Goal: Task Accomplishment & Management: Manage account settings

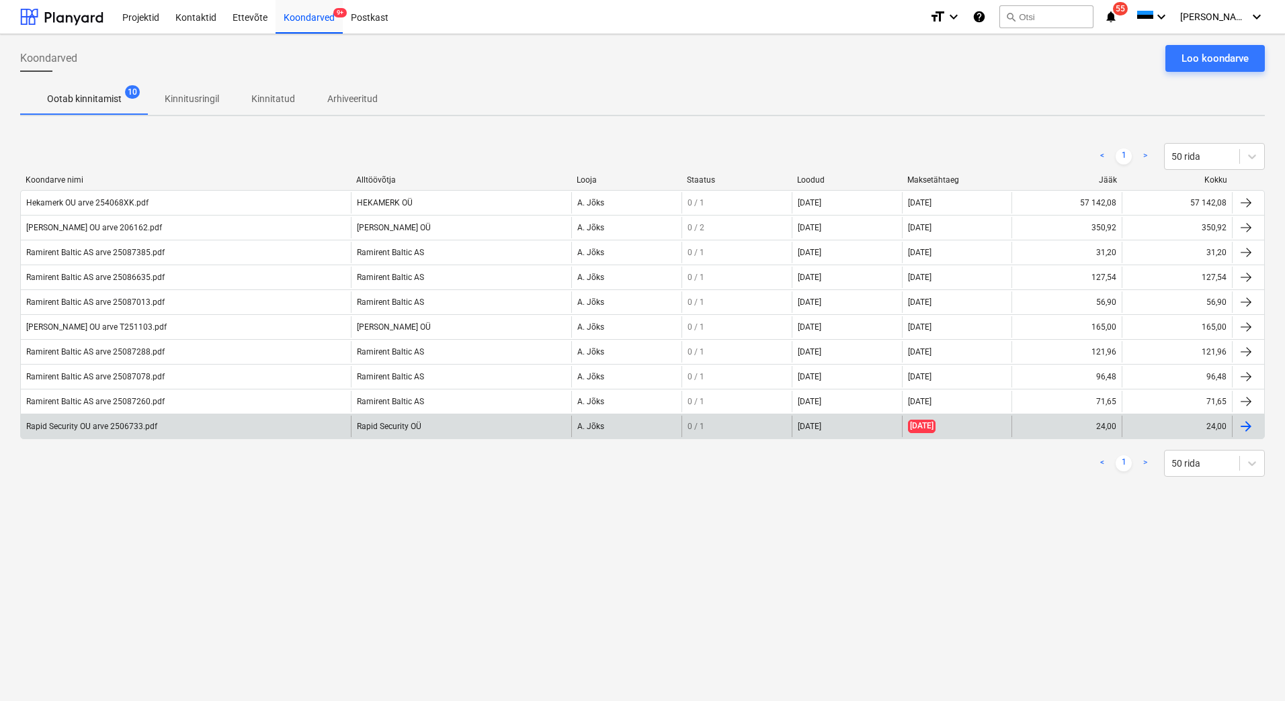
click at [68, 423] on div "Rapid Security OU arve 2506733.pdf" at bounding box center [91, 426] width 131 height 9
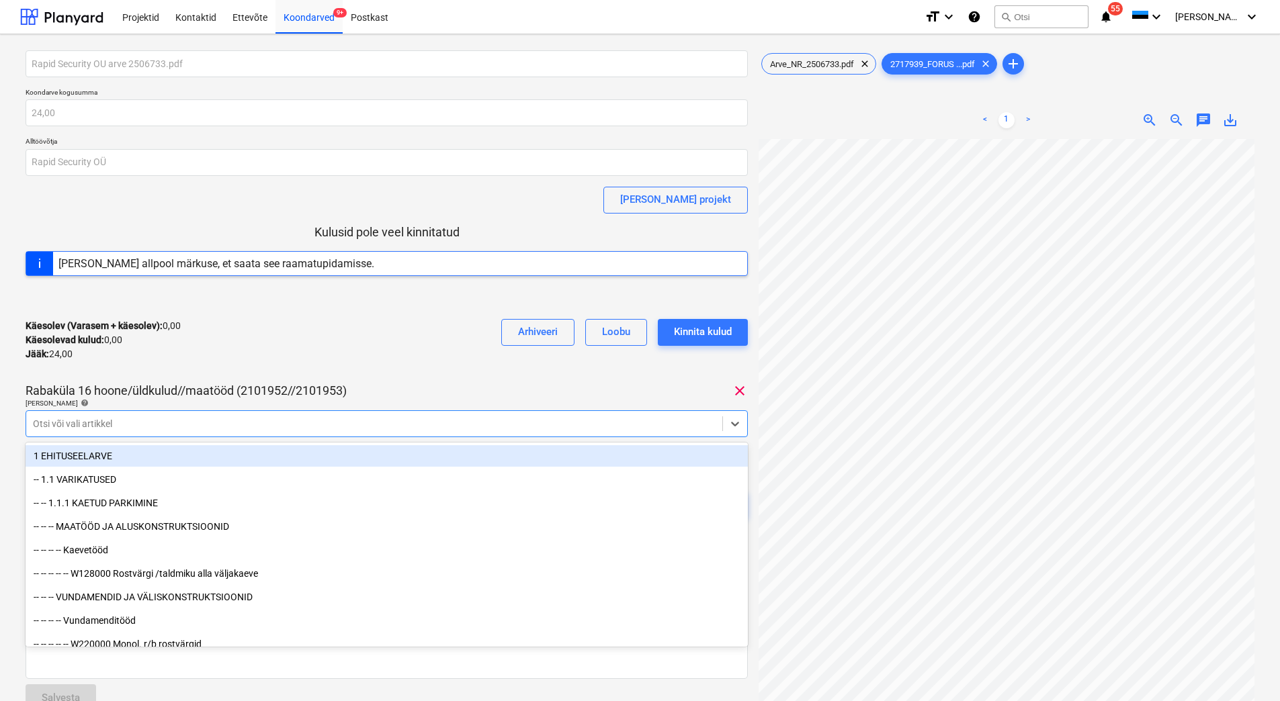
click at [103, 421] on div at bounding box center [374, 423] width 683 height 13
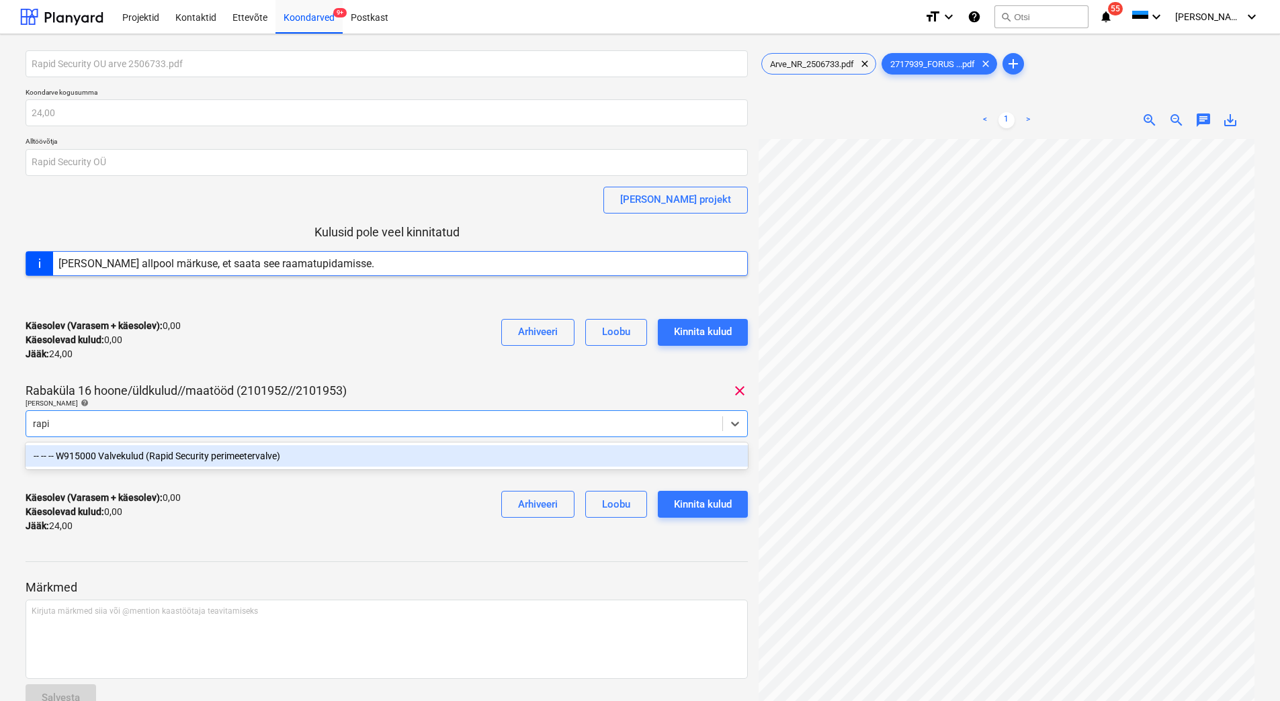
type input "rapid"
click at [142, 462] on div "-- -- -- W915000 Valvekulud (Rapid Security perimeetervalve)" at bounding box center [387, 456] width 722 height 22
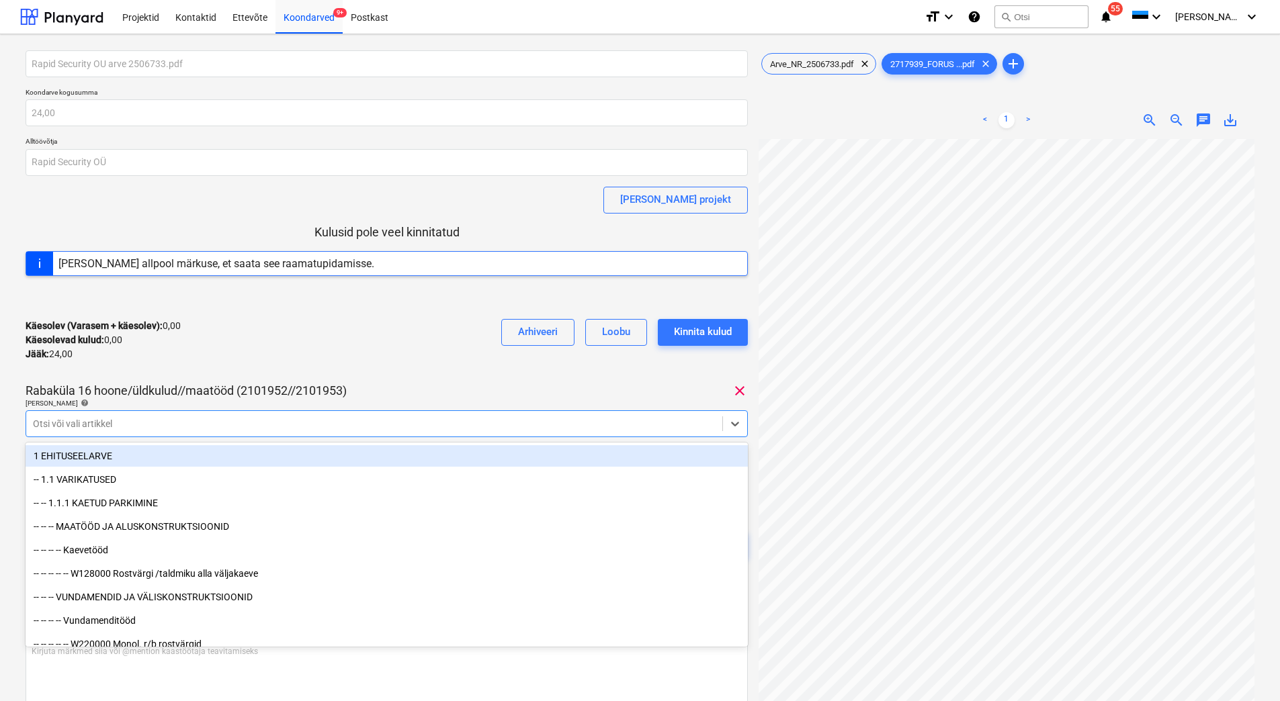
click at [253, 366] on div "Käesolev (Varasem + käesolev) : 0,00 Käesolevad kulud : 0,00 Jääk : 24,00 Arhiv…" at bounding box center [387, 340] width 722 height 64
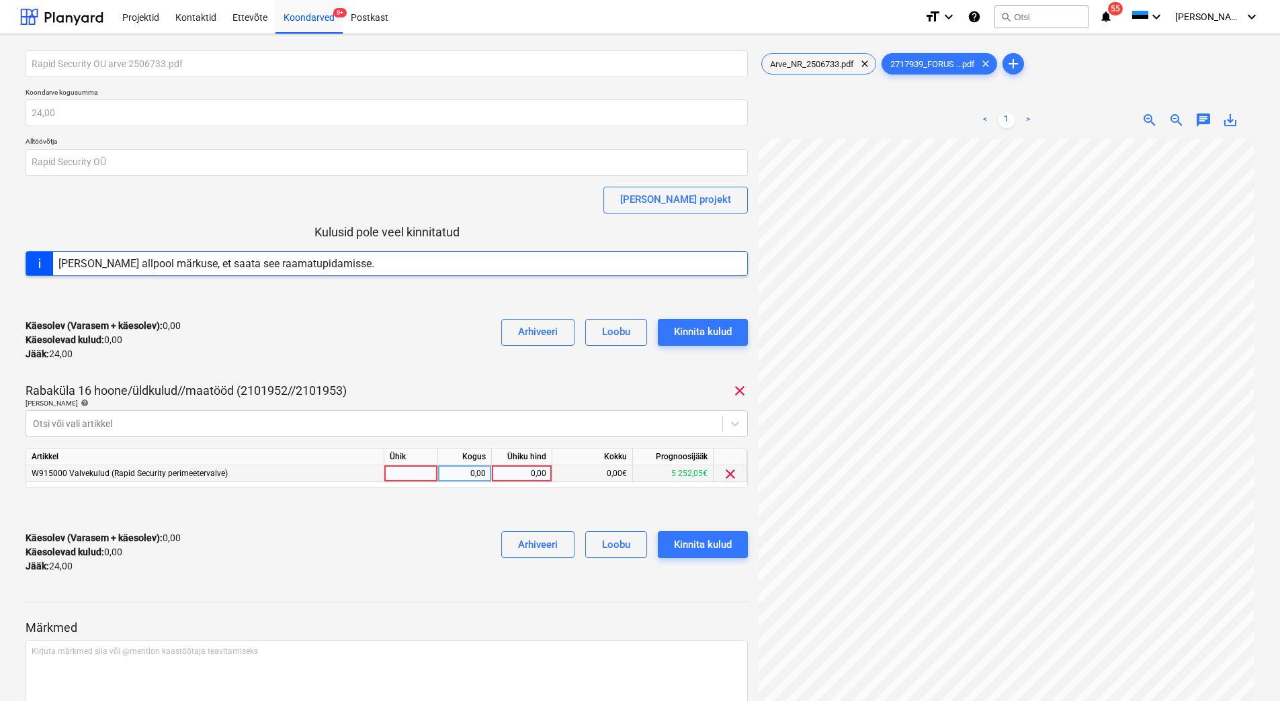
click at [524, 474] on div "0,00" at bounding box center [521, 474] width 49 height 17
type input "24"
click at [423, 592] on div at bounding box center [387, 590] width 722 height 11
click at [696, 544] on div "Kinnita kulud" at bounding box center [703, 544] width 58 height 17
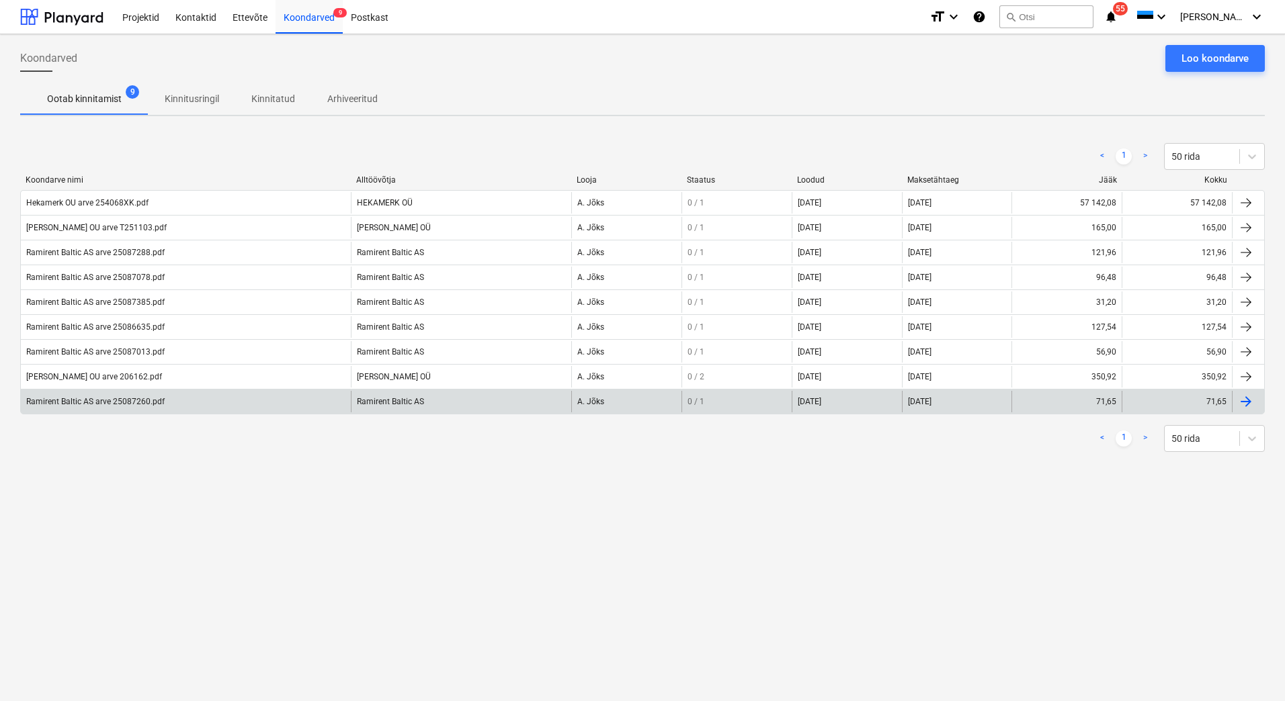
click at [101, 408] on div "Ramirent Baltic AS arve 25087260.pdf" at bounding box center [186, 402] width 330 height 22
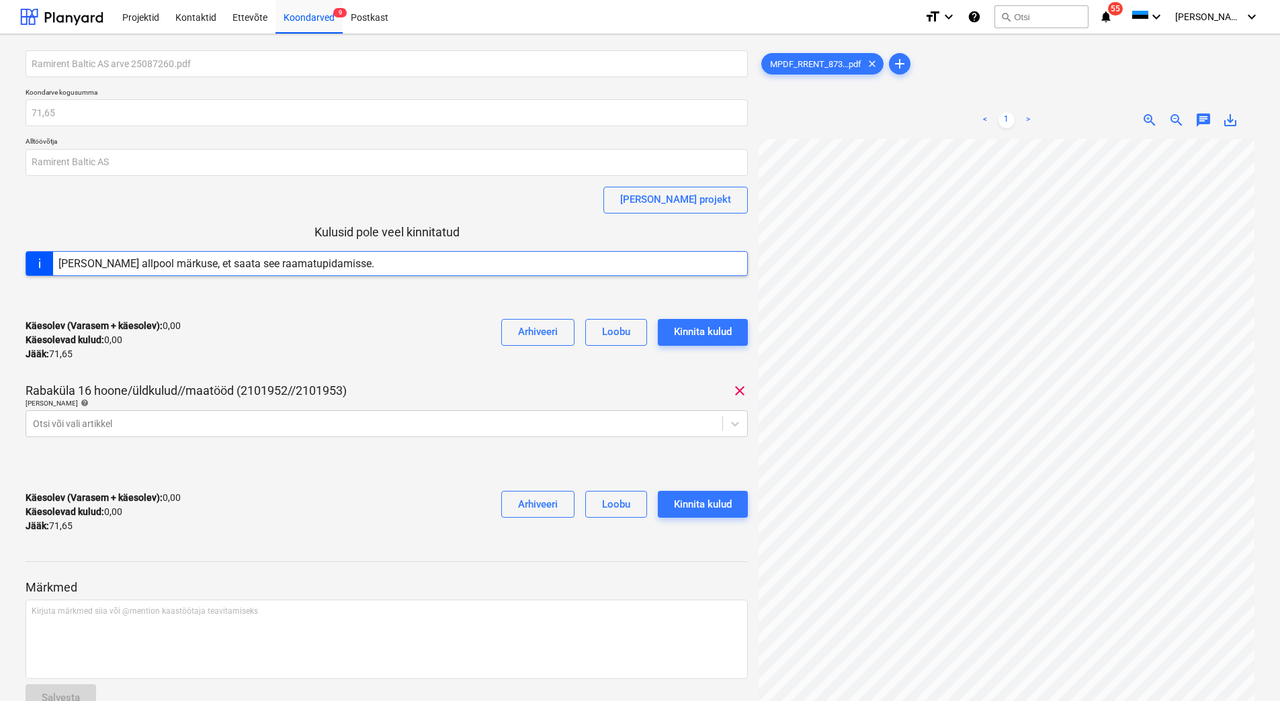
scroll to position [11, 0]
click at [122, 423] on div at bounding box center [374, 423] width 683 height 13
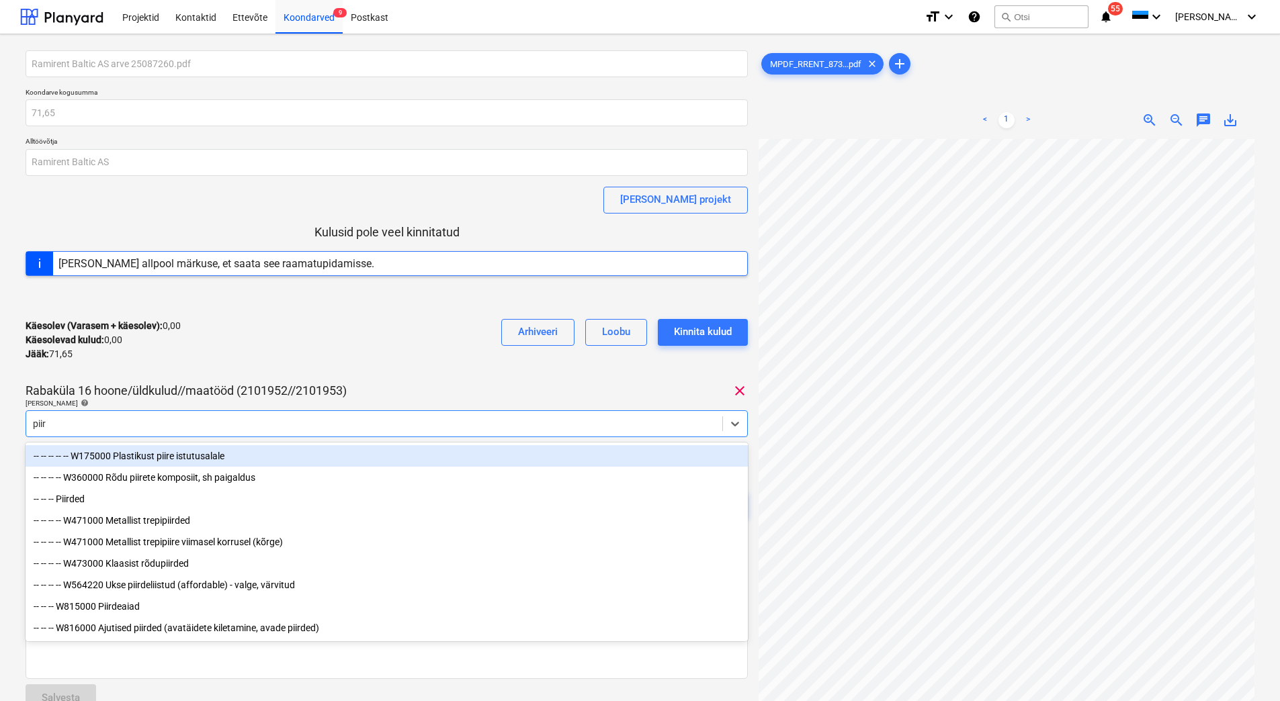
type input "piird"
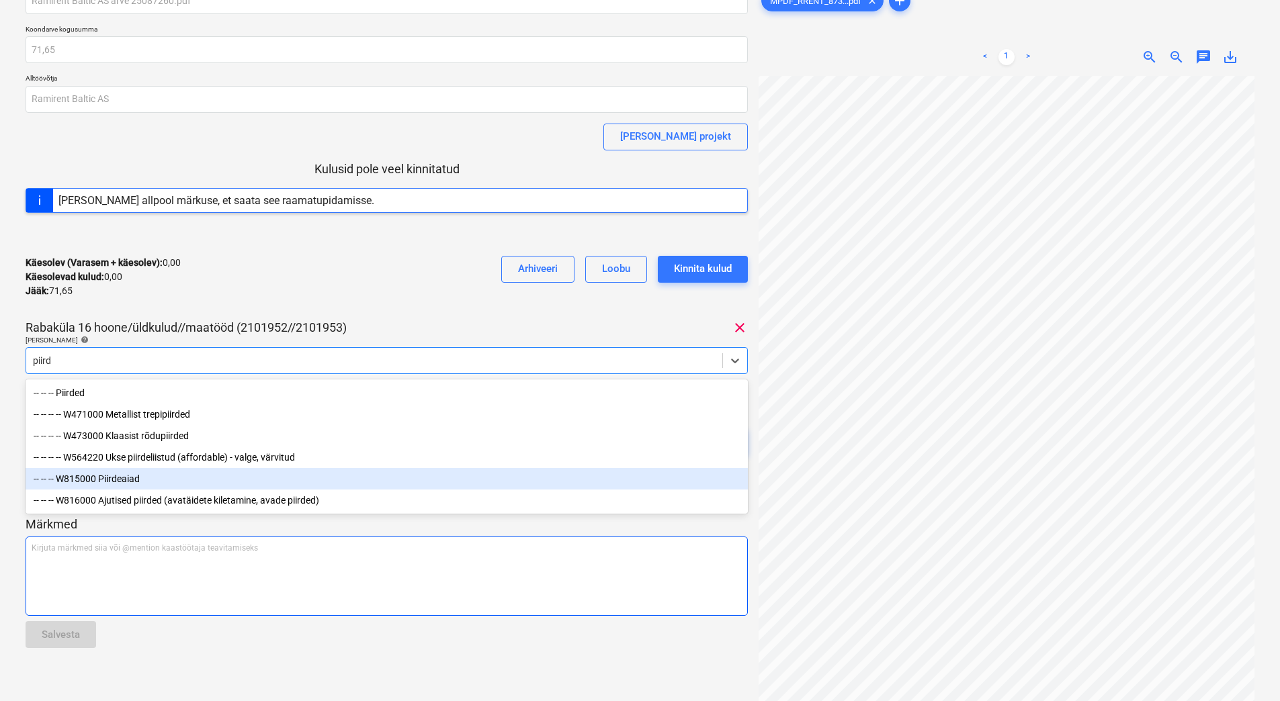
scroll to position [67, 0]
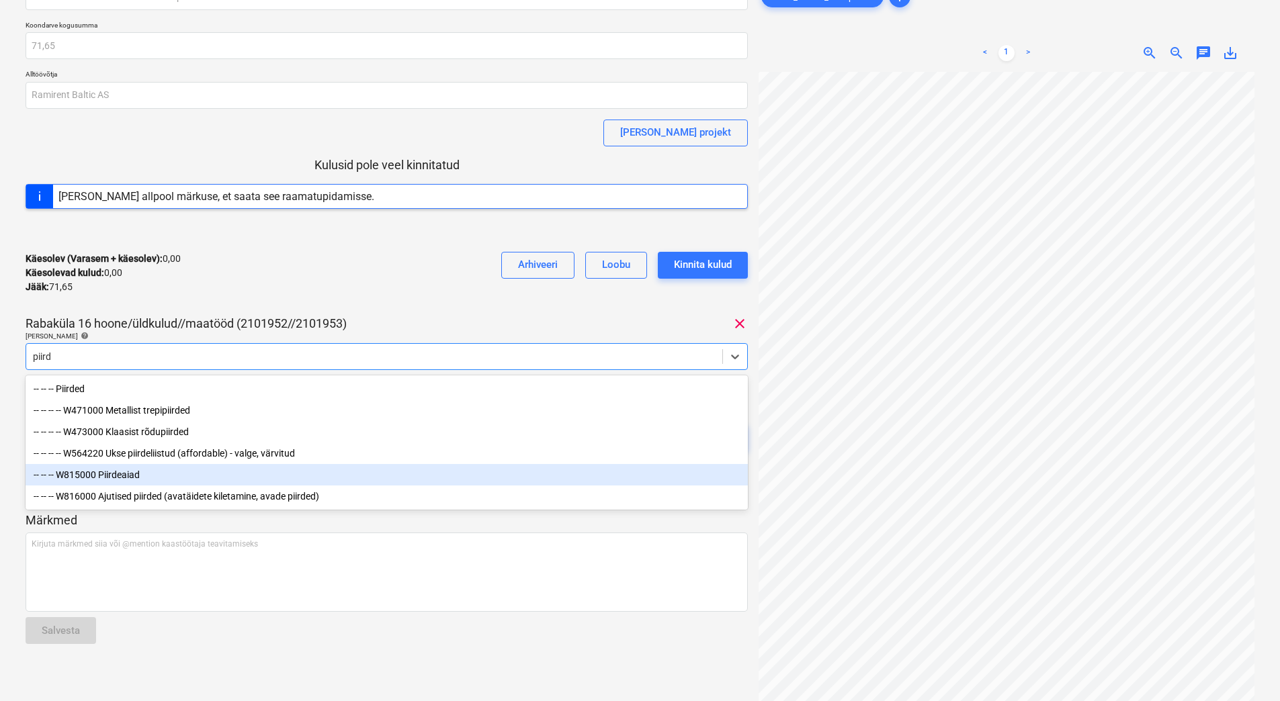
click at [148, 476] on div "-- -- -- W815000 Piirdeaiad" at bounding box center [387, 475] width 722 height 22
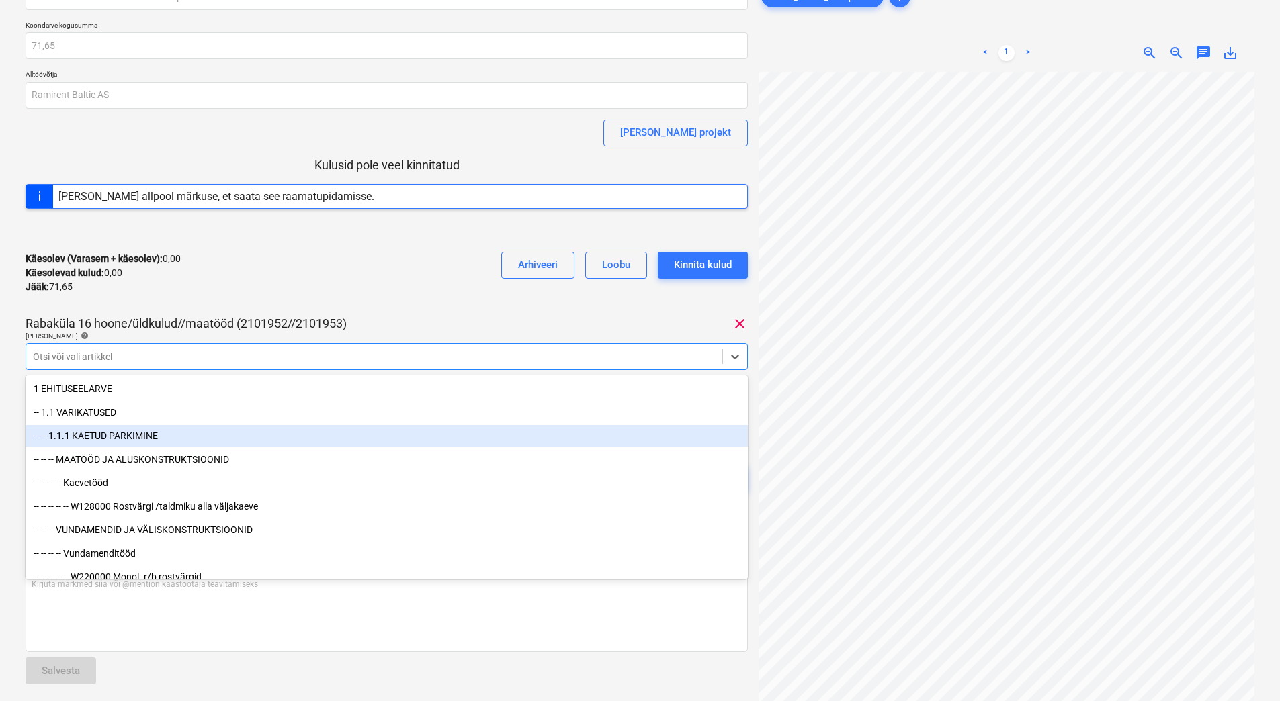
click at [261, 237] on div at bounding box center [387, 231] width 722 height 22
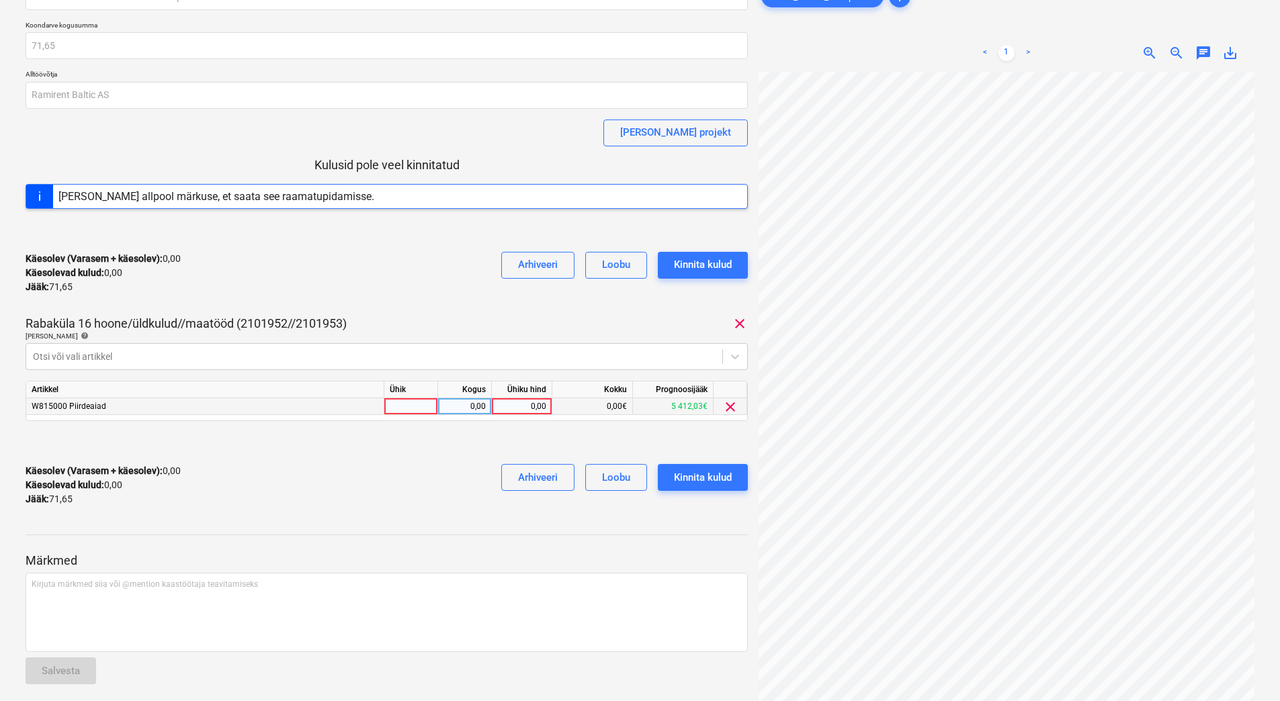
click at [507, 405] on div "0,00" at bounding box center [521, 406] width 49 height 17
type input "71,65"
click at [398, 443] on div at bounding box center [387, 443] width 722 height 22
click at [161, 353] on div at bounding box center [374, 356] width 683 height 13
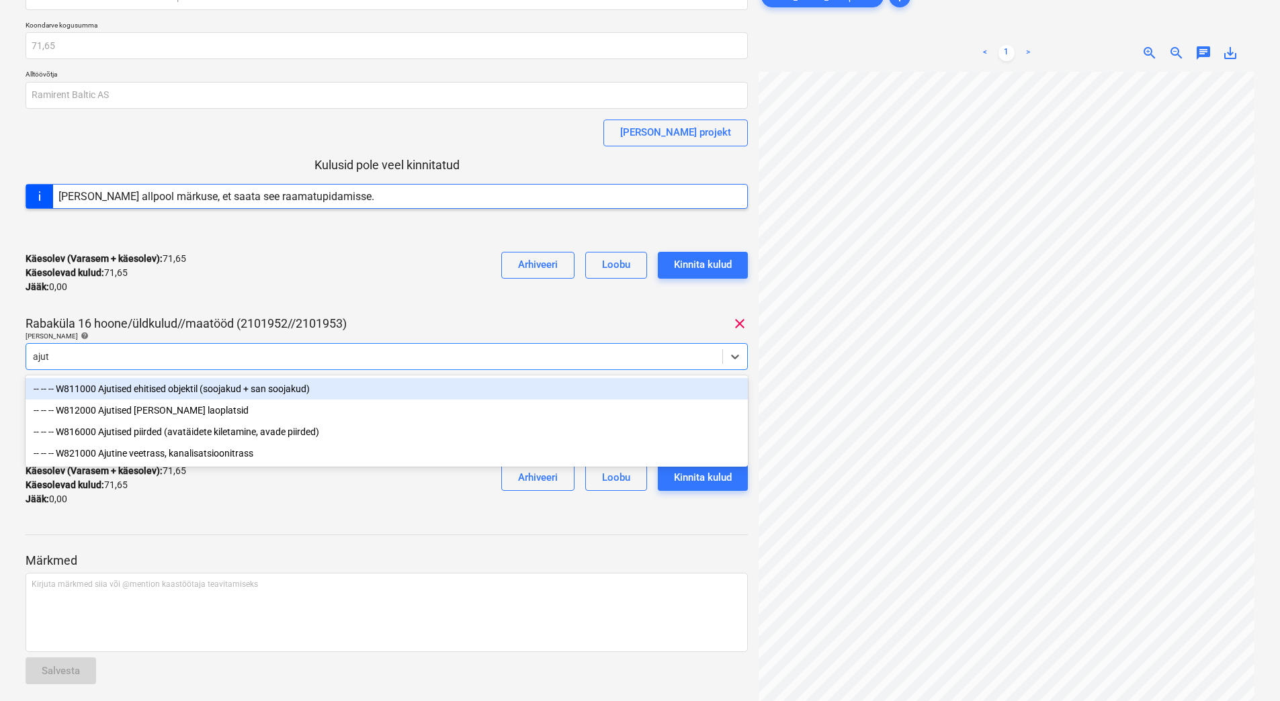
type input "ajuti"
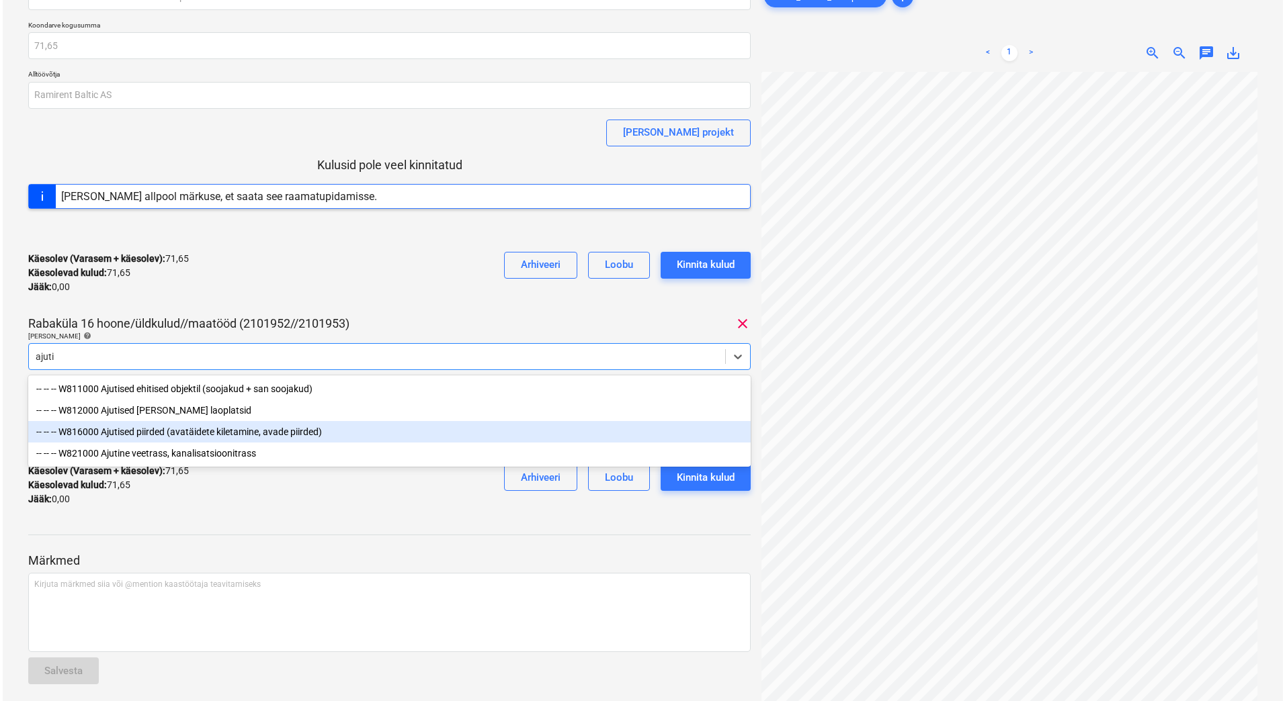
scroll to position [118, 0]
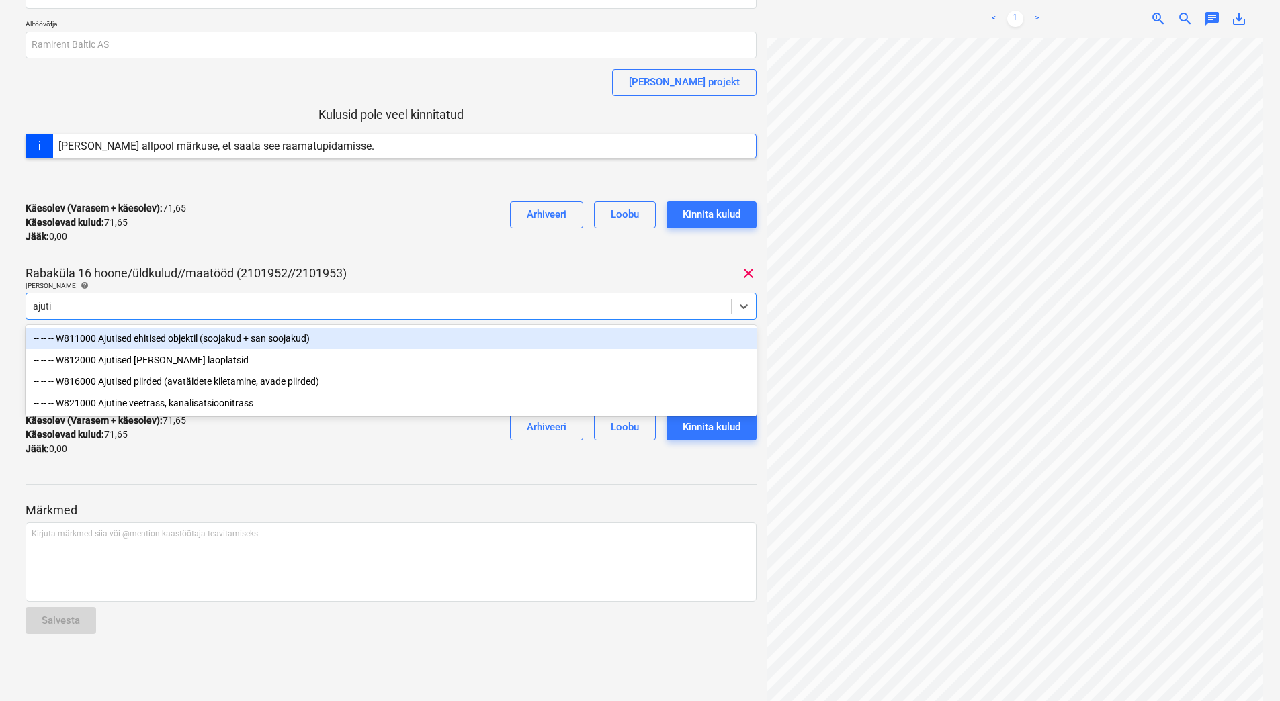
drag, startPoint x: 167, startPoint y: 339, endPoint x: 179, endPoint y: 318, distance: 23.2
click at [167, 339] on div "-- -- -- W811000 Ajutised ehitised objektil (soojakud + san soojakud)" at bounding box center [391, 339] width 731 height 22
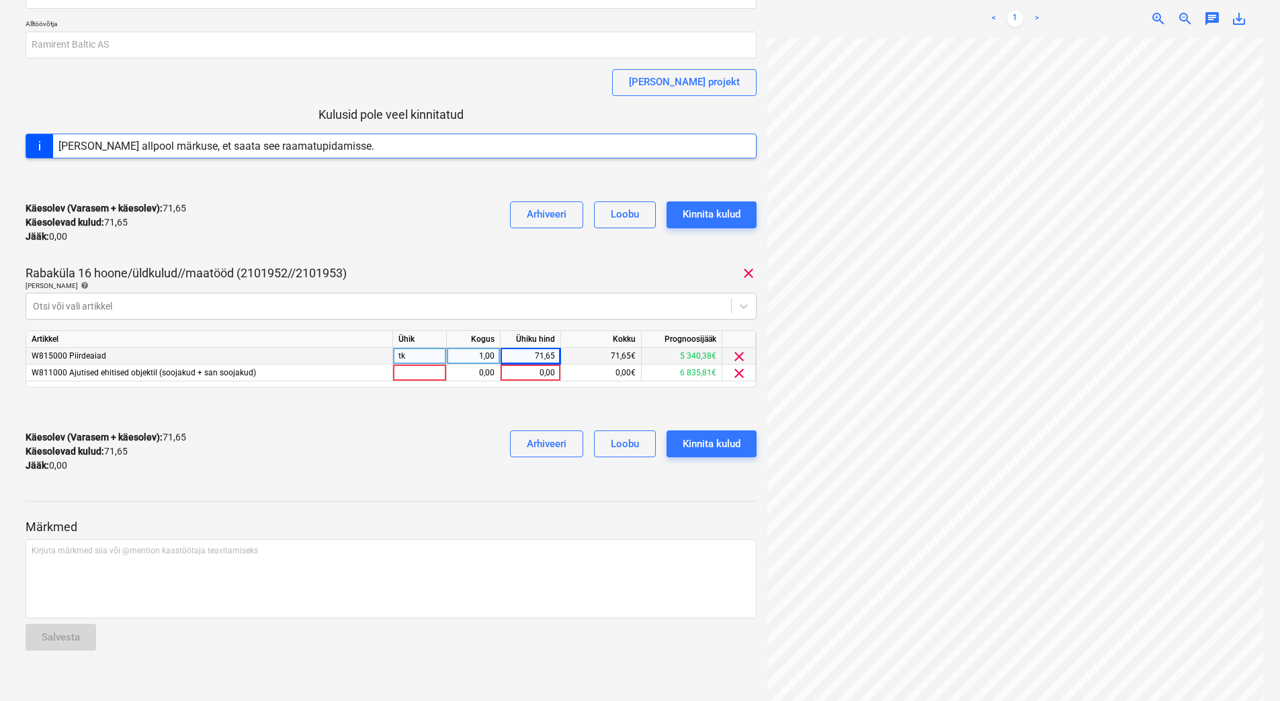
click at [232, 215] on div "Käesolev (Varasem + käesolev) : 71,65 Käesolevad kulud : 71,65 Jääk : 0,00 Arhi…" at bounding box center [391, 223] width 731 height 64
click at [534, 377] on div "0,00" at bounding box center [530, 373] width 49 height 17
click at [534, 357] on div "71,65" at bounding box center [530, 356] width 49 height 17
drag, startPoint x: 484, startPoint y: 417, endPoint x: 494, endPoint y: 409, distance: 12.8
click at [484, 417] on div at bounding box center [391, 409] width 731 height 22
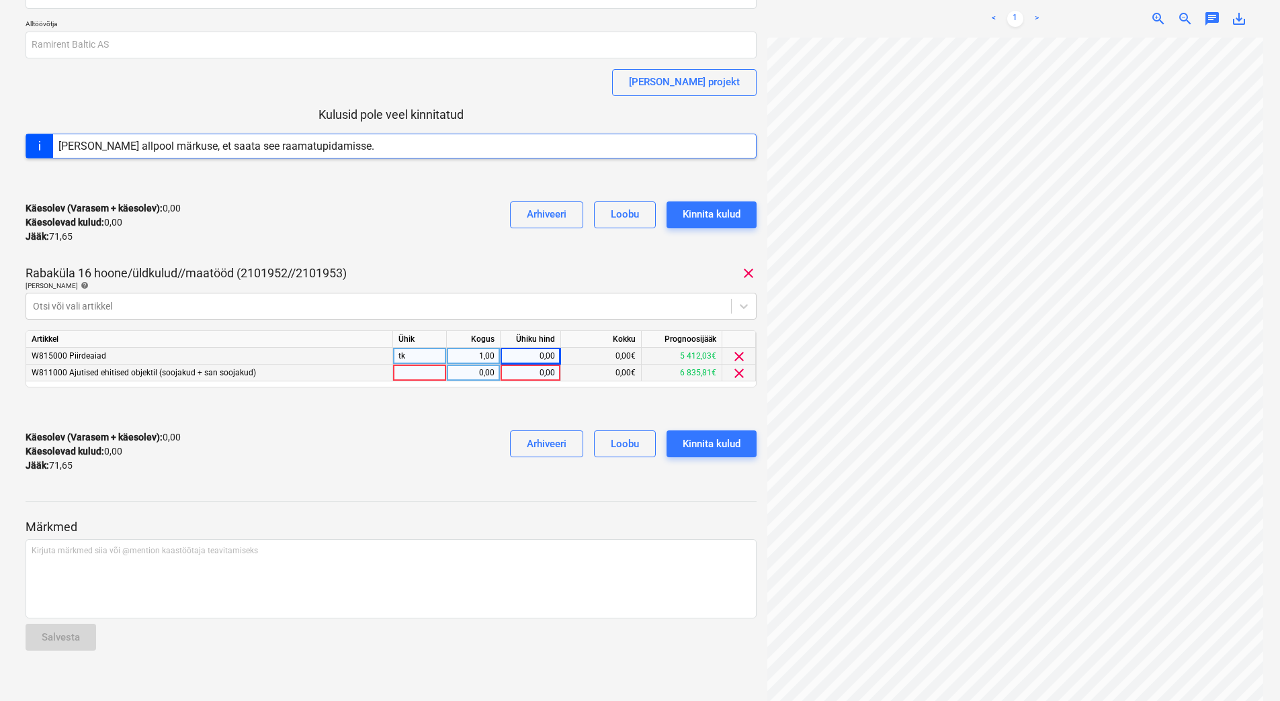
click at [530, 374] on div "0,00" at bounding box center [530, 373] width 49 height 17
type input "54"
click at [529, 352] on div "0,00" at bounding box center [530, 356] width 49 height 17
type input "17,65"
click at [385, 468] on div "Käesolev (Varasem + käesolev) : 71,65 Käesolevad kulud : 71,65 Jääk : 0,00 Arhi…" at bounding box center [391, 452] width 731 height 64
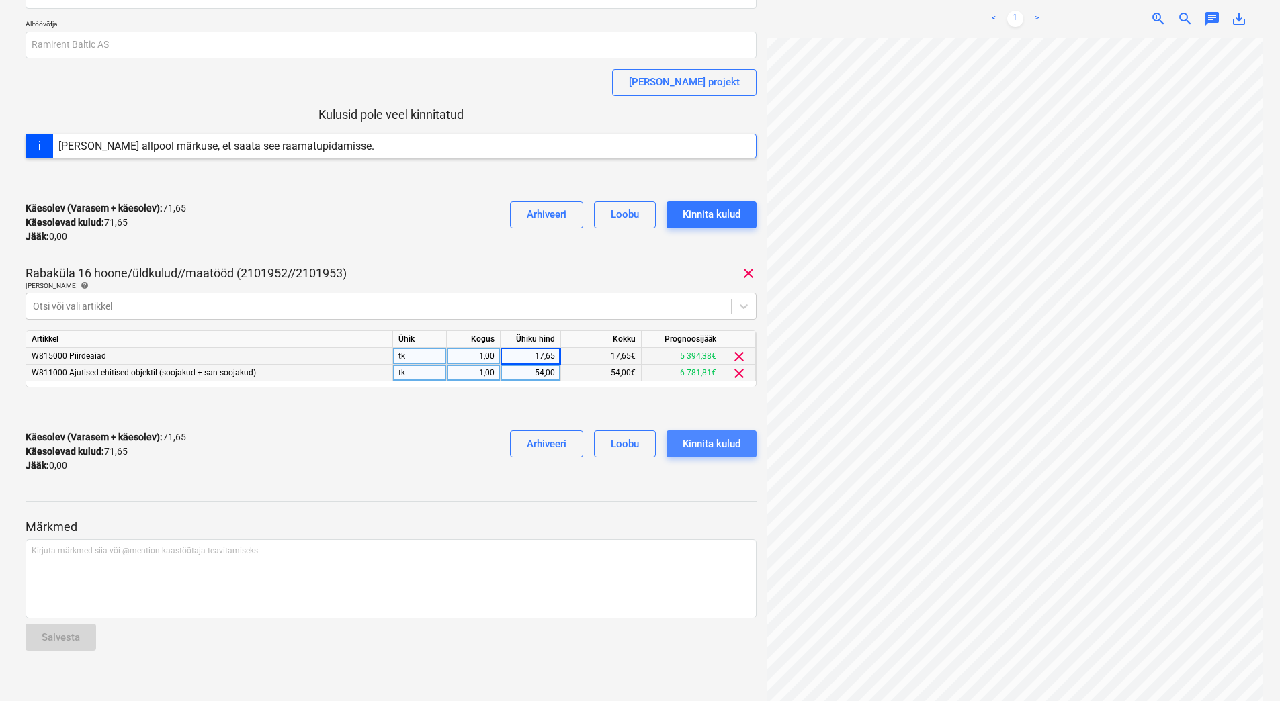
click at [738, 448] on div "Kinnita kulud" at bounding box center [712, 443] width 58 height 17
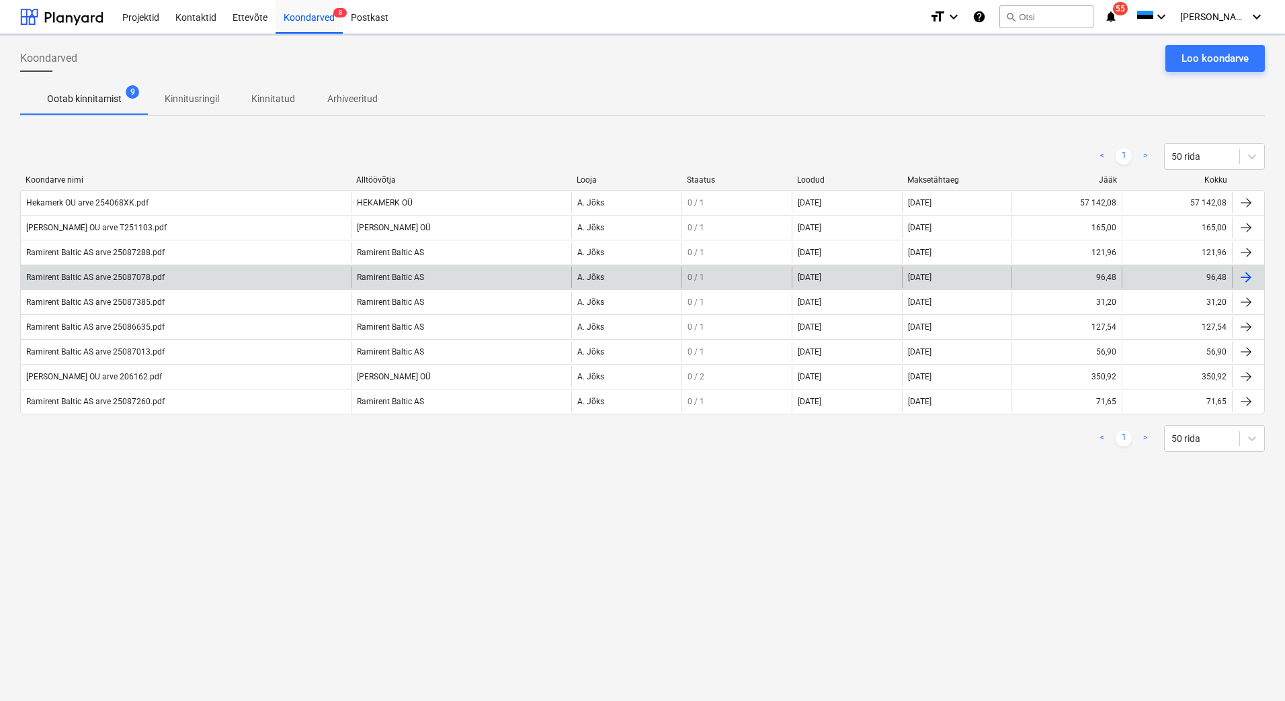
click at [77, 277] on div "Ramirent Baltic AS arve 25087078.pdf" at bounding box center [95, 277] width 138 height 9
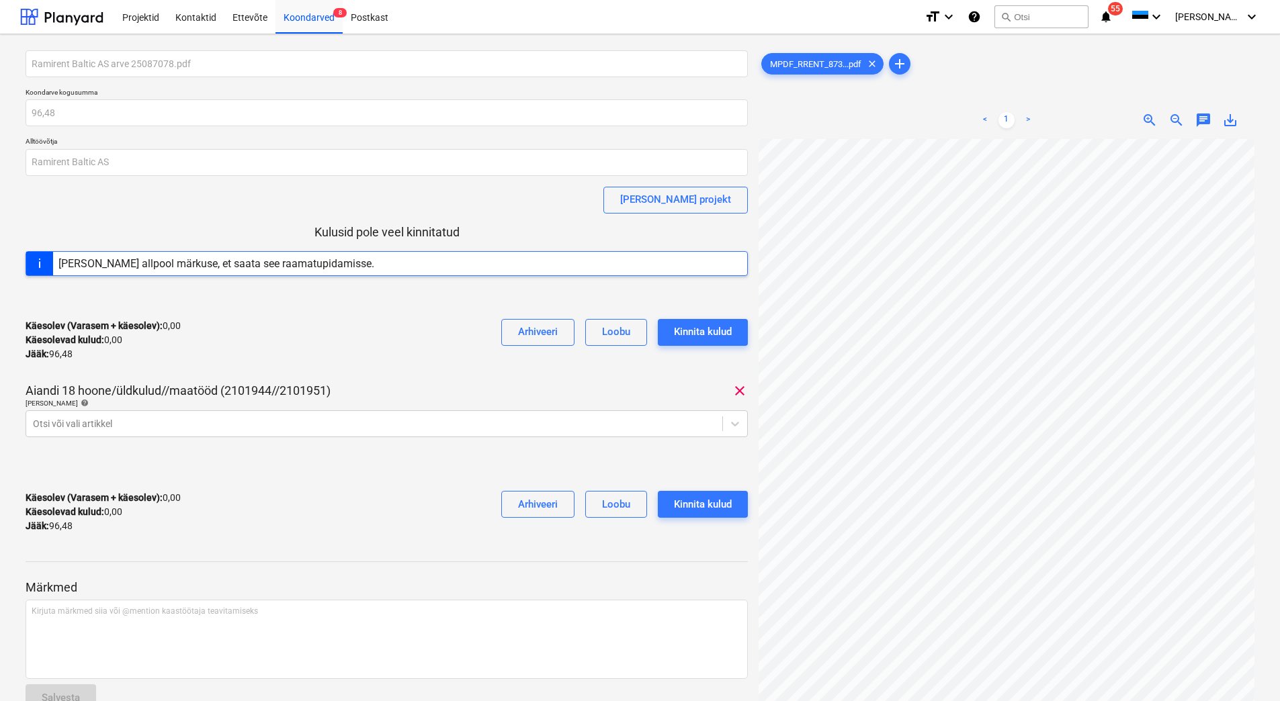
scroll to position [11, 78]
click at [1226, 118] on span "save_alt" at bounding box center [1230, 120] width 16 height 16
drag, startPoint x: 59, startPoint y: 206, endPoint x: 109, endPoint y: 236, distance: 57.8
click at [59, 206] on div "Ramirent Baltic AS arve 25087078.pdf Koondarve kogusumma 96,48 Alltöövõtja Rami…" at bounding box center [387, 297] width 722 height 494
click at [195, 422] on div at bounding box center [374, 423] width 683 height 13
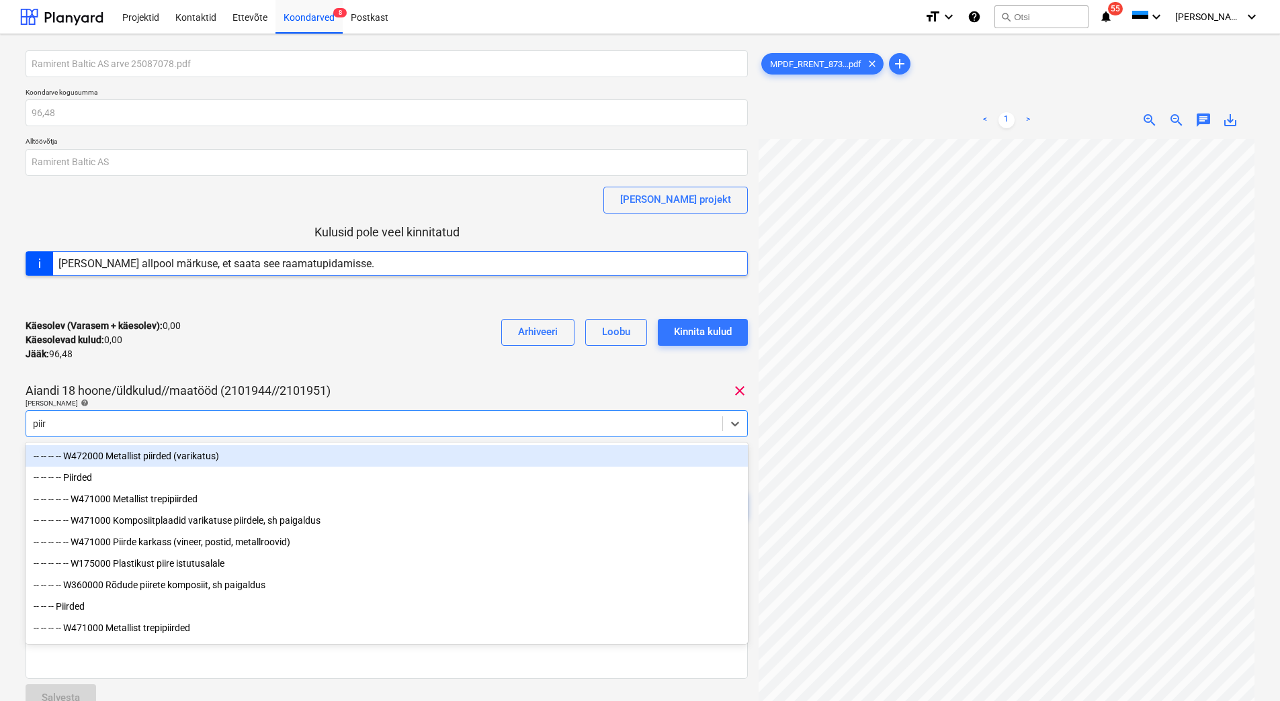
type input "piird"
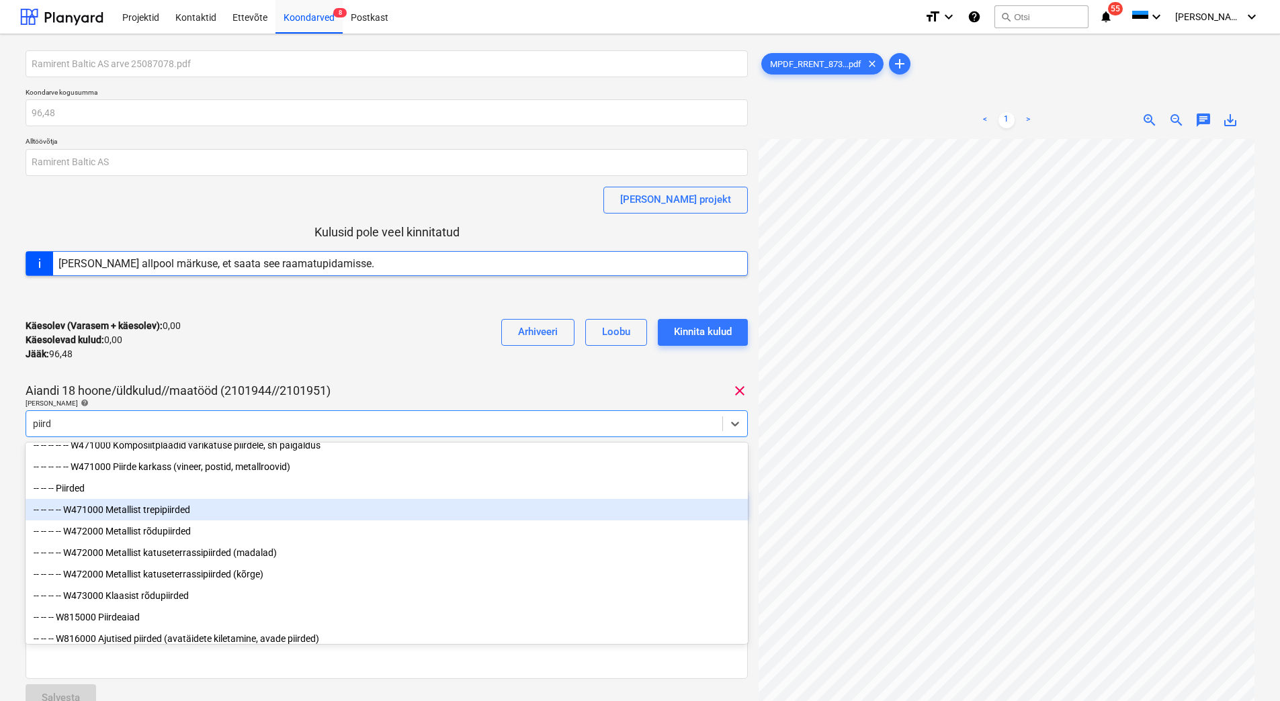
scroll to position [92, 0]
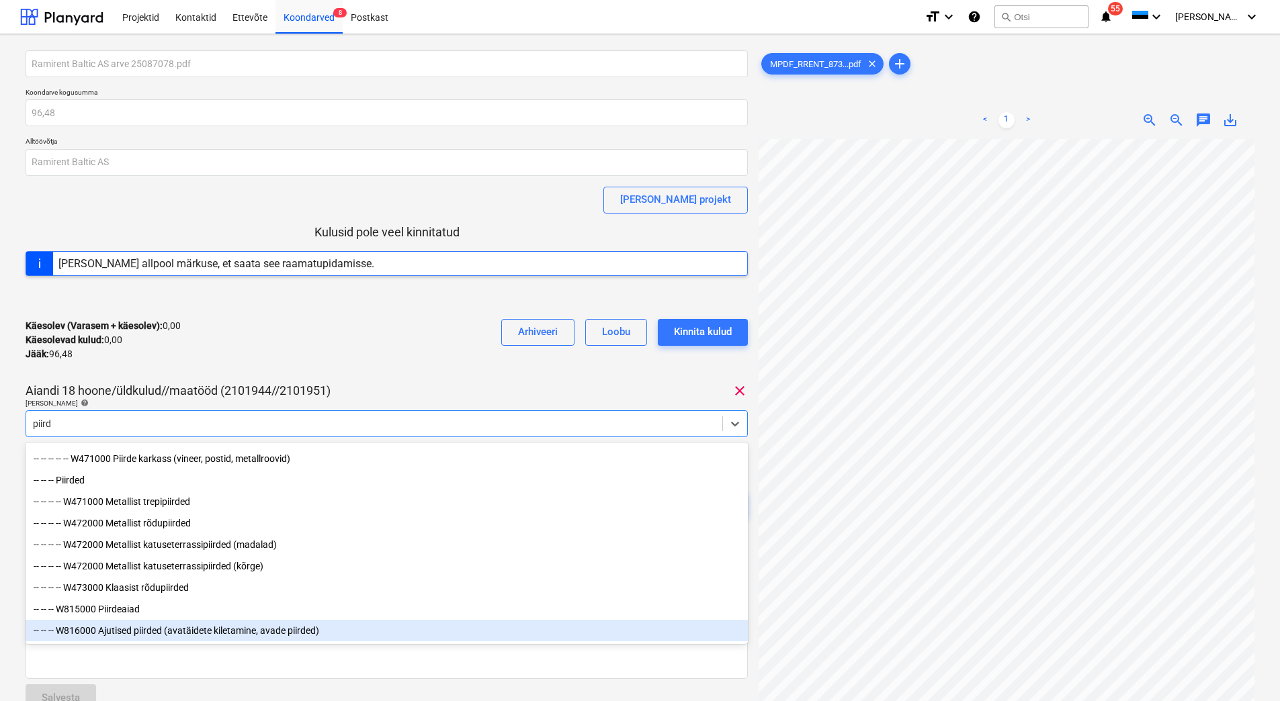
click at [167, 631] on div "-- -- -- W816000 Ajutised piirded (avatäidete kiletamine, avade piirded)" at bounding box center [387, 631] width 722 height 22
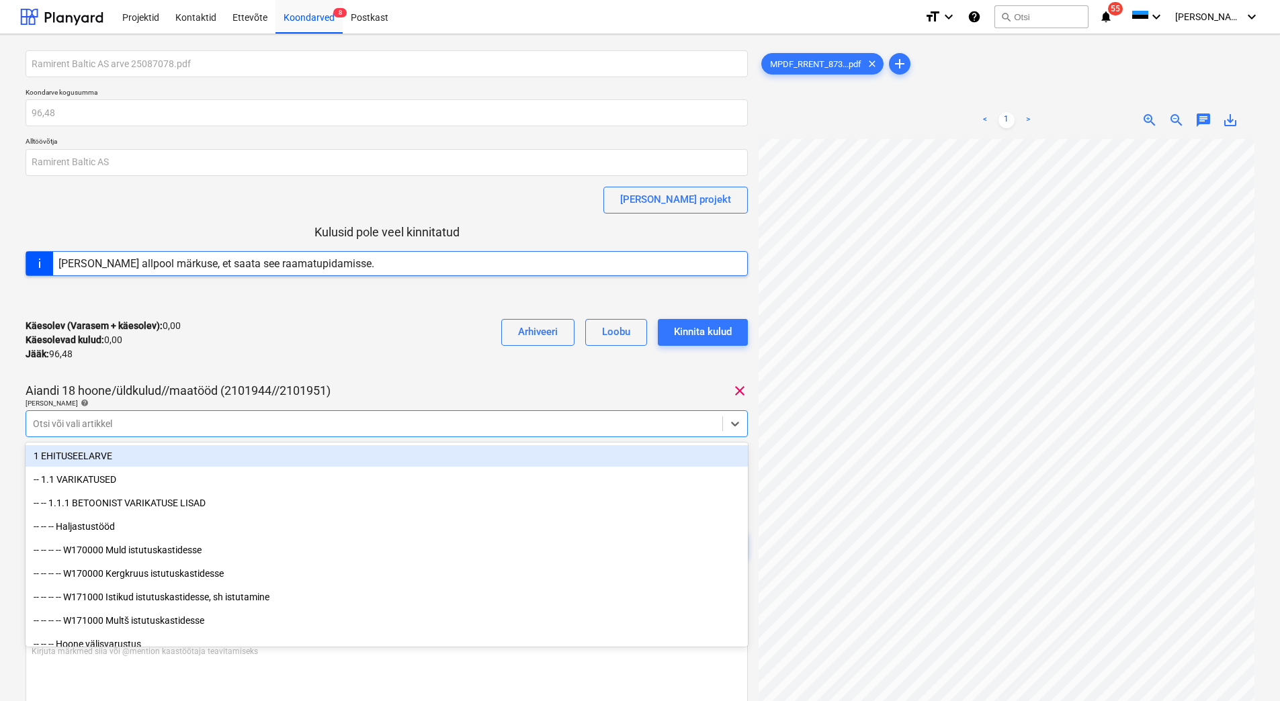
click at [257, 369] on div "Käesolev (Varasem + käesolev) : 0,00 Käesolevad kulud : 0,00 Jääk : 96,48 Arhiv…" at bounding box center [387, 340] width 722 height 64
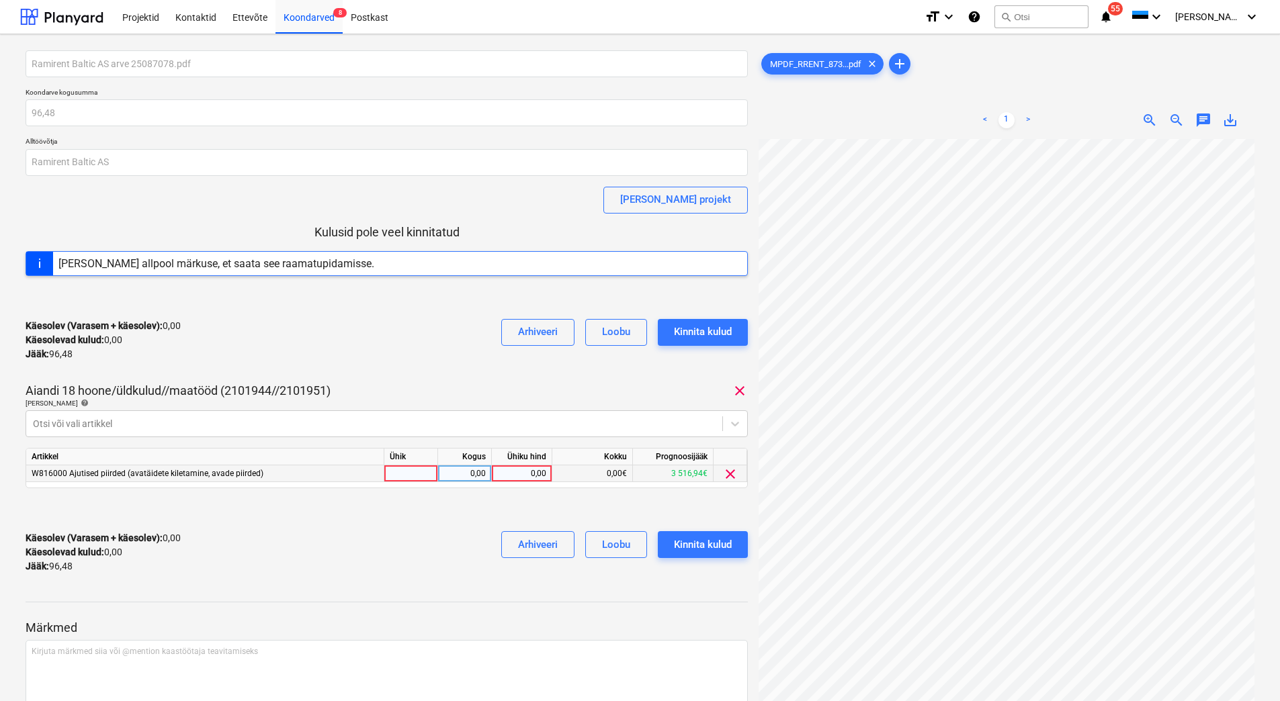
click at [525, 474] on div "0,00" at bounding box center [521, 474] width 49 height 17
type input "96,48"
click at [418, 544] on div "Käesolev (Varasem + käesolev) : 0,00 Käesolevad kulud : 0,00 Jääk : 96,48 Arhiv…" at bounding box center [387, 553] width 722 height 64
click at [717, 541] on div "Kinnita kulud" at bounding box center [703, 544] width 58 height 17
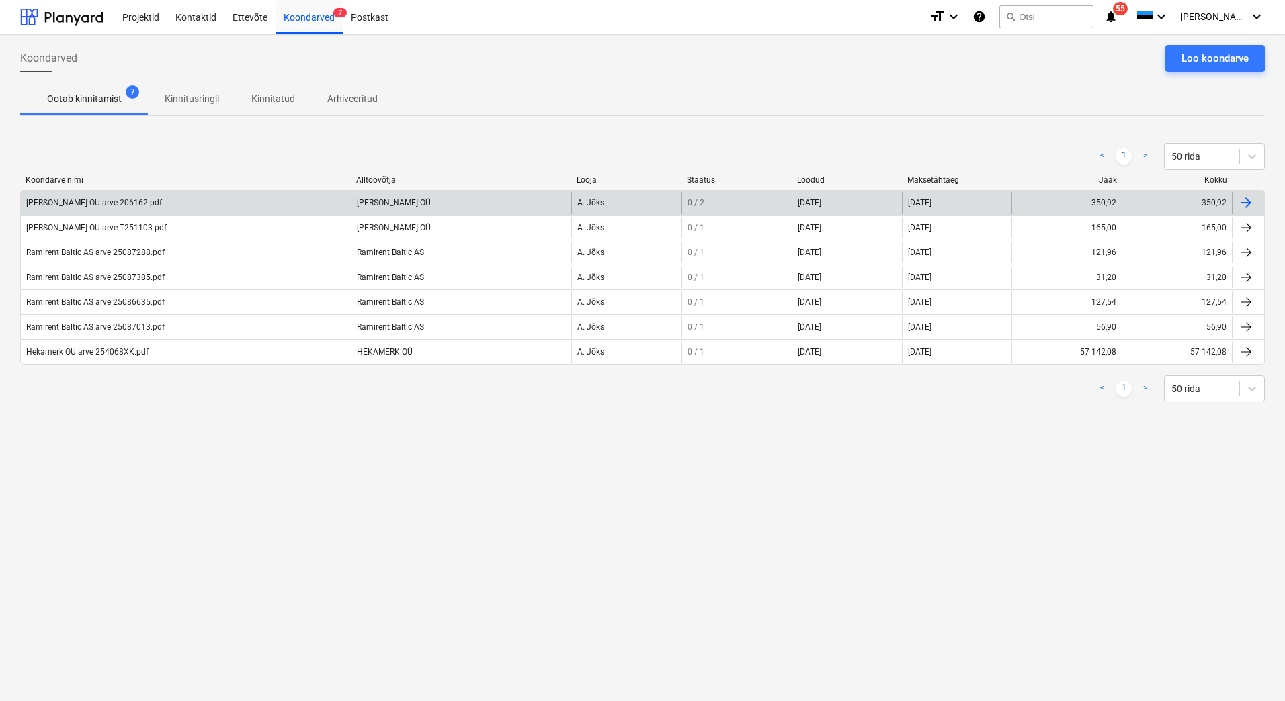
click at [74, 204] on div "[PERSON_NAME] OU arve 206162.pdf" at bounding box center [94, 202] width 136 height 9
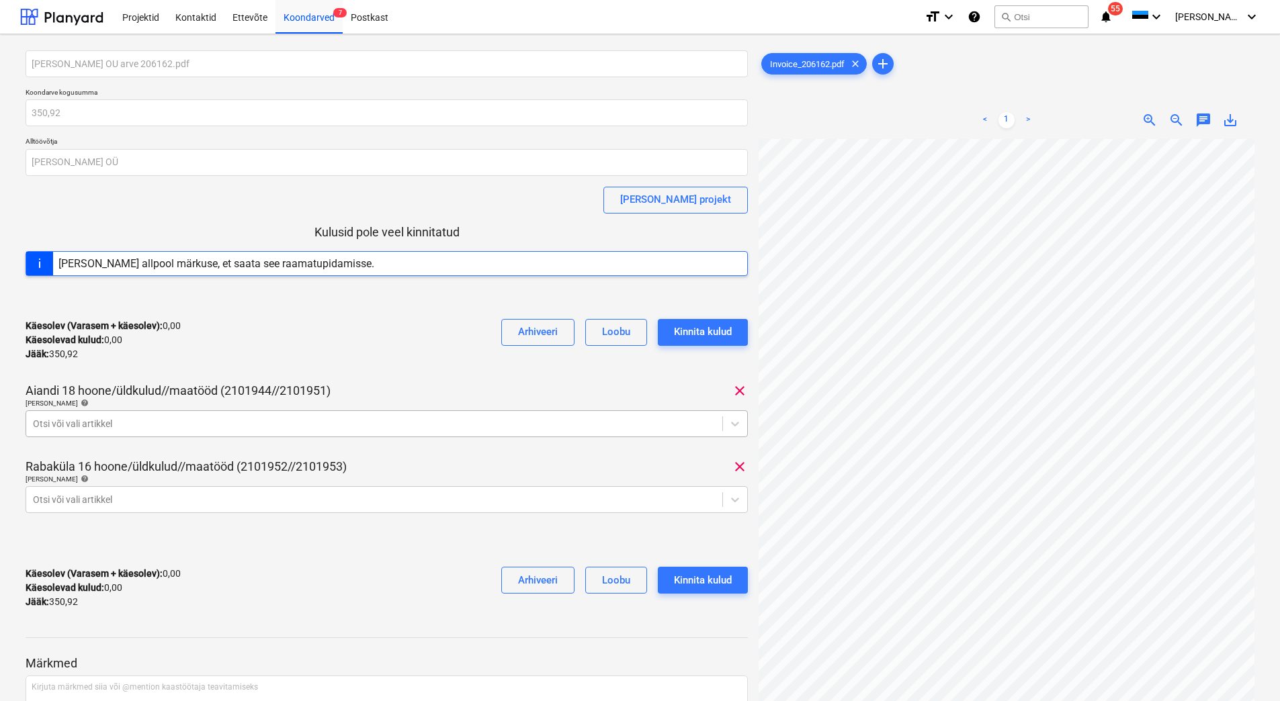
click at [101, 423] on div at bounding box center [374, 423] width 683 height 13
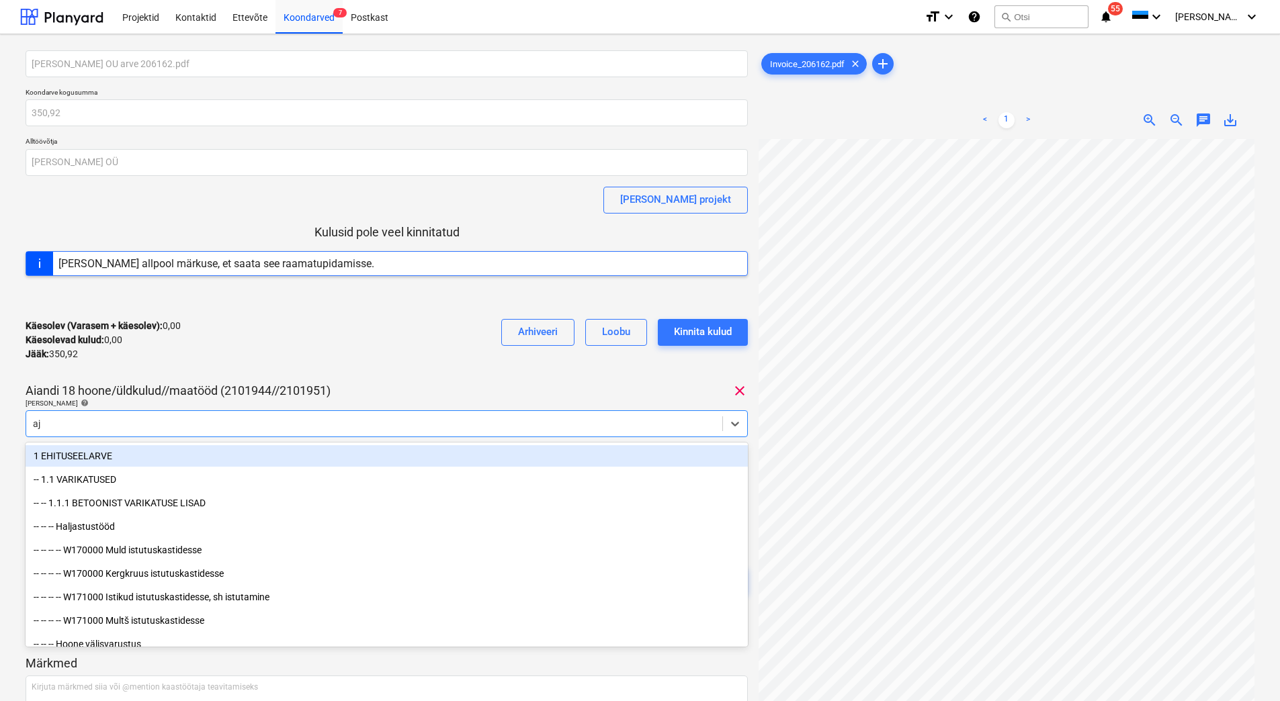
type input "aju"
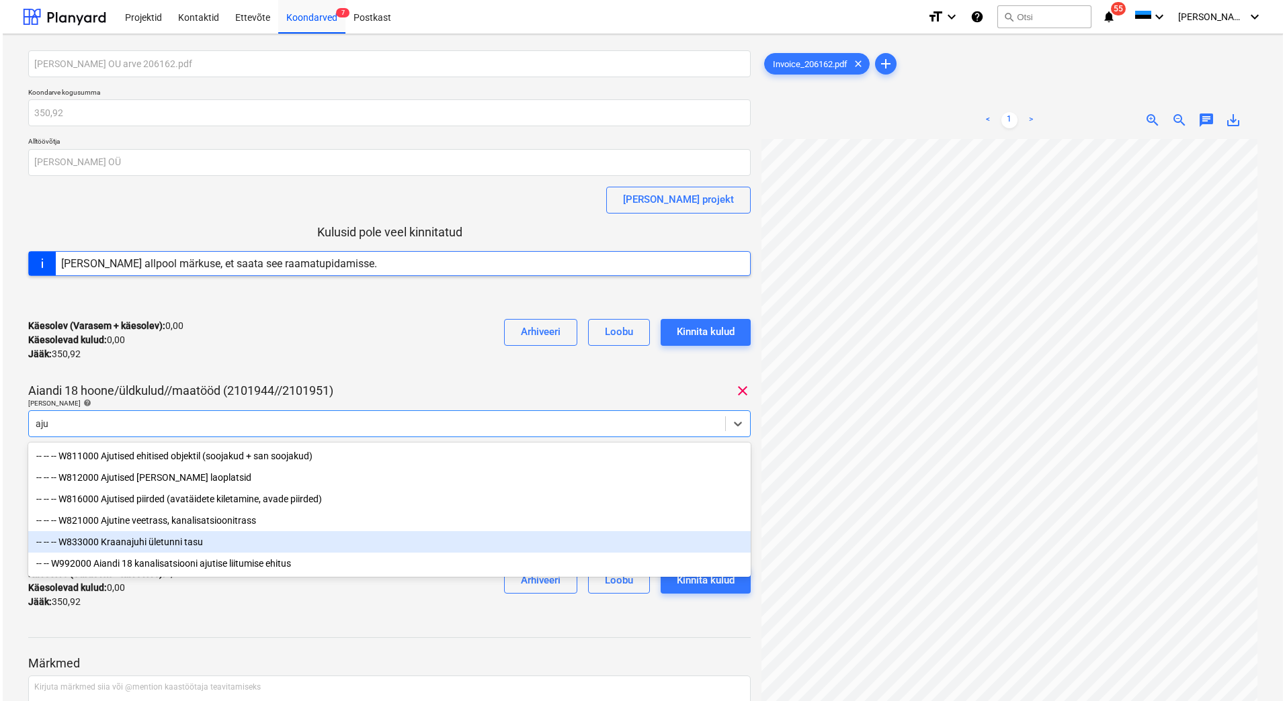
scroll to position [118, 0]
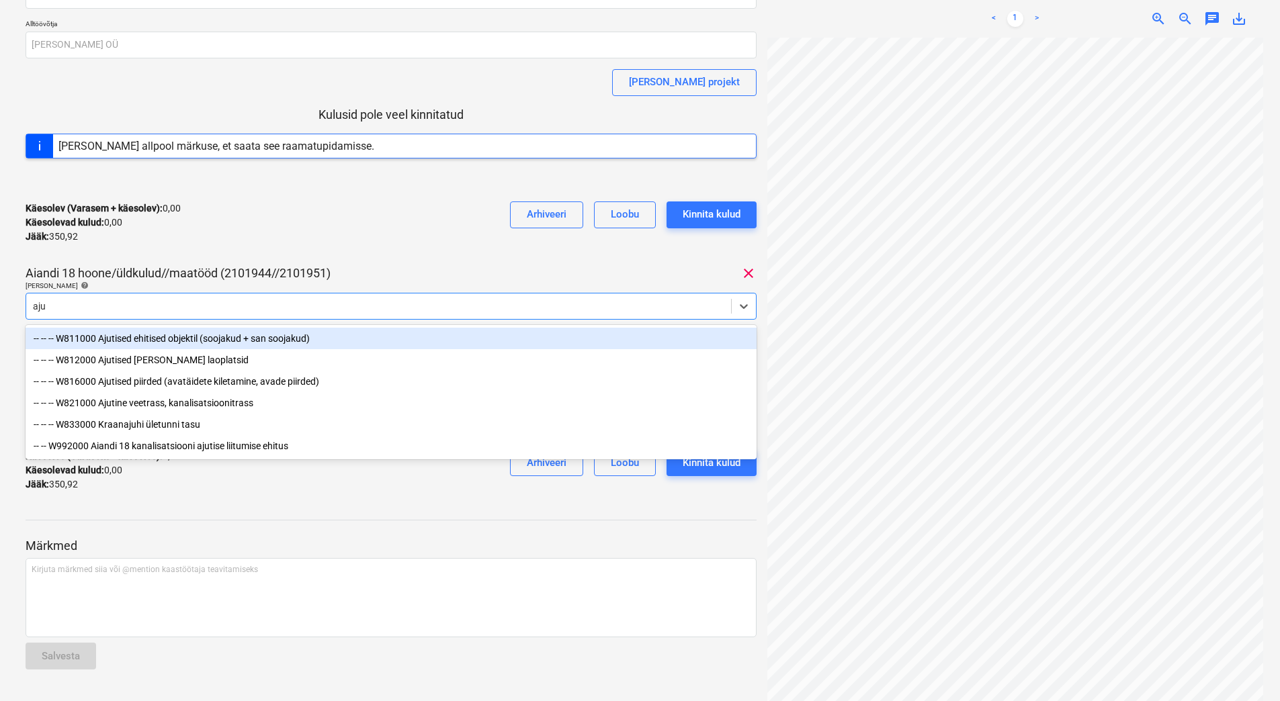
click at [179, 341] on div "-- -- -- W811000 Ajutised ehitised objektil (soojakud + san soojakud)" at bounding box center [391, 339] width 731 height 22
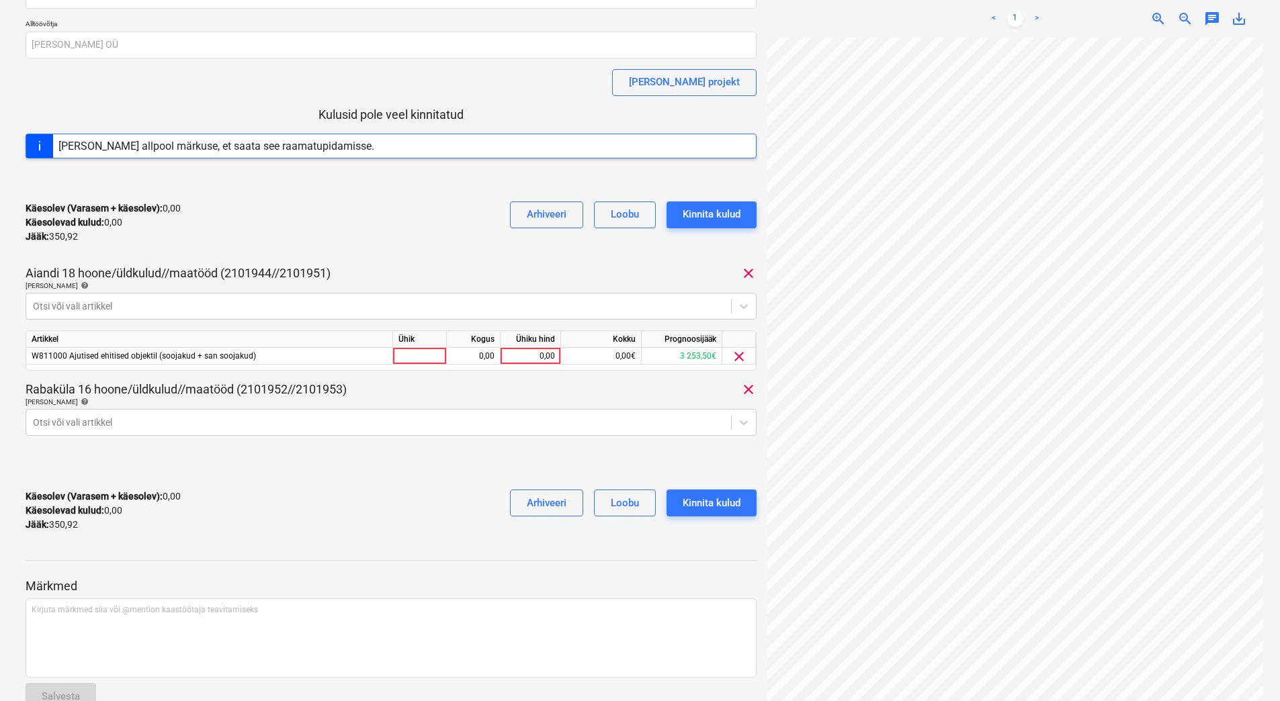
click at [162, 237] on div "Jääk : 350,92" at bounding box center [103, 237] width 155 height 14
click at [114, 416] on div at bounding box center [378, 422] width 691 height 13
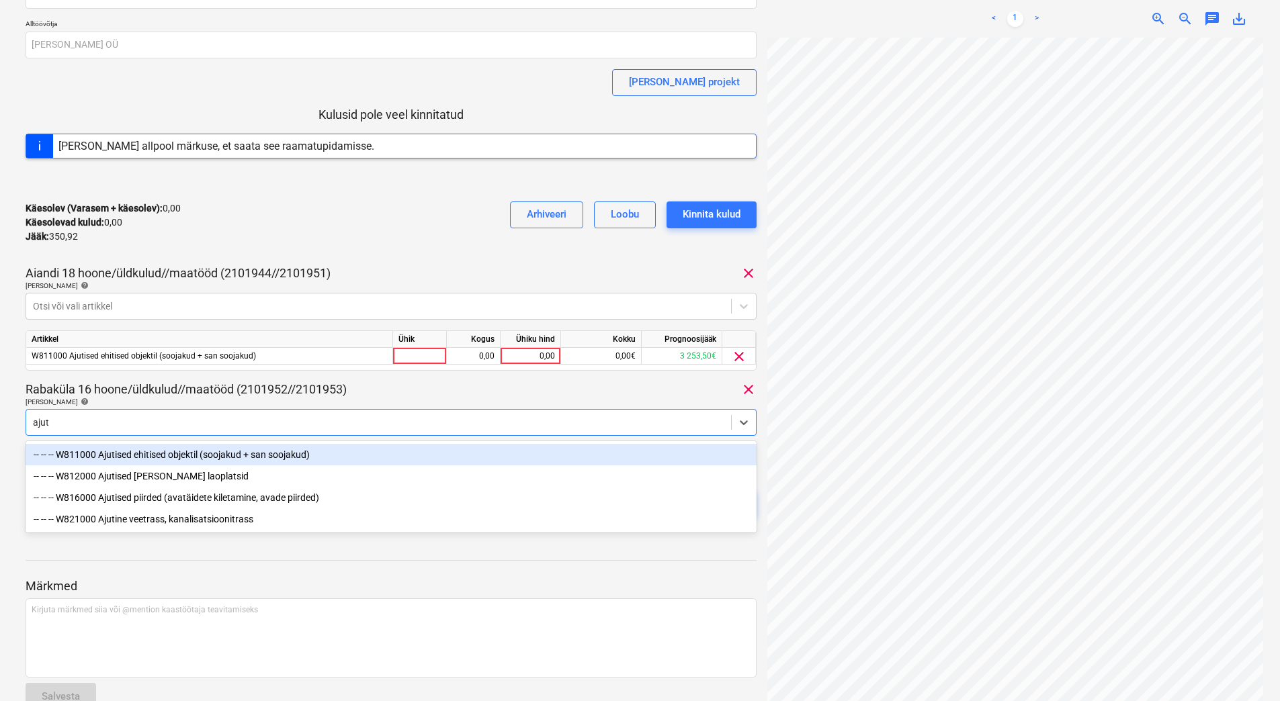
type input "ajuti"
click at [119, 452] on div "-- -- -- W811000 Ajutised ehitised objektil (soojakud + san soojakud)" at bounding box center [391, 455] width 731 height 22
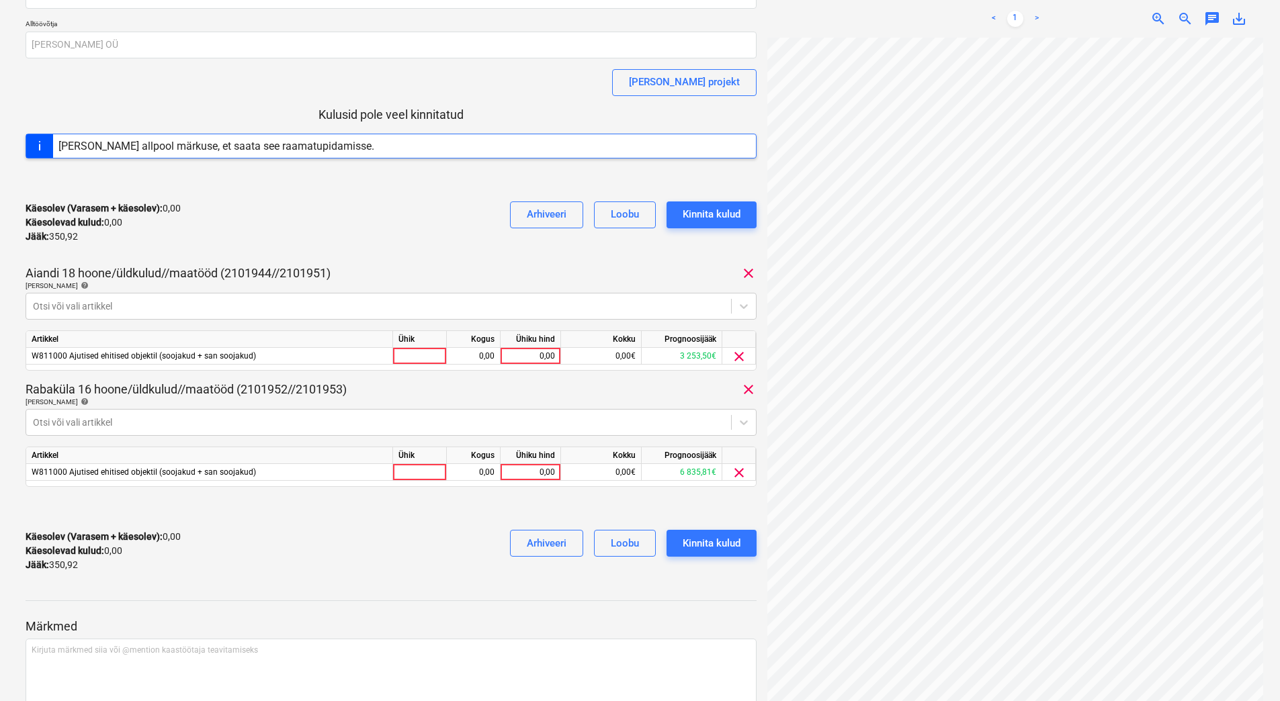
click at [326, 214] on div "Käesolev (Varasem + käesolev) : 0,00 Käesolevad kulud : 0,00 Jääk : 350,92 Arhi…" at bounding box center [391, 223] width 731 height 64
click at [525, 358] on div "0,00" at bounding box center [530, 356] width 49 height 17
type input "185"
click at [418, 568] on div "Käesolev (Varasem + käesolev) : 0,00 Käesolevad kulud : 0,00 Jääk : 350,92 Arhi…" at bounding box center [391, 551] width 731 height 64
click at [526, 356] on div "185,00" at bounding box center [530, 356] width 49 height 17
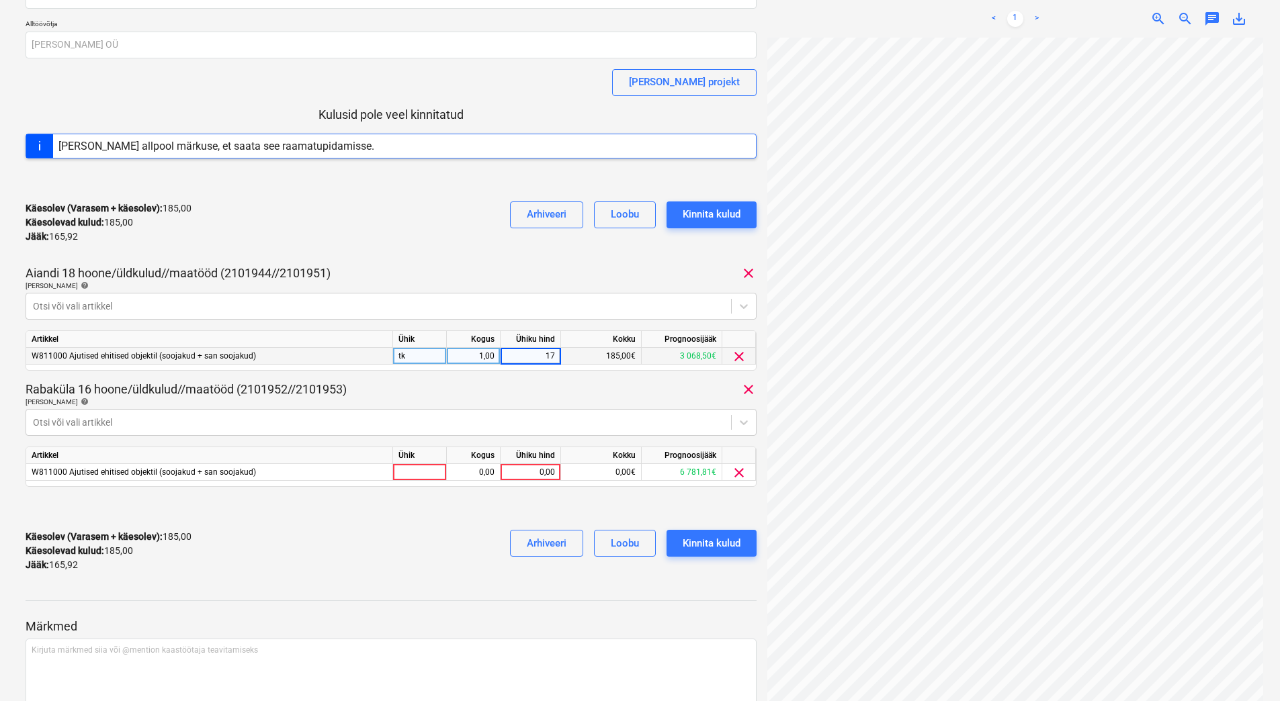
type input "175"
click at [385, 514] on div at bounding box center [391, 509] width 731 height 22
click at [517, 473] on div "0,00" at bounding box center [530, 472] width 49 height 17
type input "175,92"
click at [421, 514] on div at bounding box center [391, 509] width 731 height 22
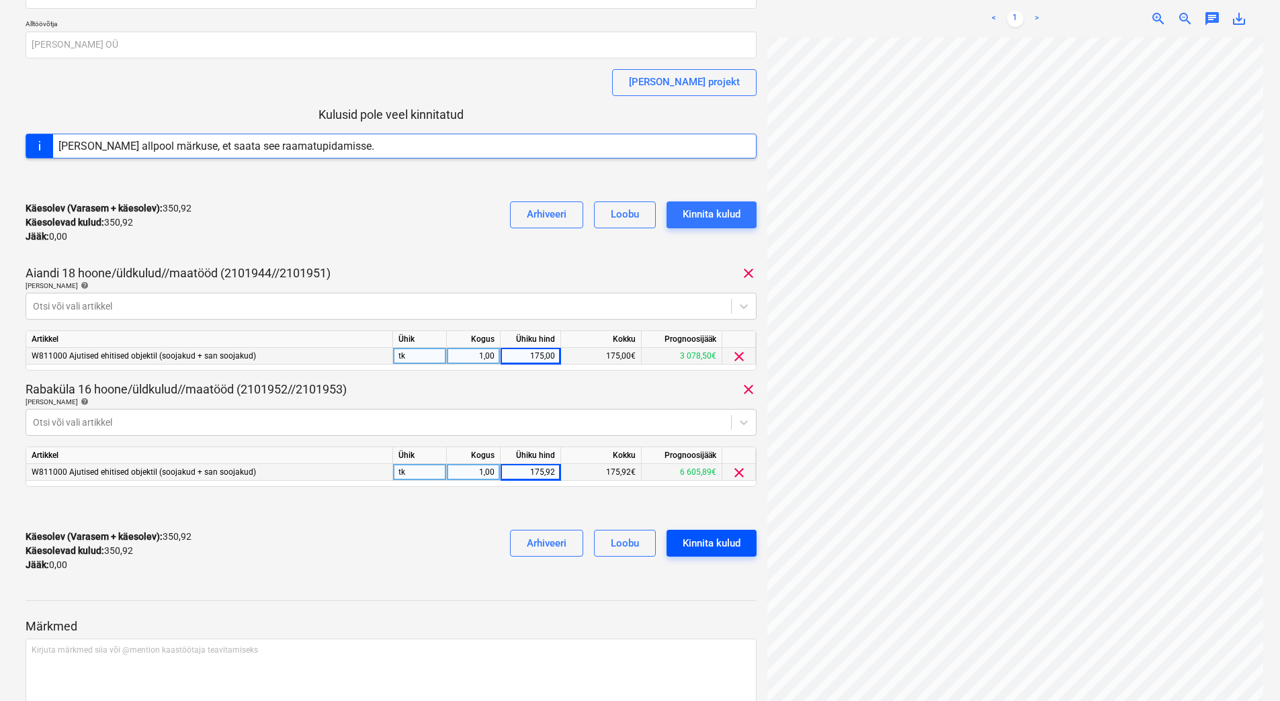
click at [698, 544] on div "Kinnita kulud" at bounding box center [712, 543] width 58 height 17
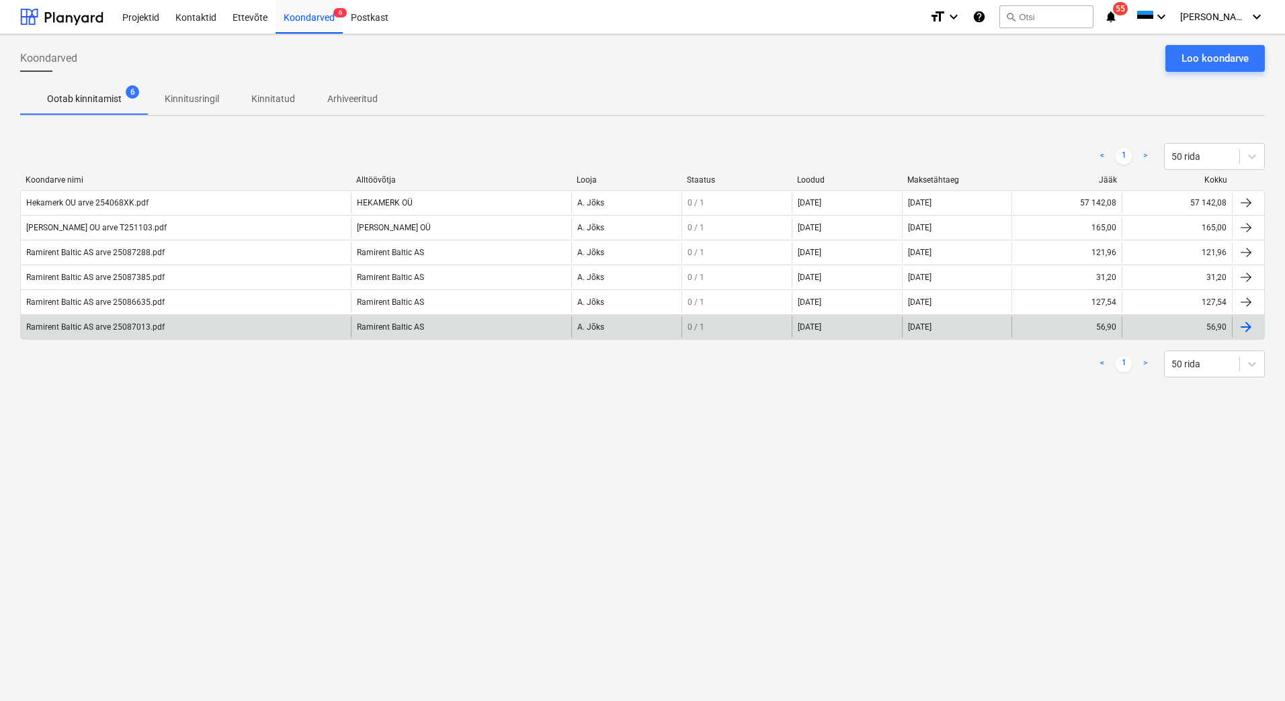
click at [122, 320] on div "Ramirent Baltic AS arve 25087013.pdf" at bounding box center [186, 327] width 330 height 22
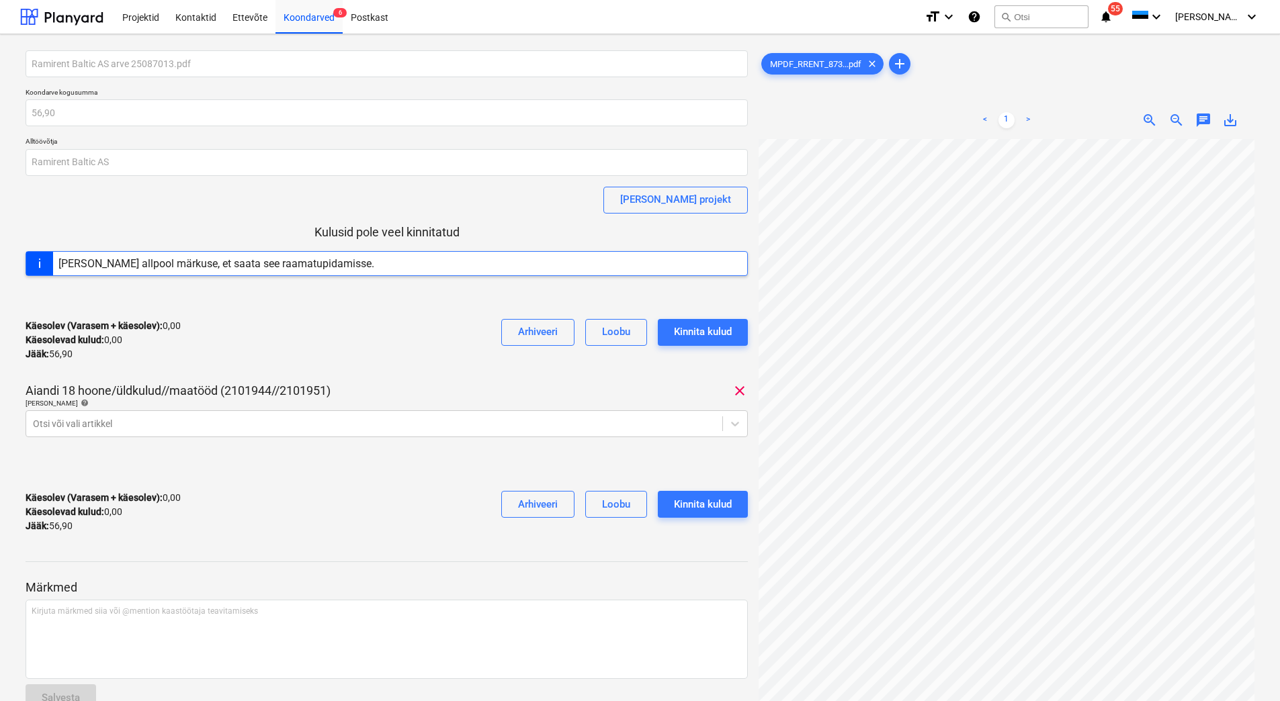
scroll to position [14, 112]
click at [201, 421] on div at bounding box center [374, 423] width 683 height 13
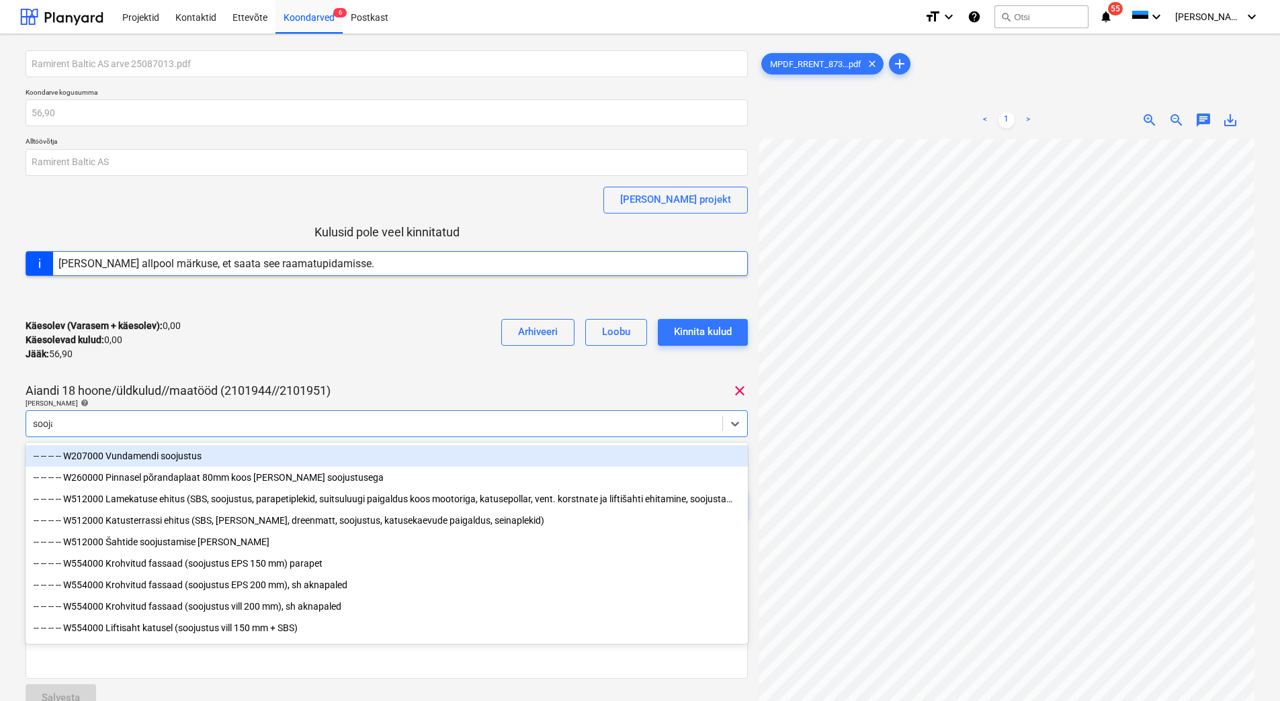
type input "soojak"
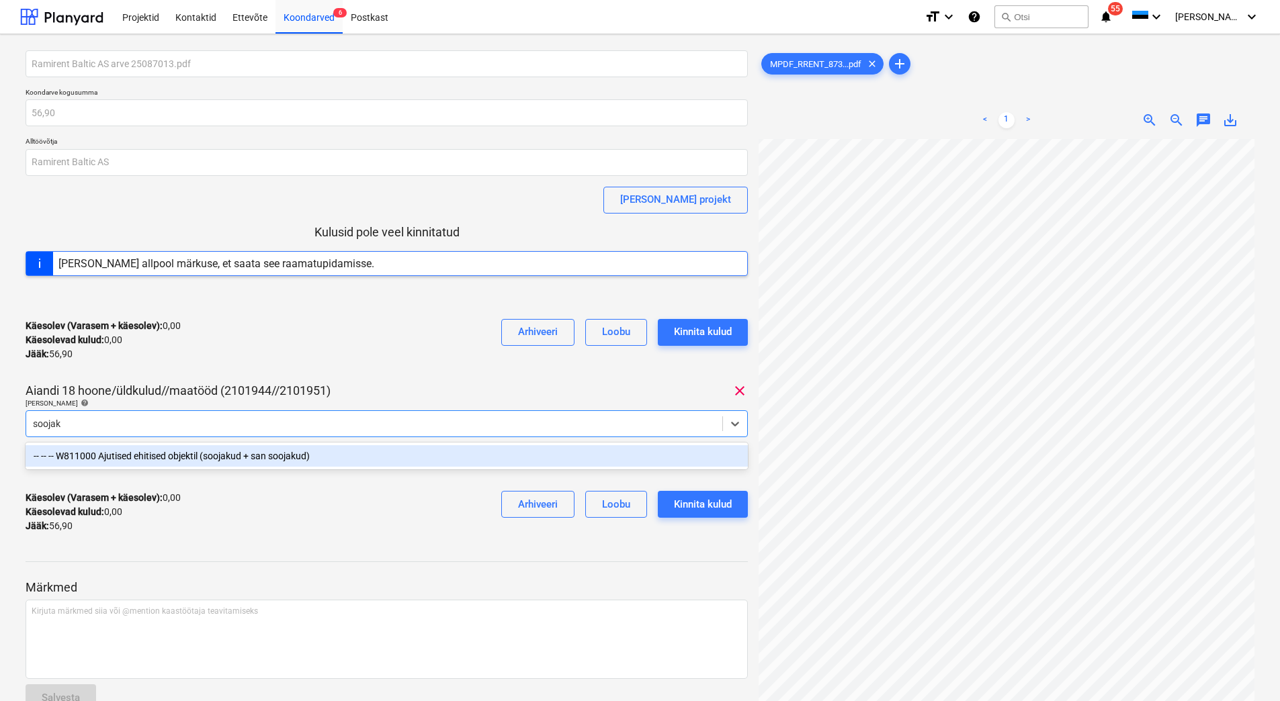
click at [196, 458] on div "-- -- -- W811000 Ajutised ehitised objektil (soojakud + san soojakud)" at bounding box center [387, 456] width 722 height 22
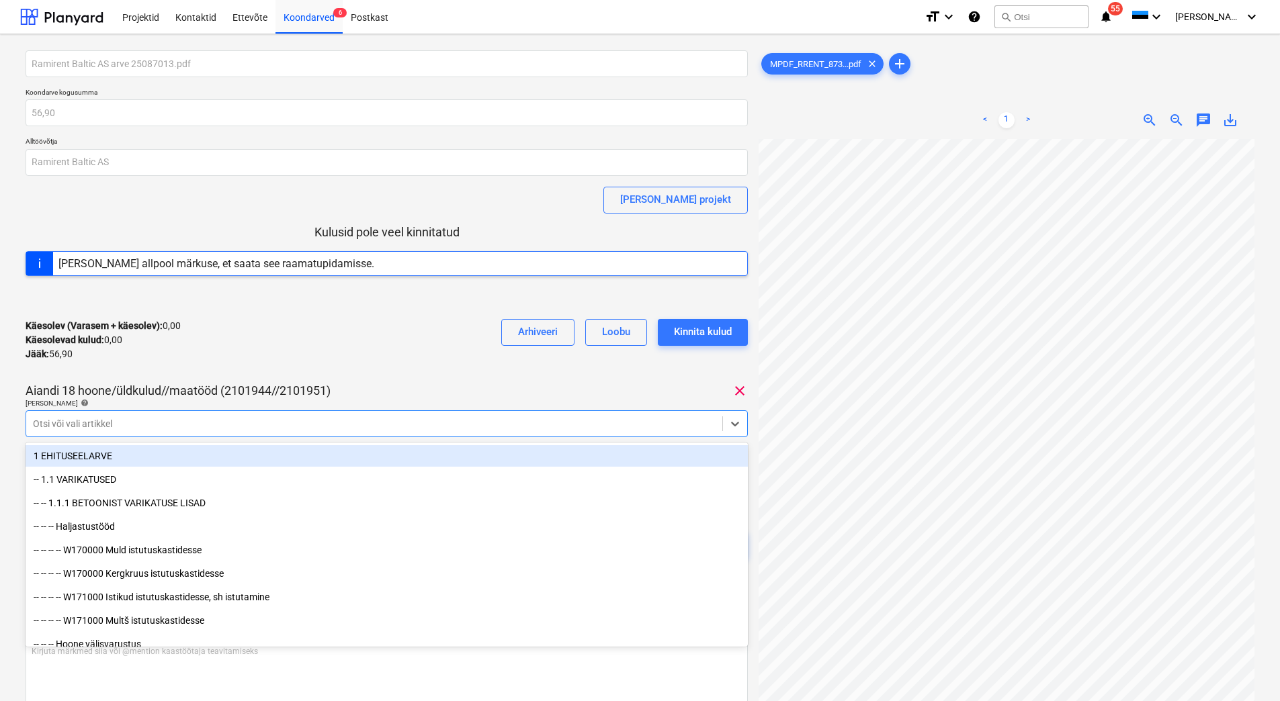
click at [359, 359] on div "Käesolev (Varasem + käesolev) : 0,00 Käesolevad kulud : 0,00 Jääk : 56,90 Arhiv…" at bounding box center [387, 340] width 722 height 64
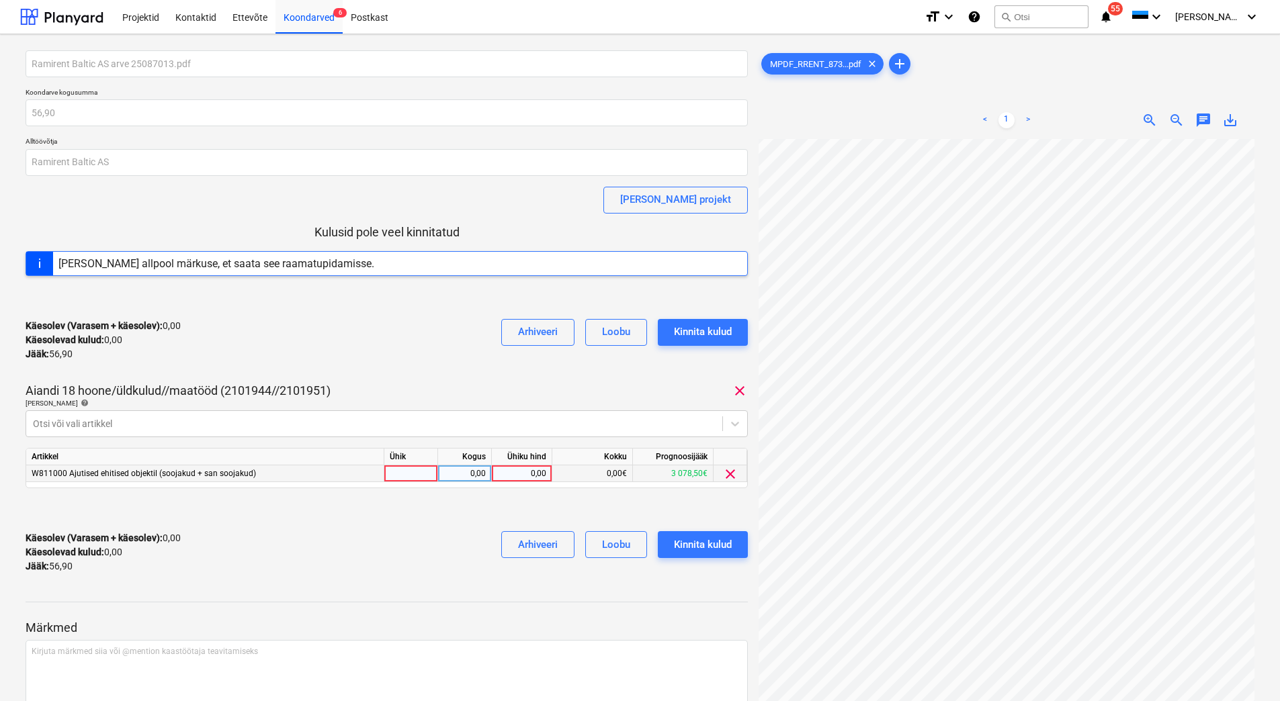
click at [534, 474] on div "0,00" at bounding box center [521, 474] width 49 height 17
type input "56,90"
click at [325, 575] on div "Käesolev (Varasem + käesolev) : 56,90 Käesolevad kulud : 56,90 Jääk : 0,00 Arhi…" at bounding box center [387, 553] width 722 height 64
click at [703, 544] on div "Kinnita kulud" at bounding box center [703, 544] width 58 height 17
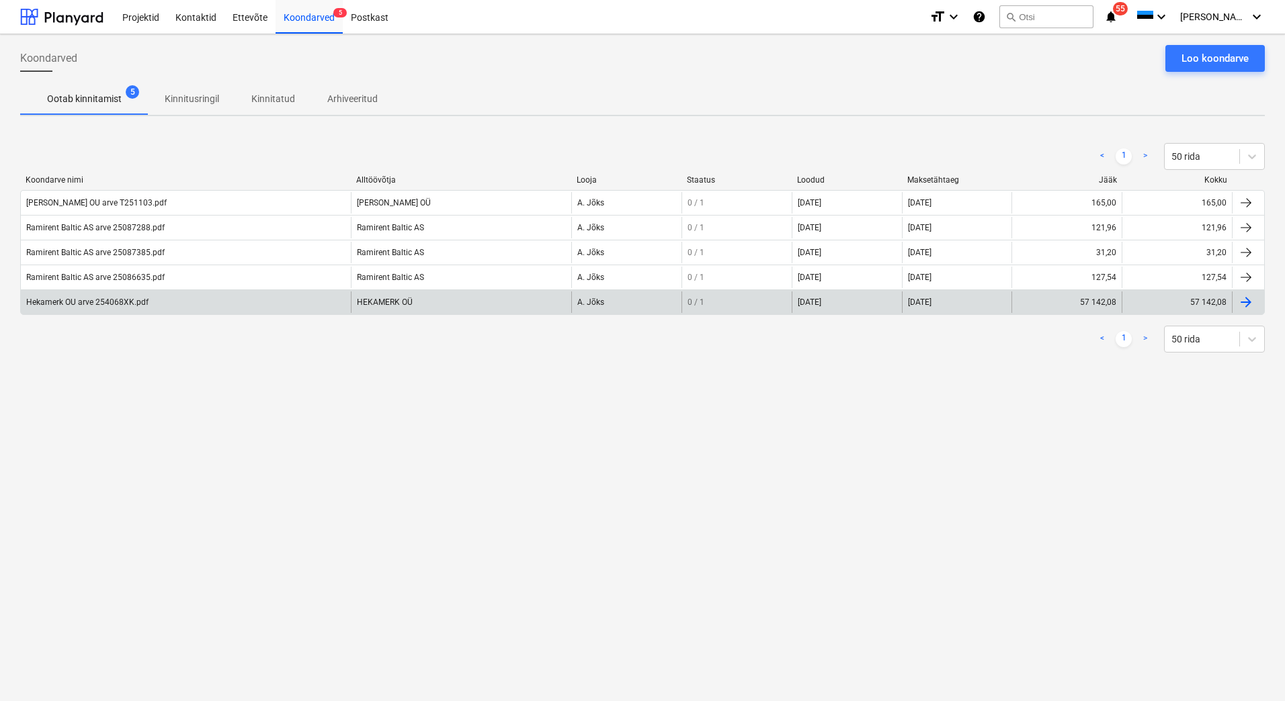
click at [117, 298] on div "Hekamerk OU arve 254068XK.pdf" at bounding box center [87, 302] width 122 height 9
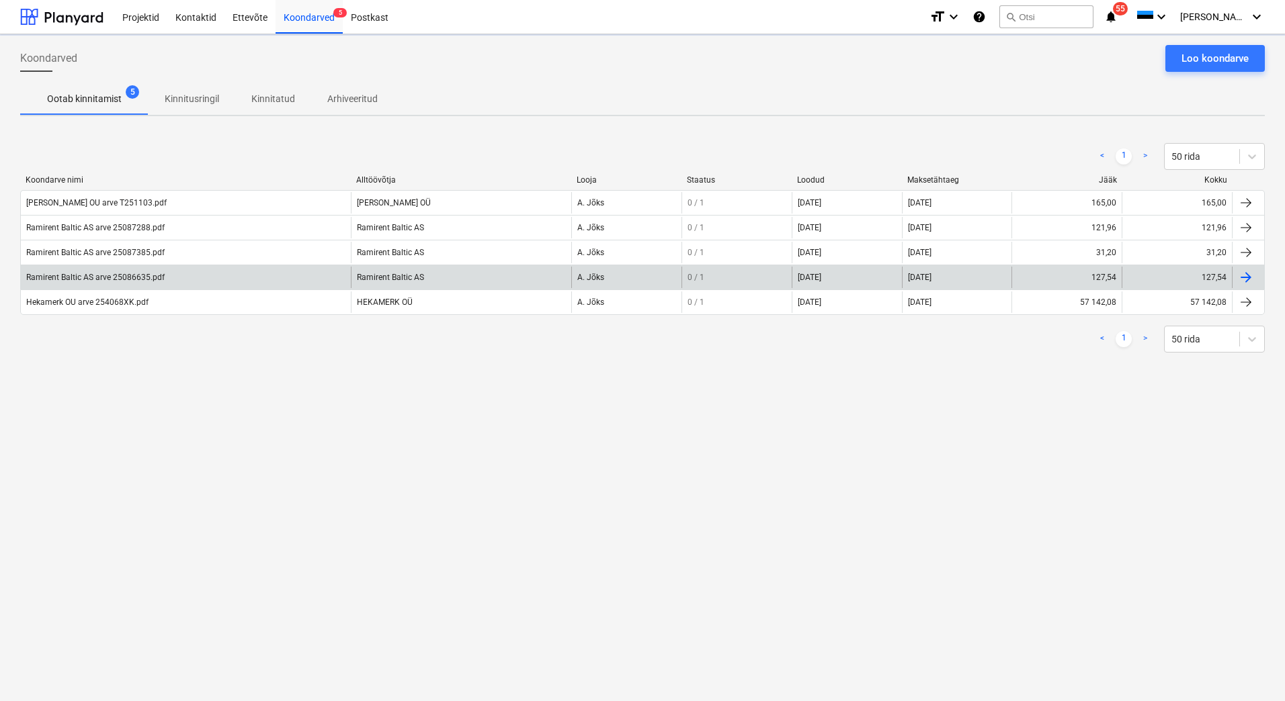
click at [93, 284] on div "Ramirent Baltic AS arve 25086635.pdf" at bounding box center [186, 278] width 330 height 22
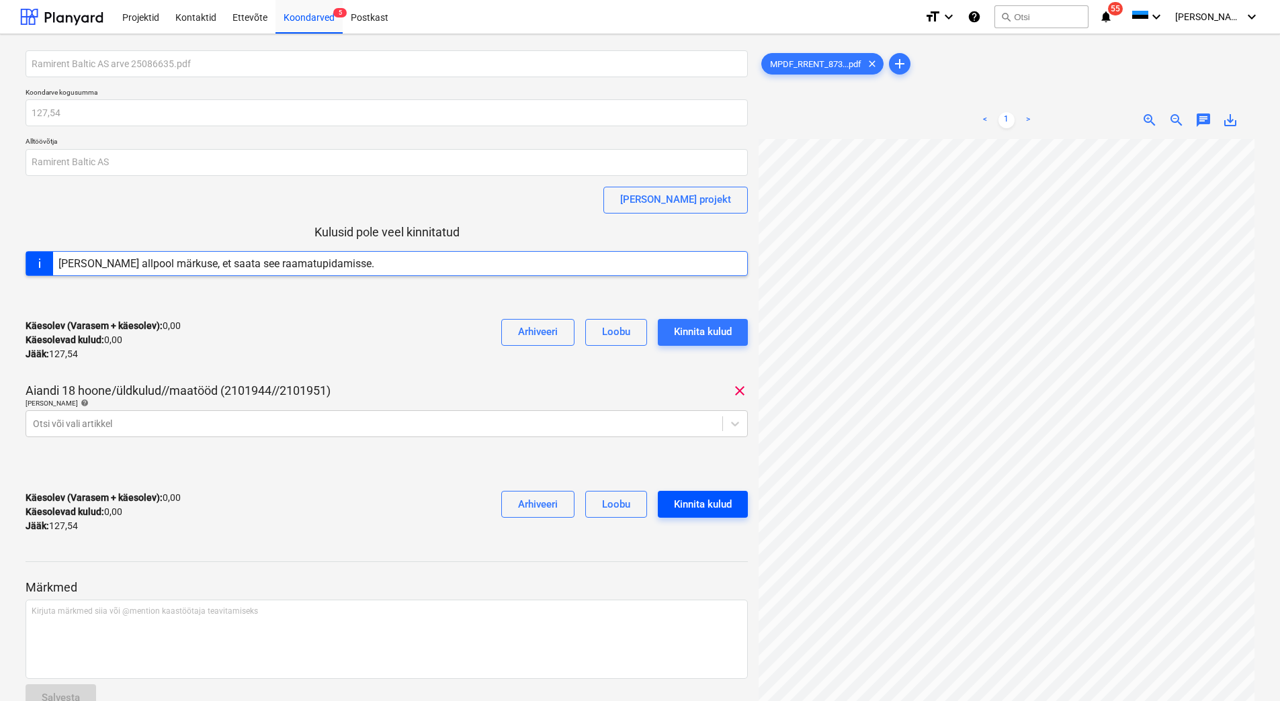
scroll to position [195, 112]
click at [131, 423] on div at bounding box center [374, 423] width 683 height 13
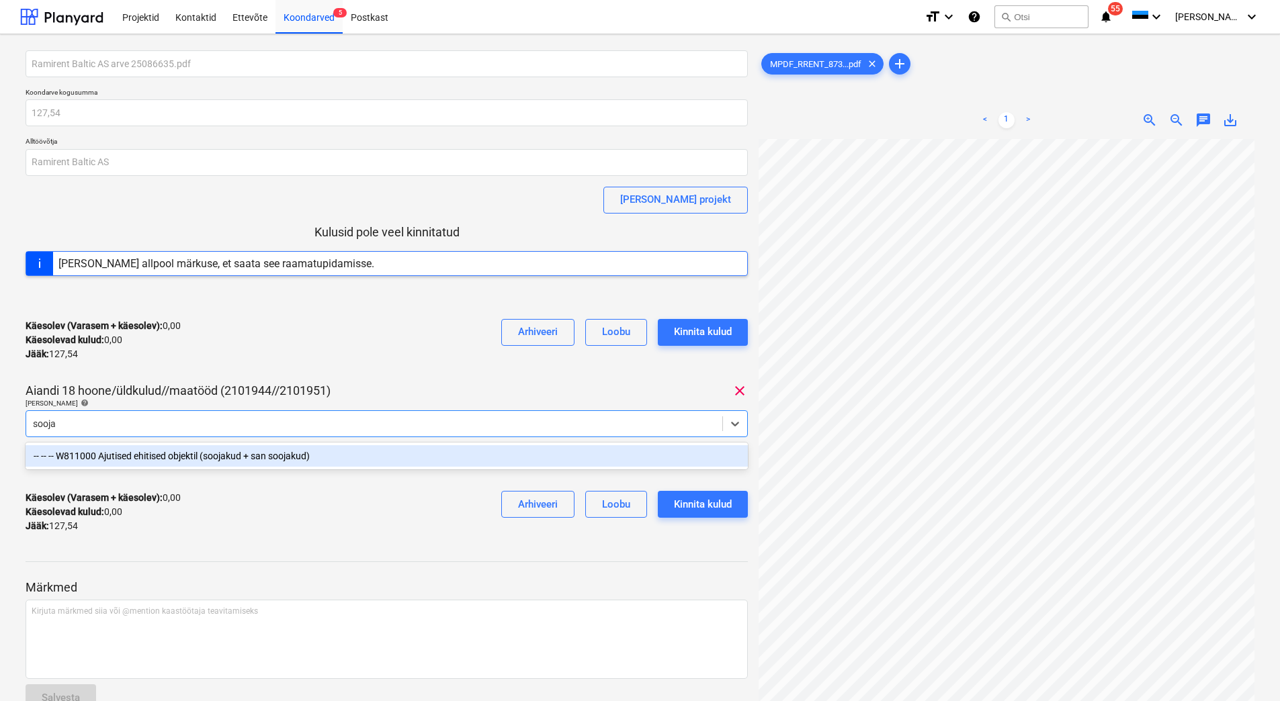
type input "soojak"
click at [153, 457] on div "-- -- -- W811000 Ajutised ehitised objektil (soojakud + san soojakud)" at bounding box center [387, 456] width 722 height 22
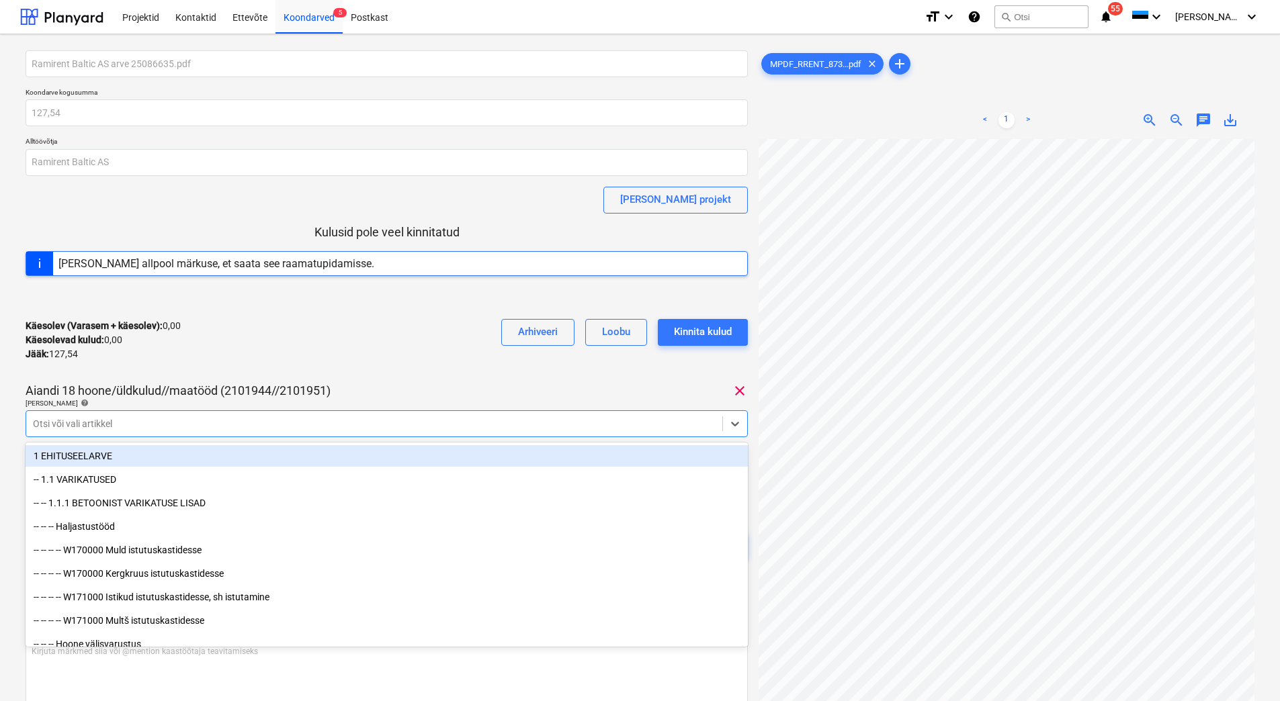
click at [200, 353] on div "Käesolev (Varasem + käesolev) : 0,00 Käesolevad kulud : 0,00 Jääk : 127,54 Arhi…" at bounding box center [387, 340] width 722 height 64
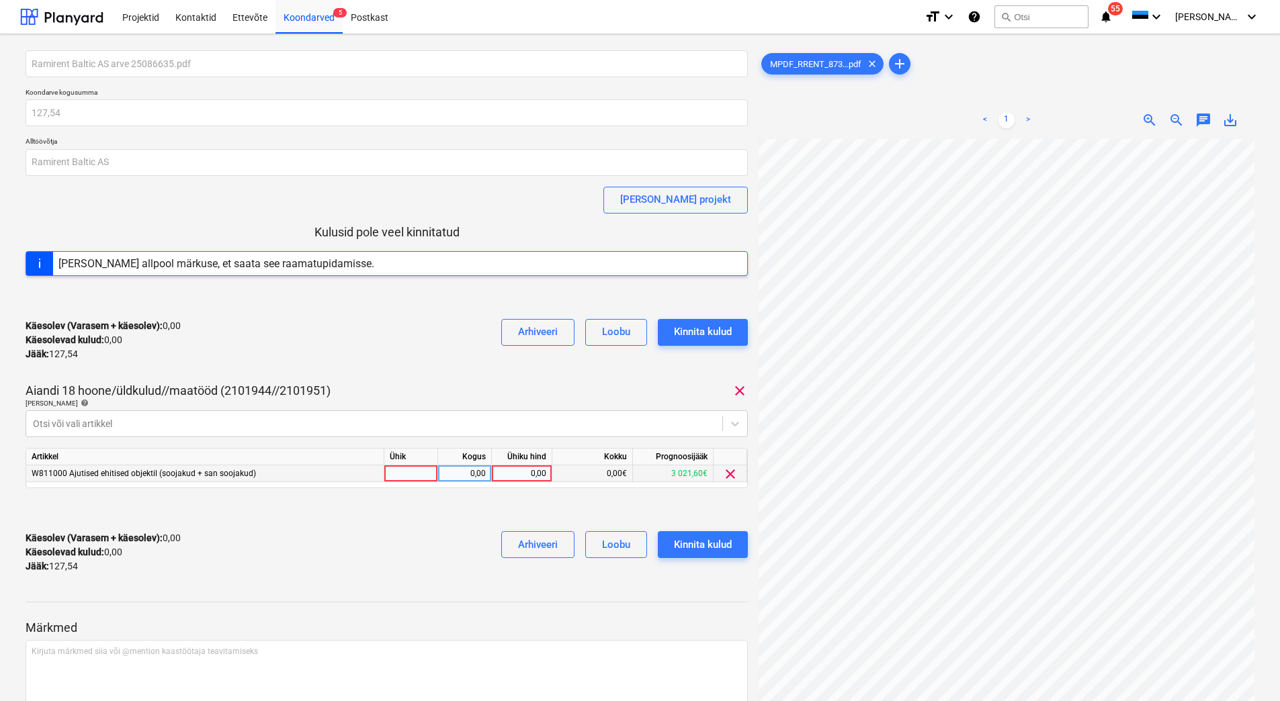
click at [506, 473] on div "0,00" at bounding box center [521, 474] width 49 height 17
type input "127,54"
click at [366, 533] on div "Käesolev (Varasem + käesolev) : 0,00 Käesolevad kulud : 0,00 Jääk : 127,54 Arhi…" at bounding box center [387, 553] width 722 height 64
click at [675, 544] on div "Kinnita kulud" at bounding box center [703, 544] width 58 height 17
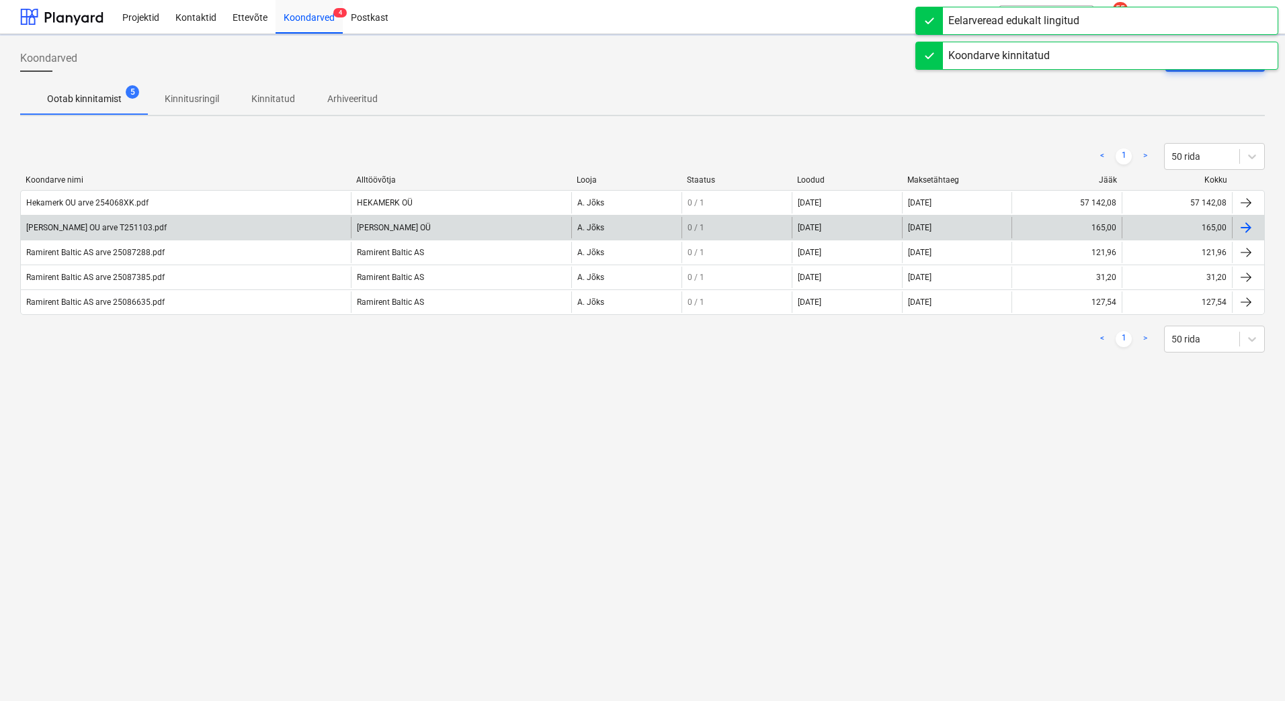
click at [54, 229] on div "[PERSON_NAME] OU arve T251103.pdf" at bounding box center [96, 227] width 140 height 9
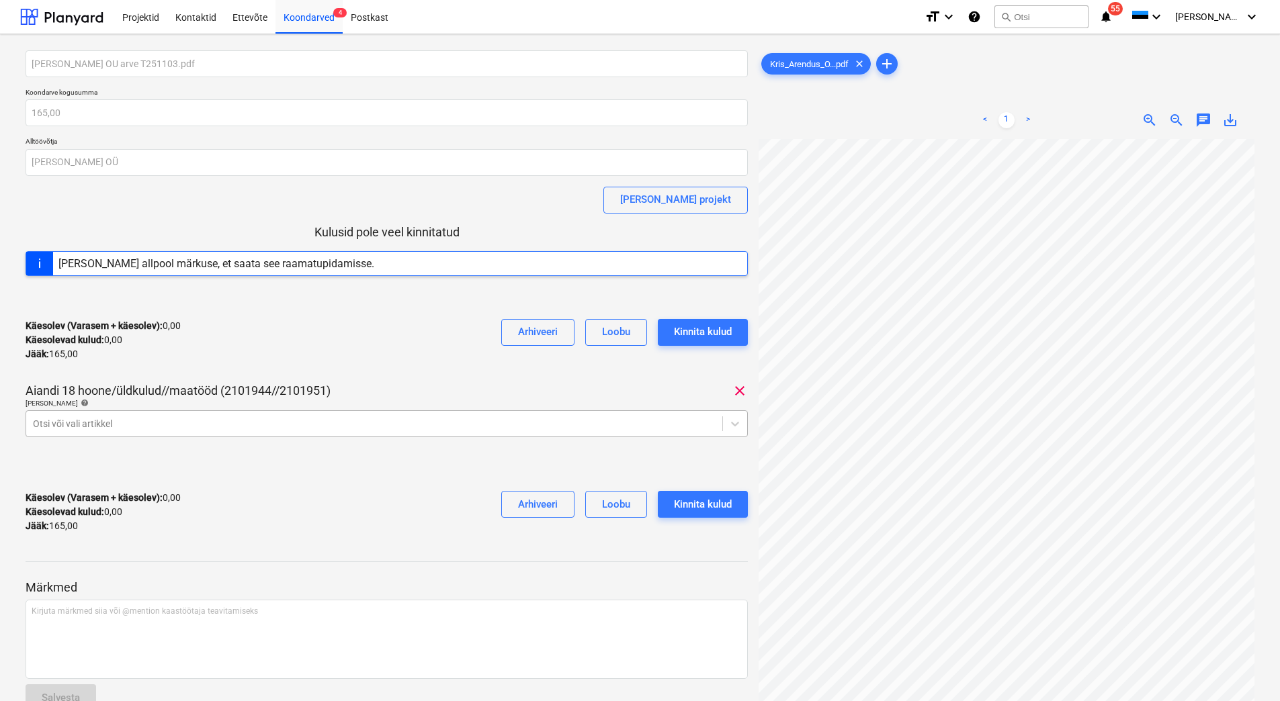
click at [286, 433] on div "Otsi või vali artikkel" at bounding box center [374, 424] width 696 height 19
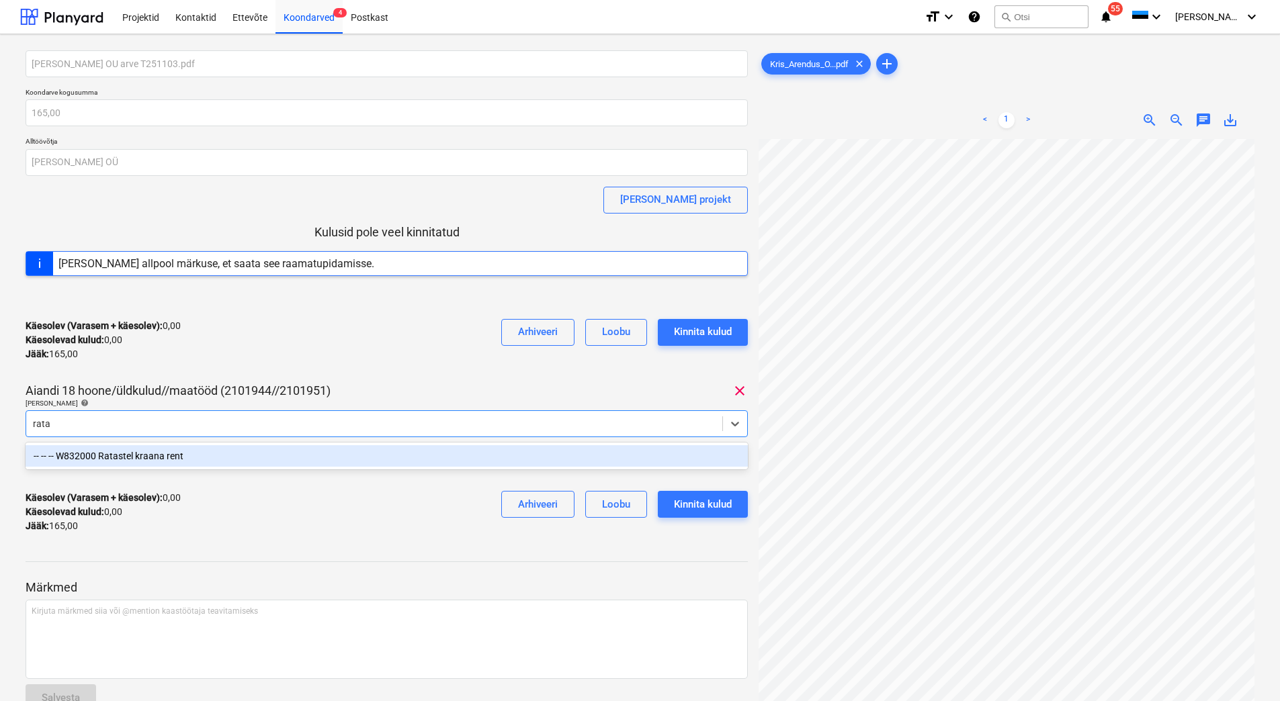
type input "ratas"
click at [183, 455] on div "-- -- -- W832000 Ratastel kraana rent" at bounding box center [387, 456] width 722 height 22
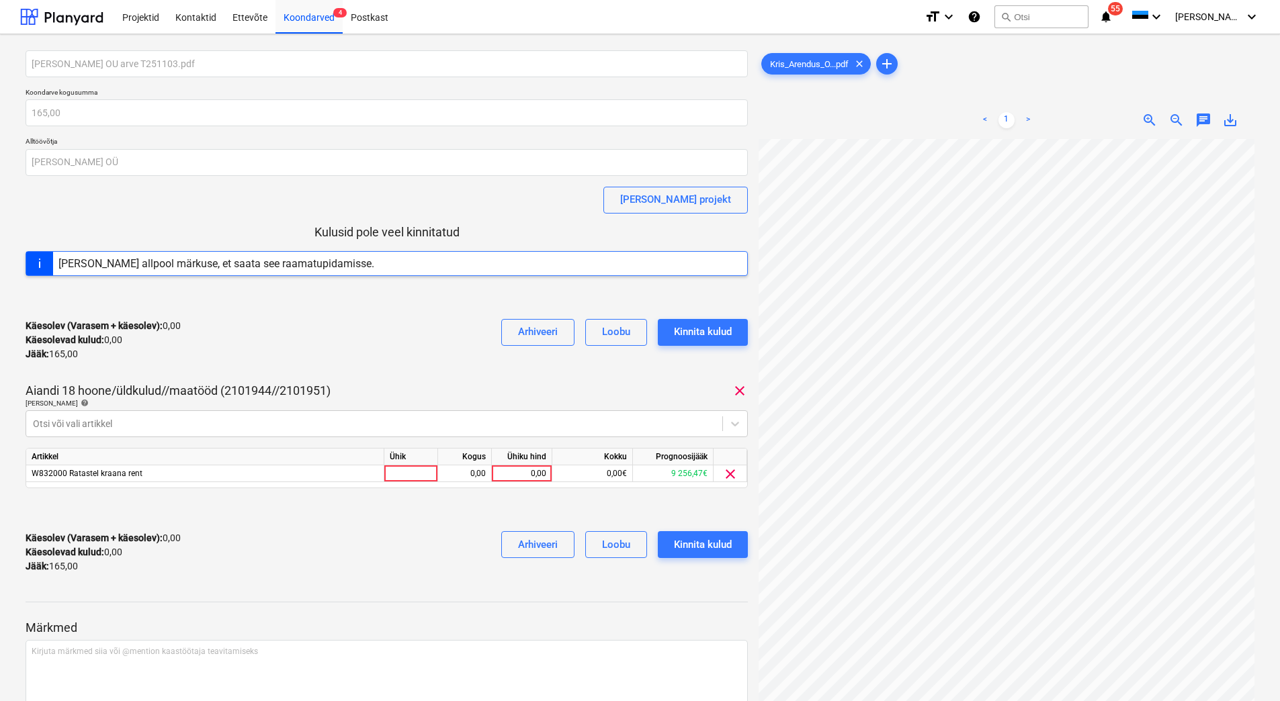
click at [251, 317] on div "Käesolev (Varasem + käesolev) : 0,00 Käesolevad kulud : 0,00 Jääk : 165,00 Arhi…" at bounding box center [387, 340] width 722 height 64
click at [521, 475] on div "0,00" at bounding box center [521, 474] width 49 height 17
type input "165"
click at [293, 562] on div "Käesolev (Varasem + käesolev) : 165,00 Käesolevad kulud : 165,00 Jääk : 0,00 Ar…" at bounding box center [387, 553] width 722 height 64
click at [694, 556] on button "Kinnita kulud" at bounding box center [703, 544] width 90 height 27
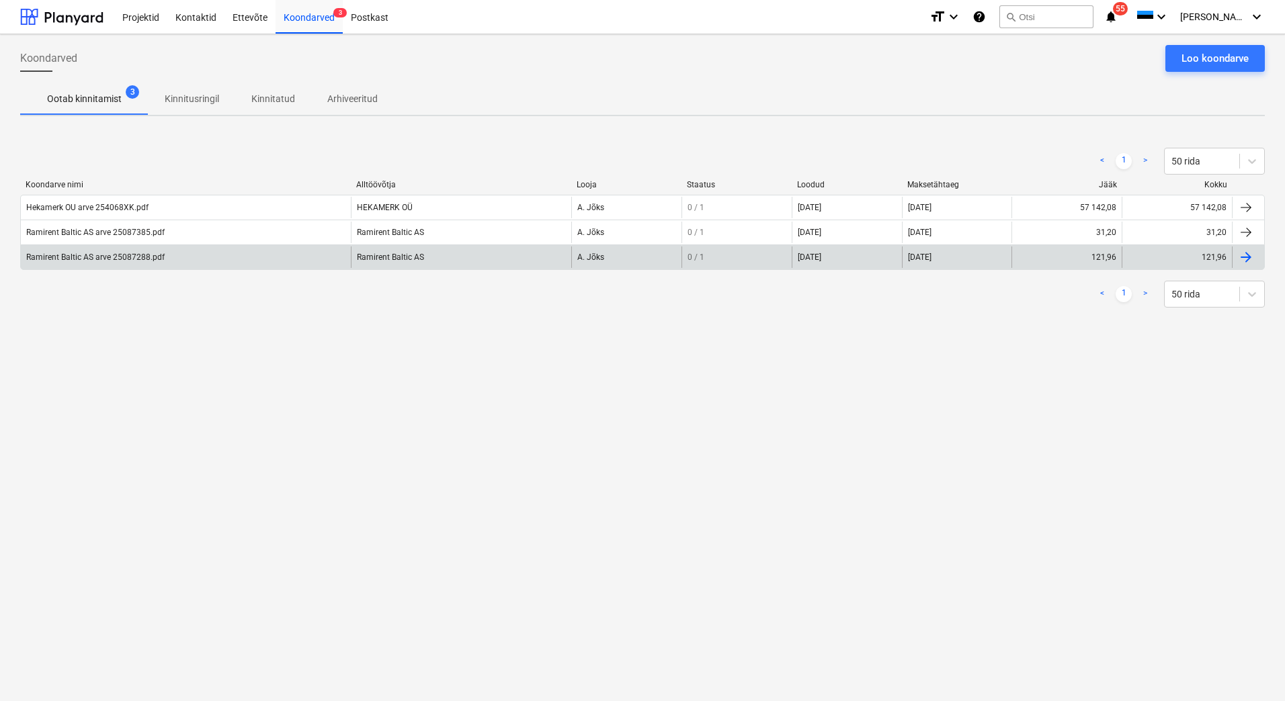
click at [71, 249] on div "Ramirent Baltic AS arve 25087288.pdf" at bounding box center [186, 258] width 330 height 22
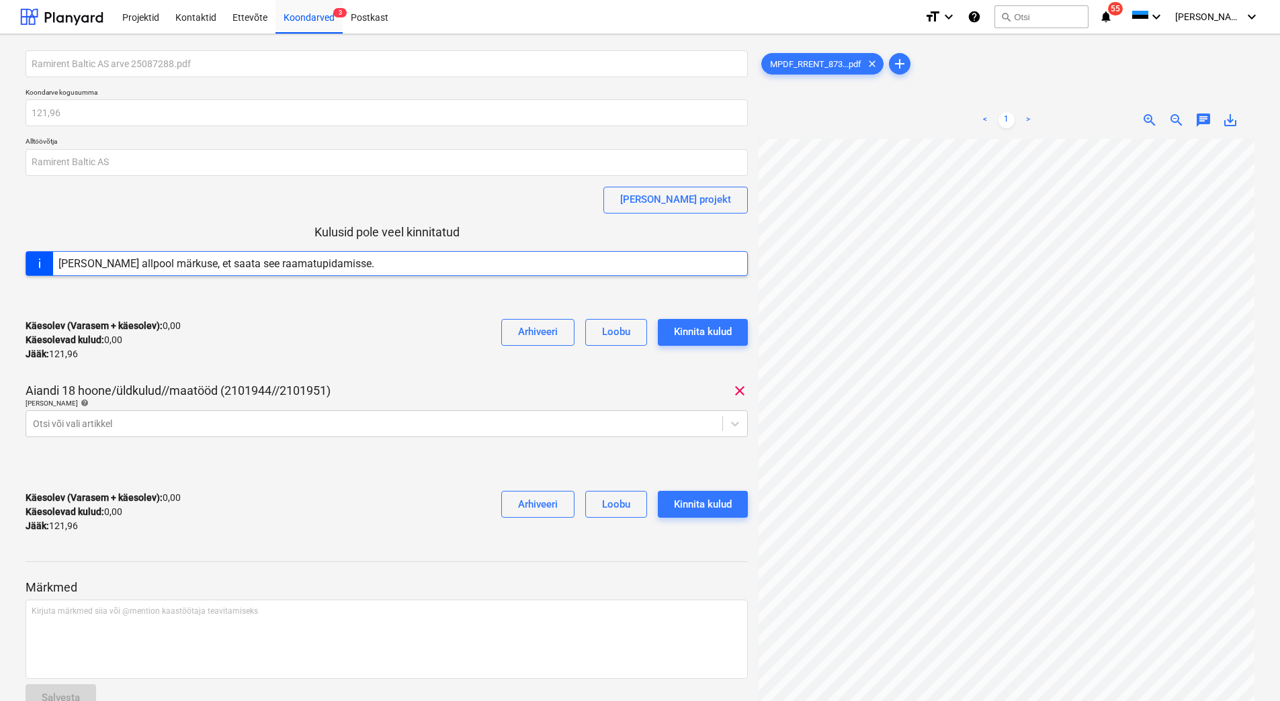
scroll to position [82, 112]
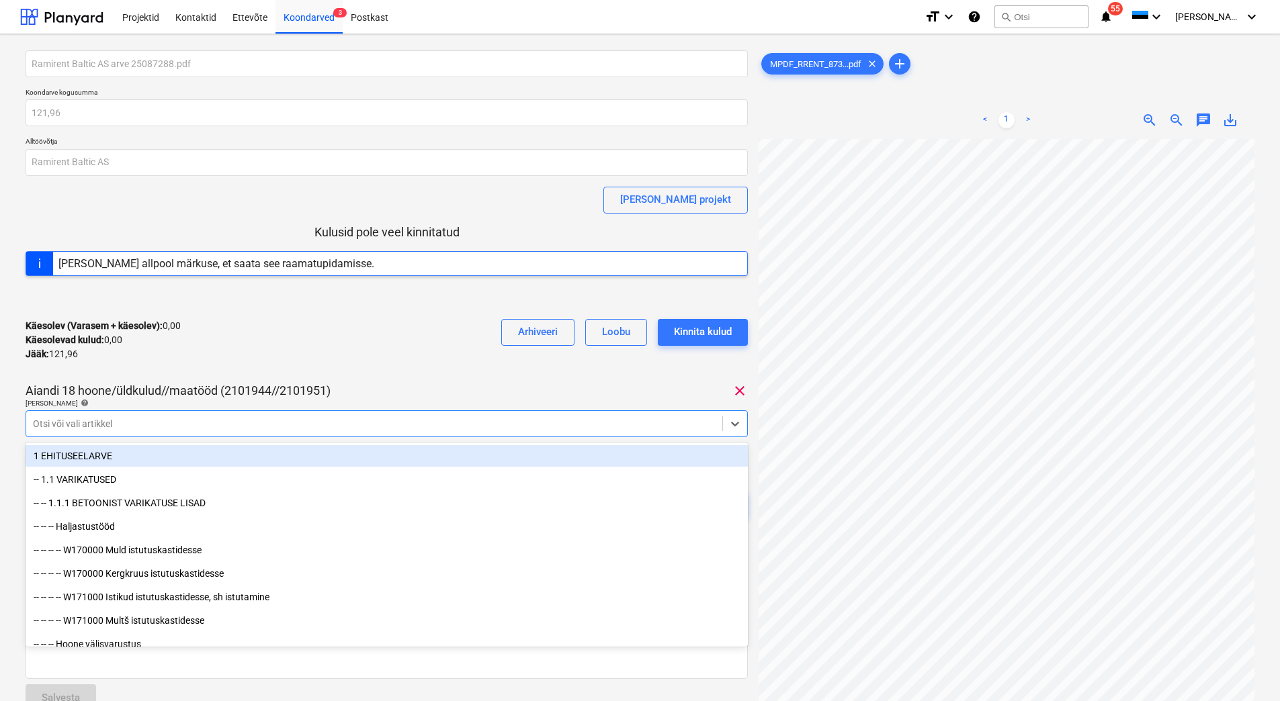
click at [196, 434] on div "Otsi või vali artikkel" at bounding box center [387, 424] width 722 height 27
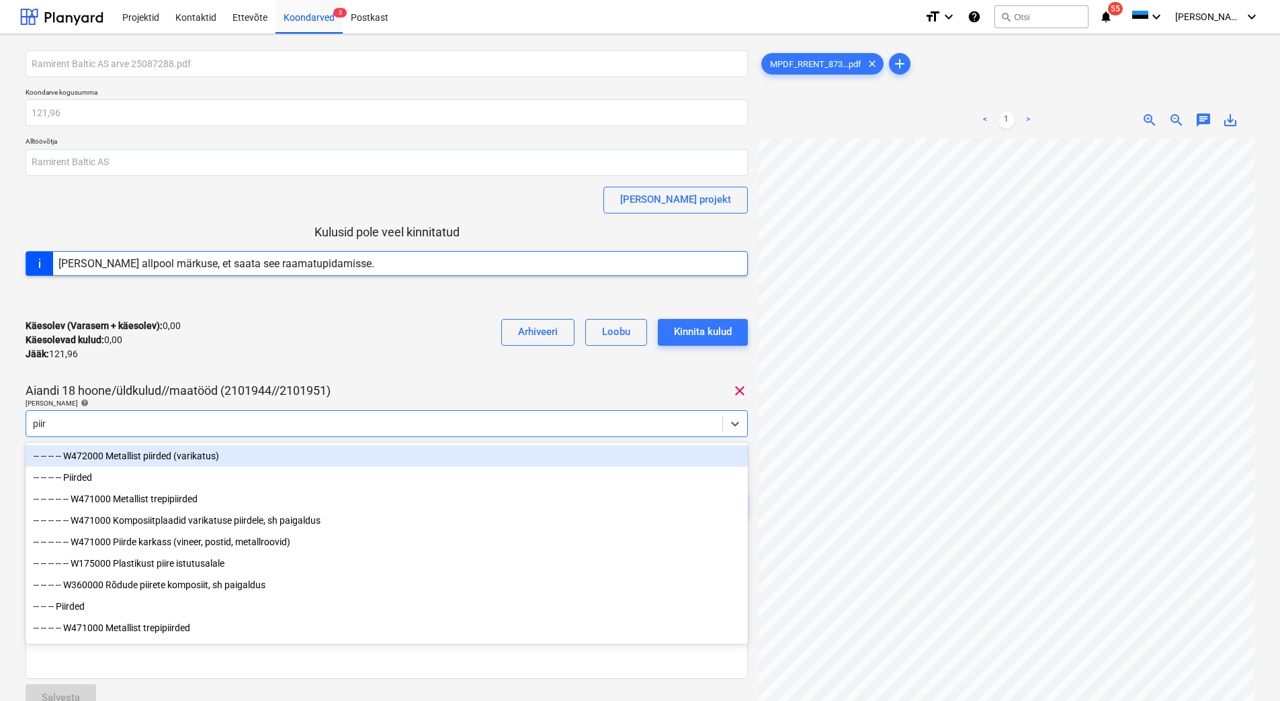
type input "piird"
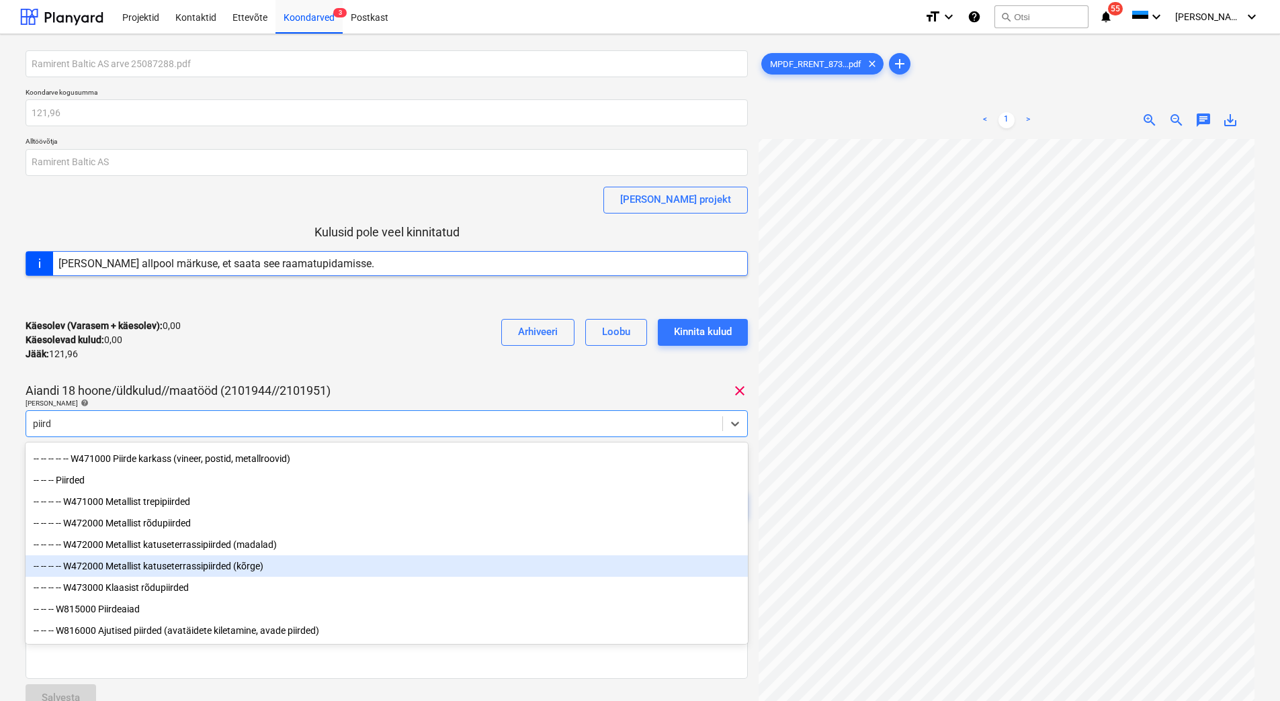
scroll to position [92, 0]
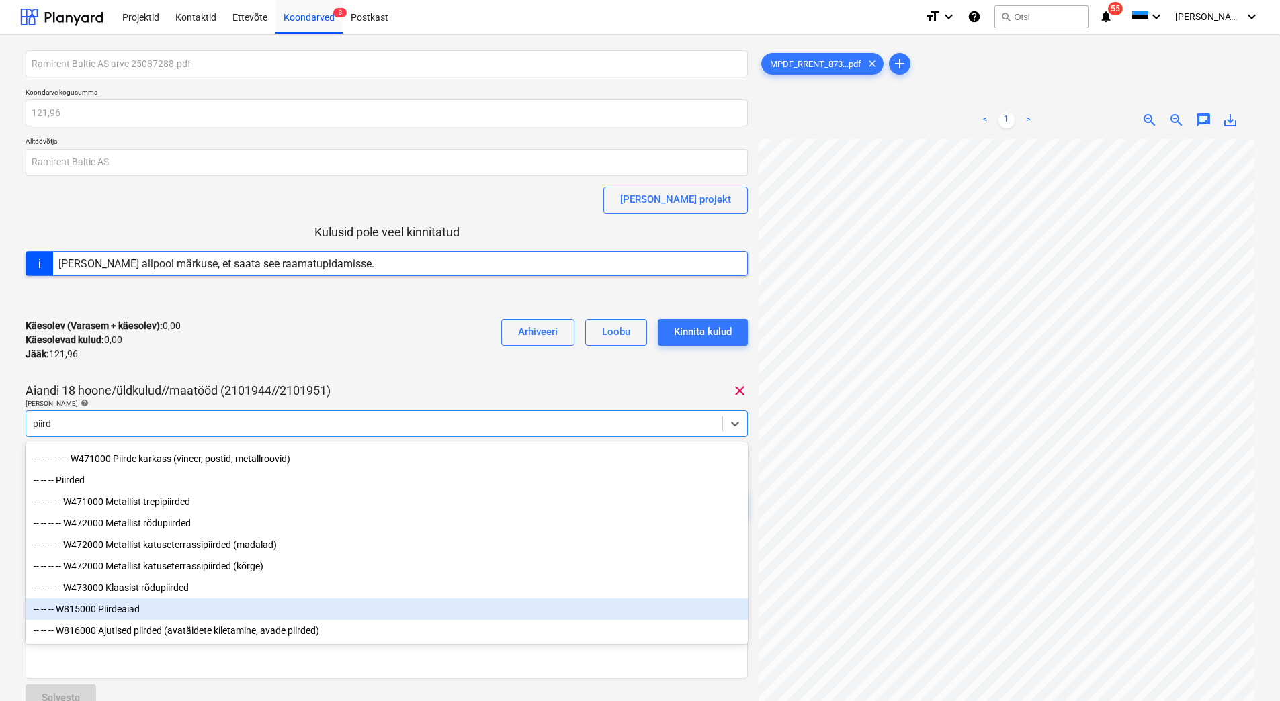
click at [145, 605] on div "-- -- -- W815000 Piirdeaiad" at bounding box center [387, 610] width 722 height 22
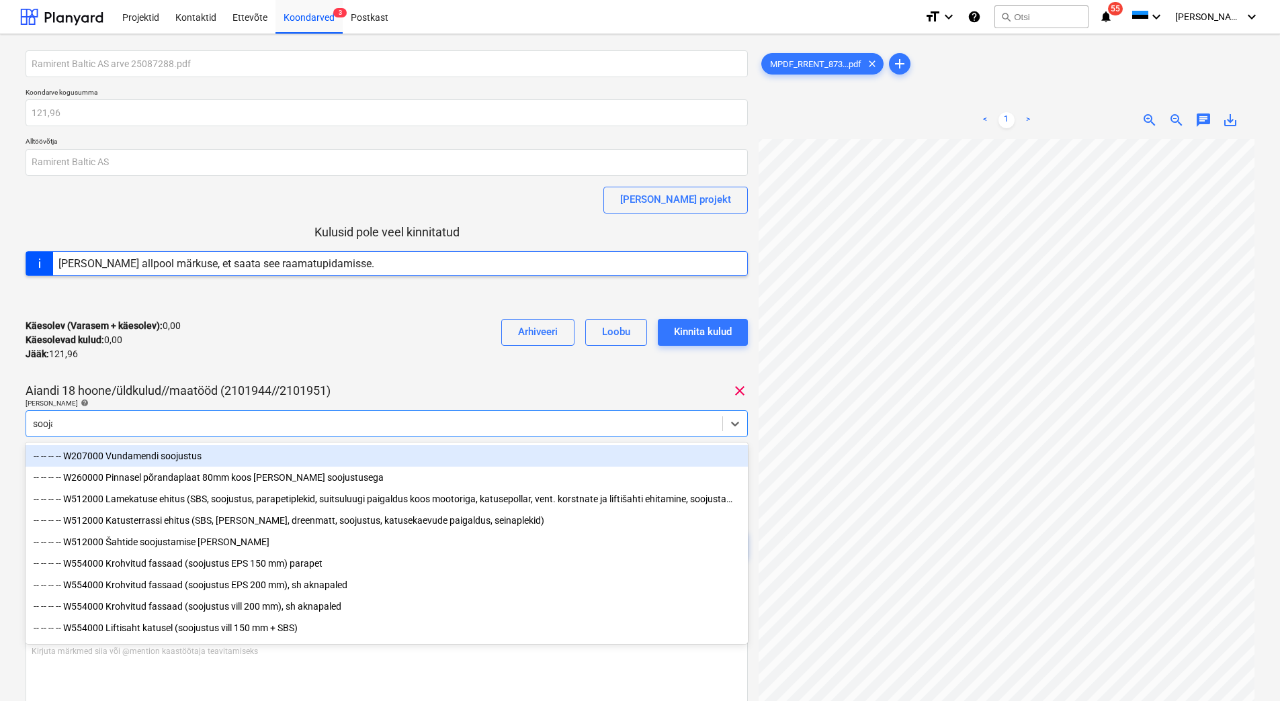
type input "soojak"
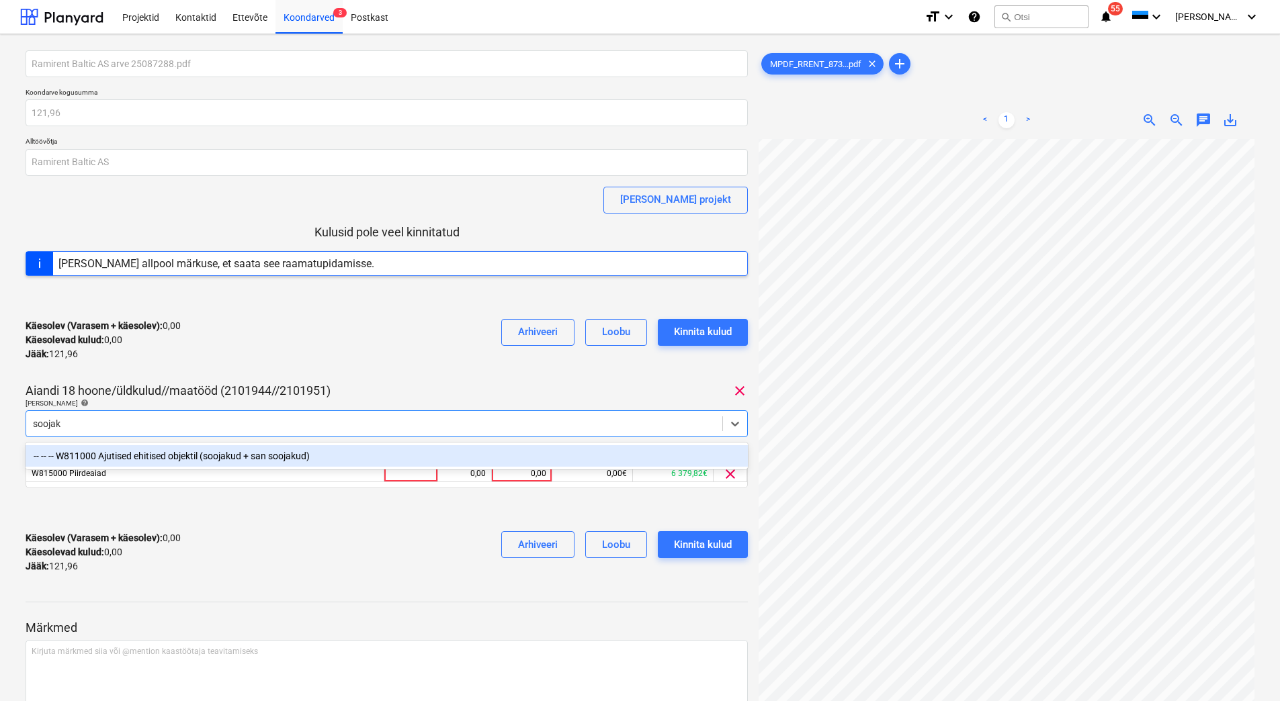
click at [144, 452] on div "-- -- -- W811000 Ajutised ehitised objektil (soojakud + san soojakud)" at bounding box center [387, 456] width 722 height 22
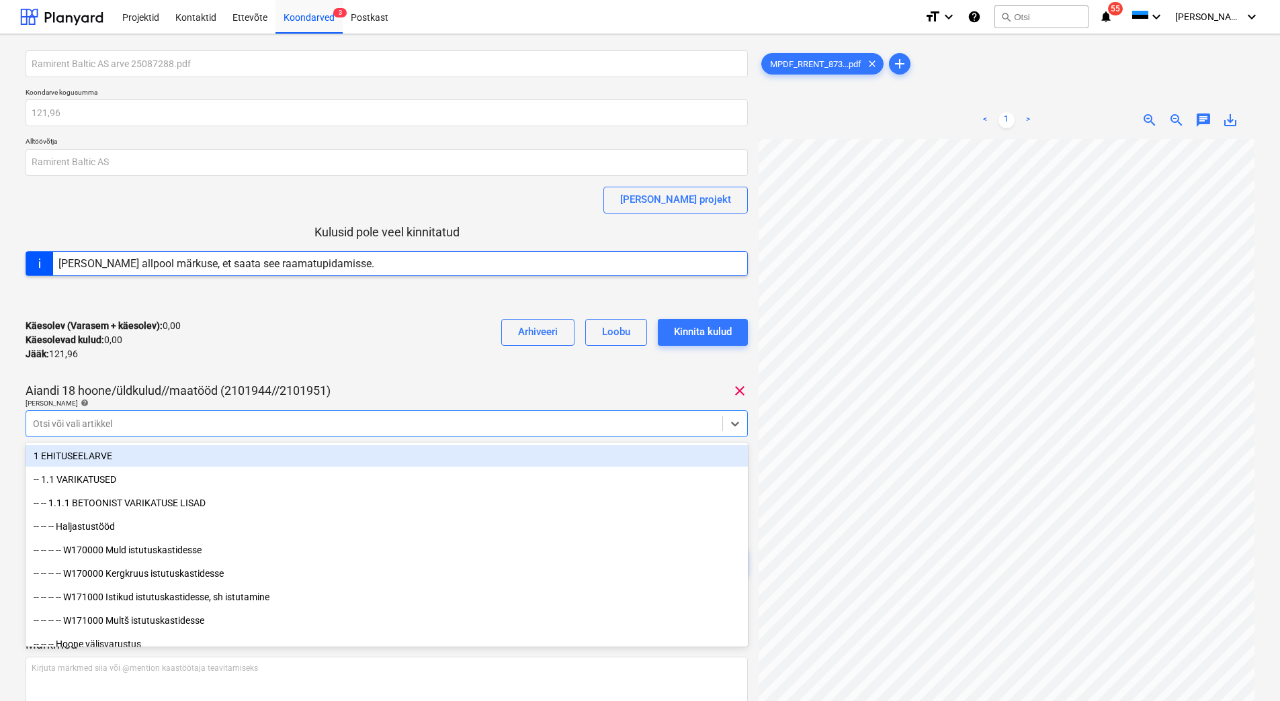
click at [189, 376] on div "Ramirent Baltic AS arve 25087288.pdf Koondarve kogusumma 121,96 Alltöövõtja Ram…" at bounding box center [387, 325] width 722 height 551
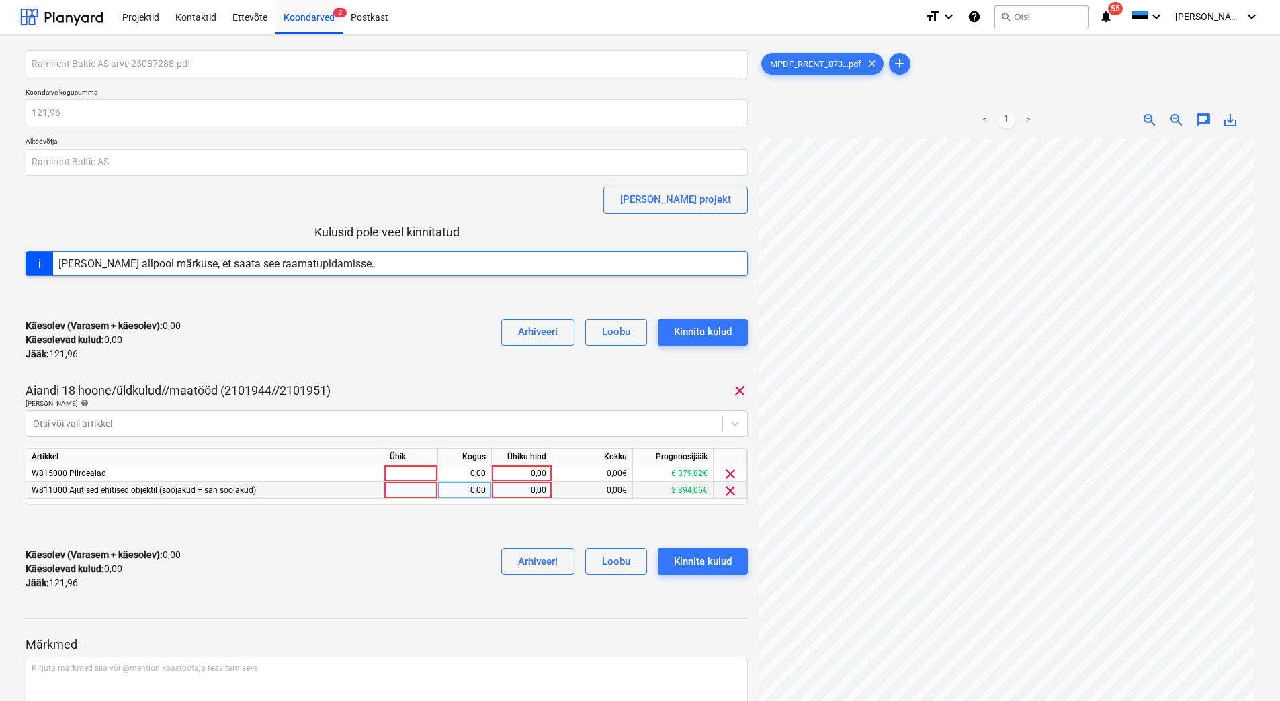
click at [524, 492] on div "0,00" at bounding box center [521, 490] width 49 height 17
type input "54"
click at [517, 475] on div "0,00" at bounding box center [521, 474] width 49 height 17
type input "67,96"
click at [432, 536] on div at bounding box center [387, 527] width 722 height 22
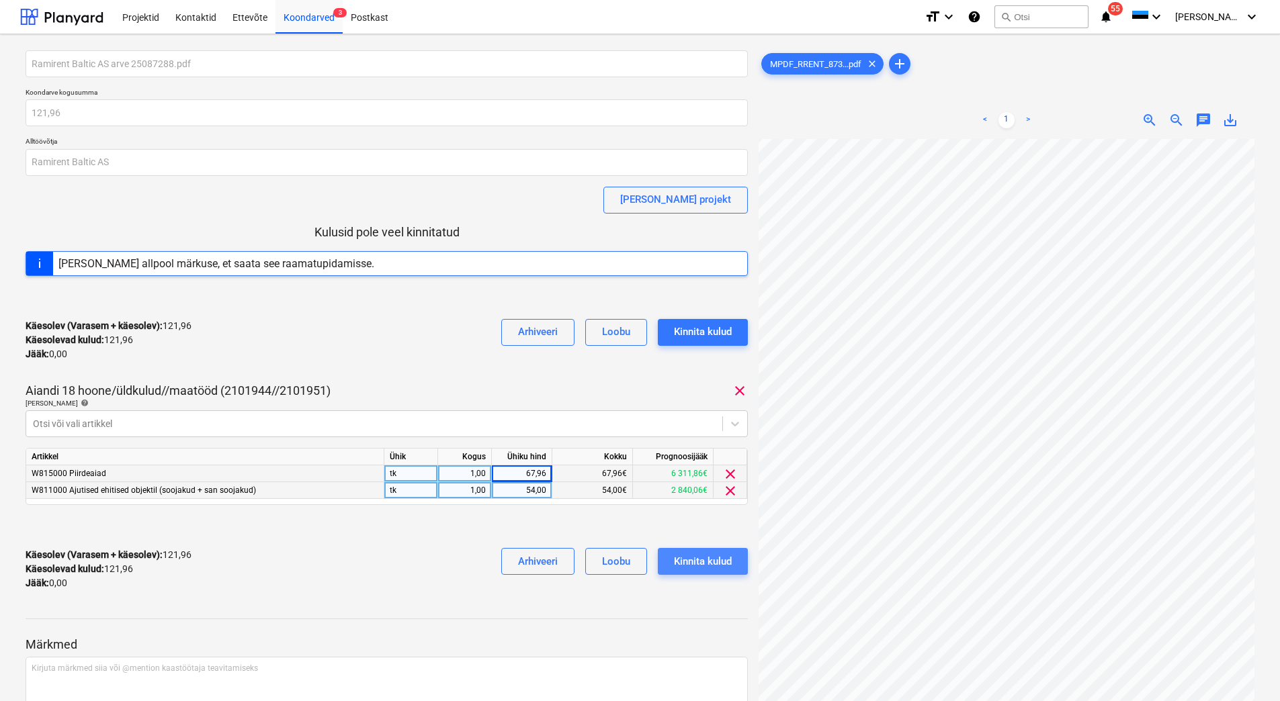
click at [701, 558] on div "Kinnita kulud" at bounding box center [703, 561] width 58 height 17
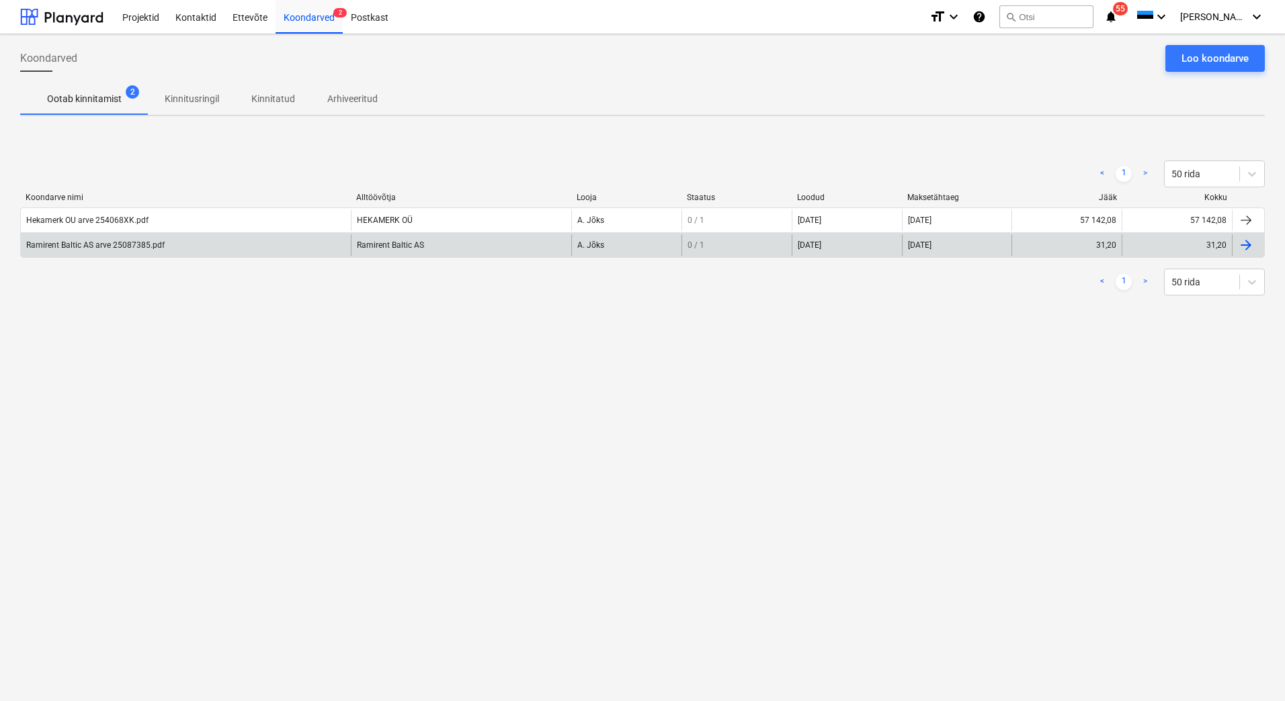
click at [164, 247] on div "Ramirent Baltic AS arve 25087385.pdf" at bounding box center [96, 245] width 141 height 9
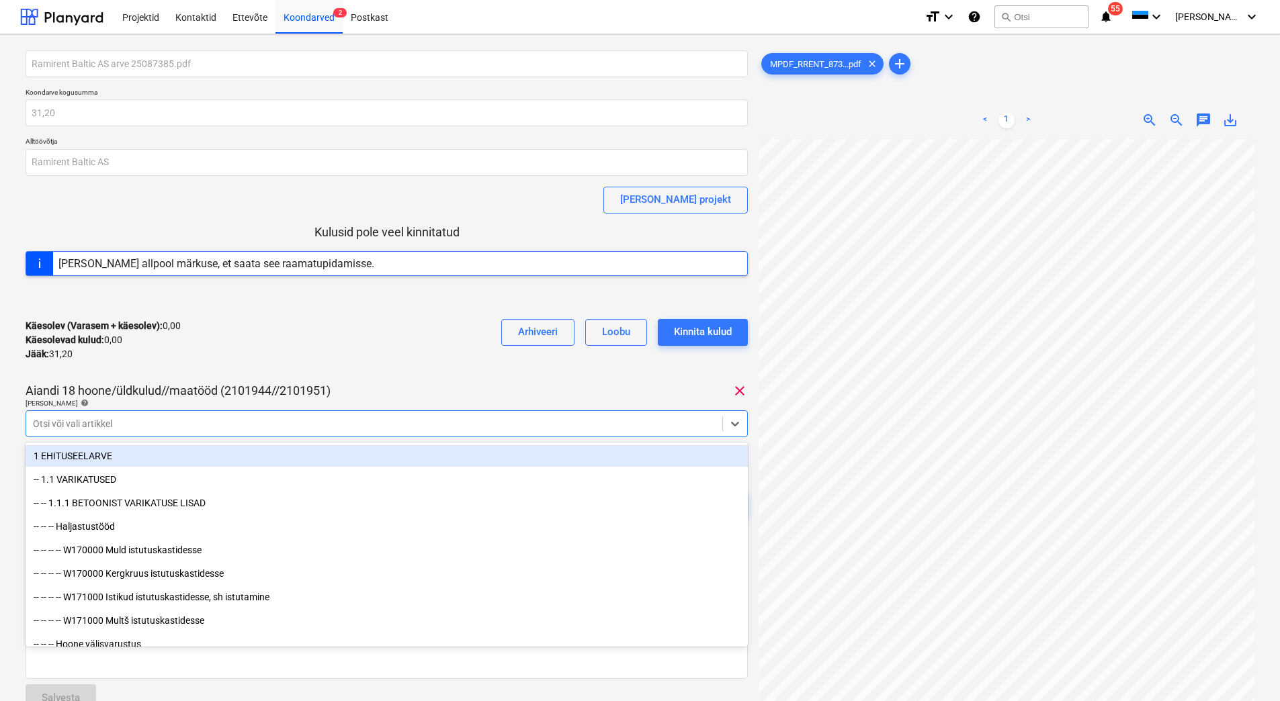
click at [83, 417] on div at bounding box center [374, 423] width 683 height 13
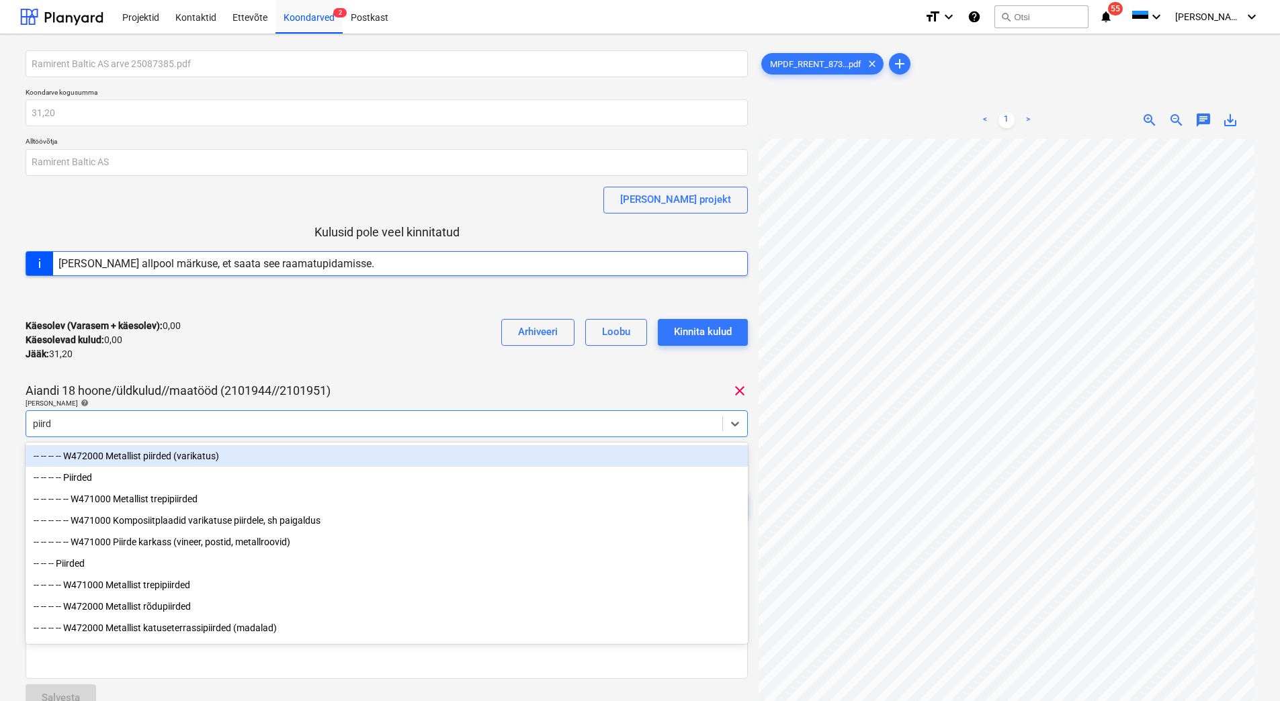
type input "piirde"
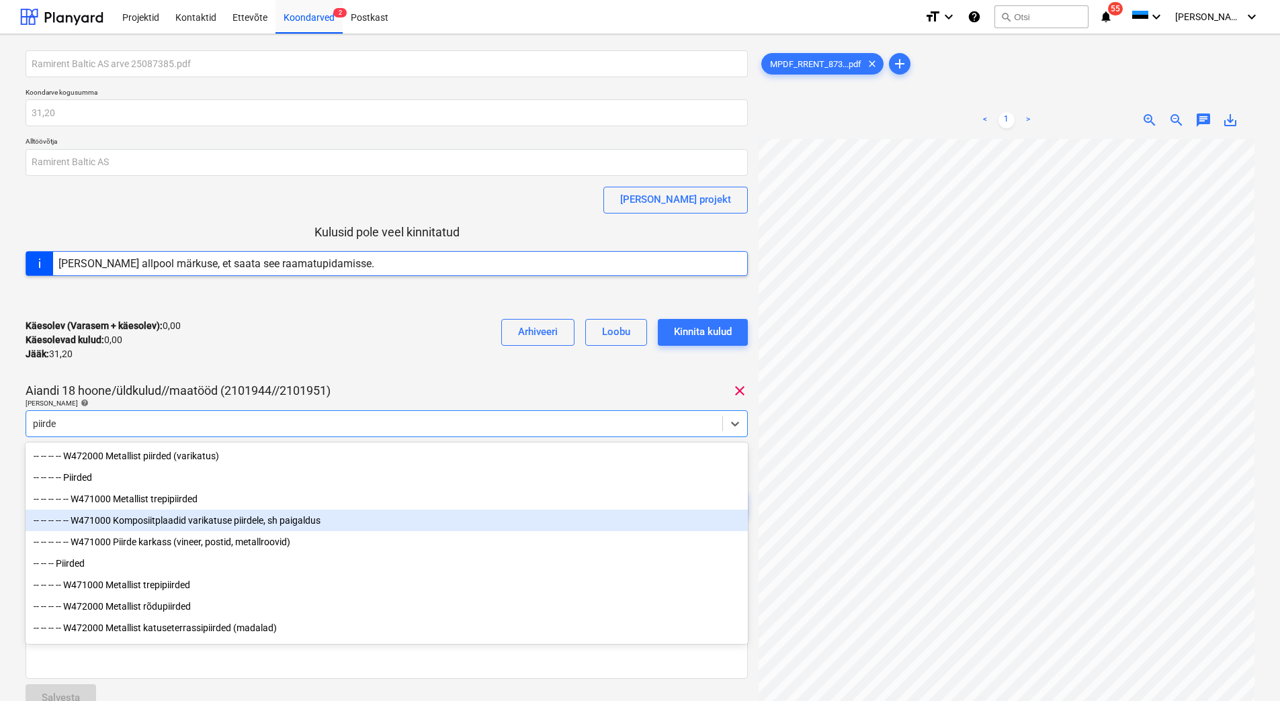
scroll to position [92, 0]
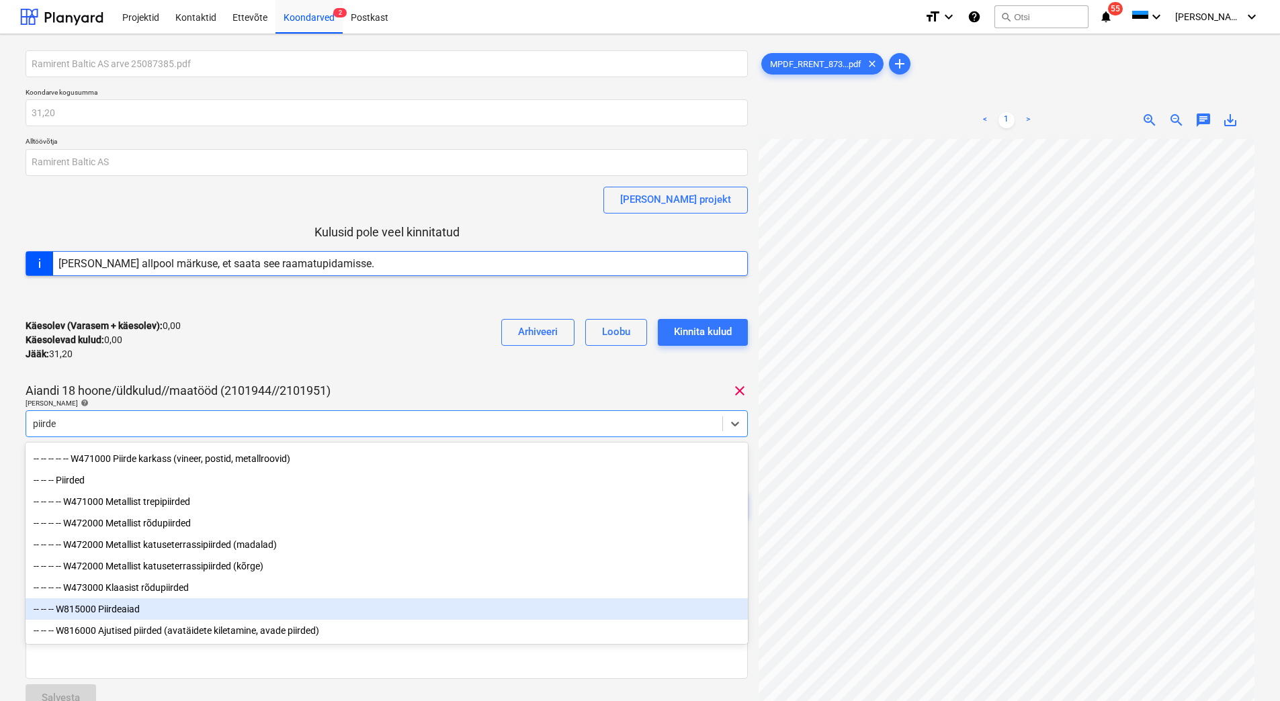
click at [136, 605] on div "-- -- -- W815000 Piirdeaiad" at bounding box center [387, 610] width 722 height 22
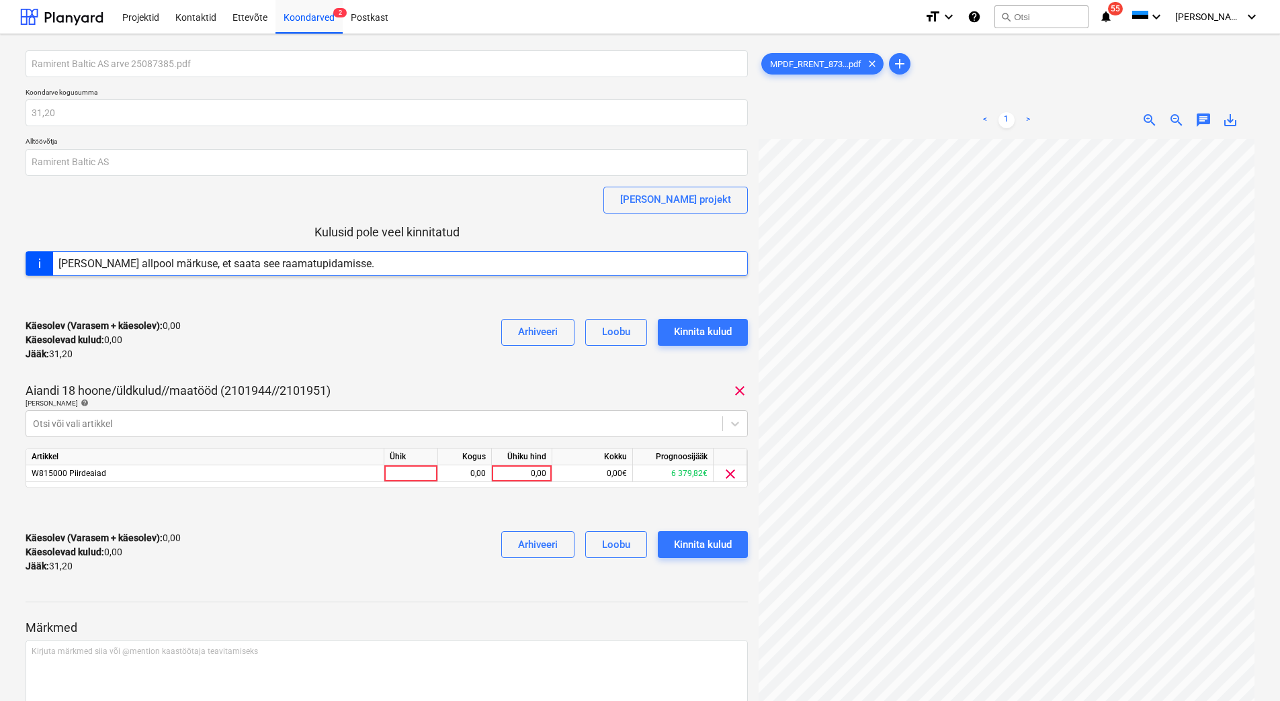
click at [236, 359] on div "Käesolev (Varasem + käesolev) : 0,00 Käesolevad kulud : 0,00 Jääk : 31,20 Arhiv…" at bounding box center [387, 340] width 722 height 64
click at [525, 474] on div "0,00" at bounding box center [521, 474] width 49 height 17
type input "31,20"
click at [289, 612] on div at bounding box center [387, 614] width 722 height 11
click at [688, 538] on div "Kinnita kulud" at bounding box center [703, 544] width 58 height 17
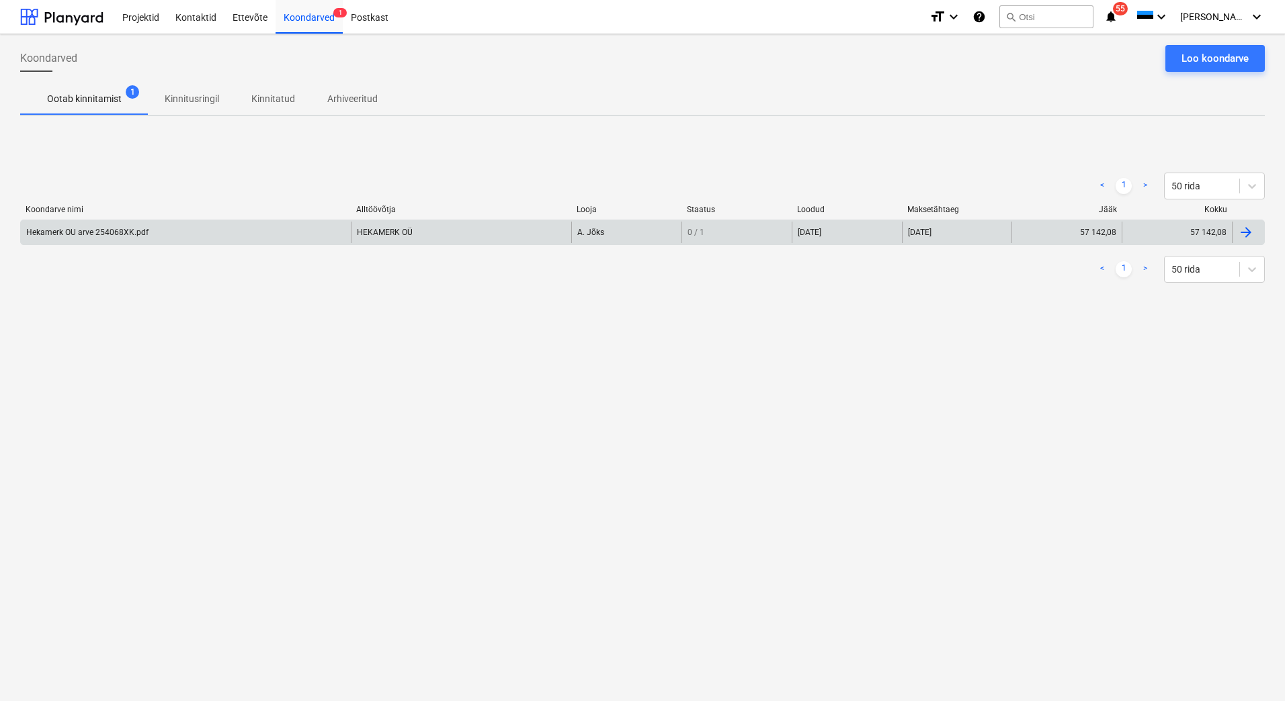
click at [81, 236] on div "Hekamerk OU arve 254068XK.pdf" at bounding box center [87, 232] width 122 height 9
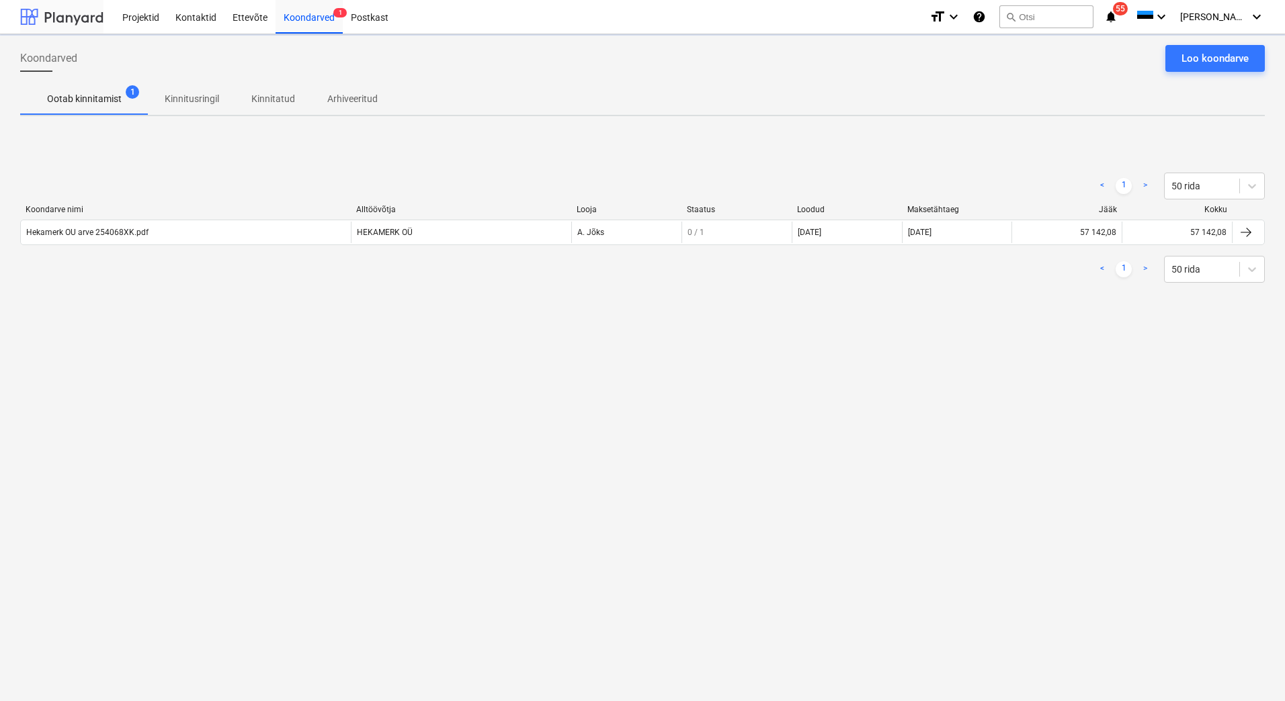
click at [38, 20] on div at bounding box center [61, 17] width 83 height 34
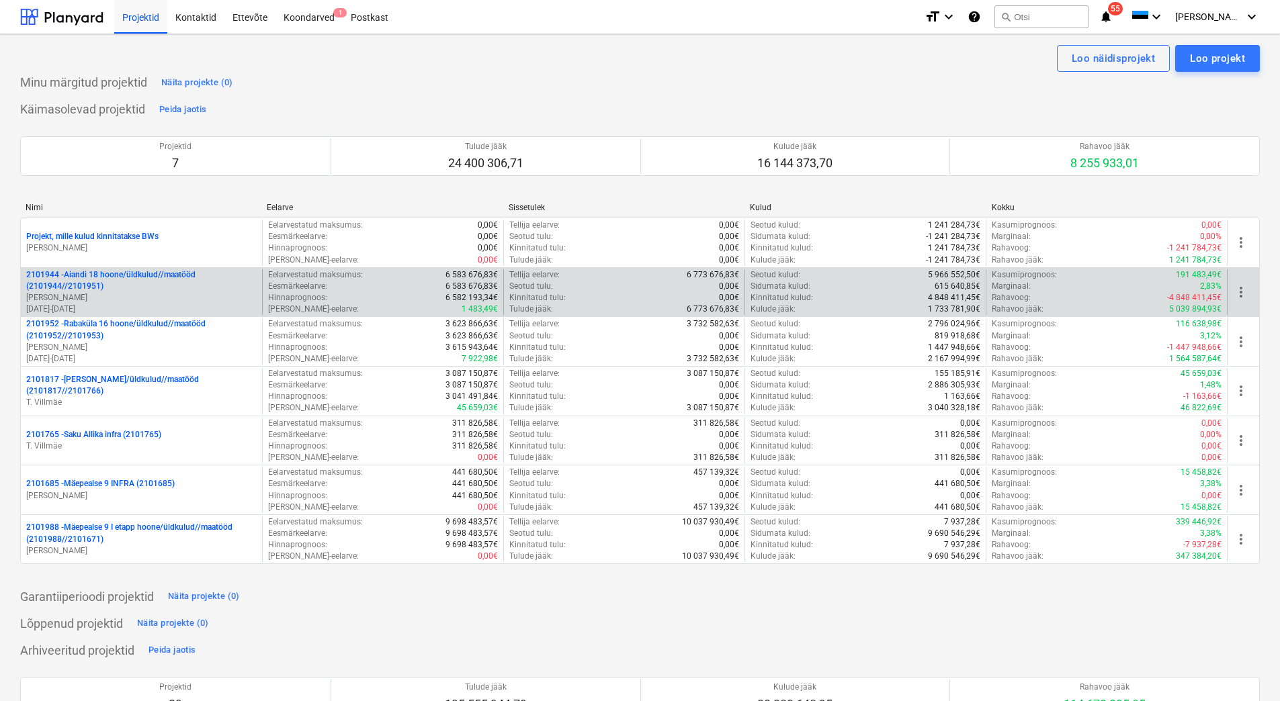
click at [95, 290] on p "2101944 - Aiandi 18 hoone/üldkulud//maatööd (2101944//2101951)" at bounding box center [141, 280] width 230 height 23
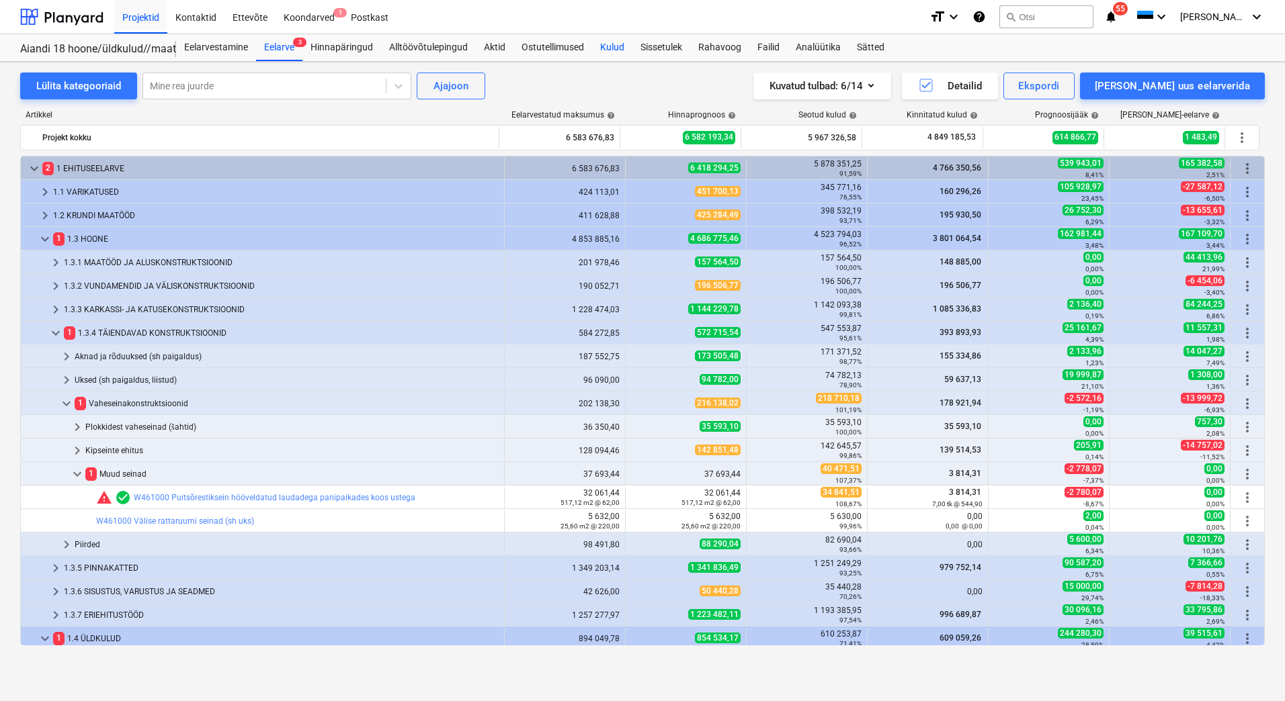
click at [610, 50] on div "Kulud" at bounding box center [612, 47] width 40 height 27
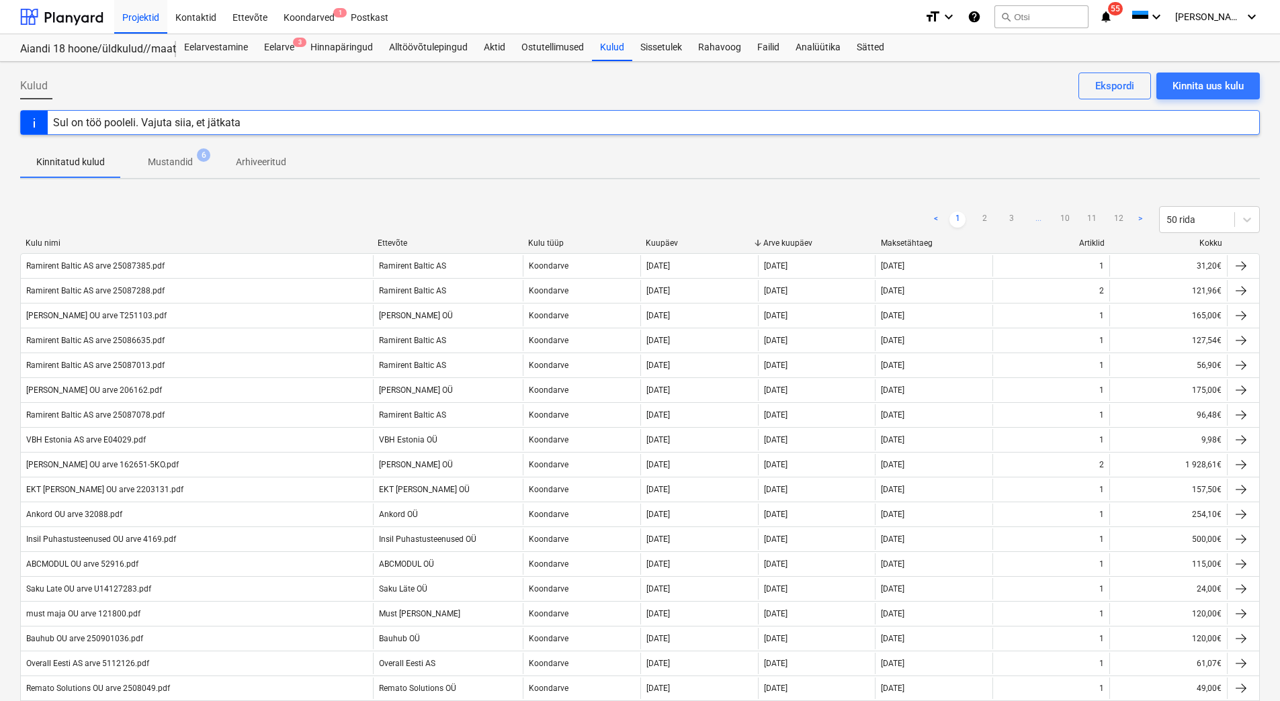
click at [390, 81] on div "[PERSON_NAME] uus kulu Ekspordi" at bounding box center [640, 92] width 1240 height 38
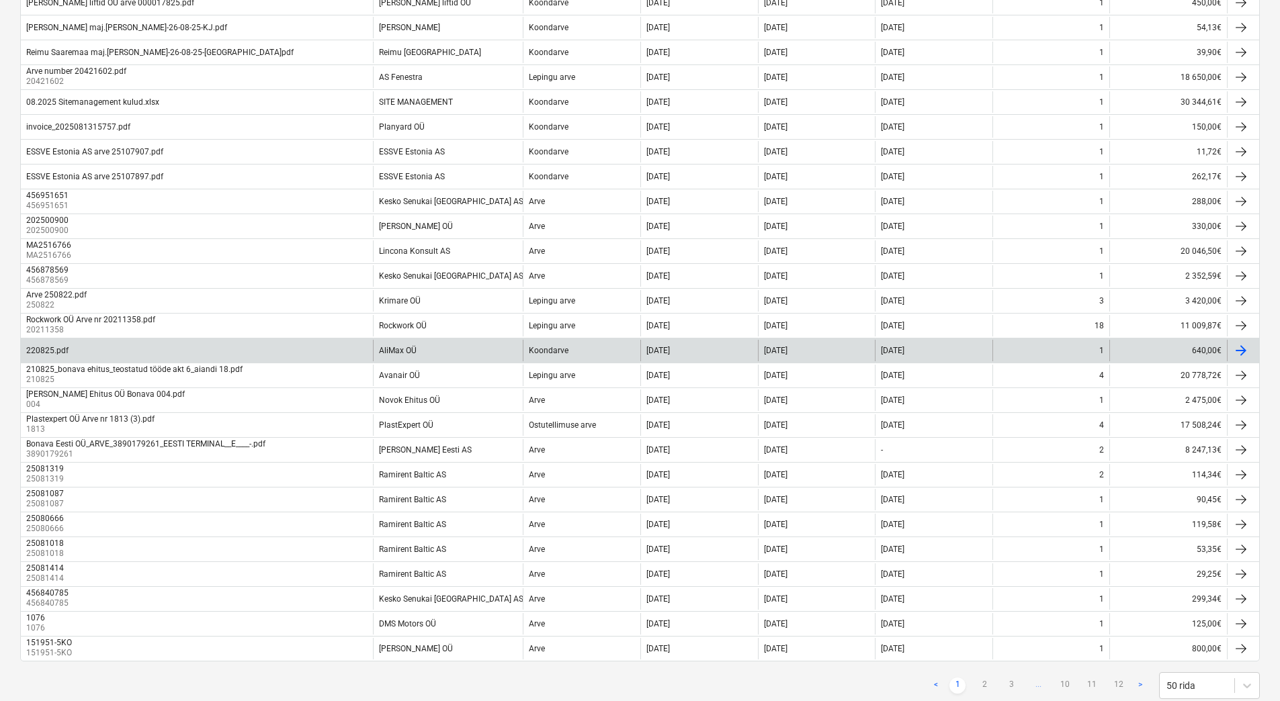
click at [490, 353] on div "AliMax OÜ" at bounding box center [448, 351] width 151 height 22
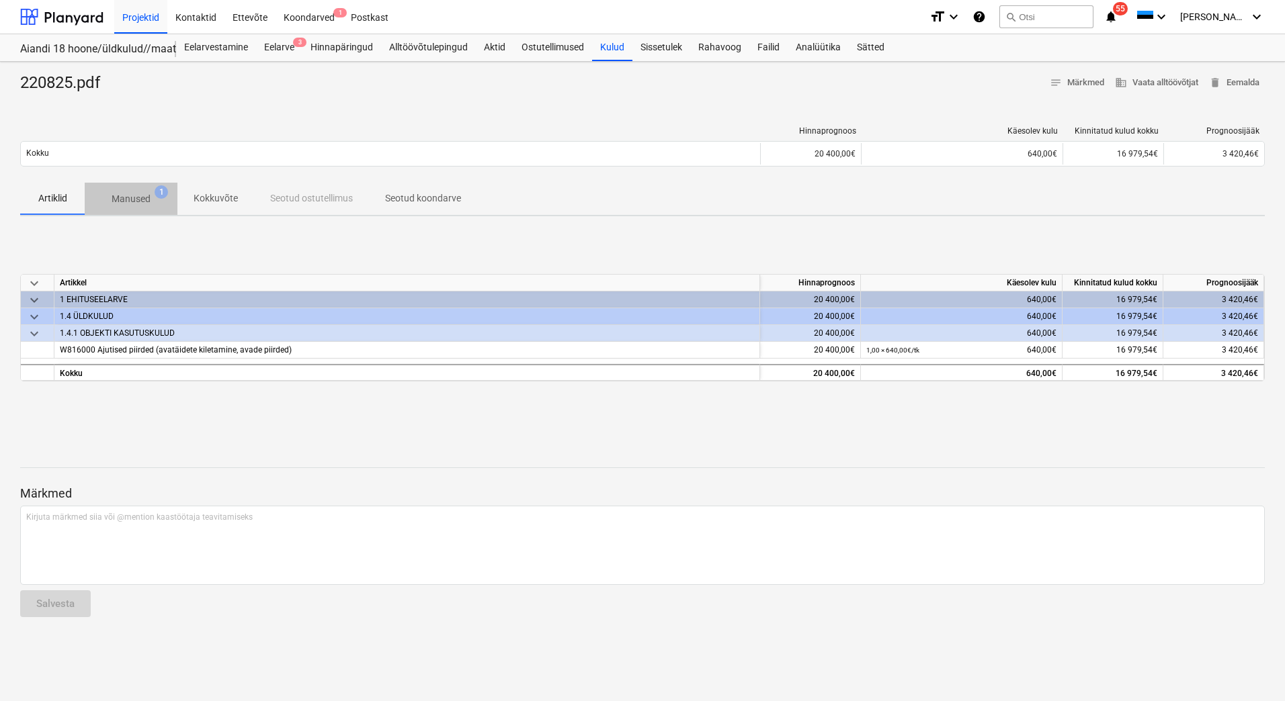
click at [140, 202] on p "Manused" at bounding box center [131, 199] width 39 height 14
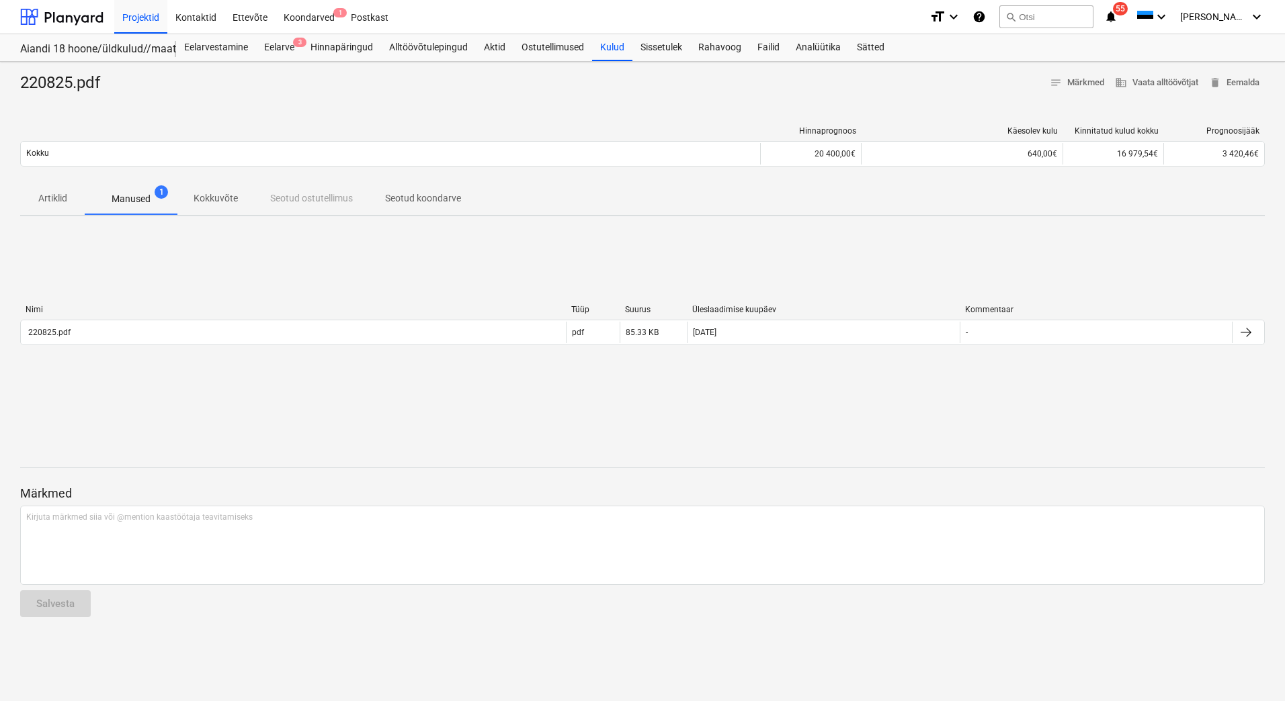
click at [208, 201] on p "Kokkuvõte" at bounding box center [216, 198] width 44 height 14
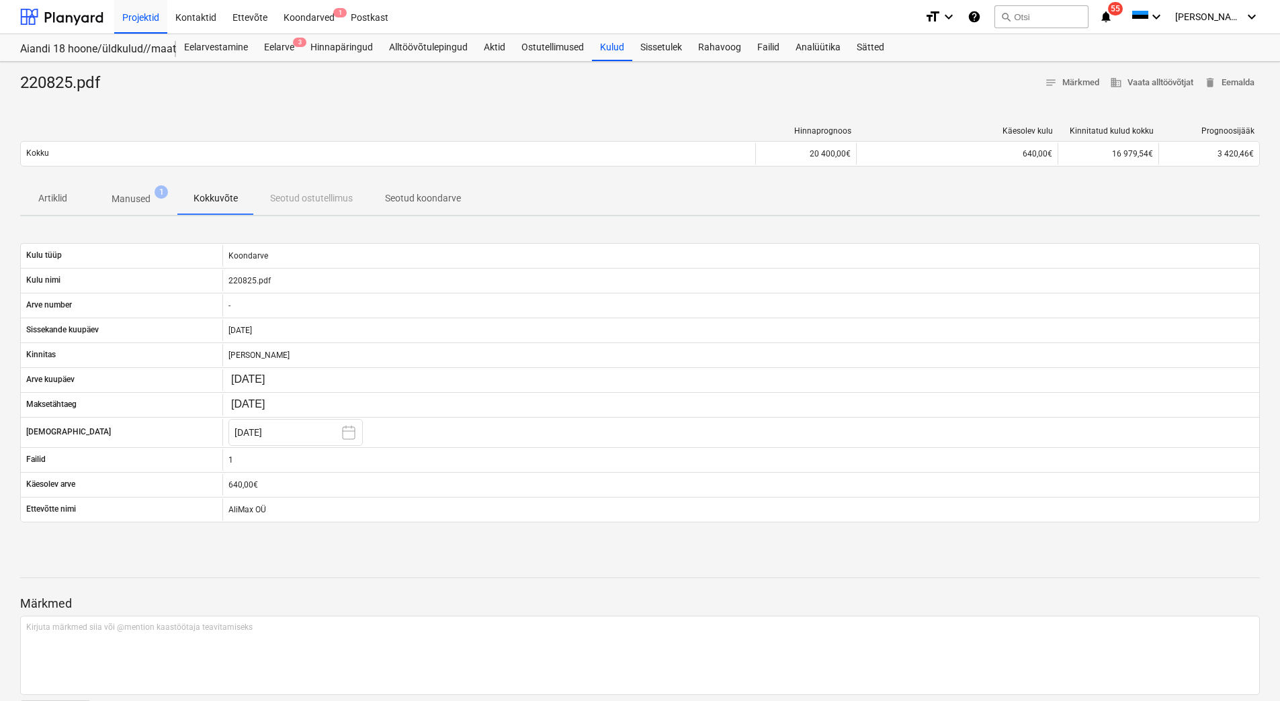
click at [136, 197] on p "Manused" at bounding box center [131, 199] width 39 height 14
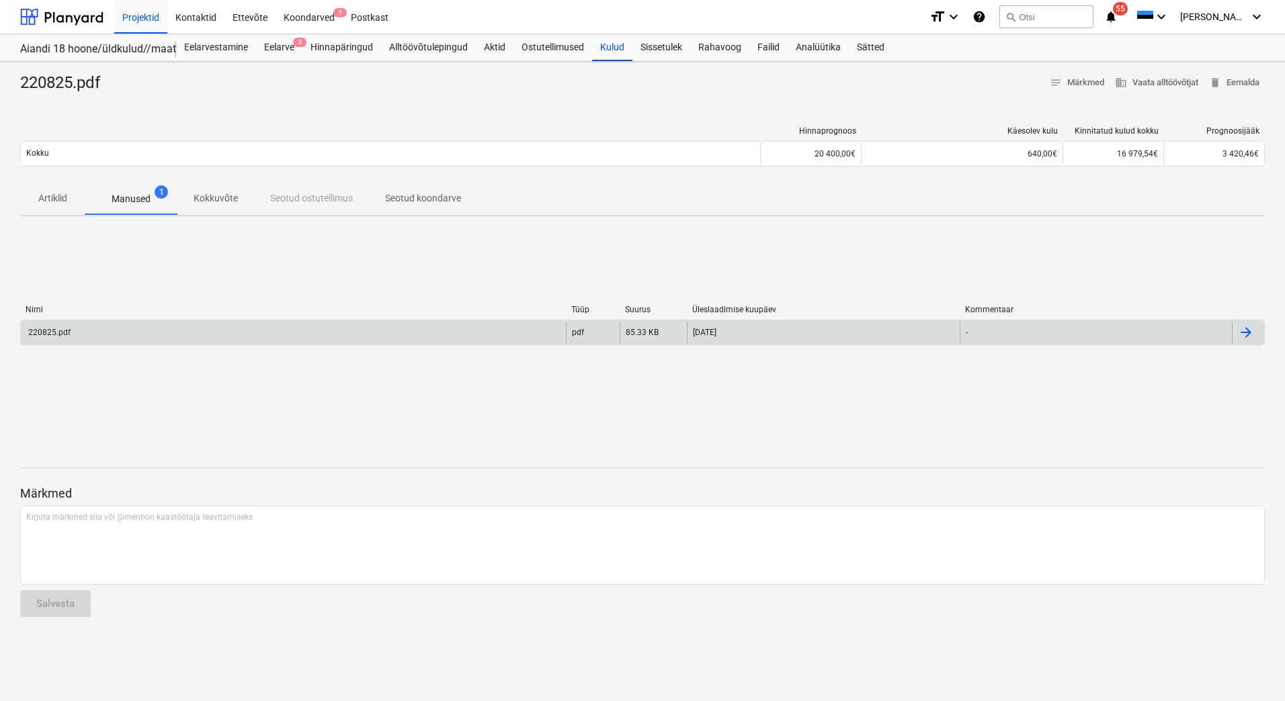
click at [73, 333] on div "220825.pdf" at bounding box center [293, 333] width 545 height 22
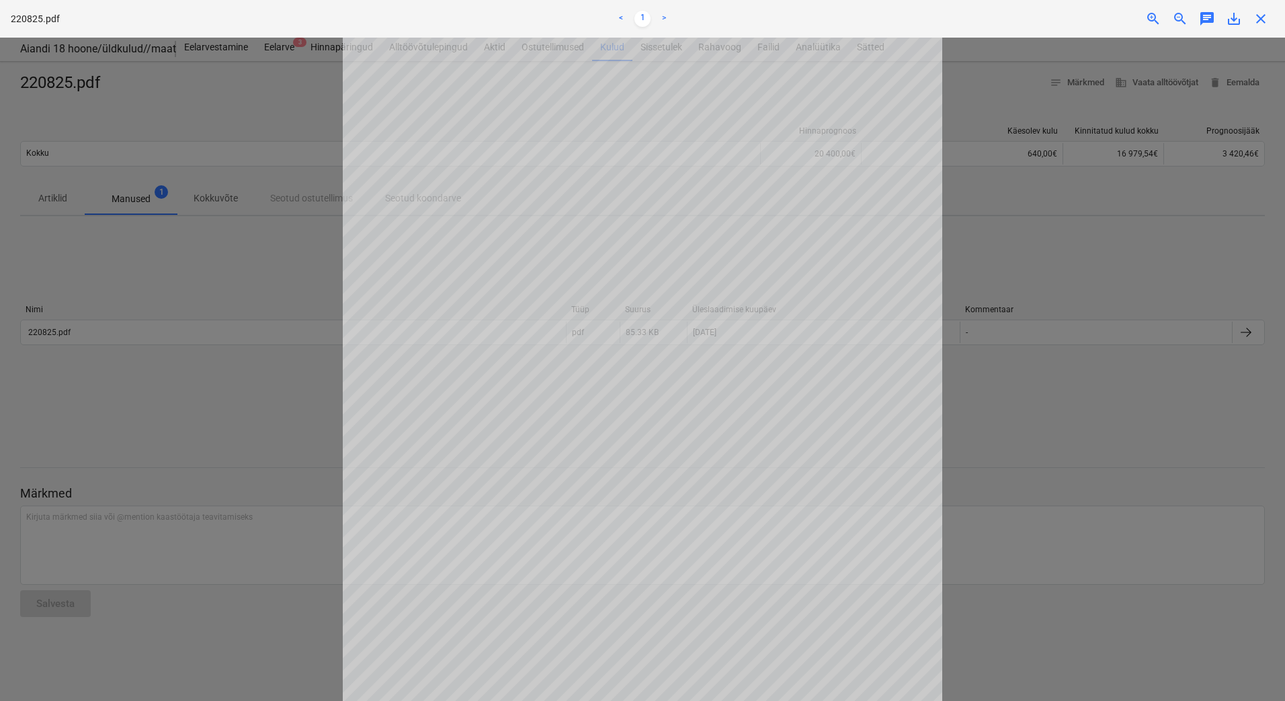
scroll to position [3, 0]
click at [310, 273] on div at bounding box center [642, 370] width 1285 height 664
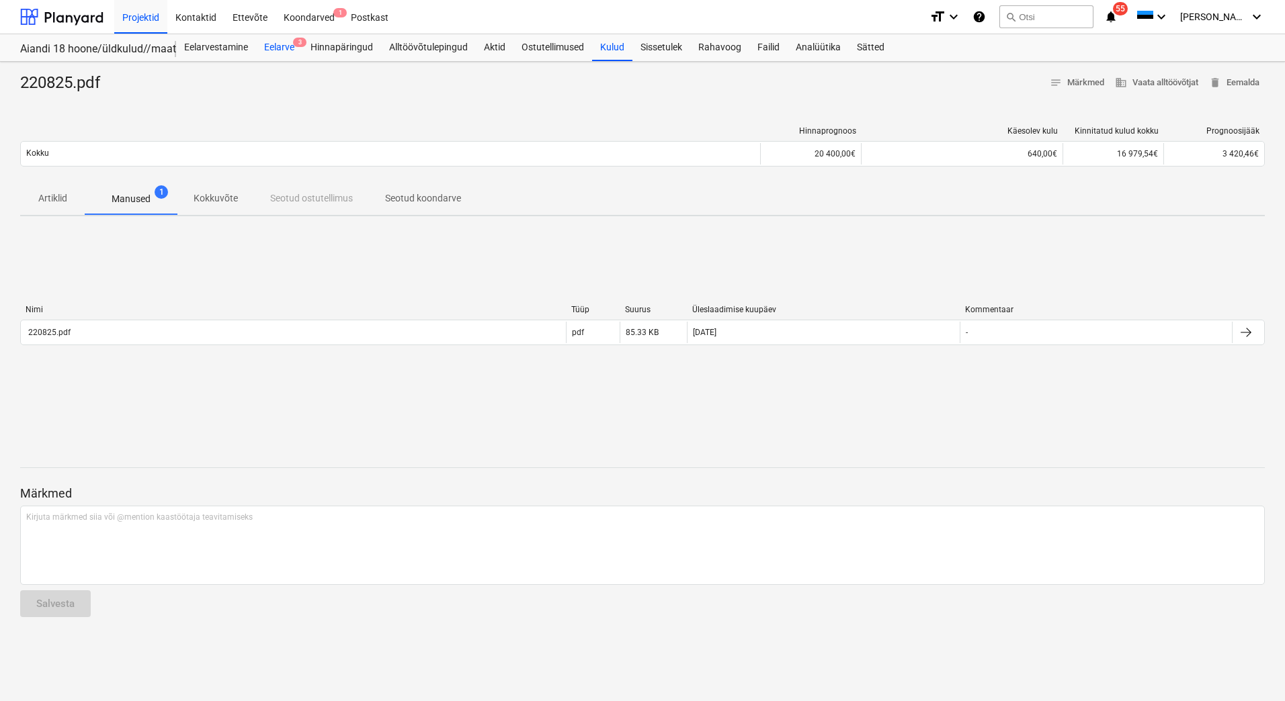
click at [289, 44] on div "Eelarve 3" at bounding box center [279, 47] width 46 height 27
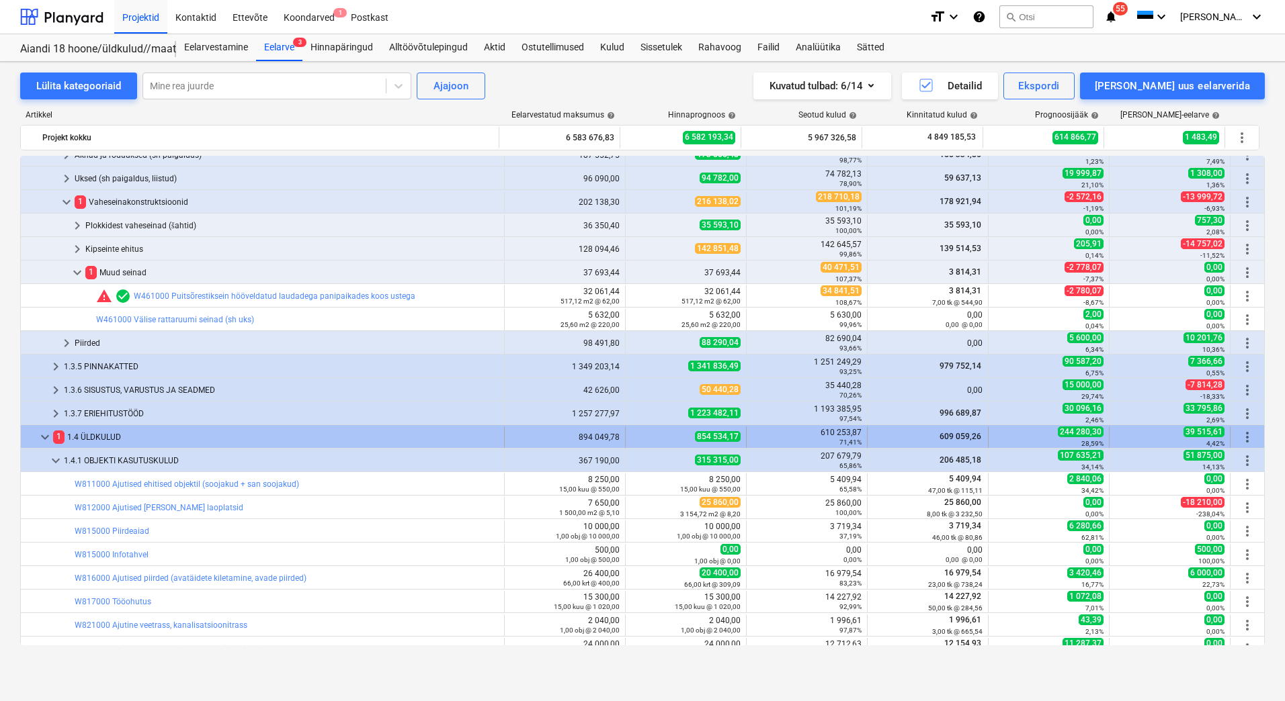
click at [132, 441] on div "1 1.4 ÜLDKULUD" at bounding box center [275, 438] width 445 height 22
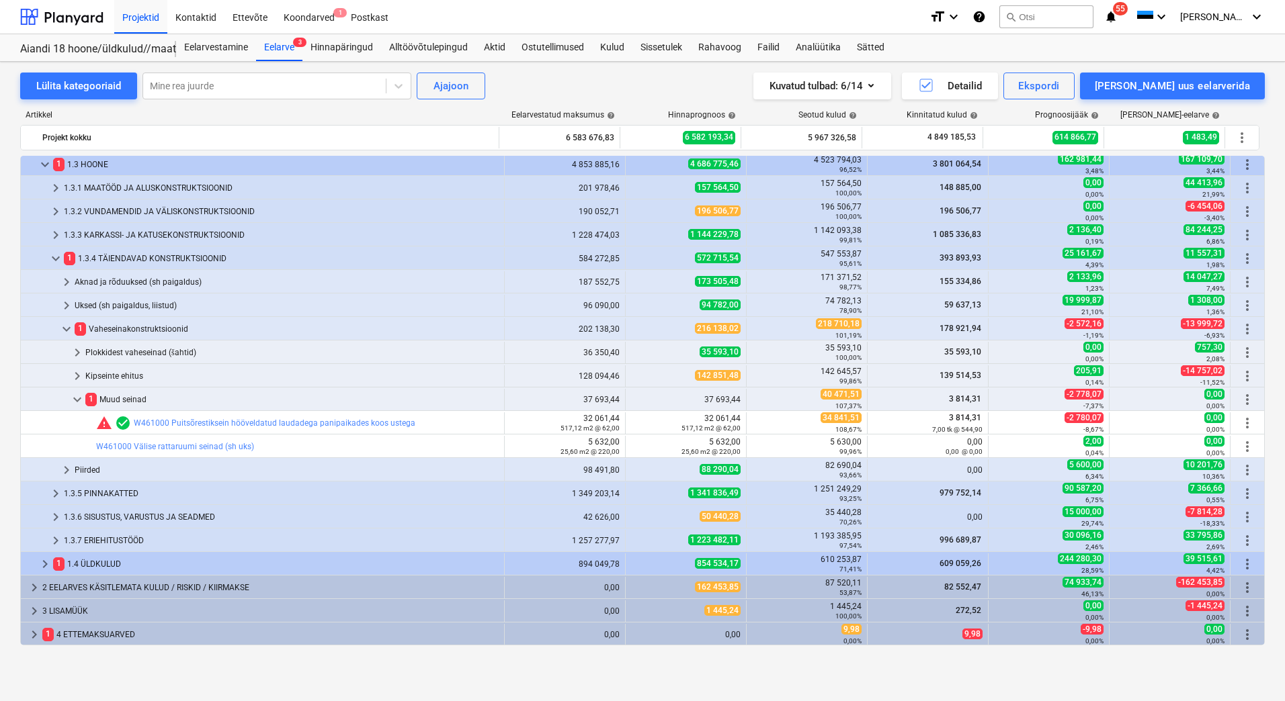
scroll to position [75, 0]
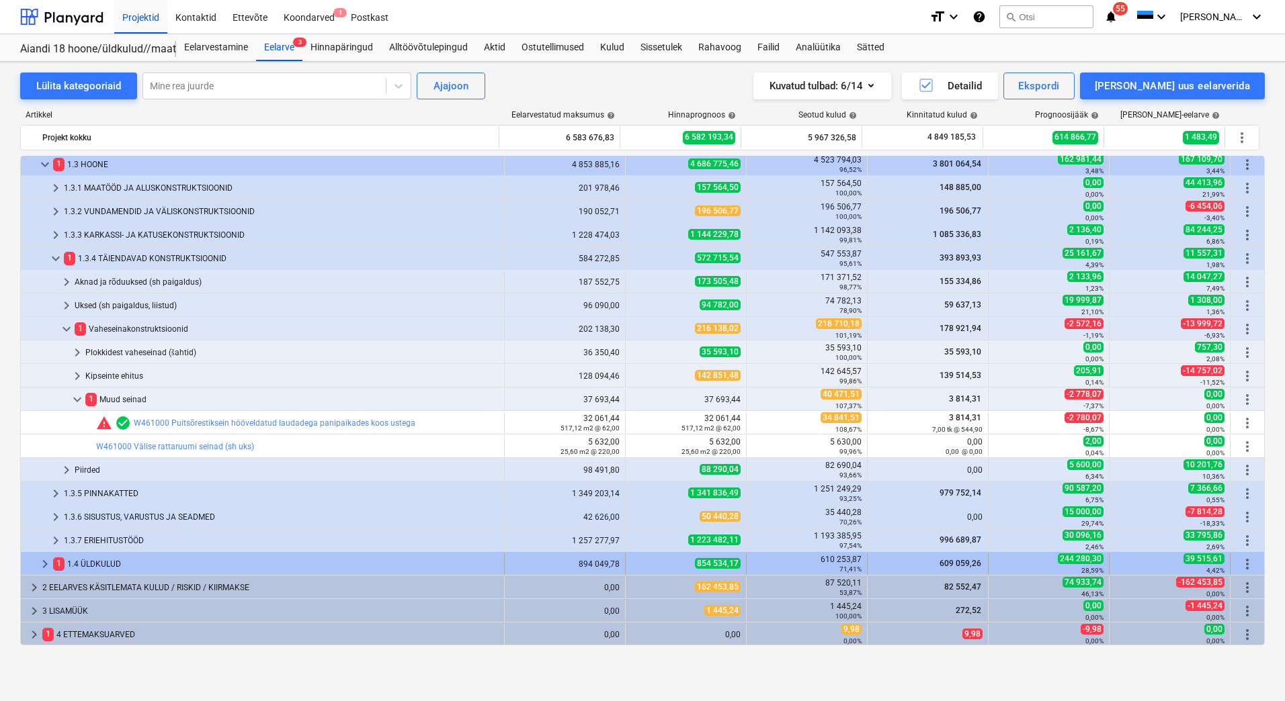
click at [115, 565] on div "1 1.4 ÜLDKULUD" at bounding box center [275, 565] width 445 height 22
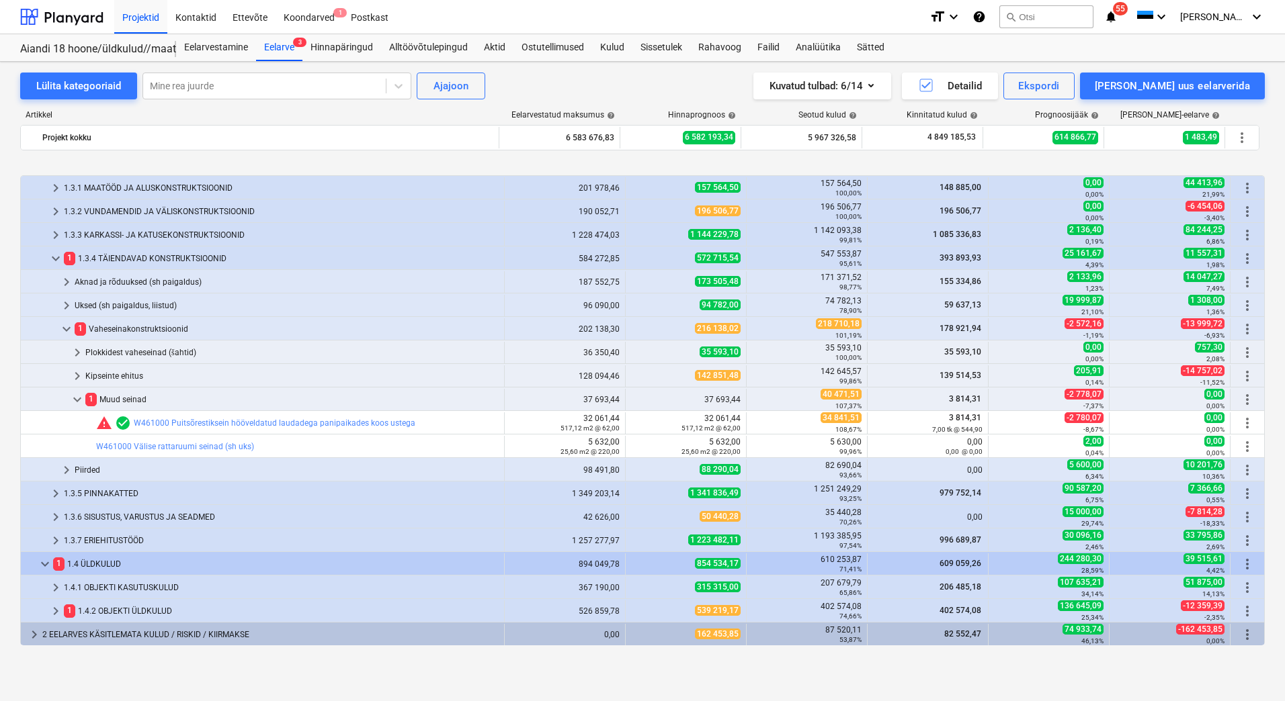
scroll to position [122, 0]
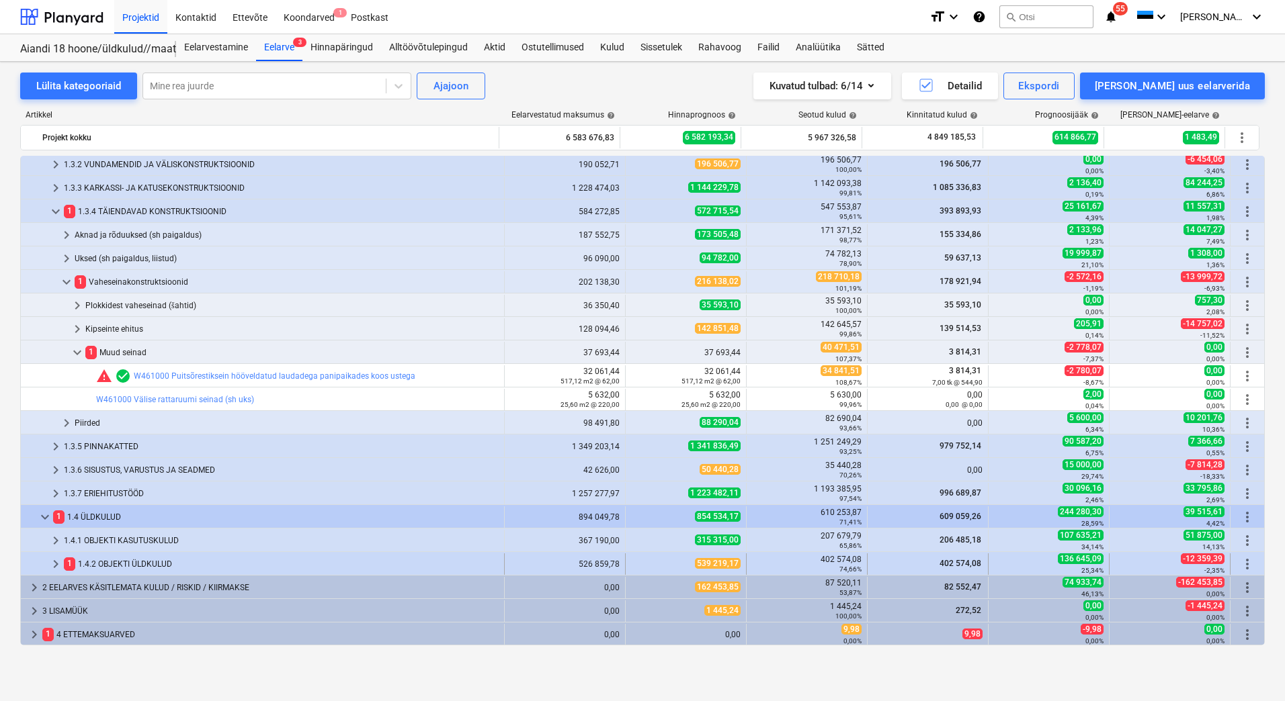
click at [215, 565] on div "1 1.4.2 OBJEKTI ÜLDKULUD" at bounding box center [281, 565] width 435 height 22
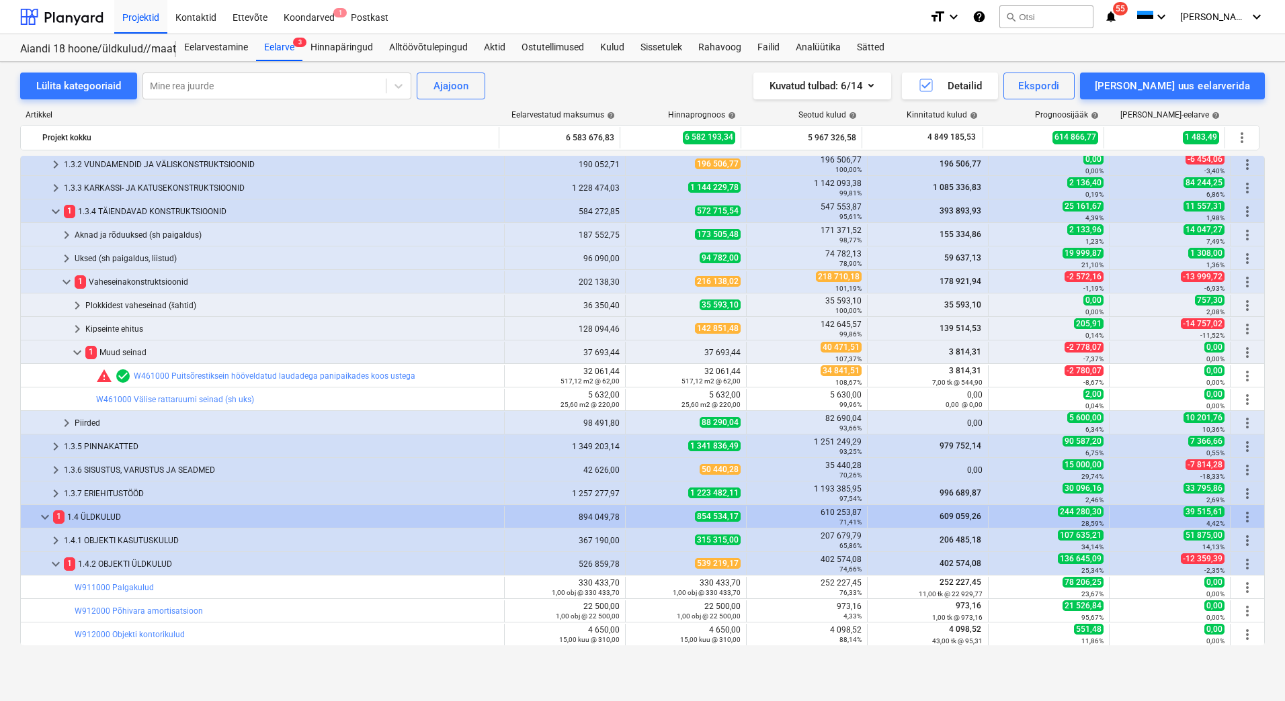
scroll to position [390, 0]
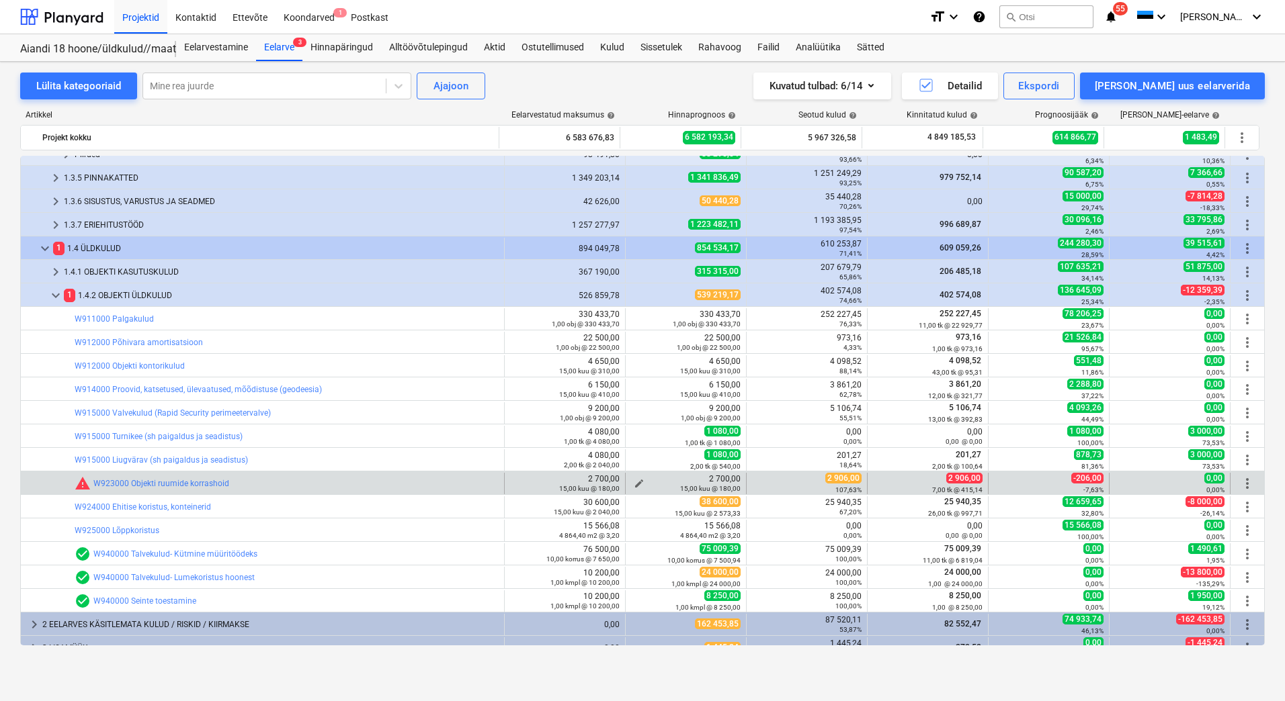
click at [638, 482] on span "edit" at bounding box center [639, 483] width 11 height 11
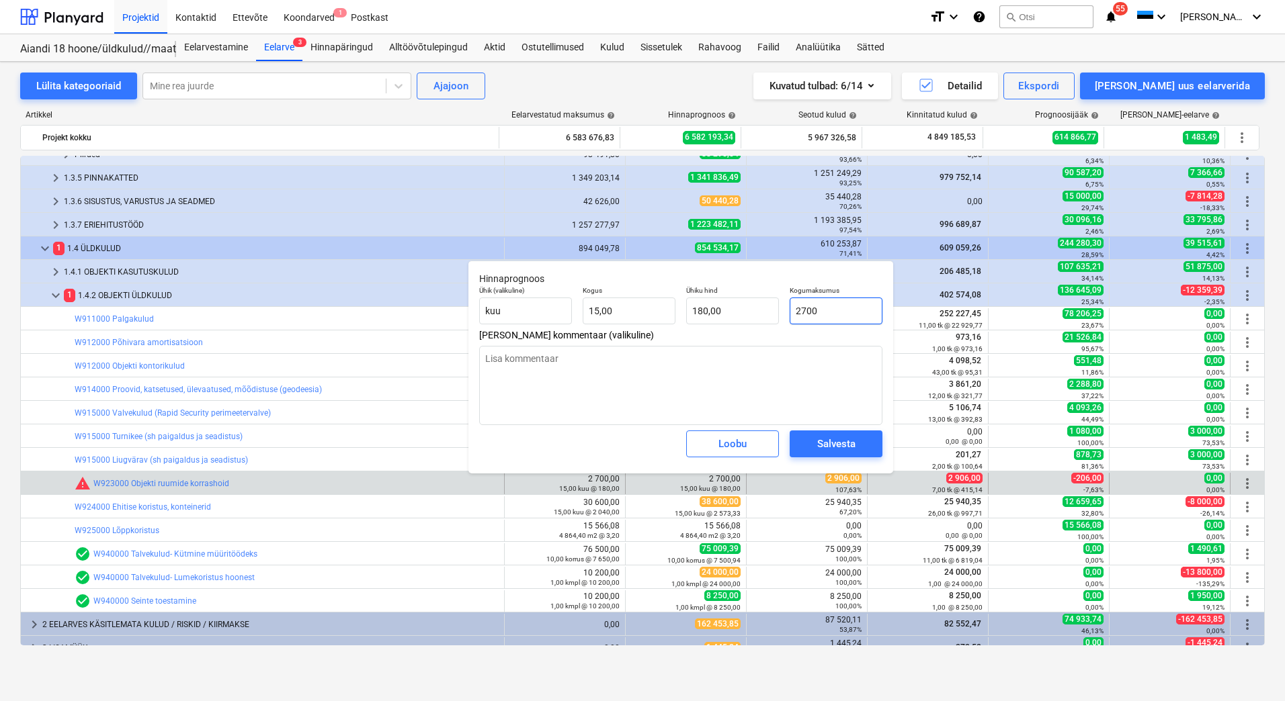
drag, startPoint x: 854, startPoint y: 304, endPoint x: 783, endPoint y: 308, distance: 70.7
click at [783, 308] on div "Ühik (valikuline) kuu Kogus 15,00 Ühiku hind 180,00 Kogumaksumus 2700" at bounding box center [681, 305] width 414 height 49
type input "2"
type textarea "x"
type input "0,13"
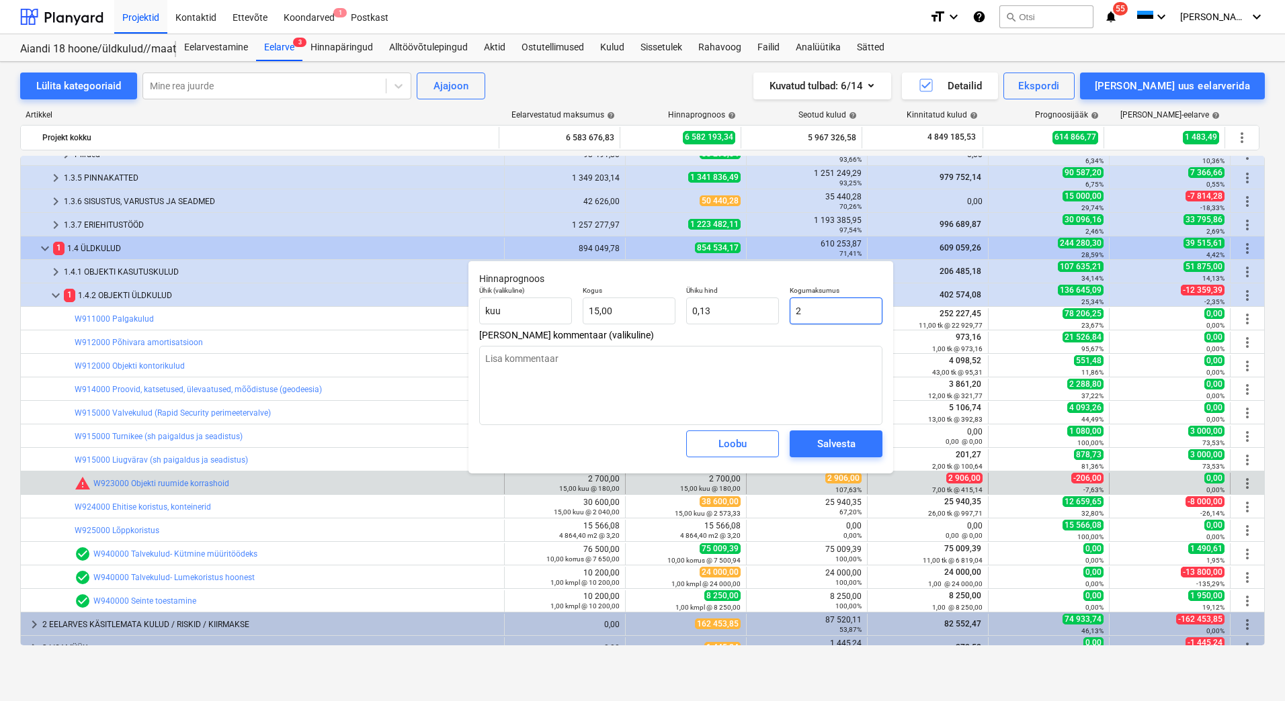
type input "29"
type textarea "x"
type input "1,93"
type input "290"
type textarea "x"
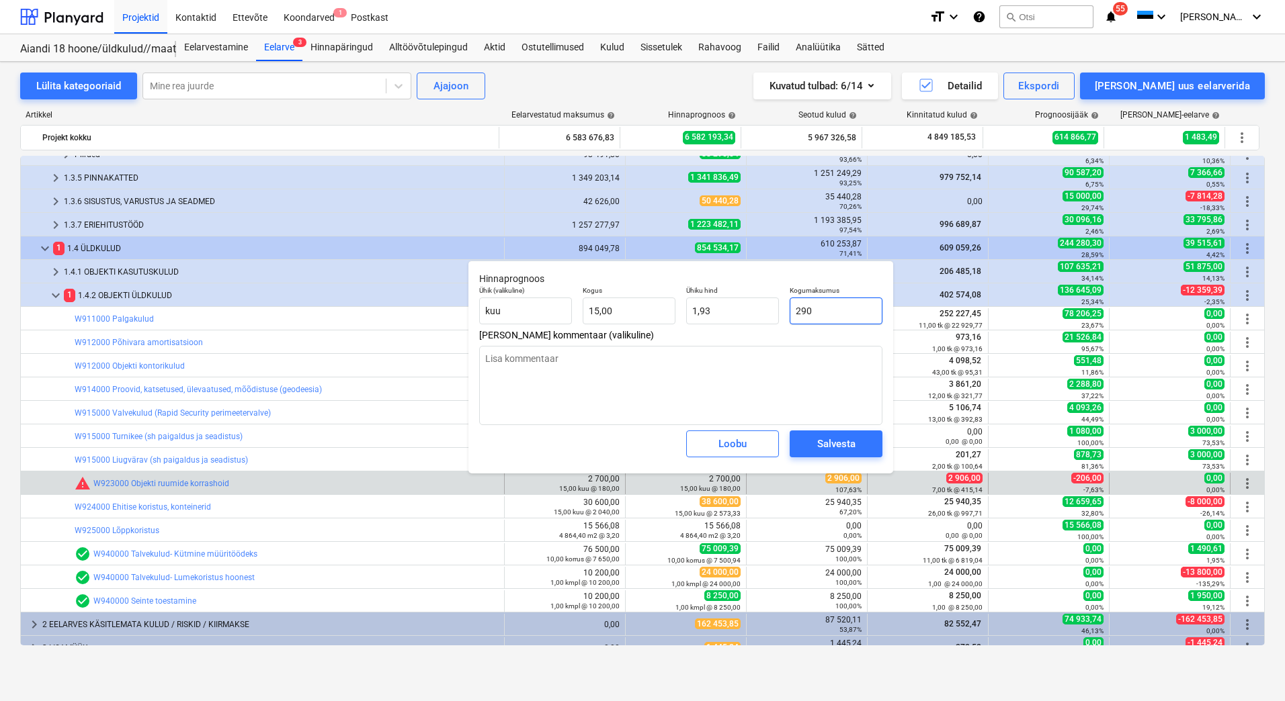
type input "19,33"
type input "2906"
type textarea "x"
type input "193,73"
click at [816, 436] on span "Salvesta" at bounding box center [836, 443] width 60 height 17
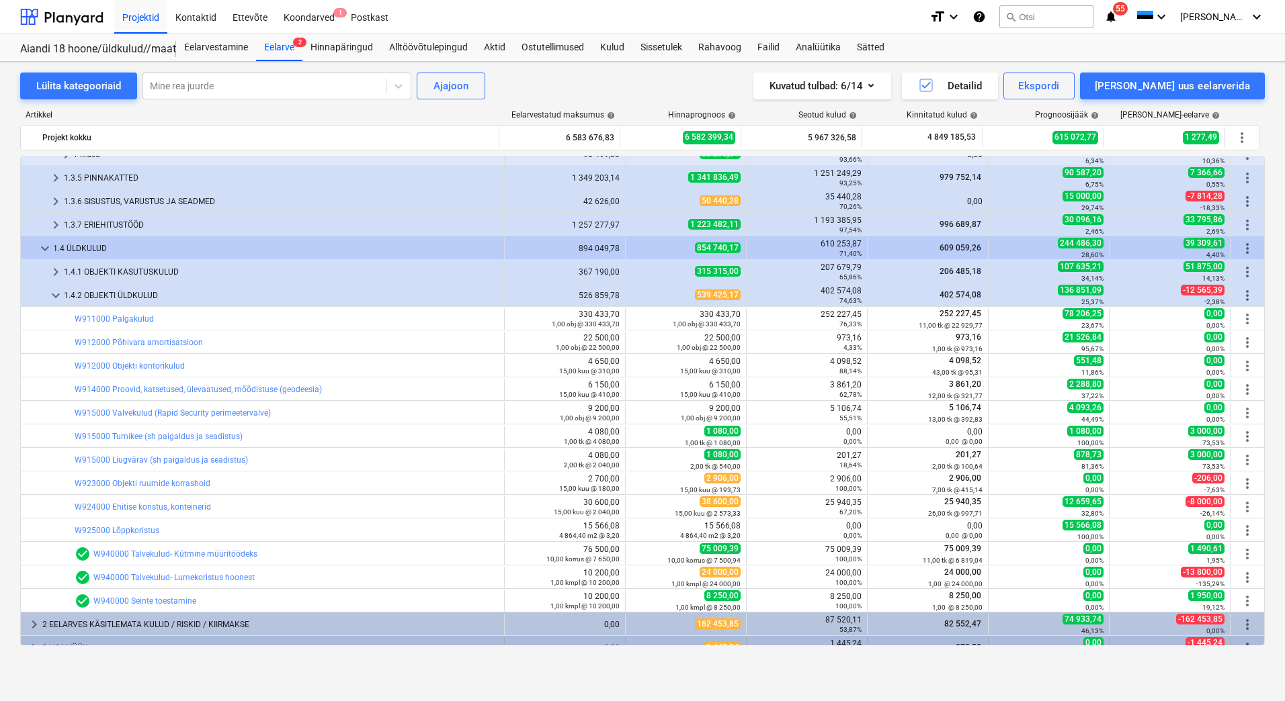
scroll to position [427, 0]
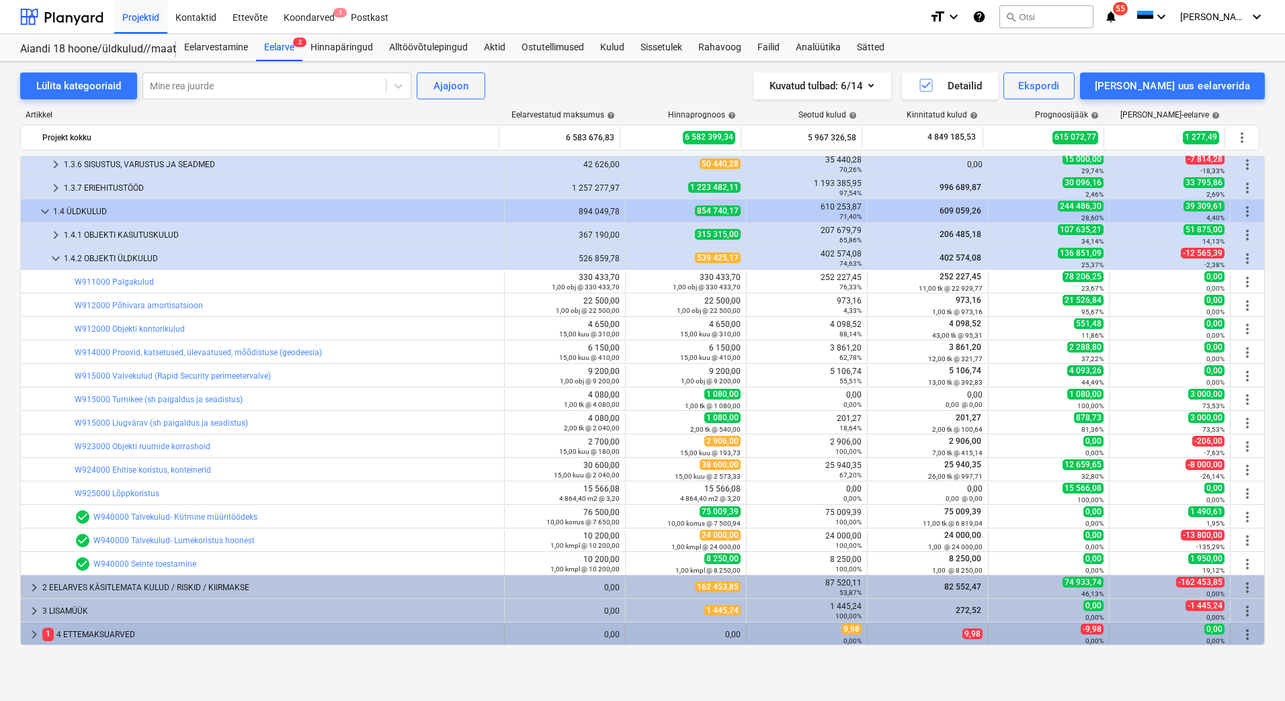
click at [193, 636] on div "1 4 ETTEMAKSUARVED" at bounding box center [270, 635] width 456 height 22
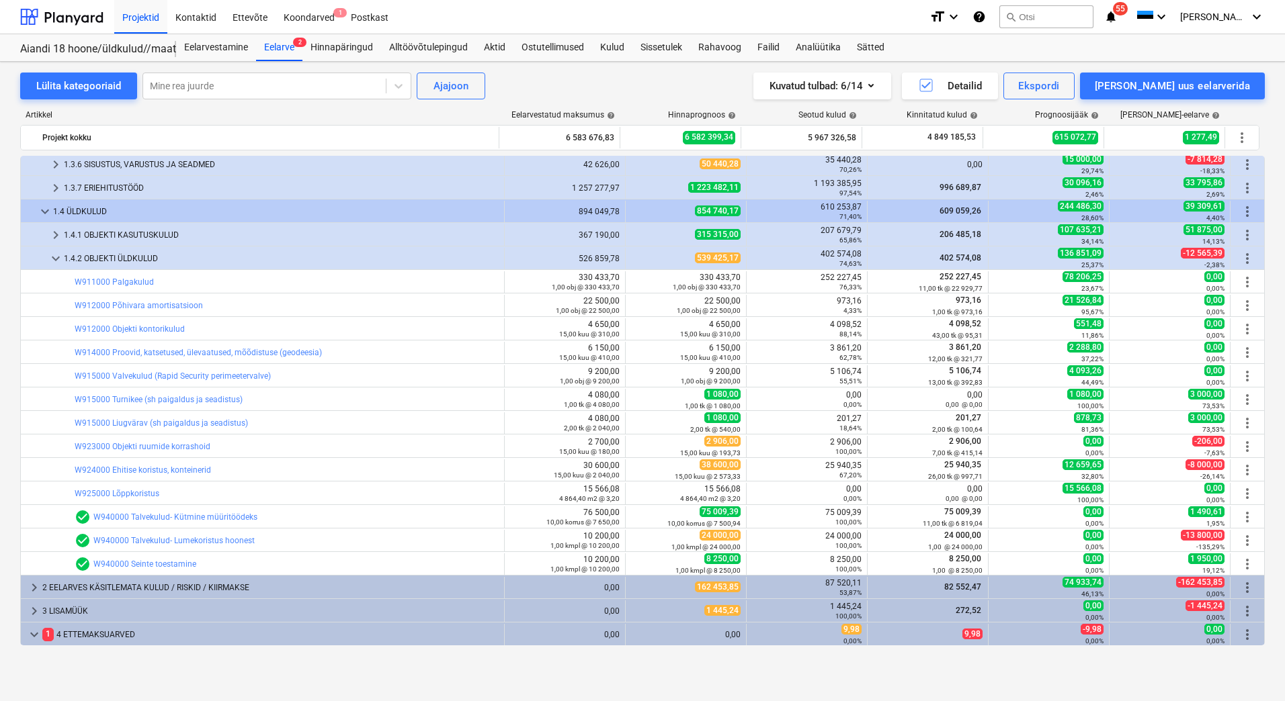
scroll to position [451, 0]
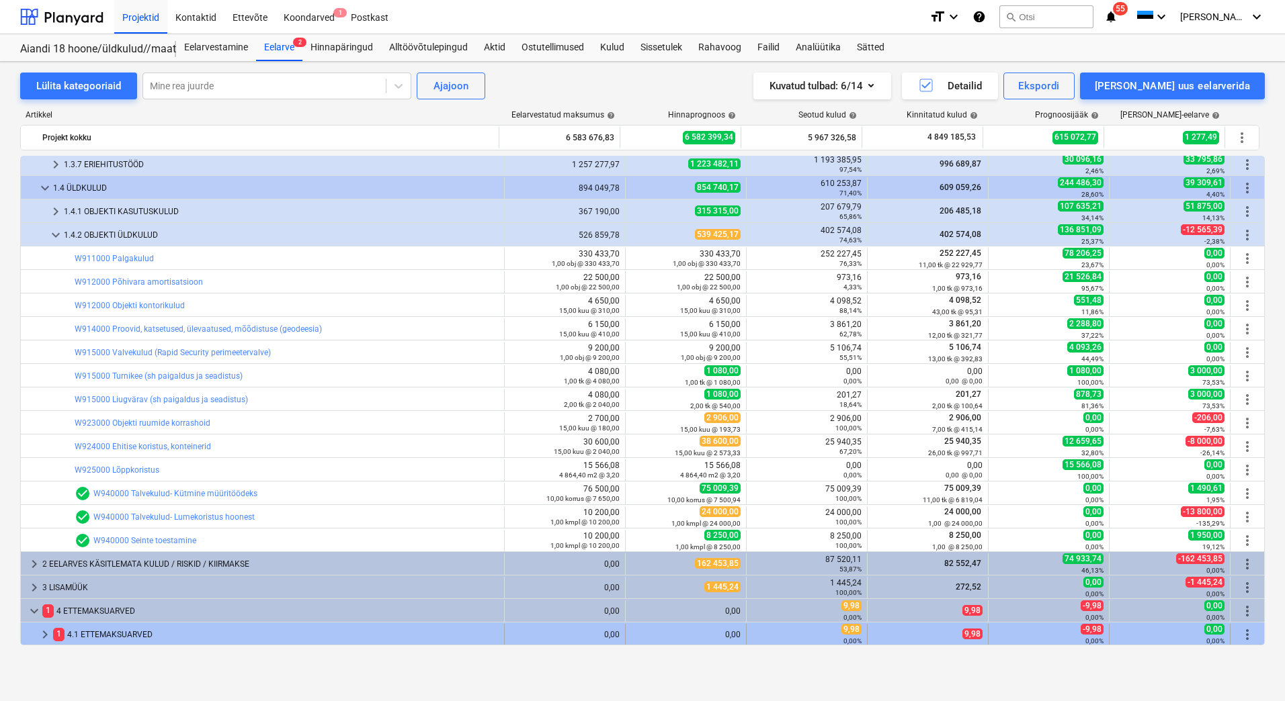
drag, startPoint x: 244, startPoint y: 632, endPoint x: 235, endPoint y: 638, distance: 10.3
click at [235, 638] on div "1 4.1 ETTEMAKSUARVED" at bounding box center [275, 635] width 445 height 22
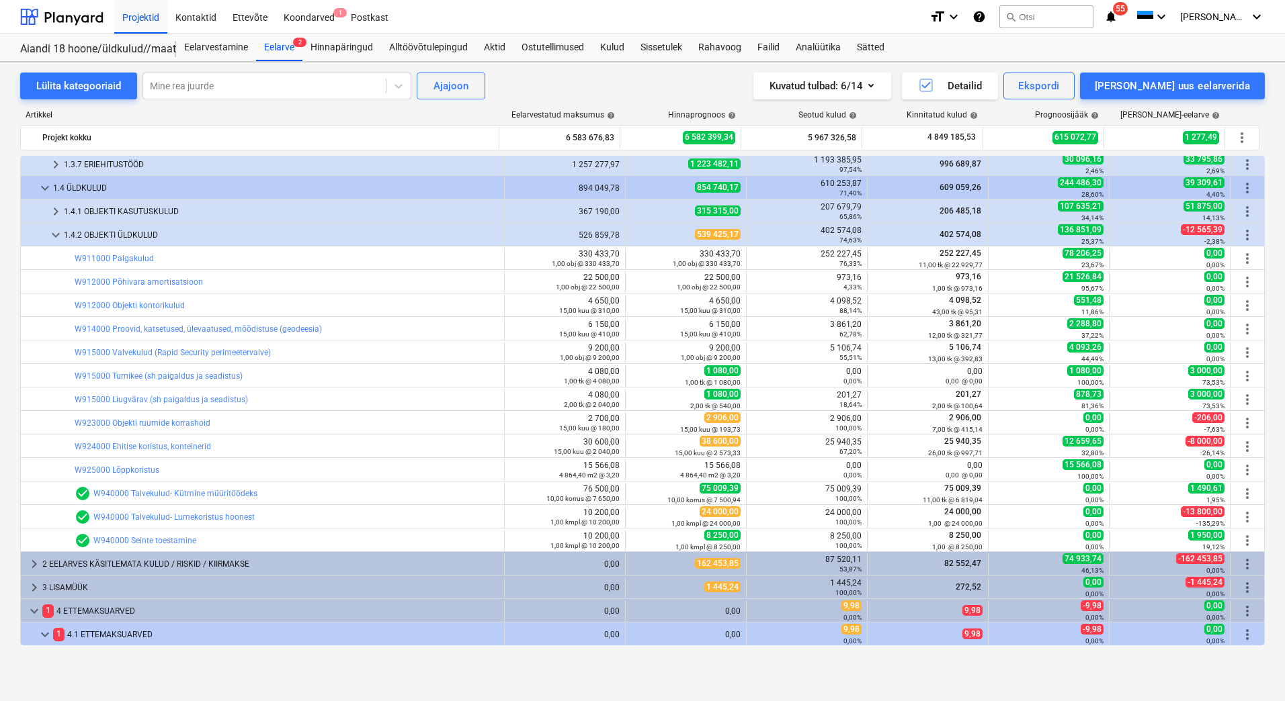
scroll to position [474, 0]
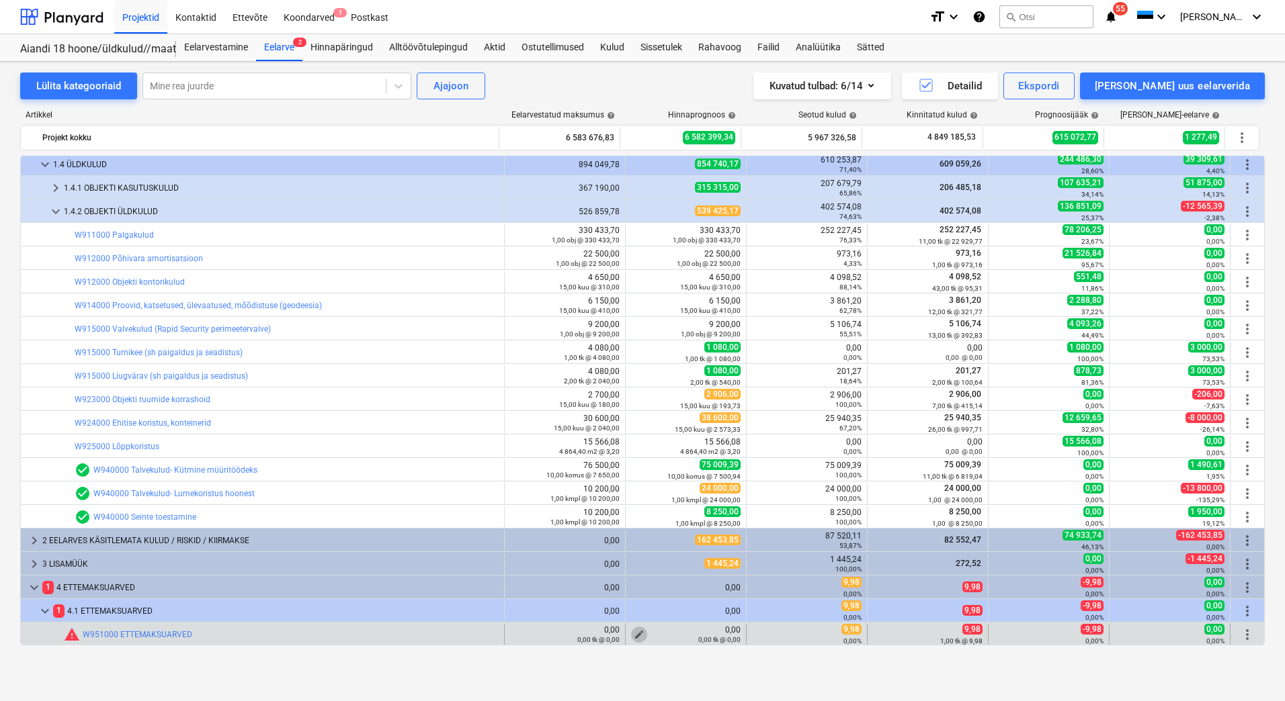
click at [634, 633] on span "edit" at bounding box center [639, 635] width 11 height 11
type textarea "x"
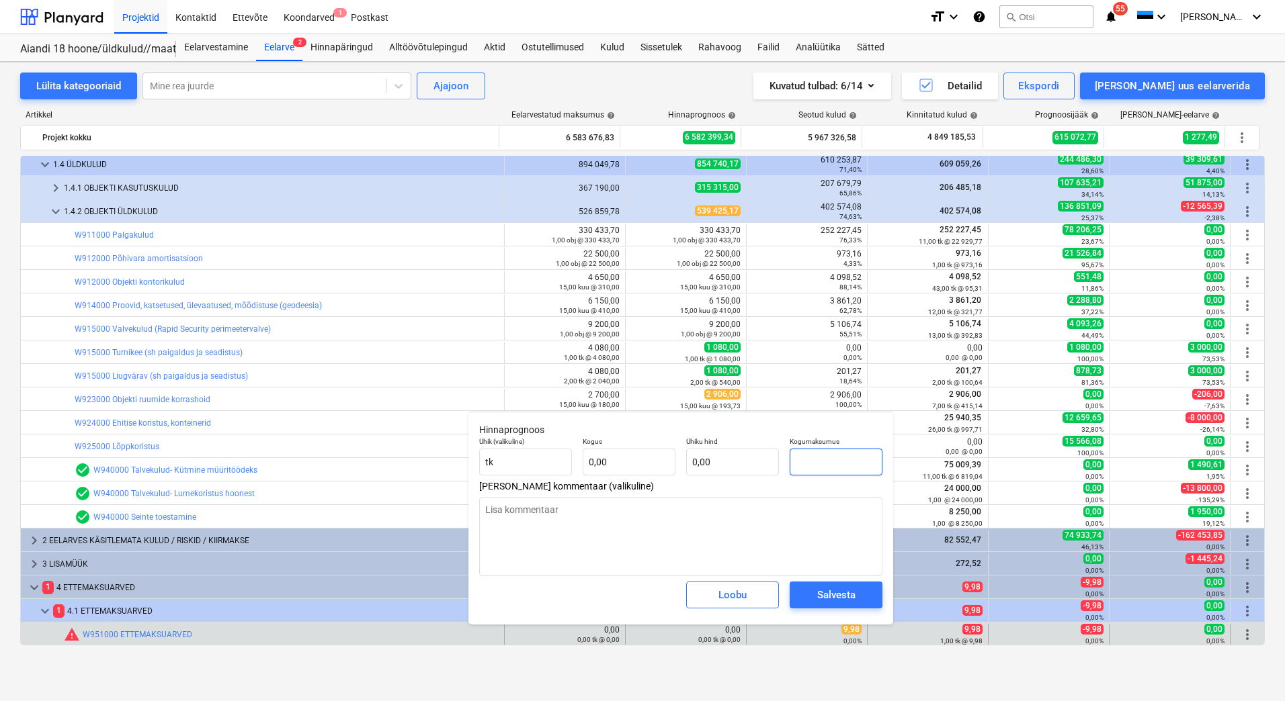
drag, startPoint x: 839, startPoint y: 464, endPoint x: 805, endPoint y: 464, distance: 34.3
click at [805, 464] on input "text" at bounding box center [835, 462] width 93 height 27
type textarea "x"
type input "9,"
type textarea "x"
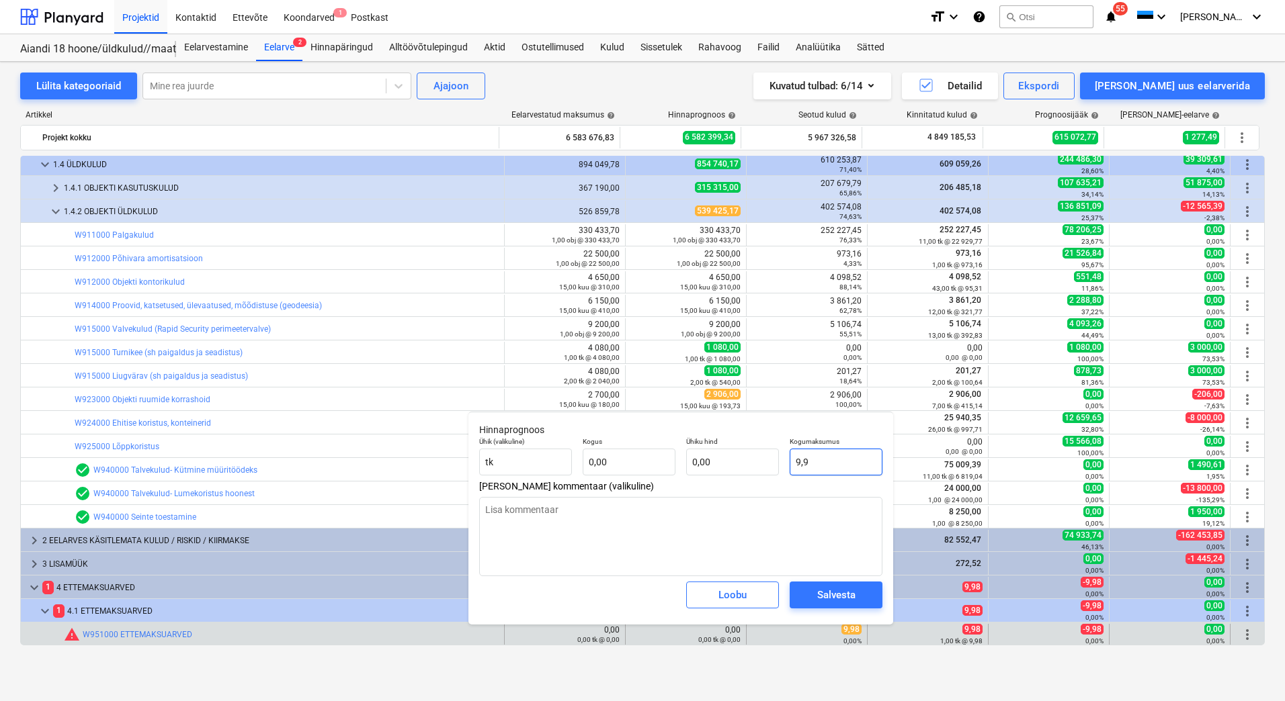
type input "9,98"
click at [827, 588] on div "Salvesta" at bounding box center [836, 595] width 38 height 17
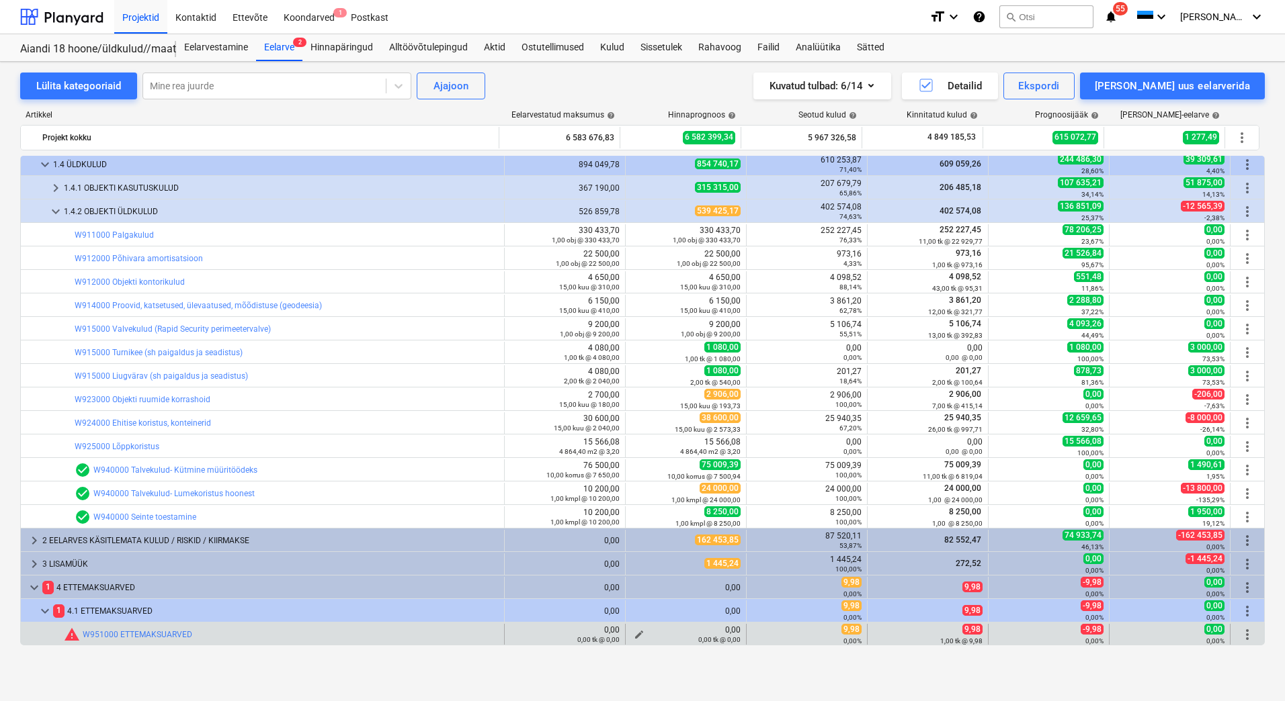
click at [691, 635] on div "0,00 tk @ 0,00" at bounding box center [686, 639] width 110 height 9
click at [634, 632] on span "edit" at bounding box center [639, 635] width 11 height 11
type textarea "x"
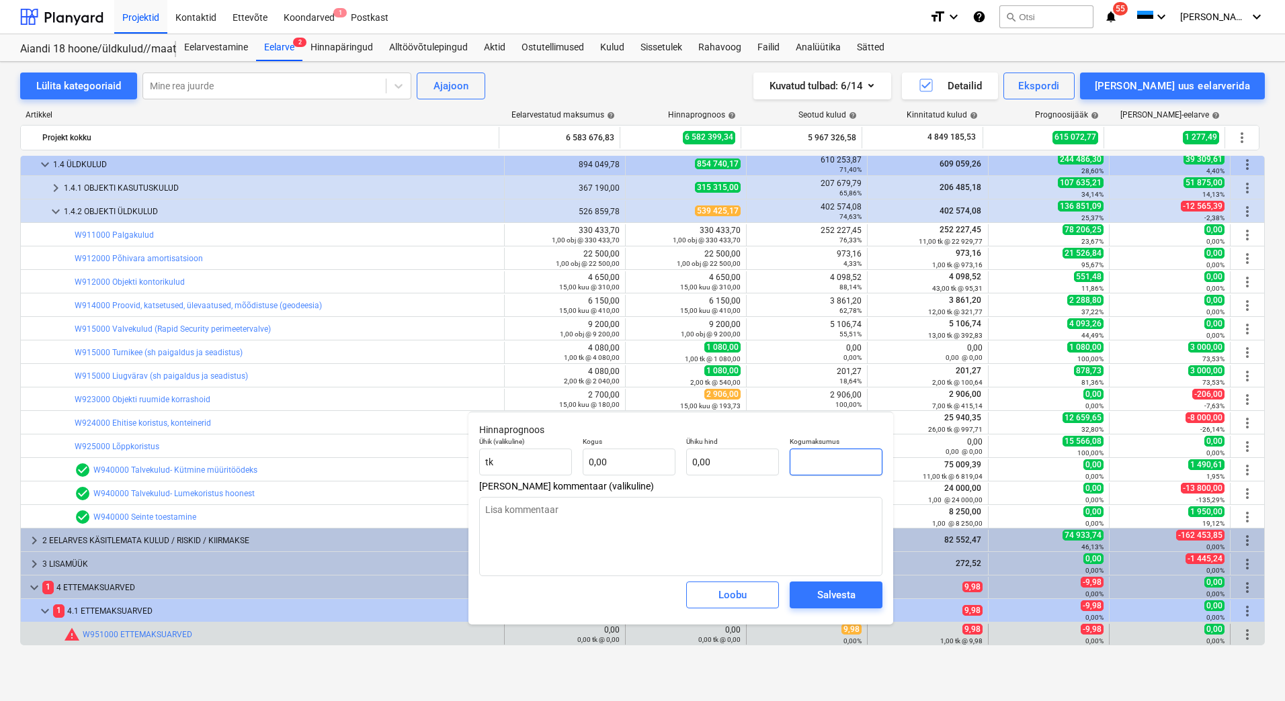
click at [841, 457] on input "text" at bounding box center [835, 462] width 93 height 27
type input "9"
type textarea "x"
type input "9,"
type textarea "x"
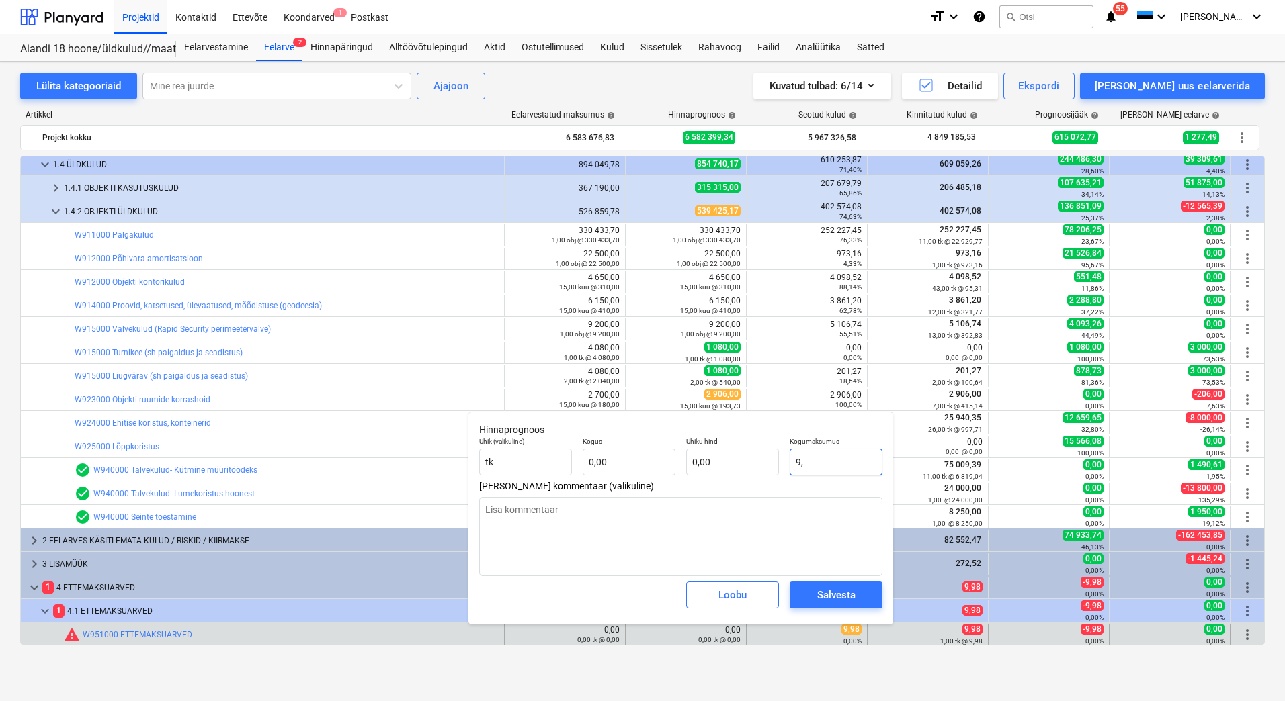
type input "9,9"
type textarea "x"
type input "9,98"
click at [840, 590] on div "Salvesta" at bounding box center [836, 595] width 38 height 17
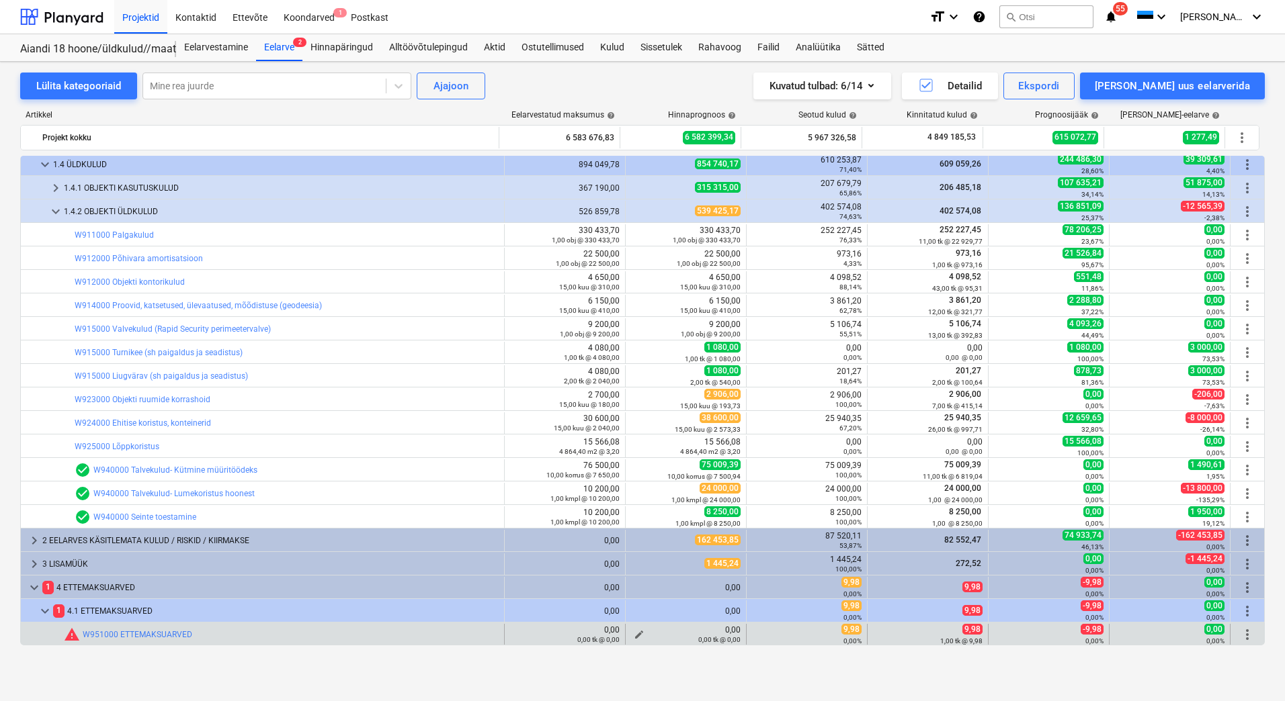
click at [636, 632] on span "edit" at bounding box center [639, 635] width 11 height 11
type textarea "x"
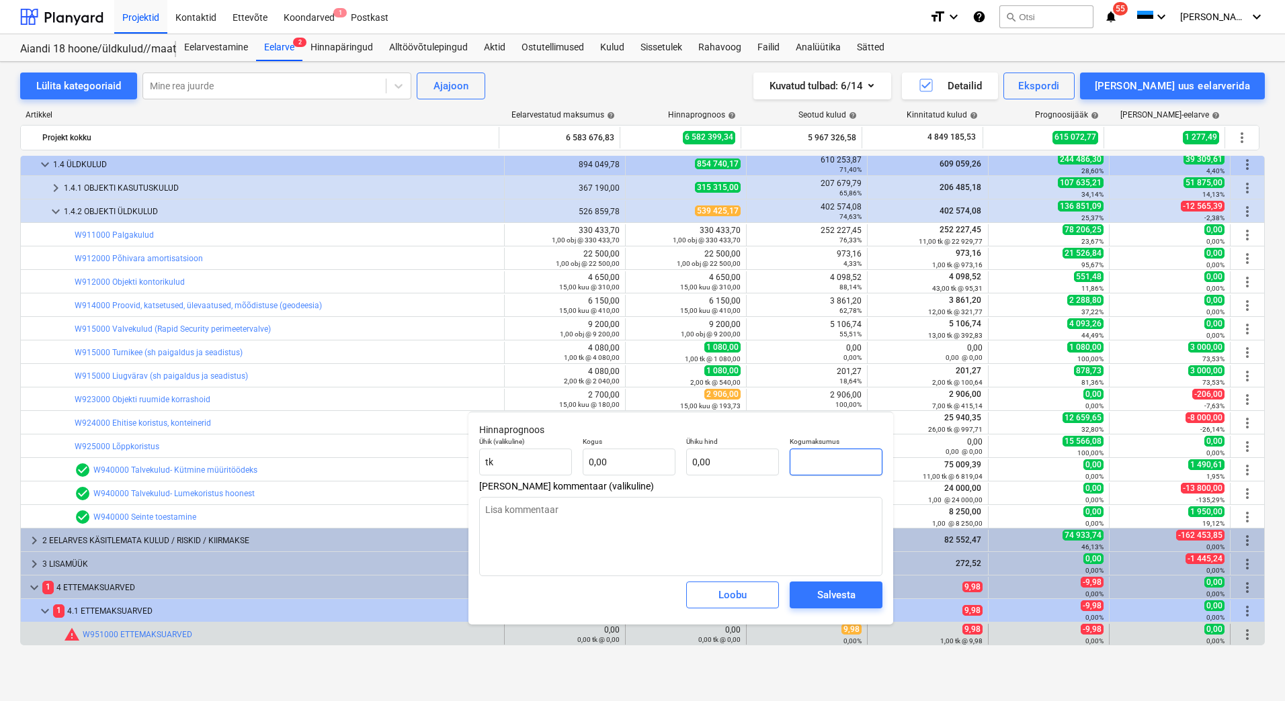
click at [816, 463] on input "text" at bounding box center [835, 462] width 93 height 27
type input "9"
type textarea "x"
type input "9,"
type textarea "x"
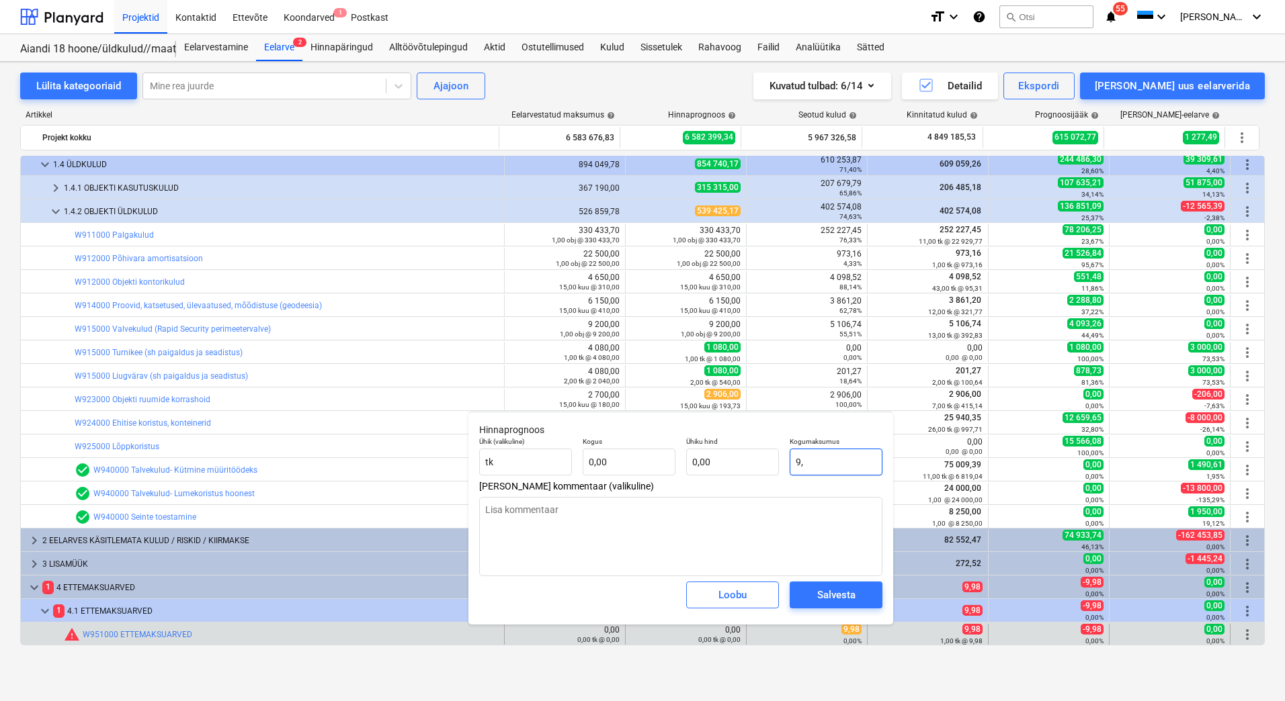
type input "9,9"
type textarea "x"
type input "9,98"
type textarea "x"
type input "9,98"
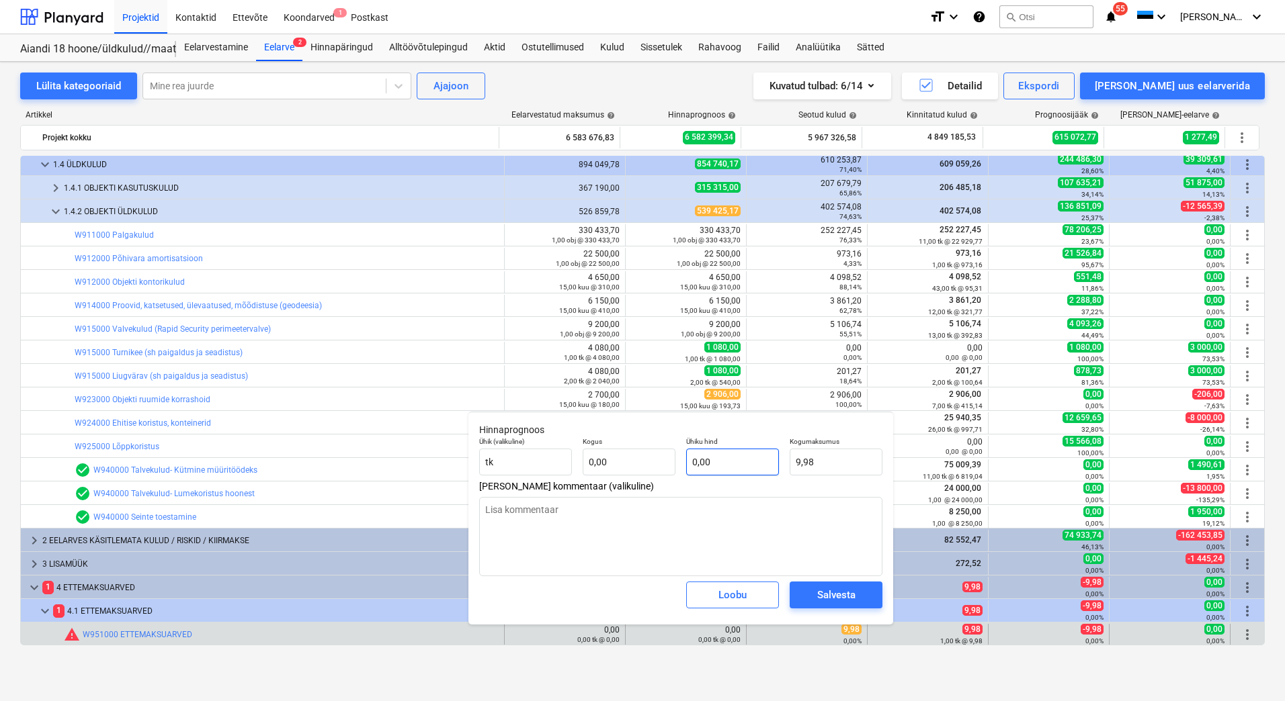
click at [736, 463] on input "0,00" at bounding box center [732, 462] width 93 height 27
type textarea "x"
type input "1"
type textarea "x"
type input "0,00"
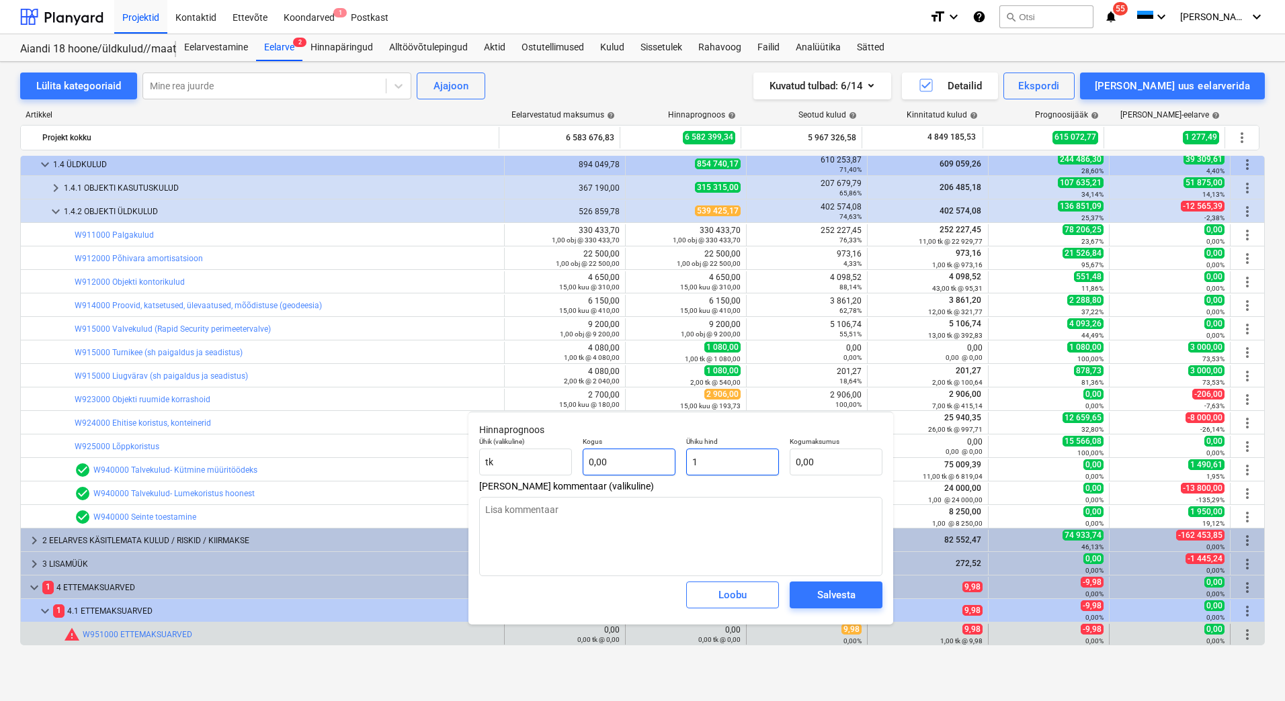
type input "1"
click at [657, 460] on input "0,00" at bounding box center [629, 462] width 93 height 27
type textarea "x"
type input "1,00"
type input "1"
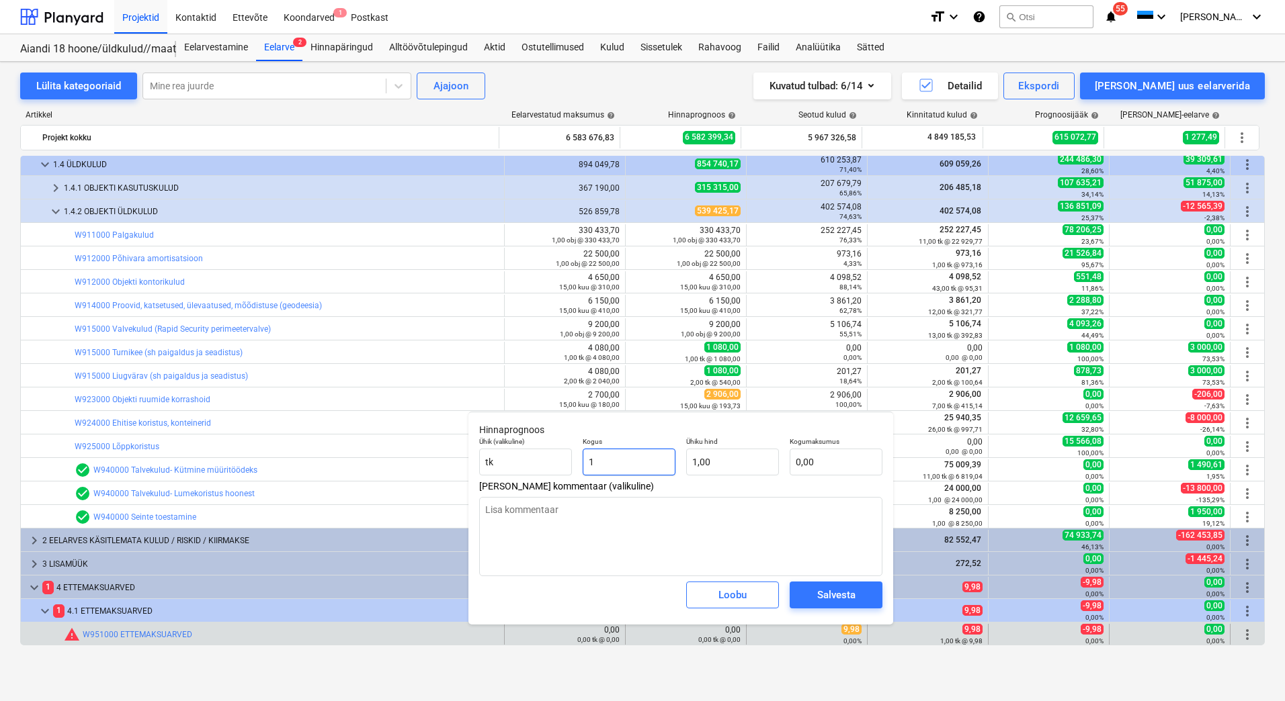
type textarea "x"
type input "1,00"
type input "1"
type textarea "x"
type input "1,00"
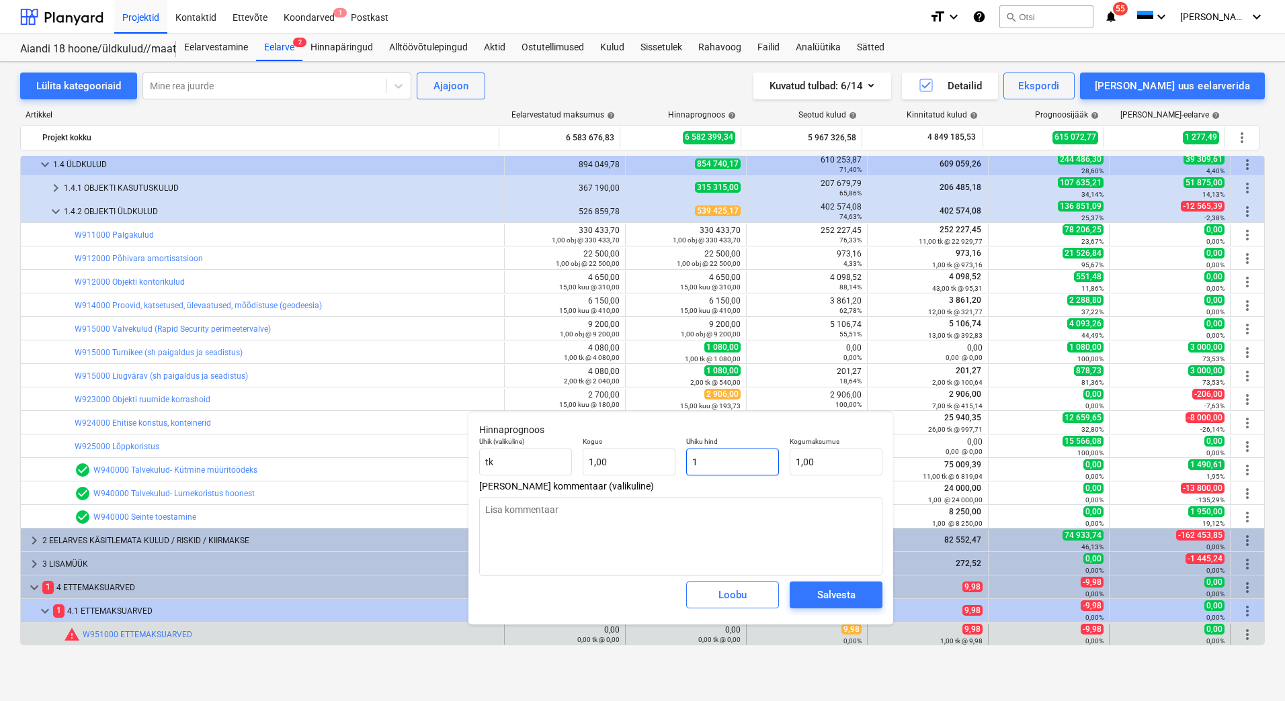
click at [754, 463] on input "1" at bounding box center [732, 462] width 93 height 27
drag, startPoint x: 724, startPoint y: 452, endPoint x: 683, endPoint y: 458, distance: 40.9
click at [683, 458] on div "Ühiku hind 1" at bounding box center [732, 456] width 103 height 49
type input "9"
type textarea "x"
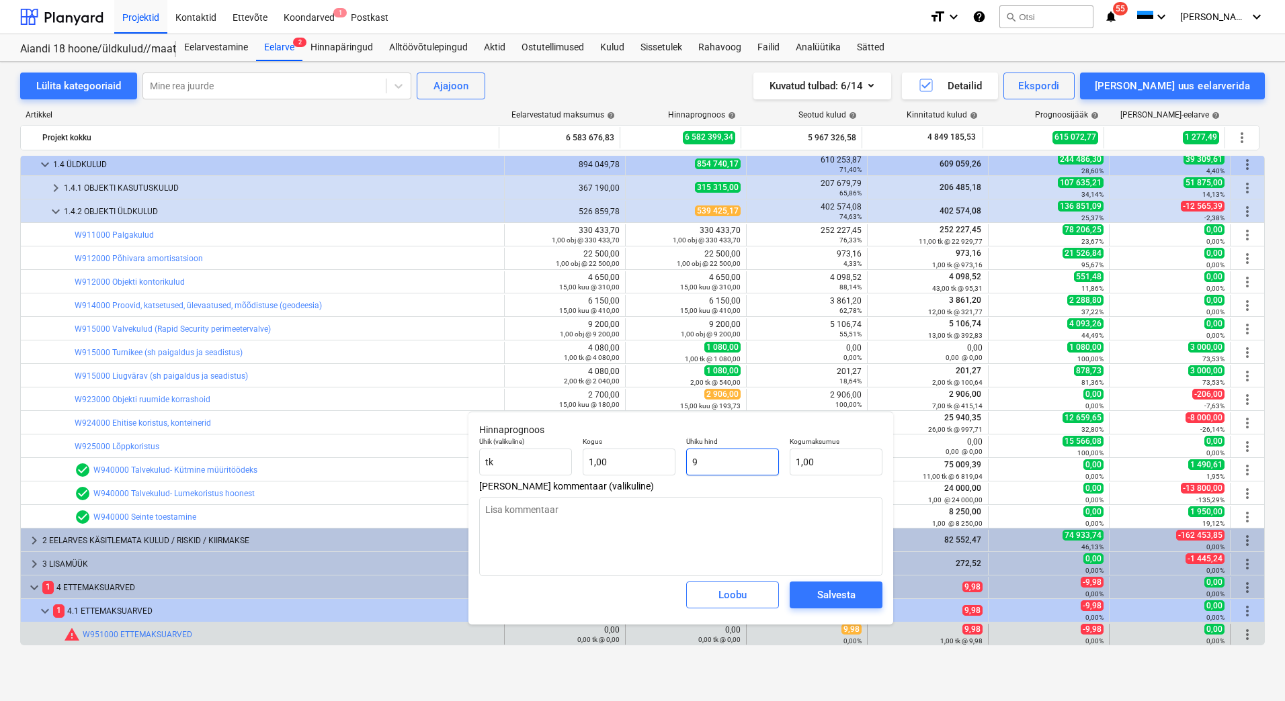
type input "9,00"
type textarea "x"
type input "9,9"
type textarea "x"
type input "9,90"
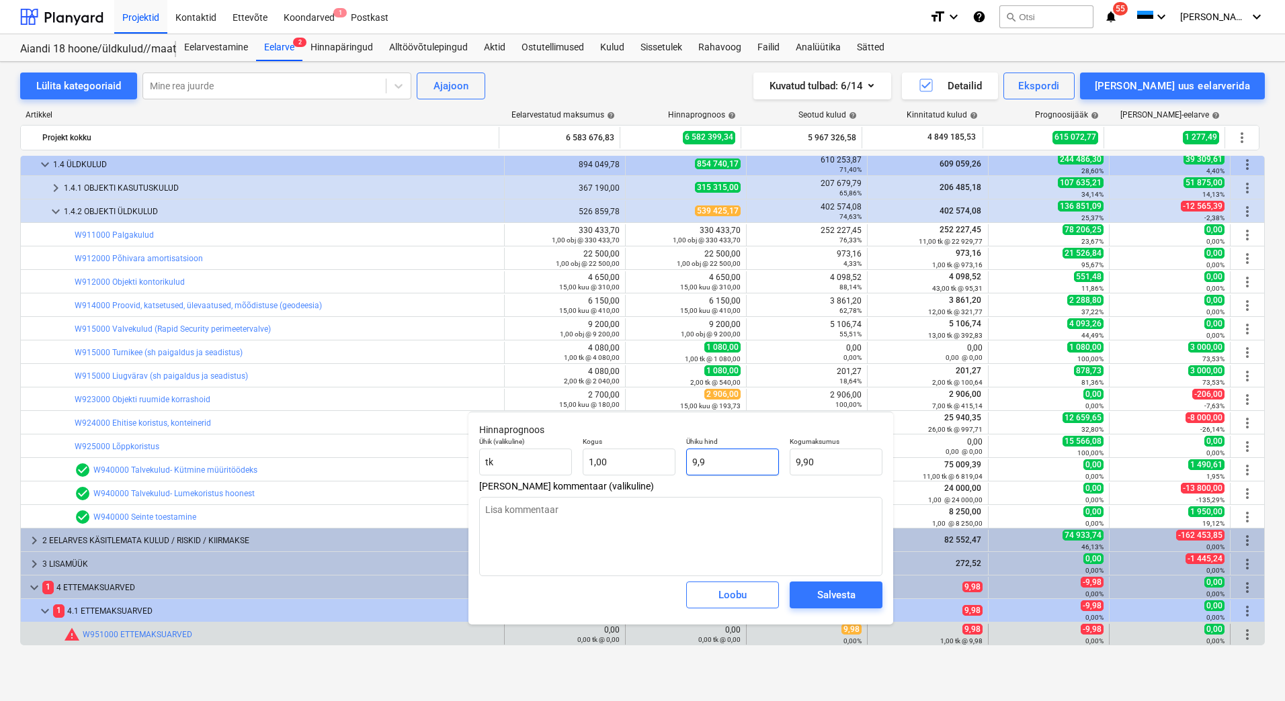
type input "9,98"
type textarea "x"
type input "9,98"
click at [830, 592] on div "Salvesta" at bounding box center [836, 595] width 38 height 17
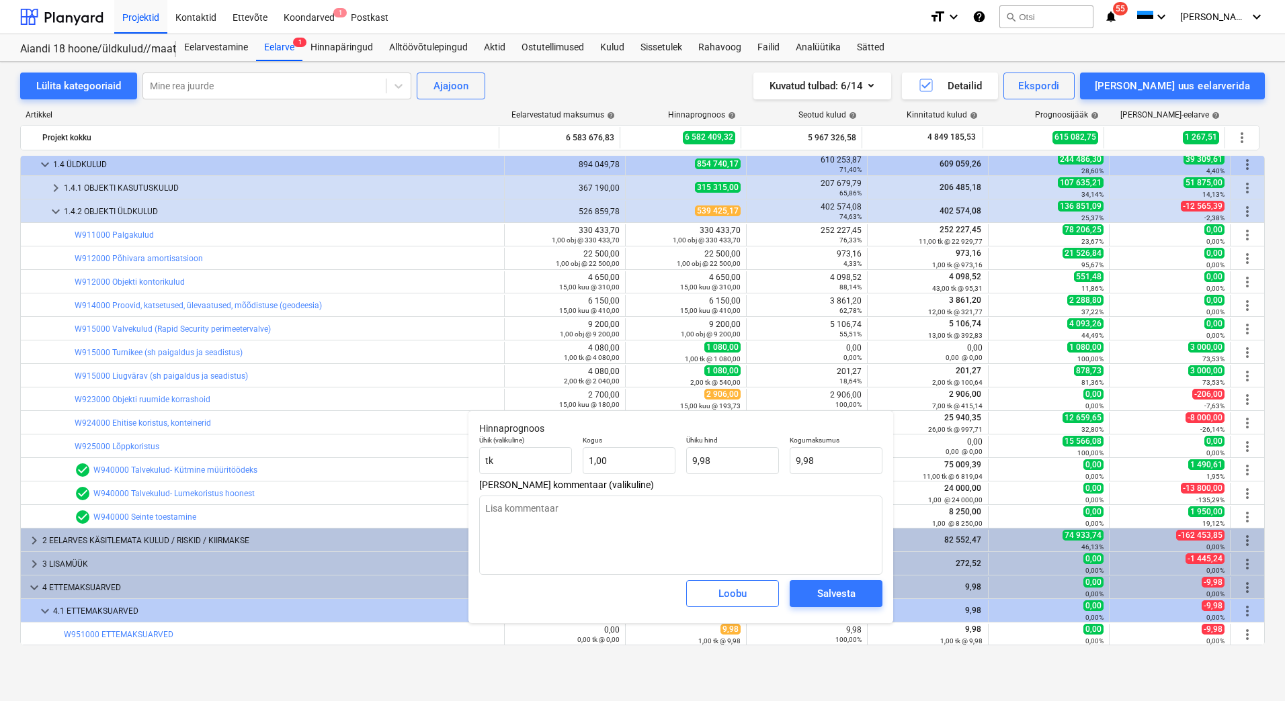
type textarea "x"
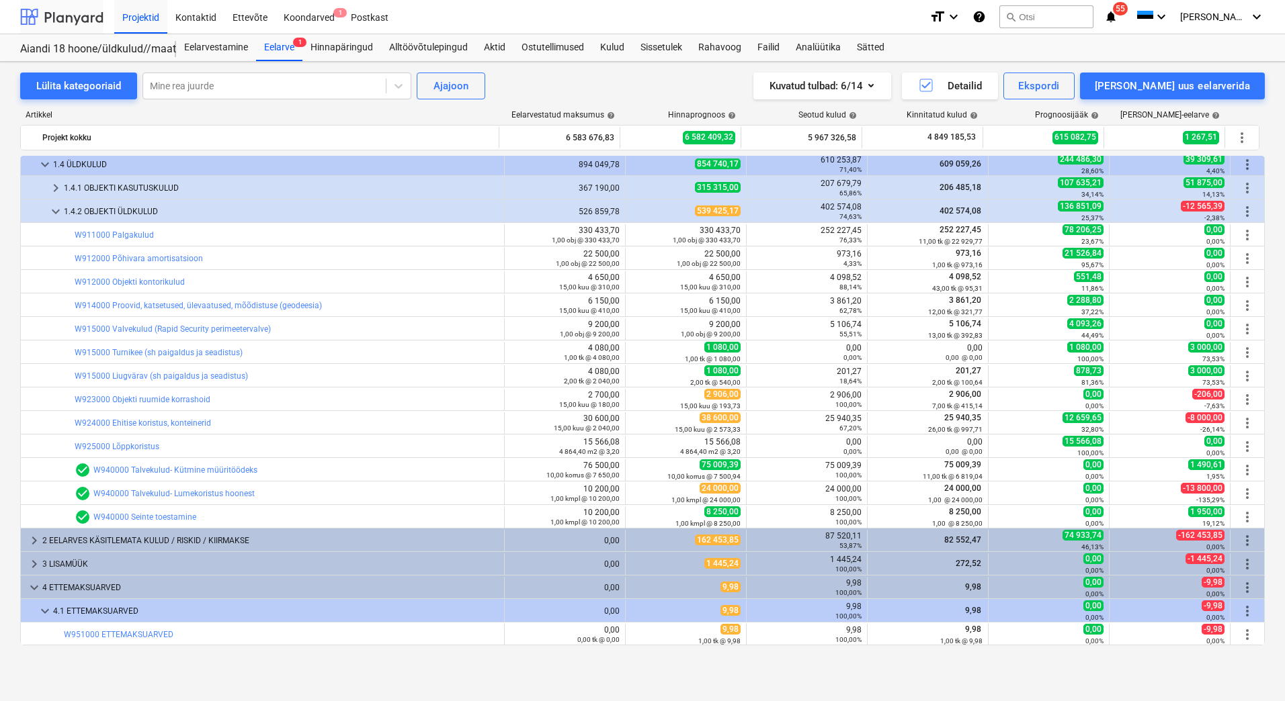
click at [38, 15] on div at bounding box center [61, 17] width 83 height 34
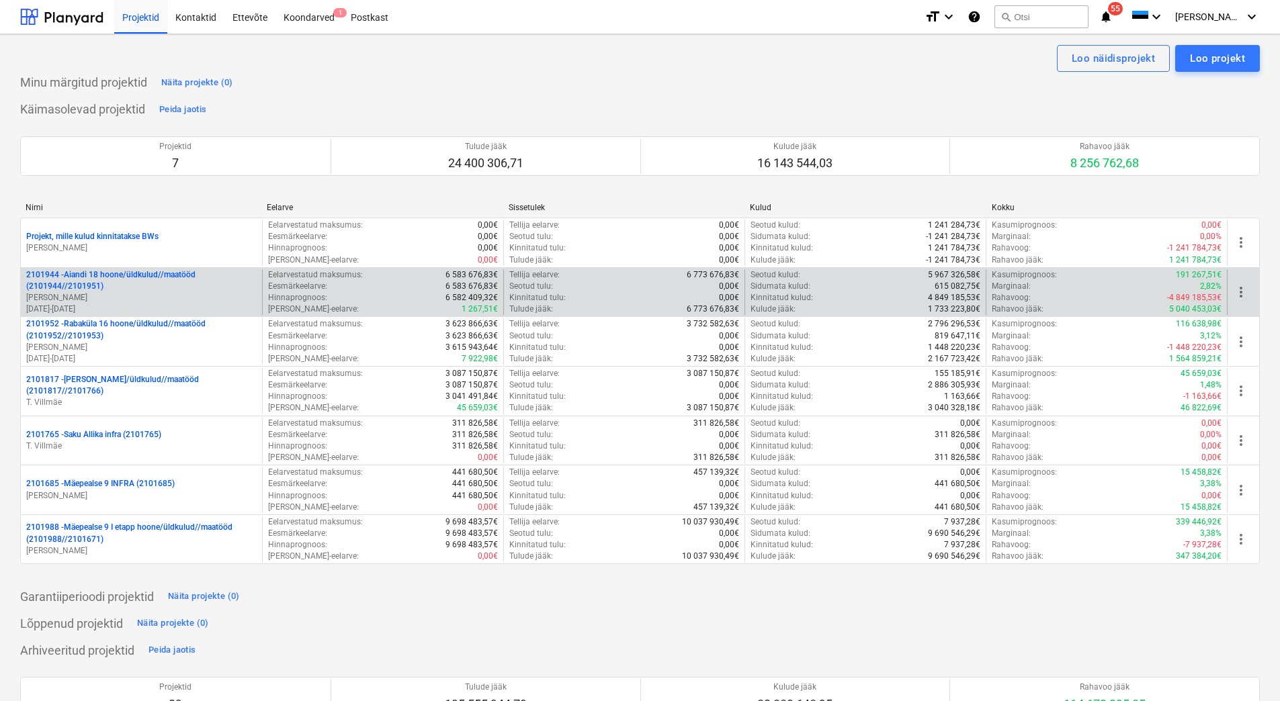
click at [130, 306] on p "10.10.2024 - 27.02.2026" at bounding box center [141, 309] width 230 height 11
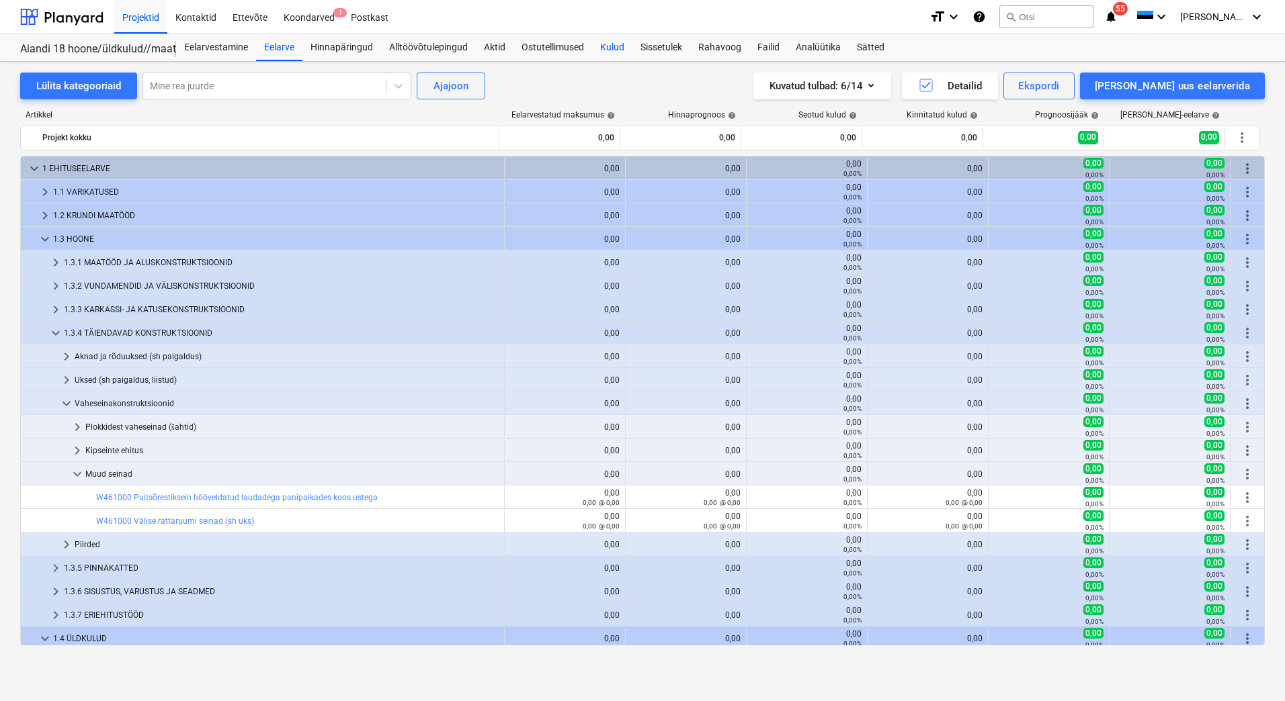
click at [599, 45] on div "Kulud" at bounding box center [612, 47] width 40 height 27
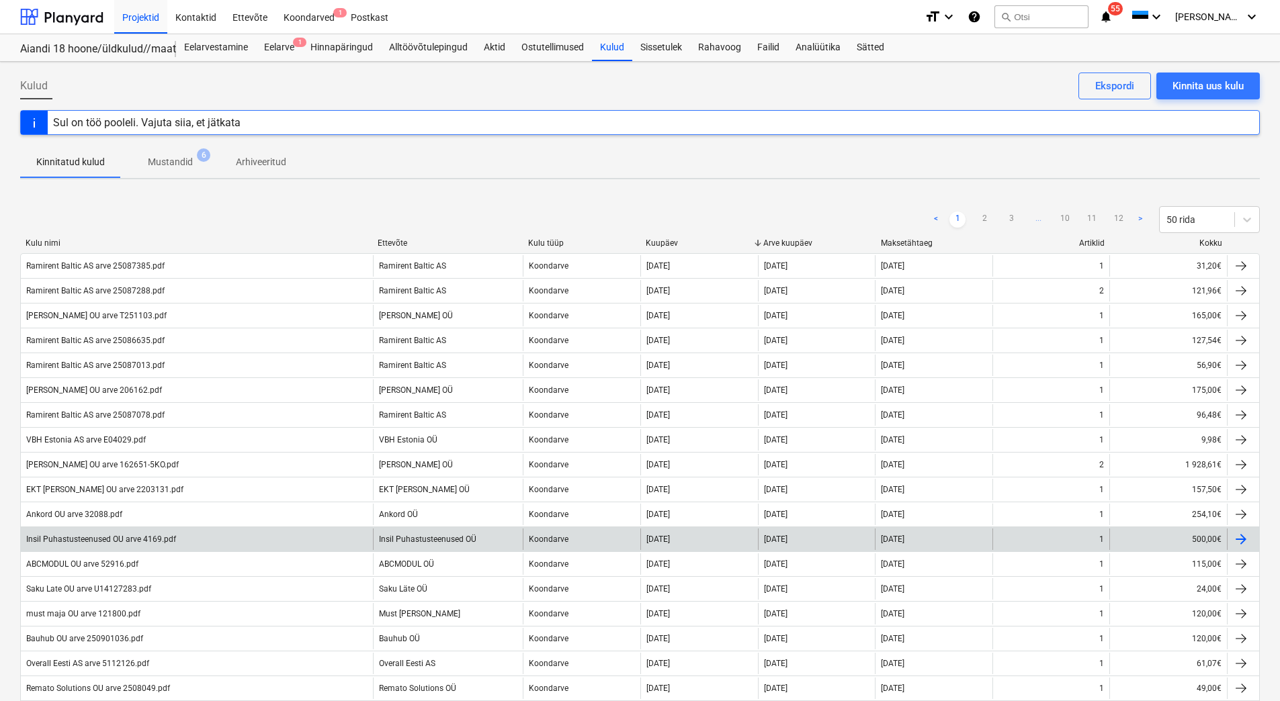
scroll to position [835, 0]
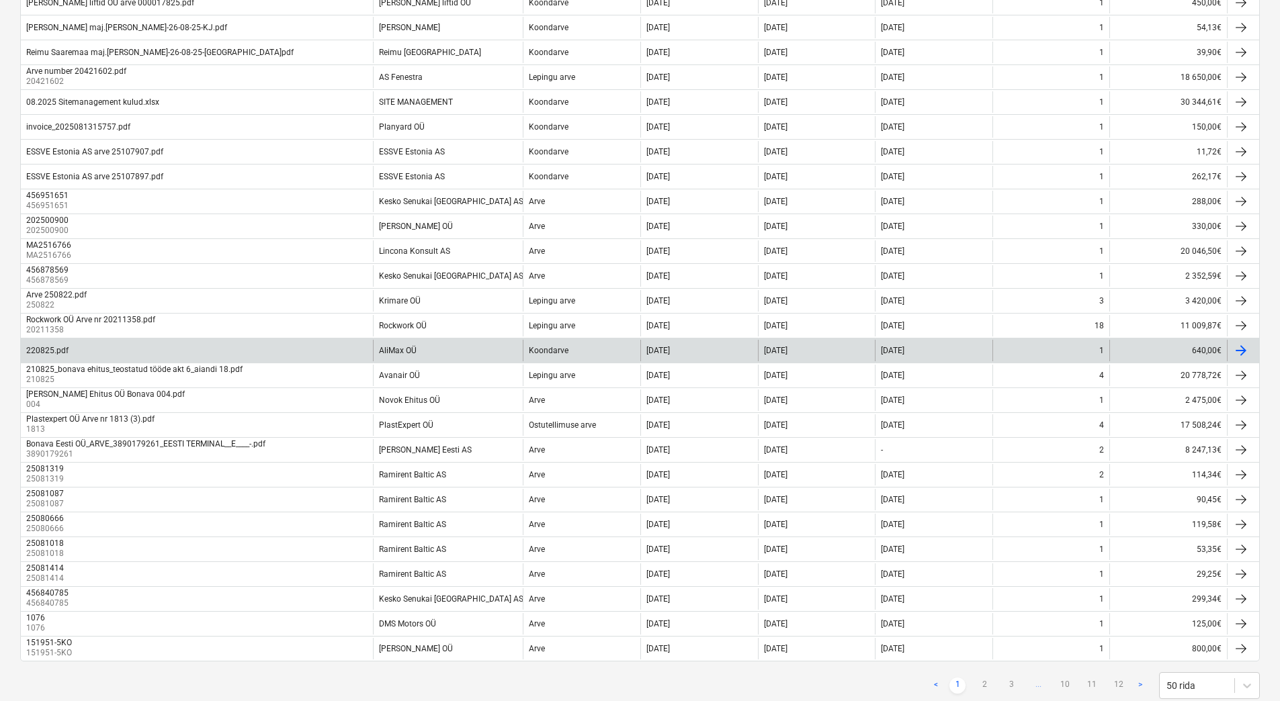
click at [263, 343] on div "220825.pdf" at bounding box center [197, 351] width 352 height 22
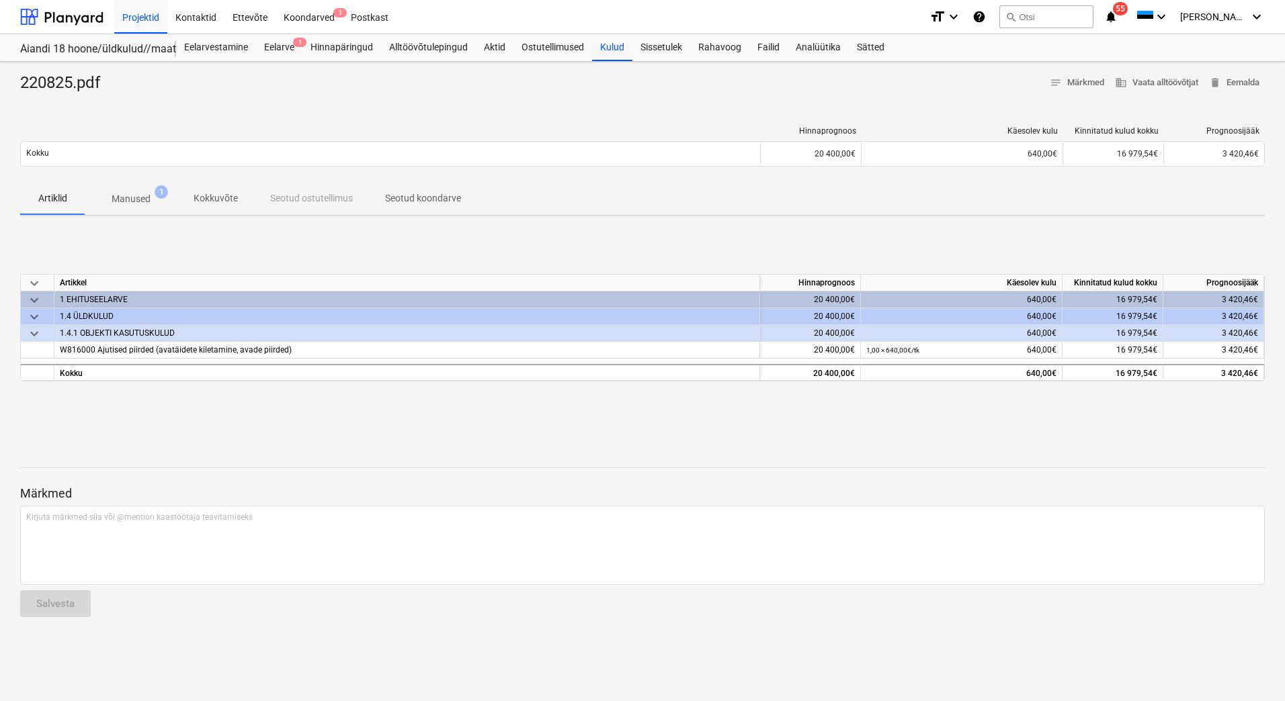
click at [148, 201] on p "Manused" at bounding box center [131, 199] width 39 height 14
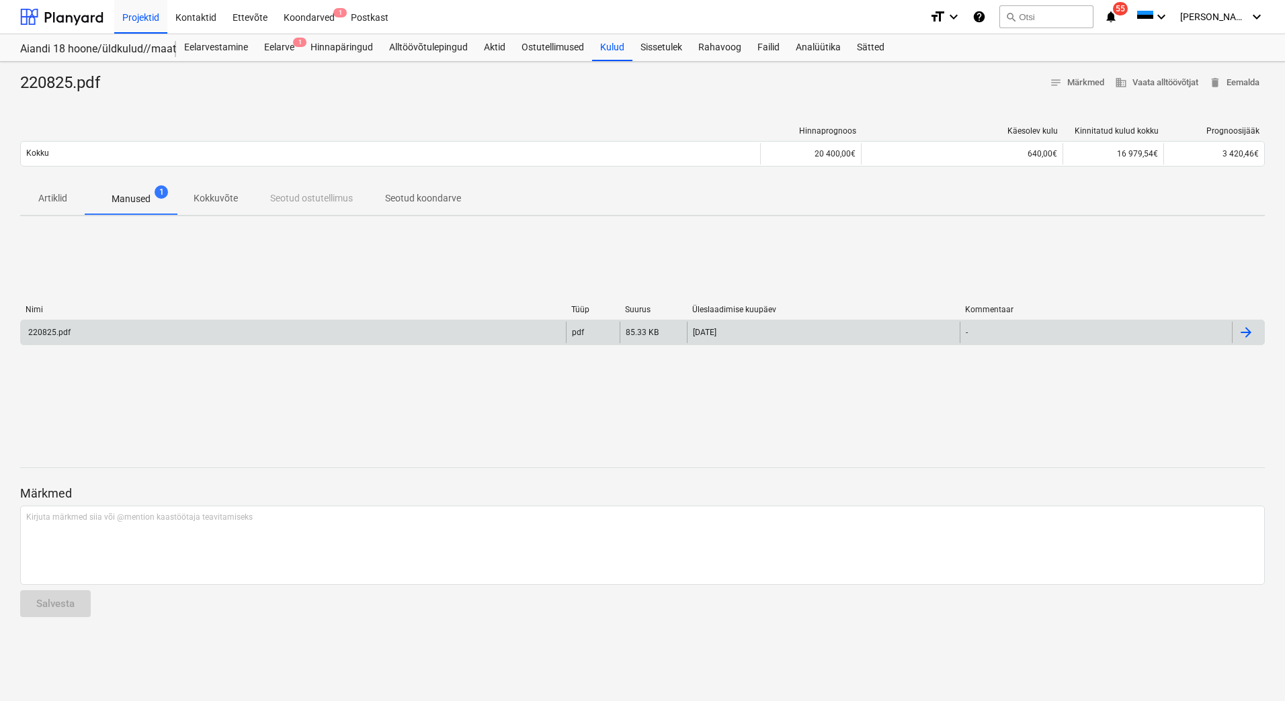
click at [116, 336] on div "220825.pdf" at bounding box center [293, 333] width 545 height 22
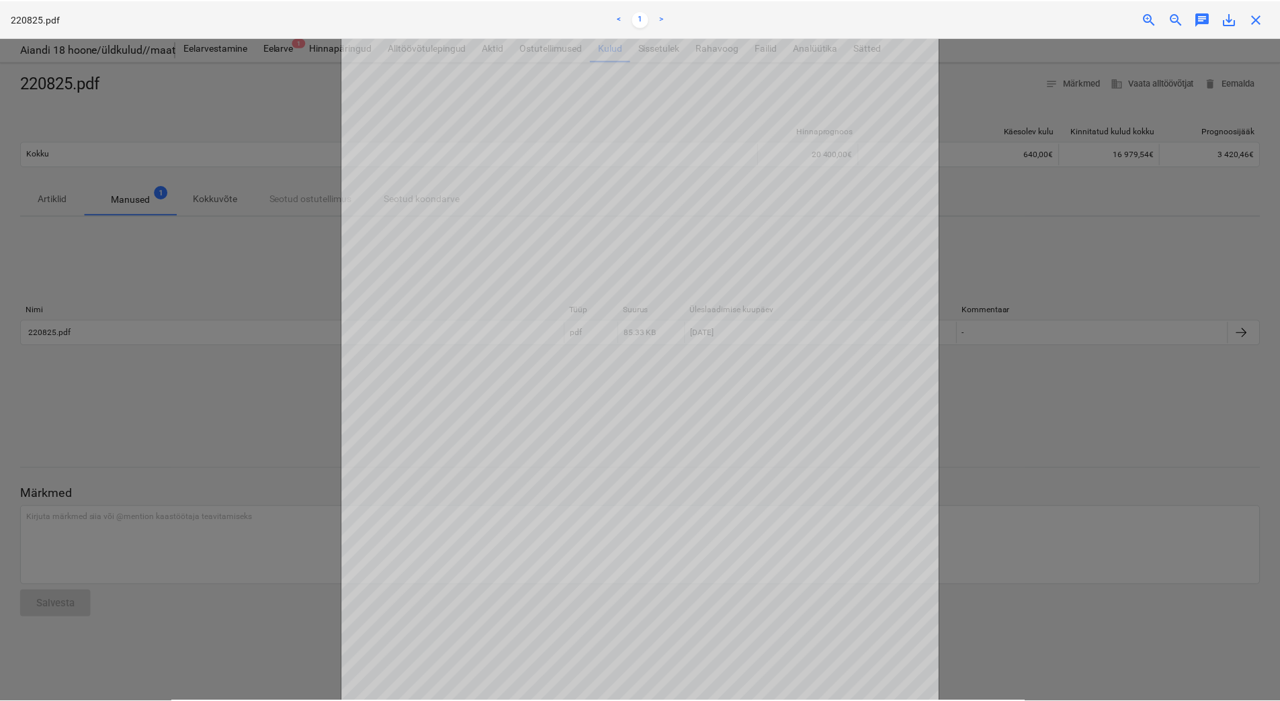
scroll to position [187, 0]
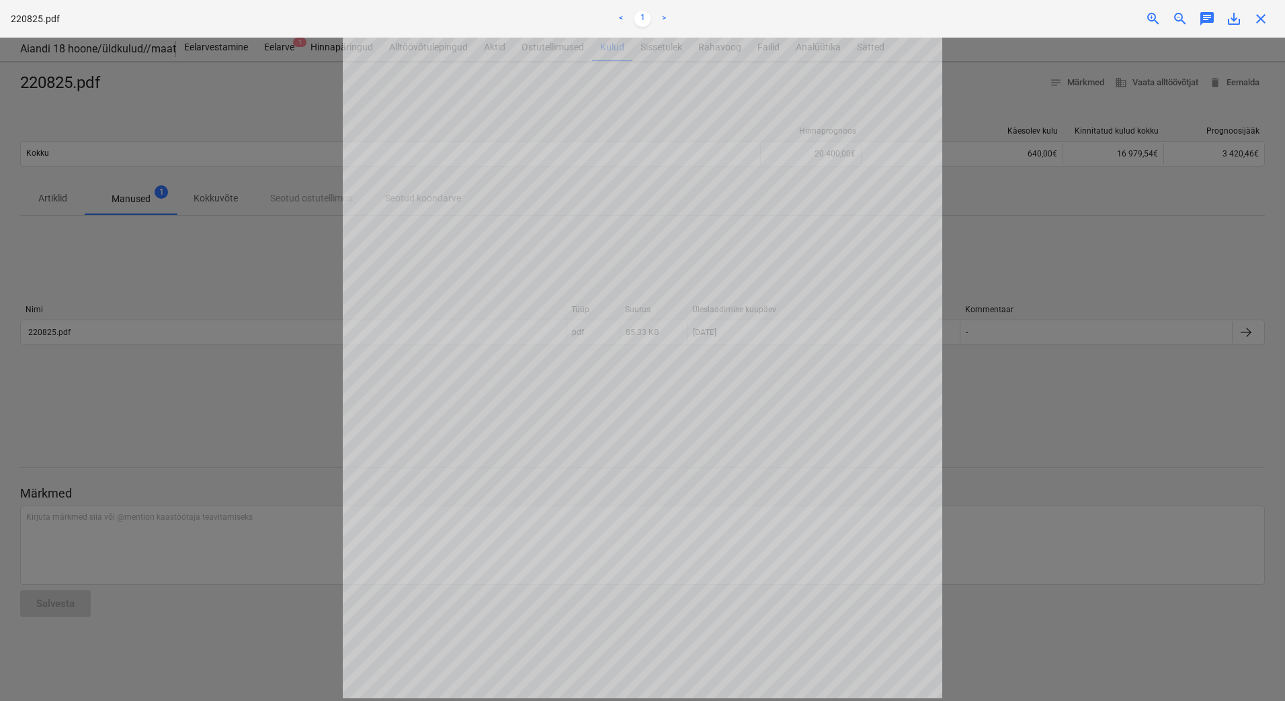
click at [1004, 486] on div at bounding box center [642, 370] width 1285 height 664
click at [172, 249] on div at bounding box center [642, 370] width 1285 height 664
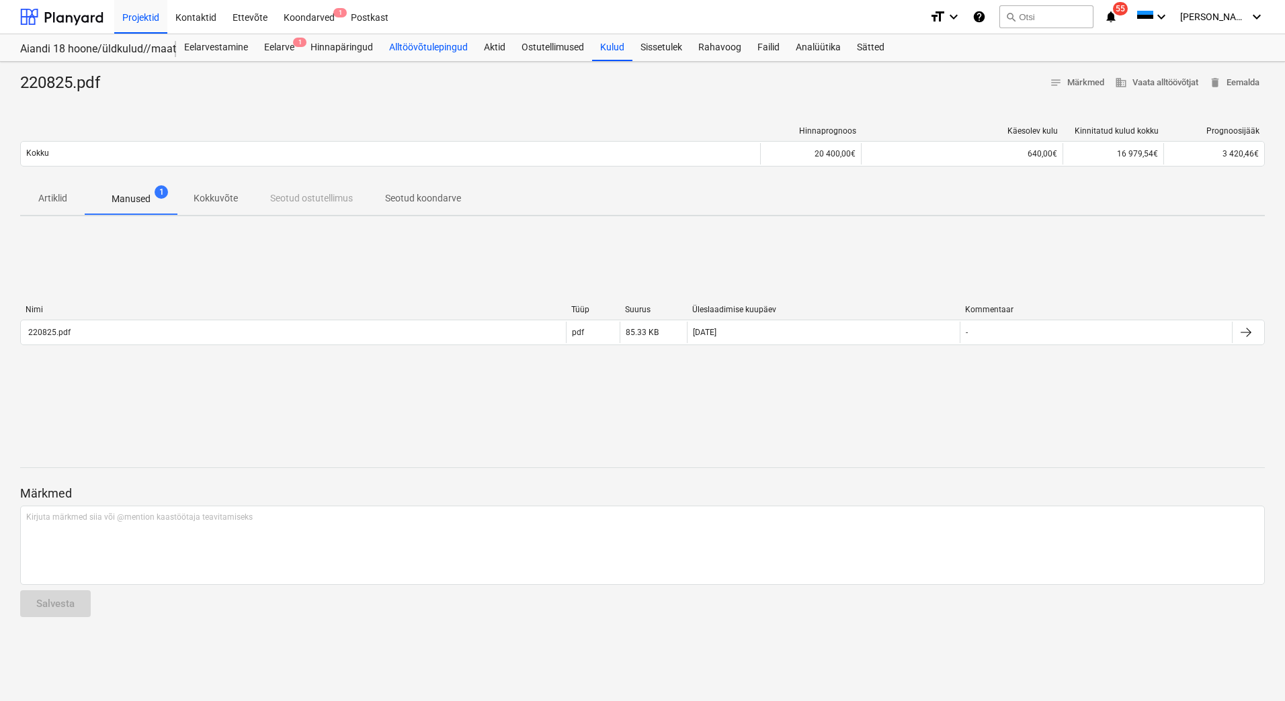
click at [435, 48] on div "Alltöövõtulepingud" at bounding box center [428, 47] width 95 height 27
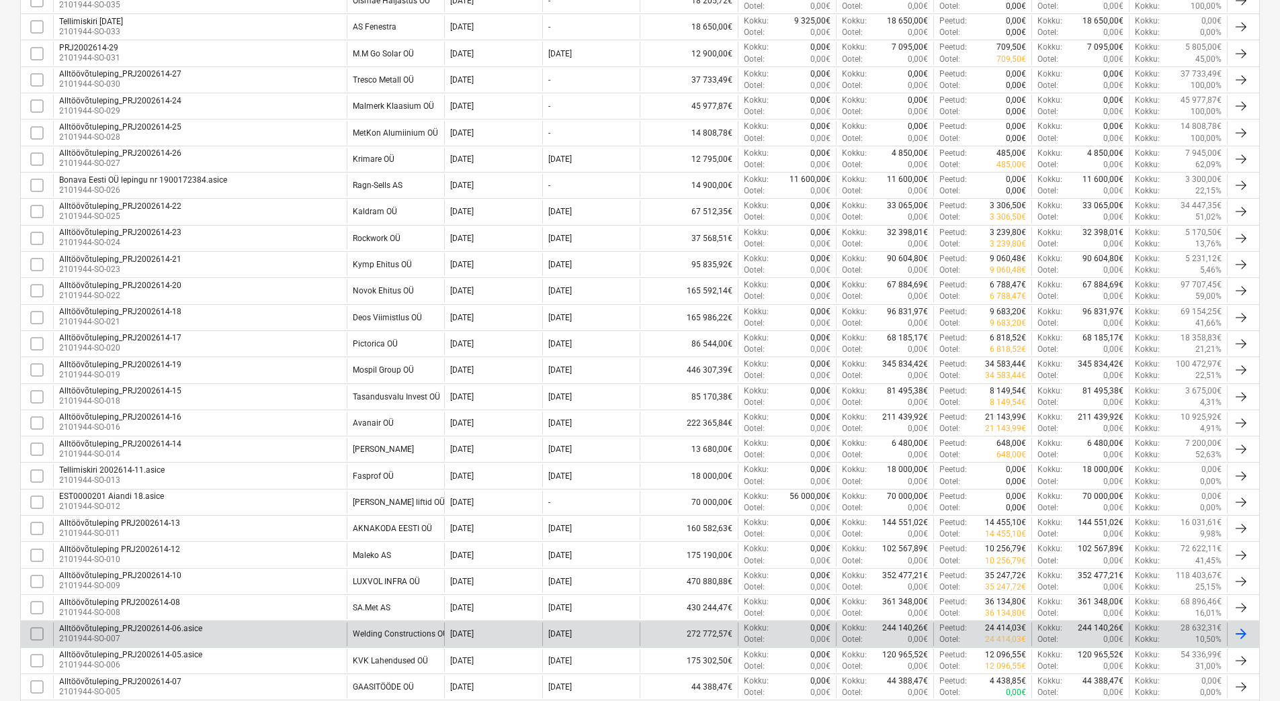
scroll to position [476, 0]
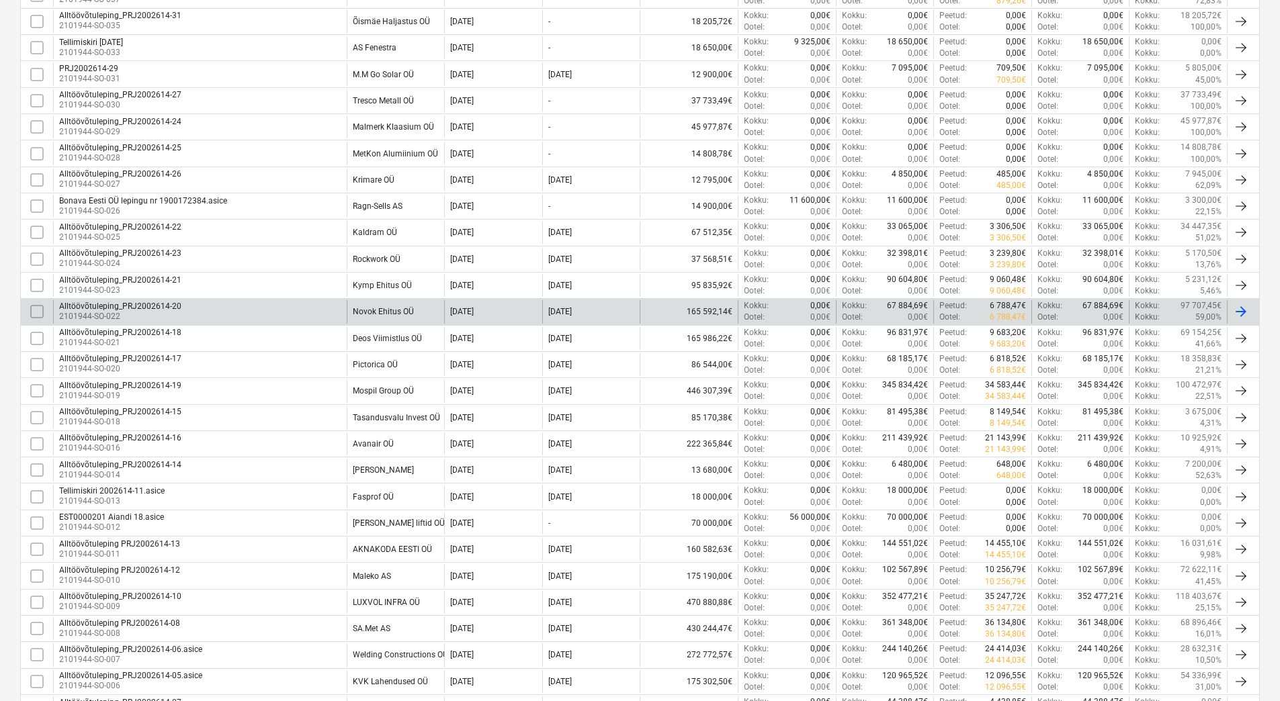
click at [308, 317] on div "Alltöövõtuleping_PRJ2002614-20 2101944-SO-022" at bounding box center [200, 311] width 294 height 23
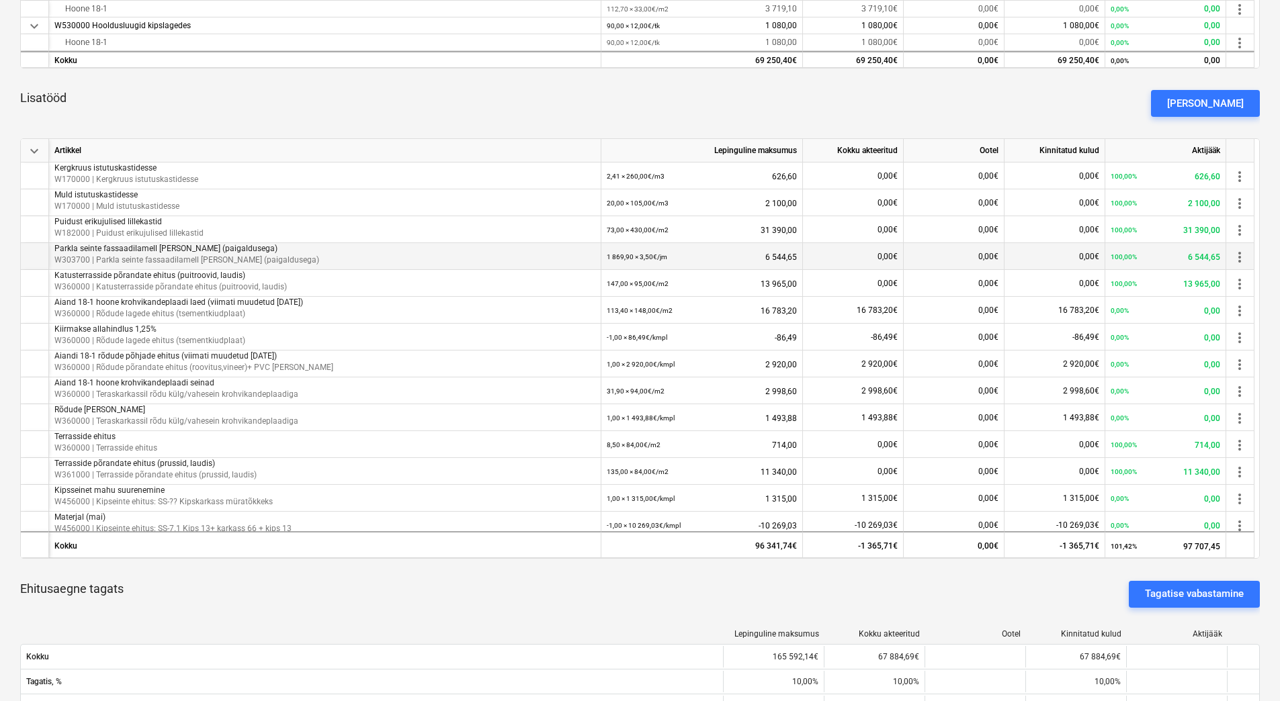
scroll to position [873, 0]
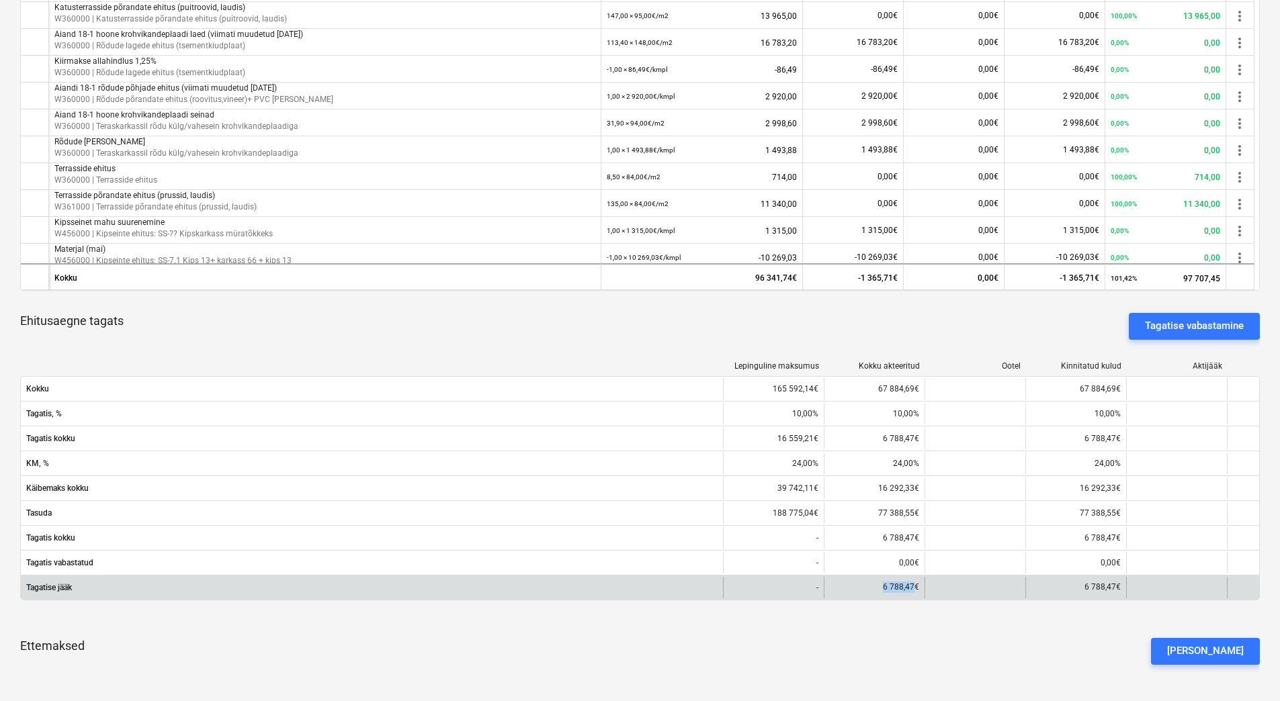
drag, startPoint x: 882, startPoint y: 587, endPoint x: 916, endPoint y: 587, distance: 34.9
click at [916, 587] on div "6 788,47€" at bounding box center [874, 588] width 101 height 22
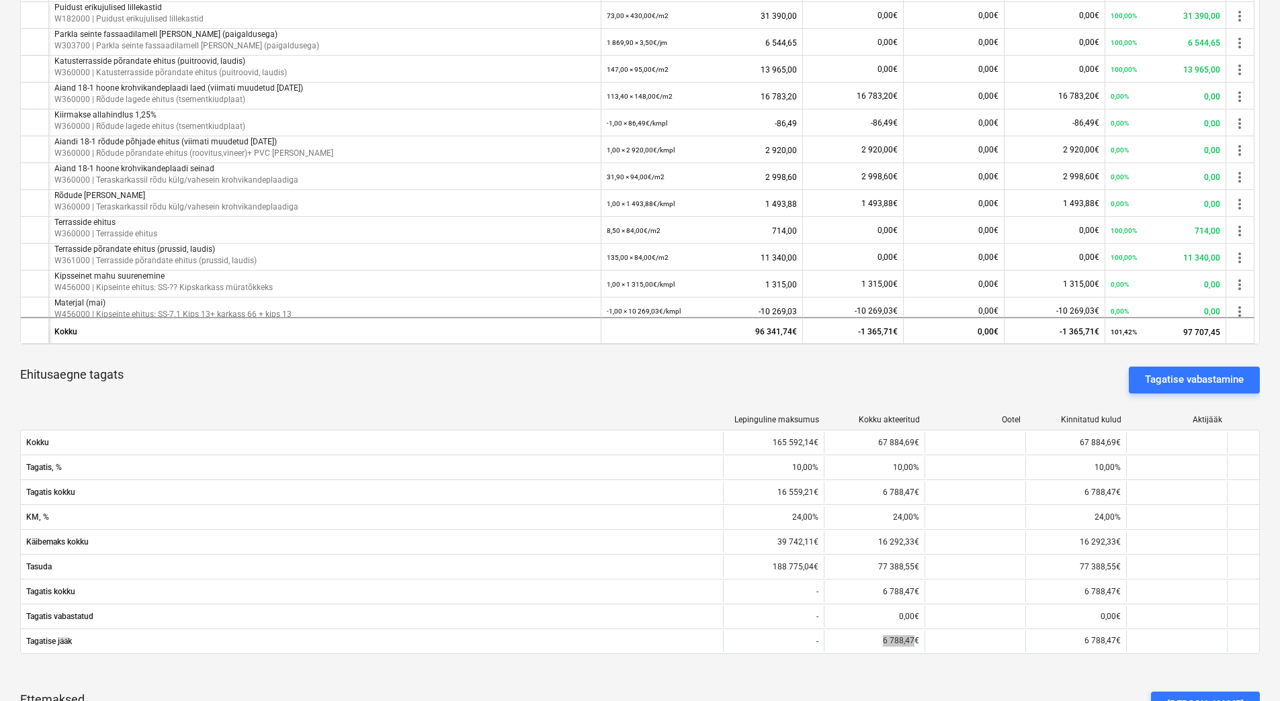
scroll to position [1075, 0]
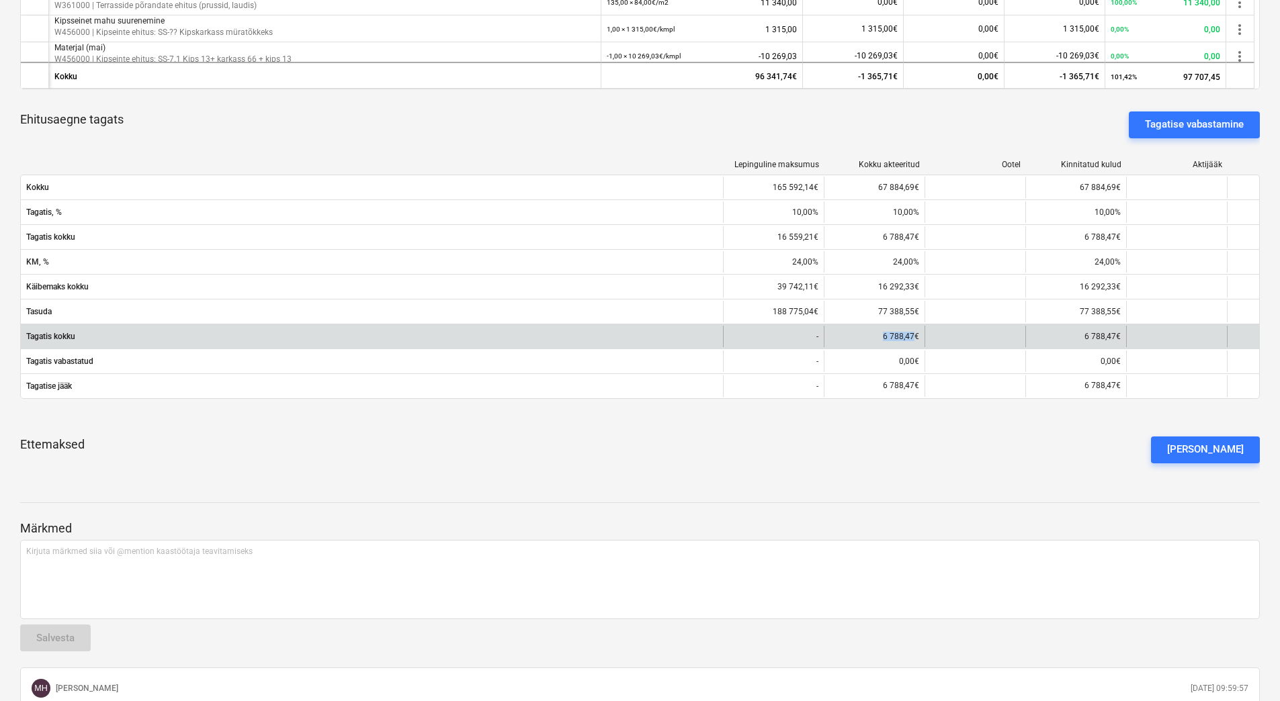
drag, startPoint x: 882, startPoint y: 336, endPoint x: 912, endPoint y: 335, distance: 30.9
click at [912, 335] on div "6 788,47€" at bounding box center [874, 337] width 101 height 22
copy div "6 788,47"
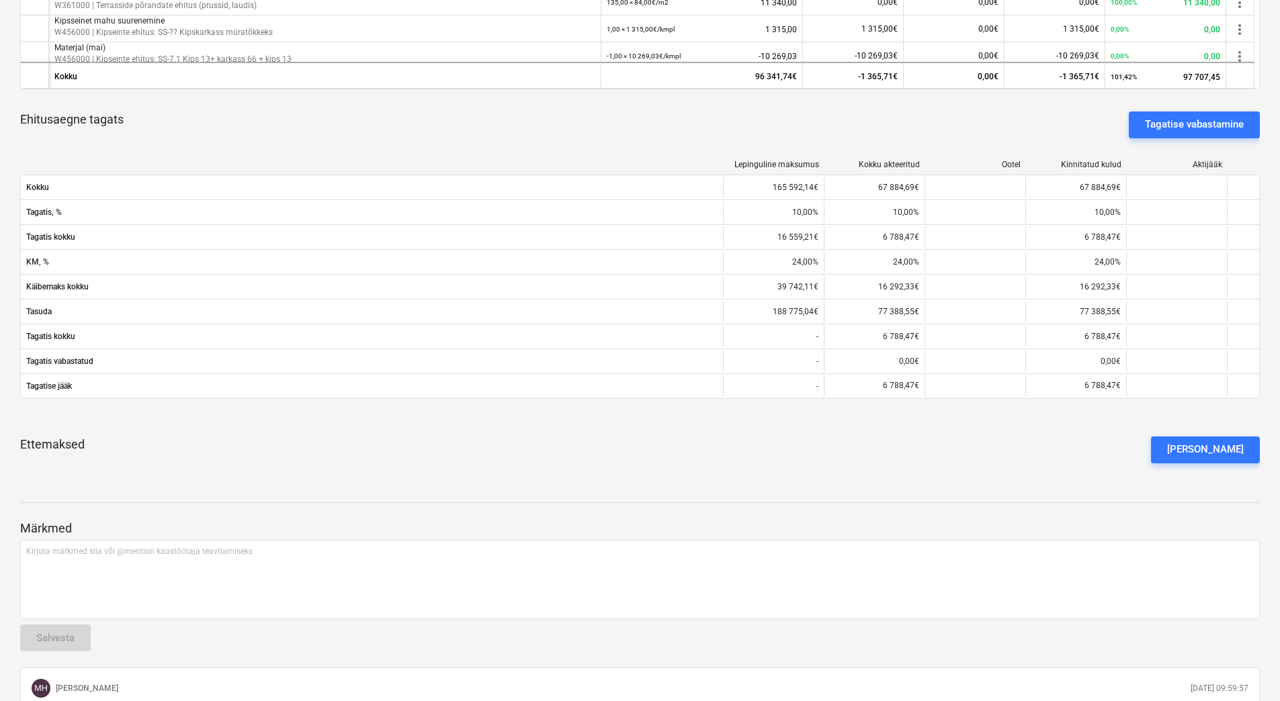
click at [540, 465] on div "Ettemaksed Lisa ettemaks" at bounding box center [640, 450] width 1240 height 48
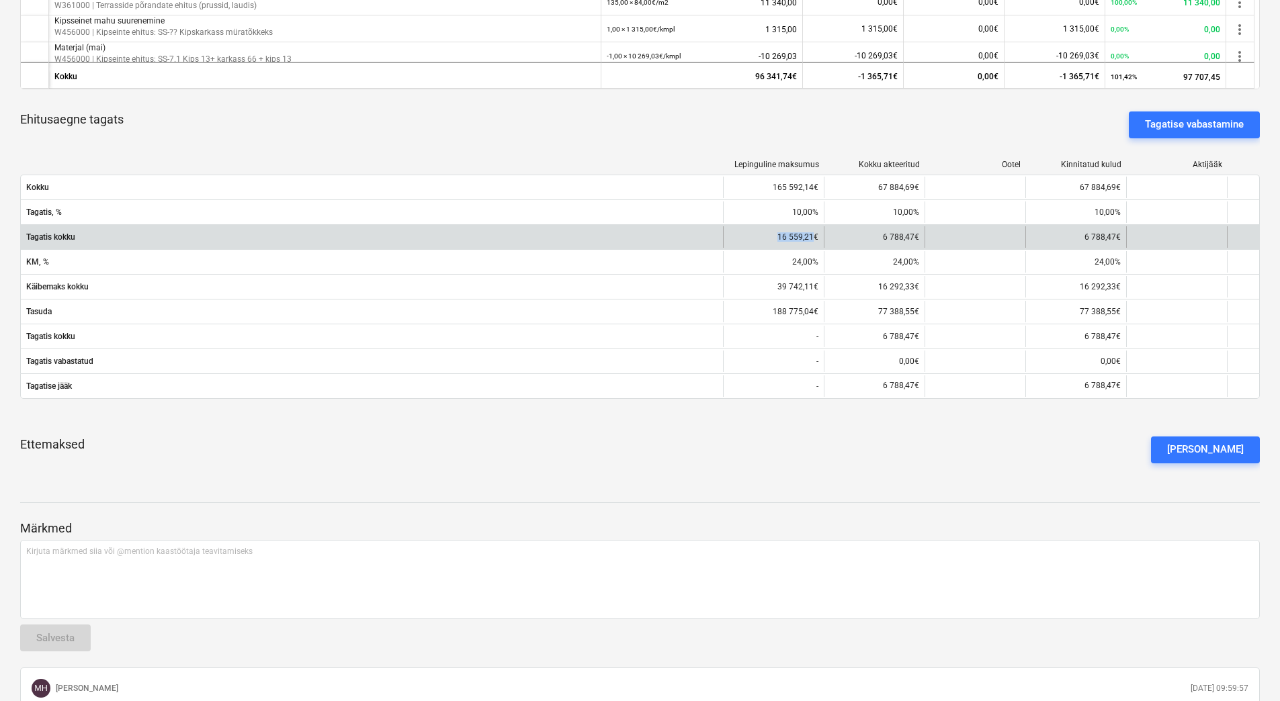
drag, startPoint x: 783, startPoint y: 236, endPoint x: 812, endPoint y: 237, distance: 28.9
click at [812, 237] on div "16 559,21€" at bounding box center [773, 237] width 101 height 22
copy div "16 559,21"
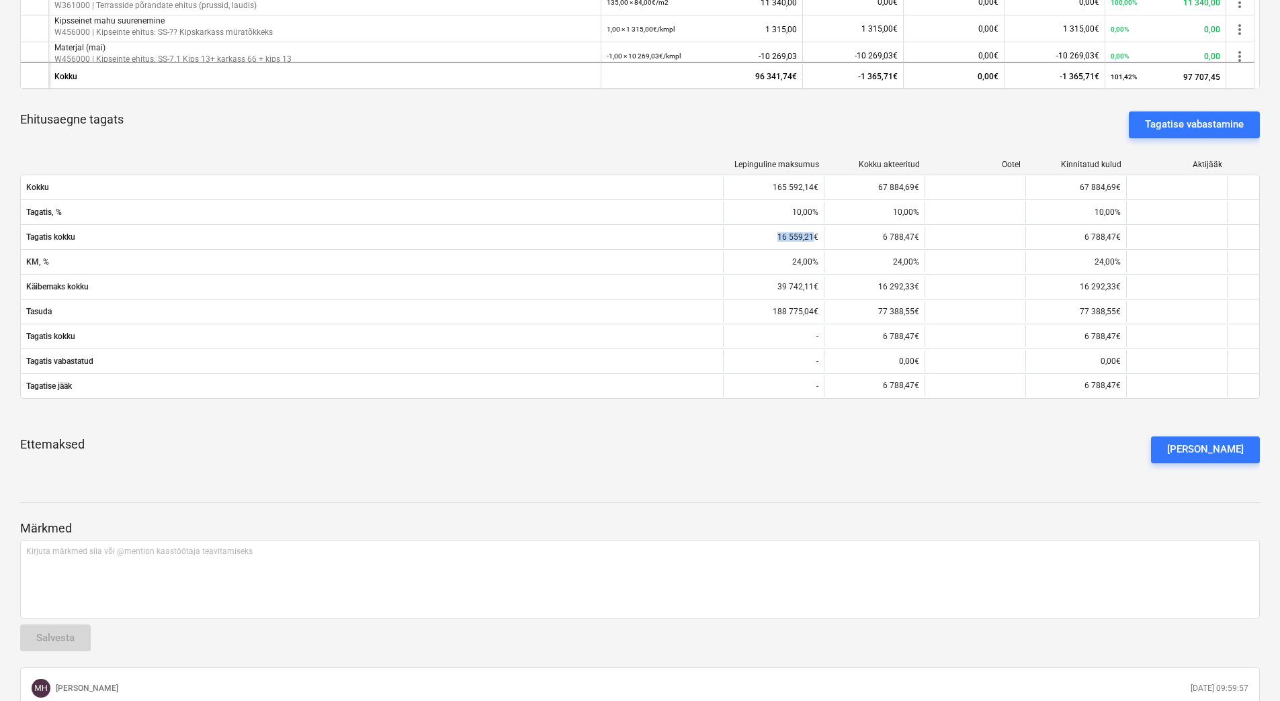
click at [913, 115] on div "Ehitusaegne tagats Tagatise vabastamine" at bounding box center [640, 125] width 1240 height 48
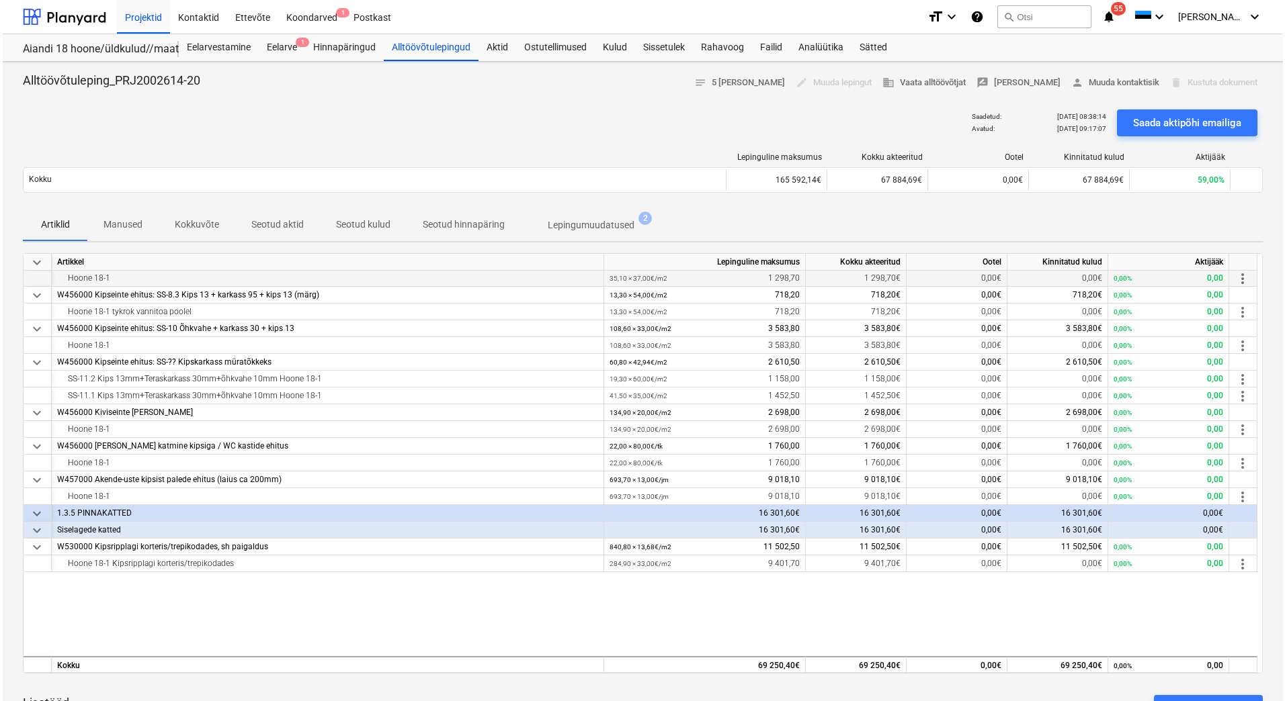
scroll to position [0, 0]
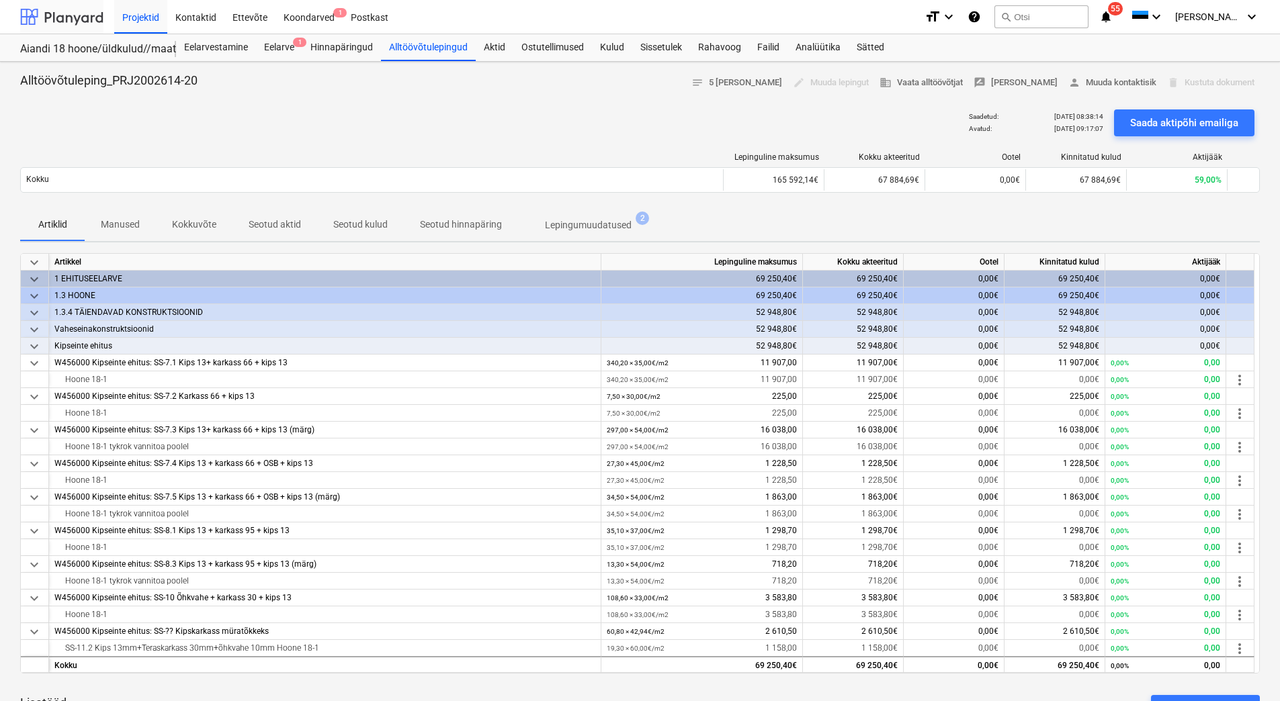
click at [76, 17] on div at bounding box center [61, 17] width 83 height 34
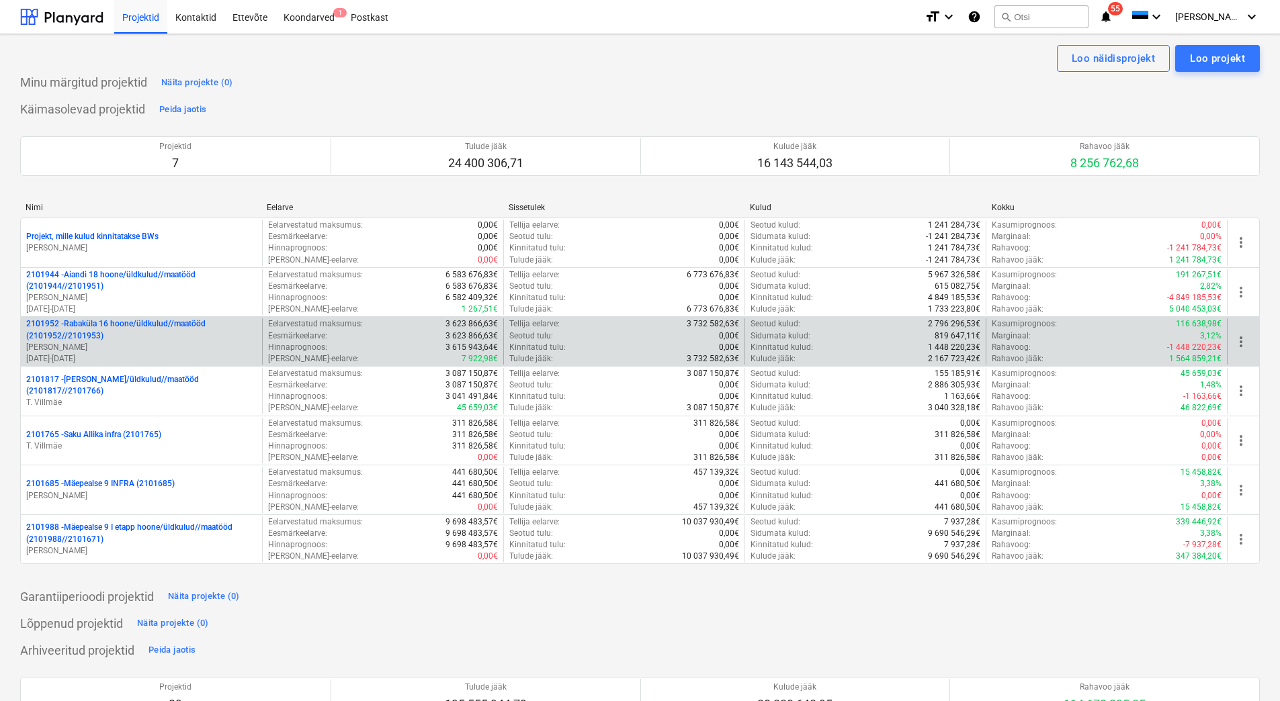
click at [148, 324] on p "2101952 - Rabaküla 16 hoone/üldkulud//maatööd (2101952//2101953)" at bounding box center [141, 329] width 230 height 23
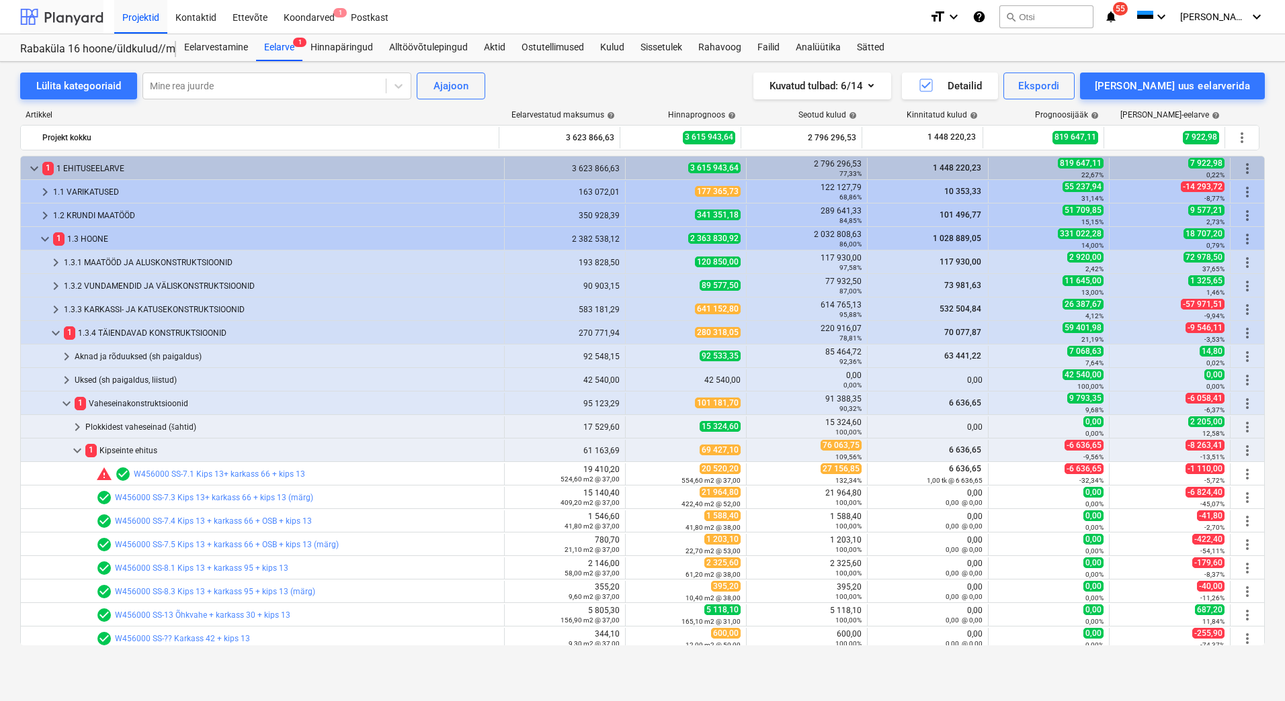
click at [85, 9] on div at bounding box center [61, 17] width 83 height 34
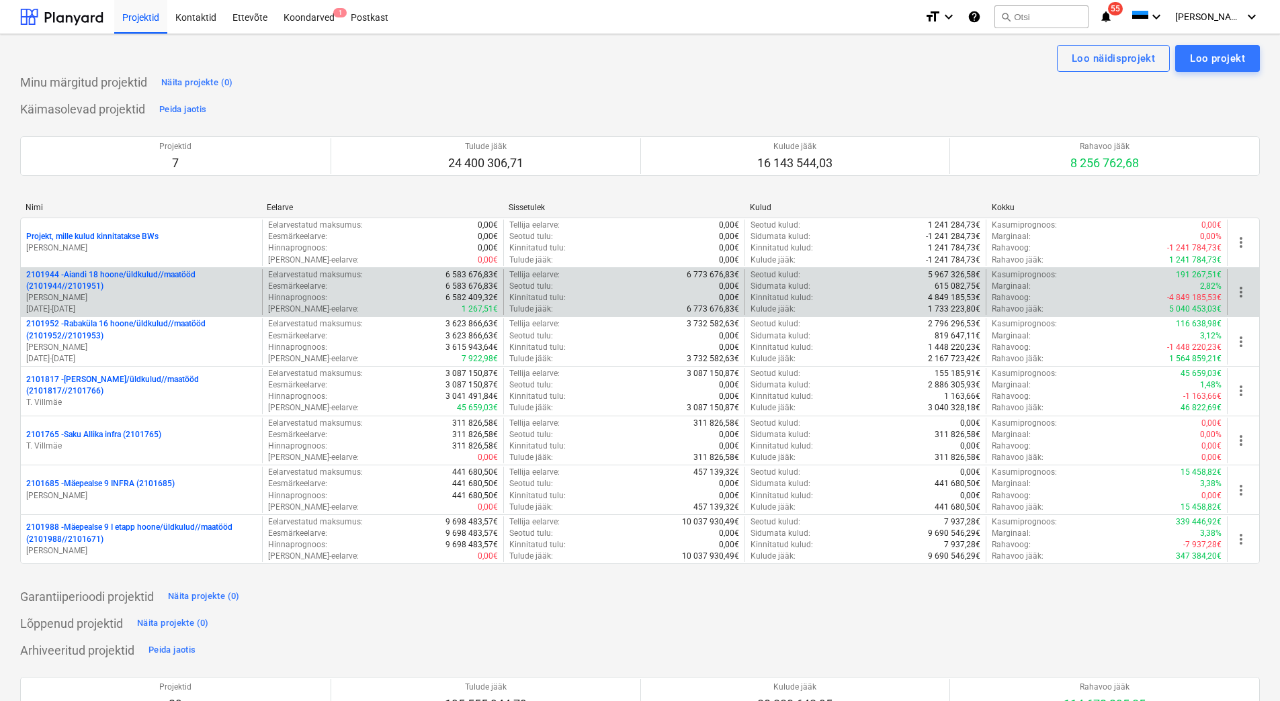
click at [120, 295] on p "[PERSON_NAME]" at bounding box center [141, 297] width 230 height 11
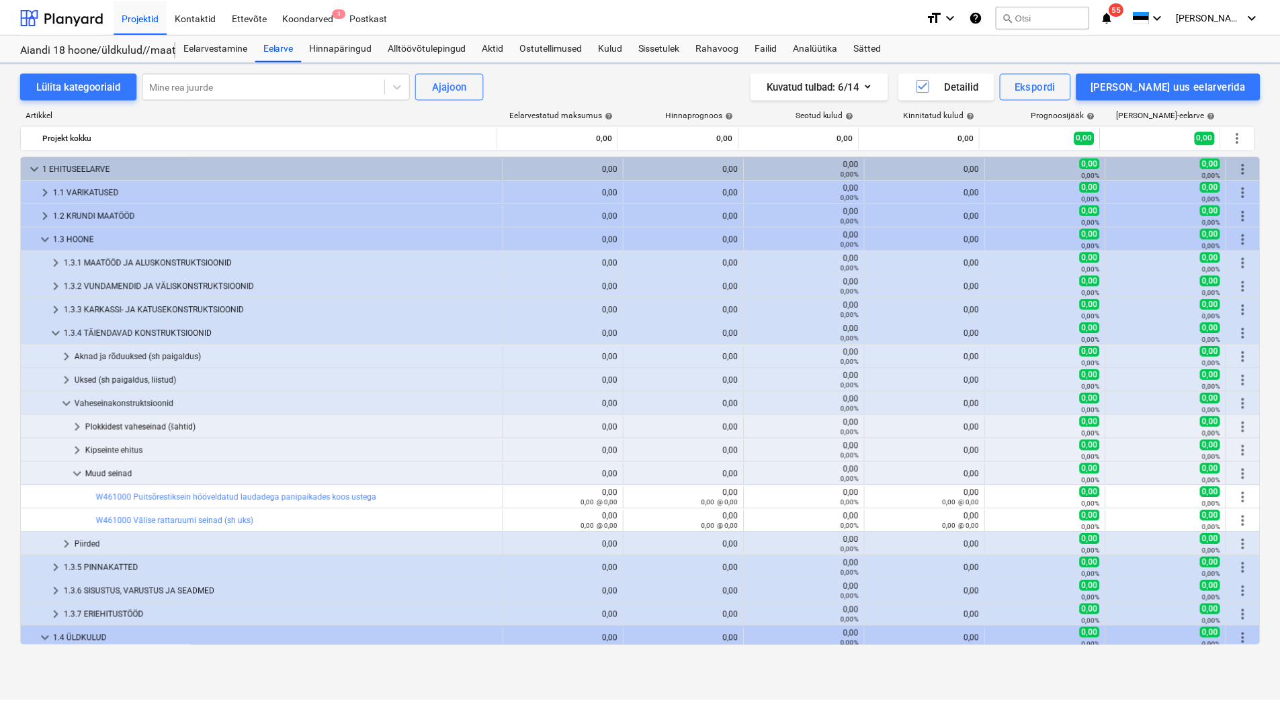
scroll to position [474, 0]
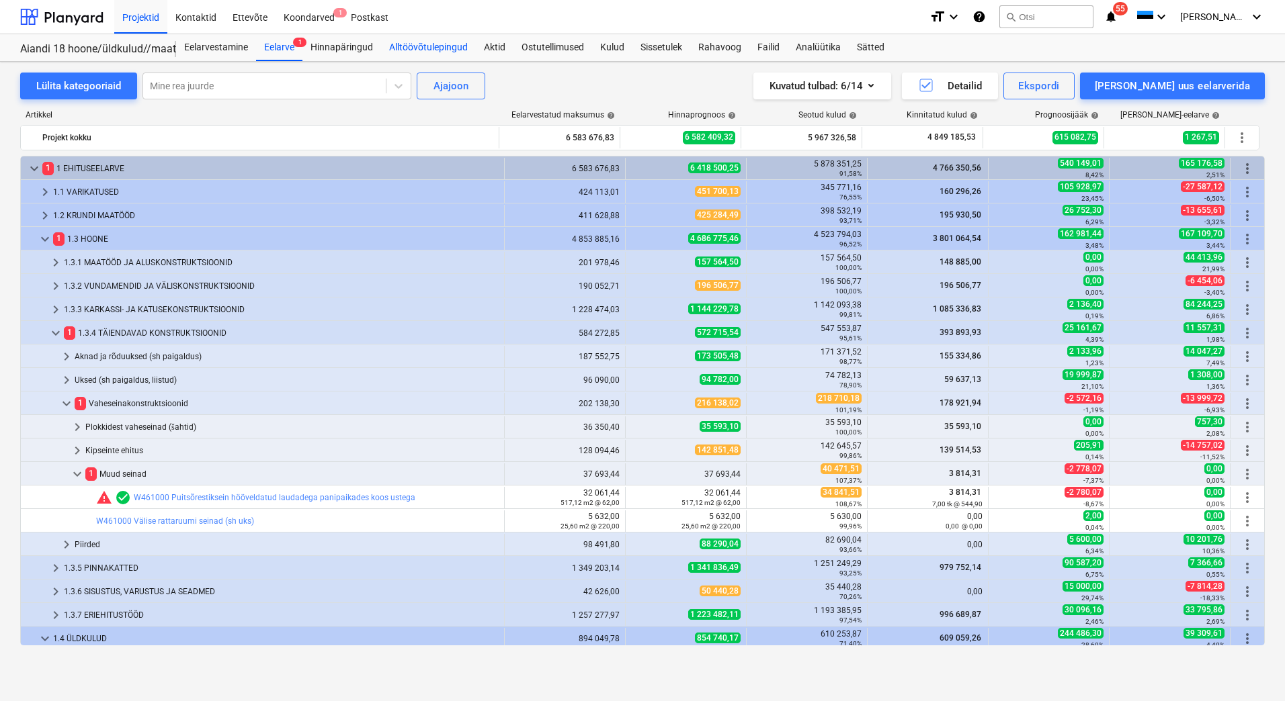
click at [411, 39] on div "Alltöövõtulepingud" at bounding box center [428, 47] width 95 height 27
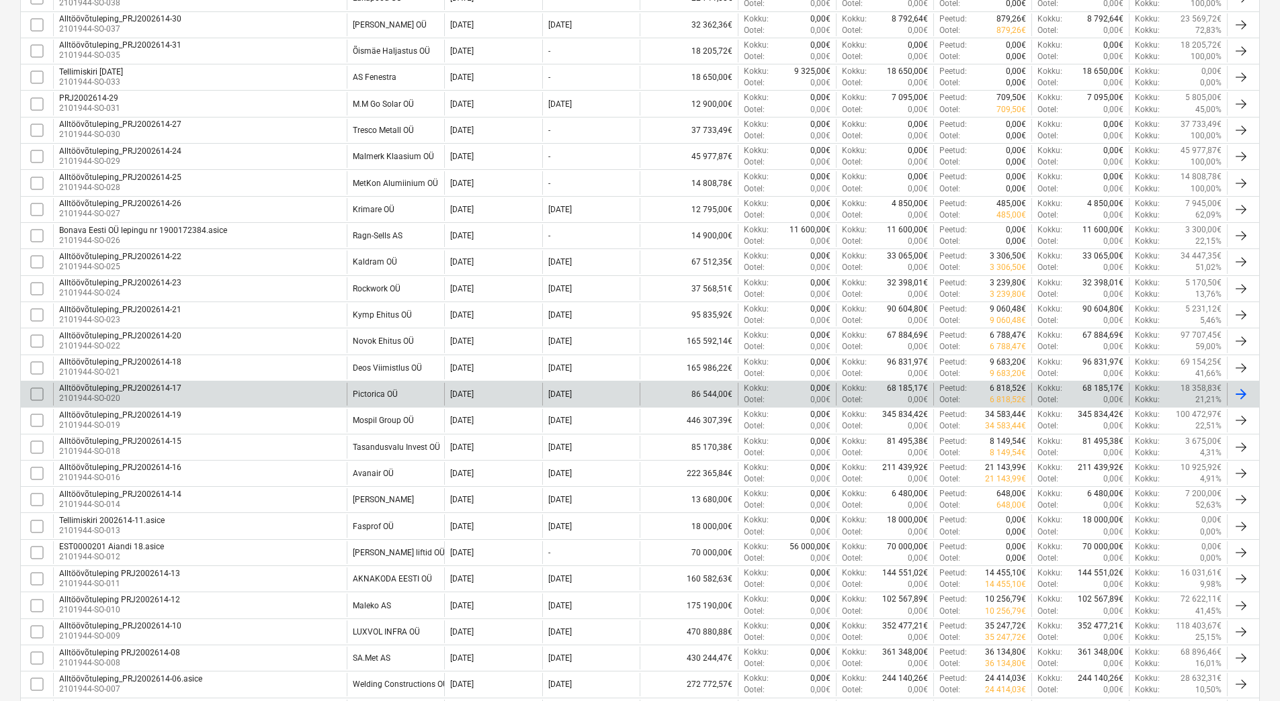
scroll to position [470, 0]
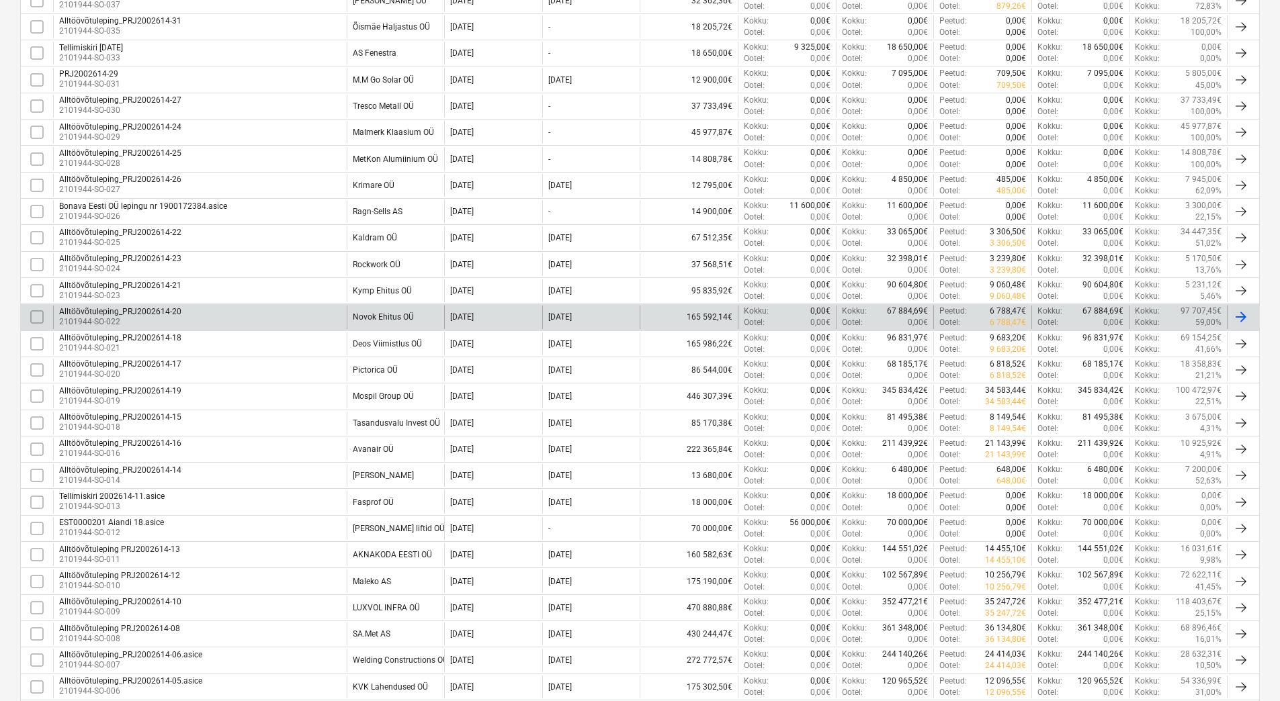
click at [265, 310] on div "Alltöövõtuleping_PRJ2002614-20 2101944-SO-022" at bounding box center [200, 317] width 294 height 23
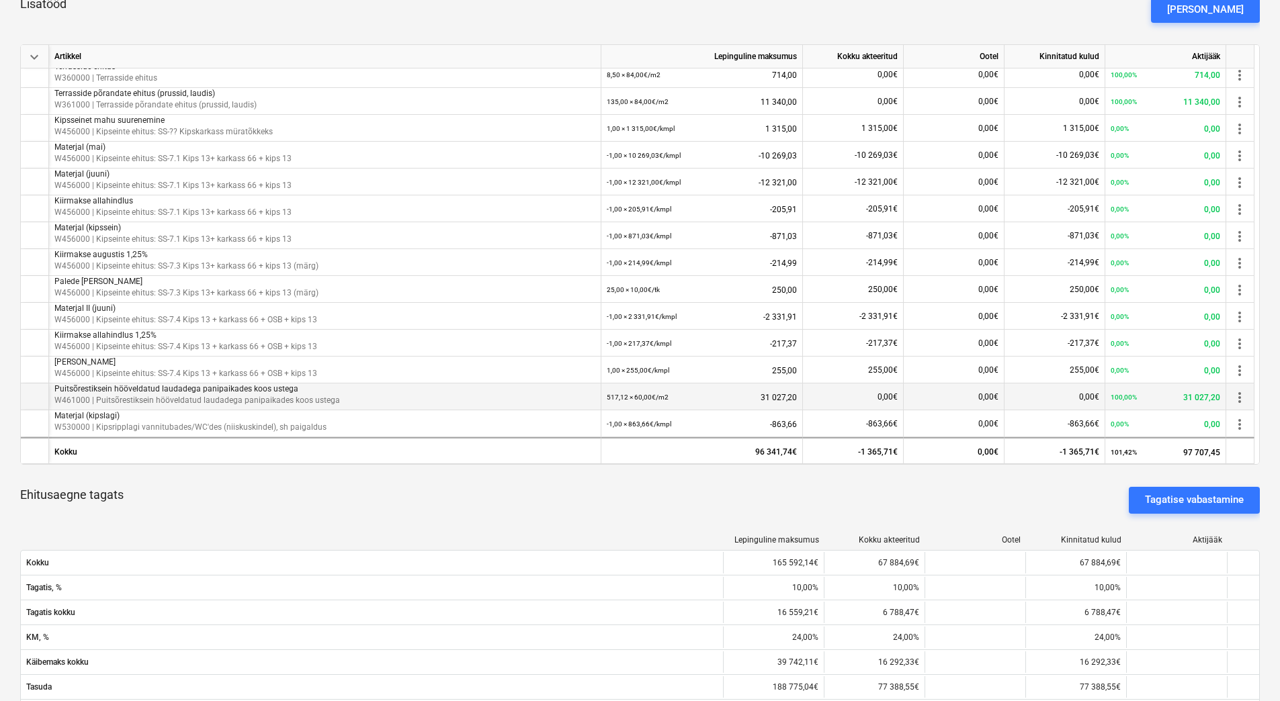
scroll to position [1008, 0]
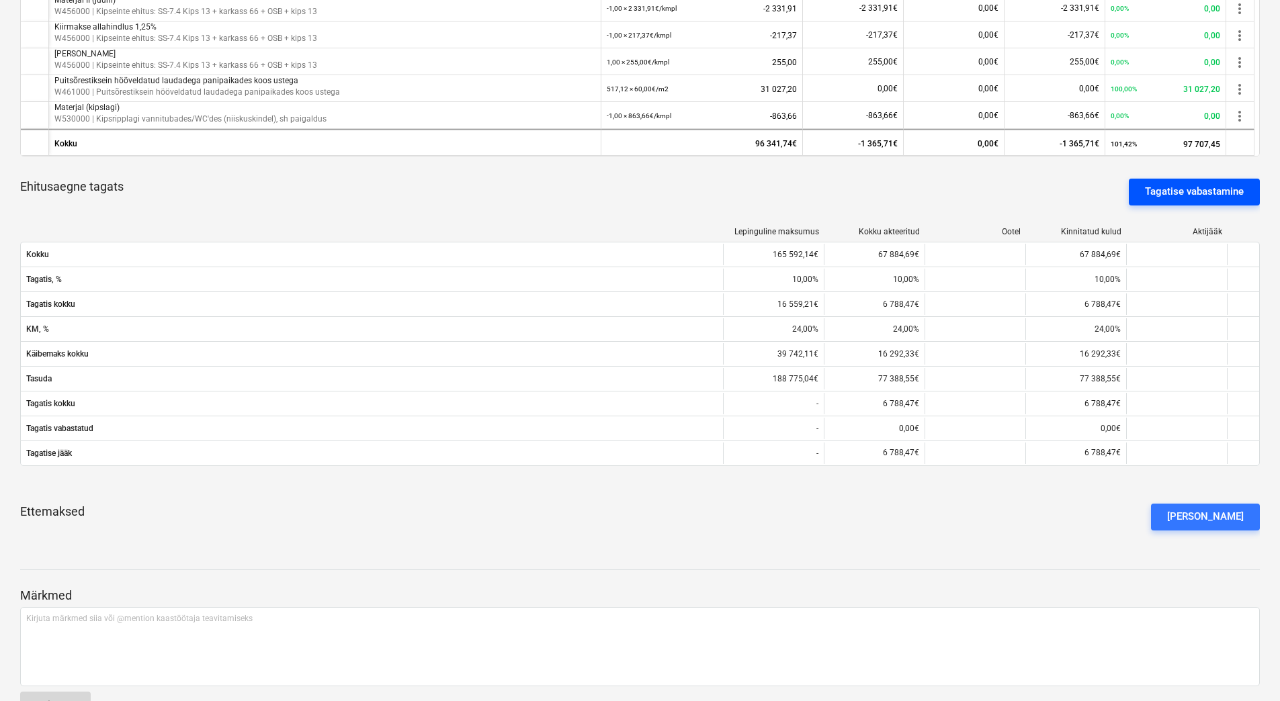
click at [1186, 200] on div "Tagatise vabastamine" at bounding box center [1194, 191] width 99 height 17
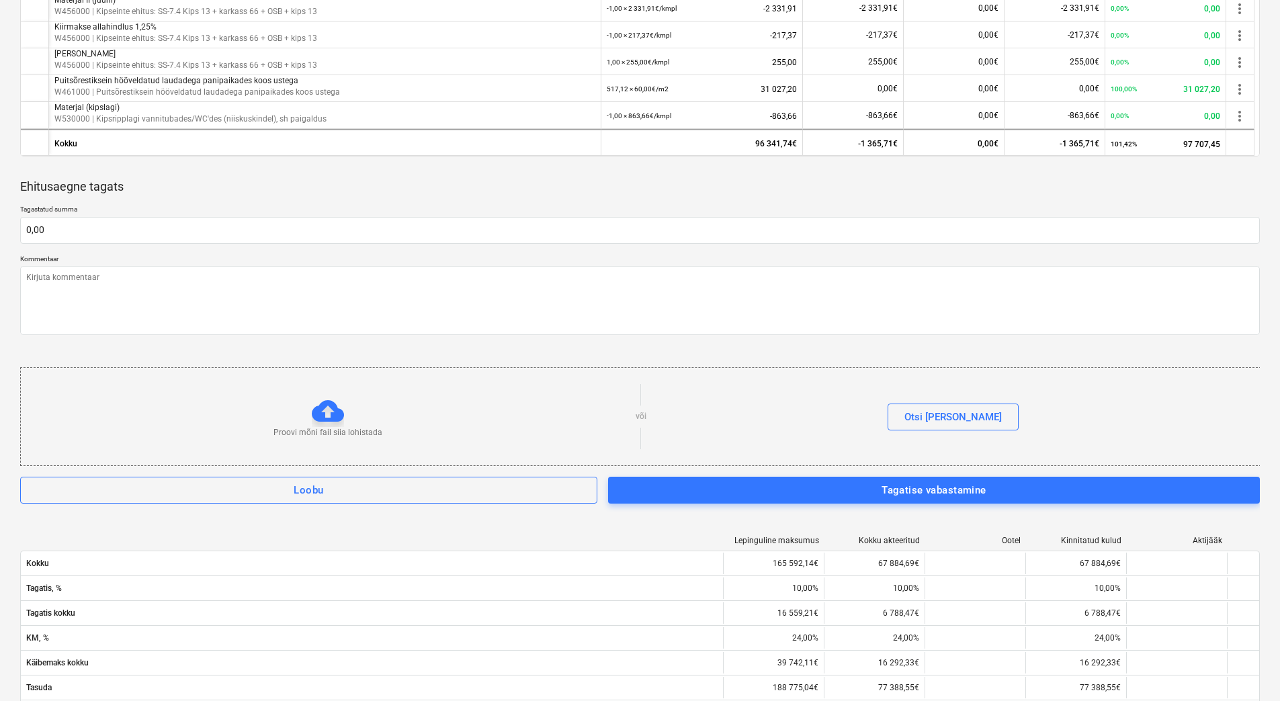
type textarea "x"
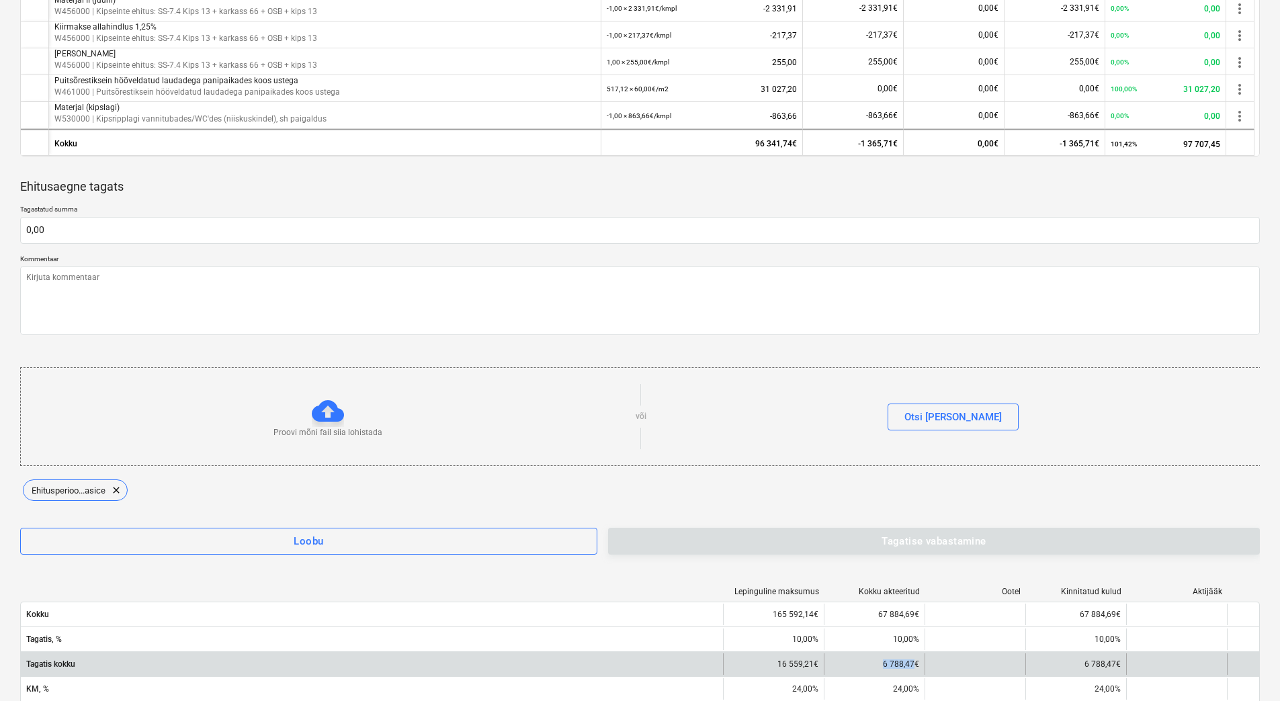
drag, startPoint x: 882, startPoint y: 666, endPoint x: 913, endPoint y: 662, distance: 31.2
click at [913, 662] on div "6 788,47€" at bounding box center [874, 665] width 101 height 22
copy div "6 788,47"
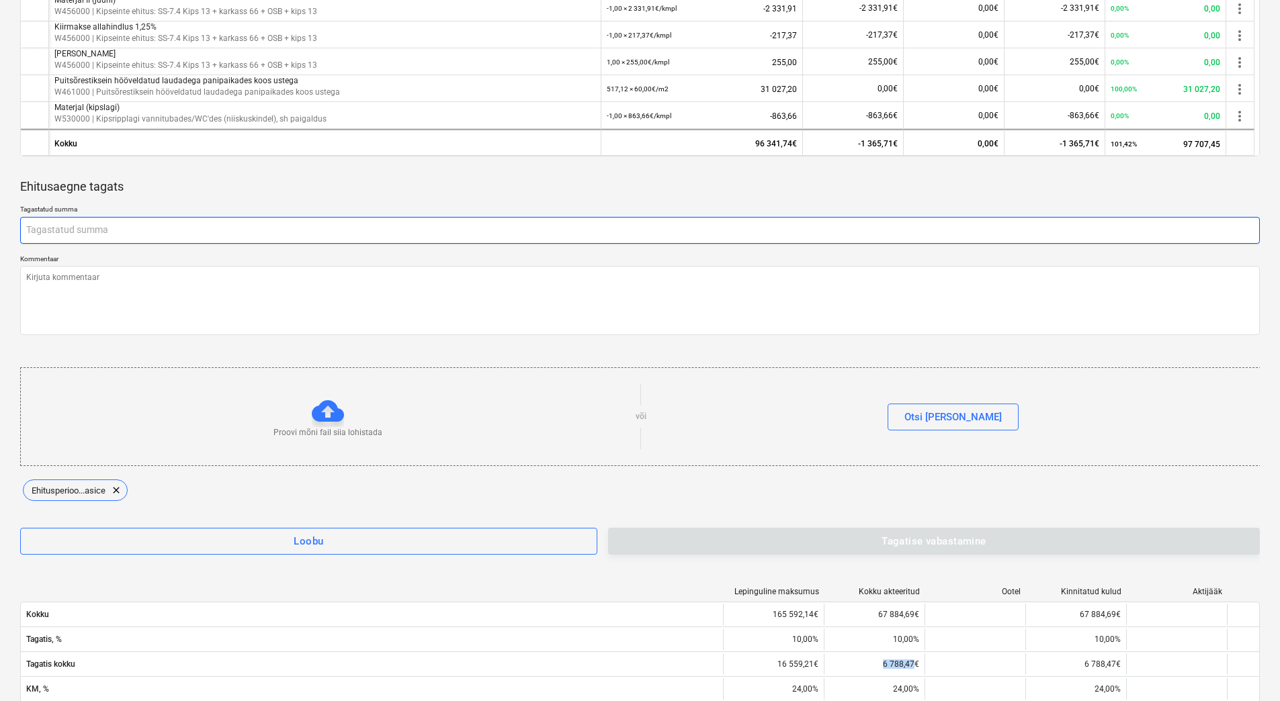
click at [58, 226] on input "text" at bounding box center [640, 230] width 1240 height 27
paste input "6 788,47"
type textarea "x"
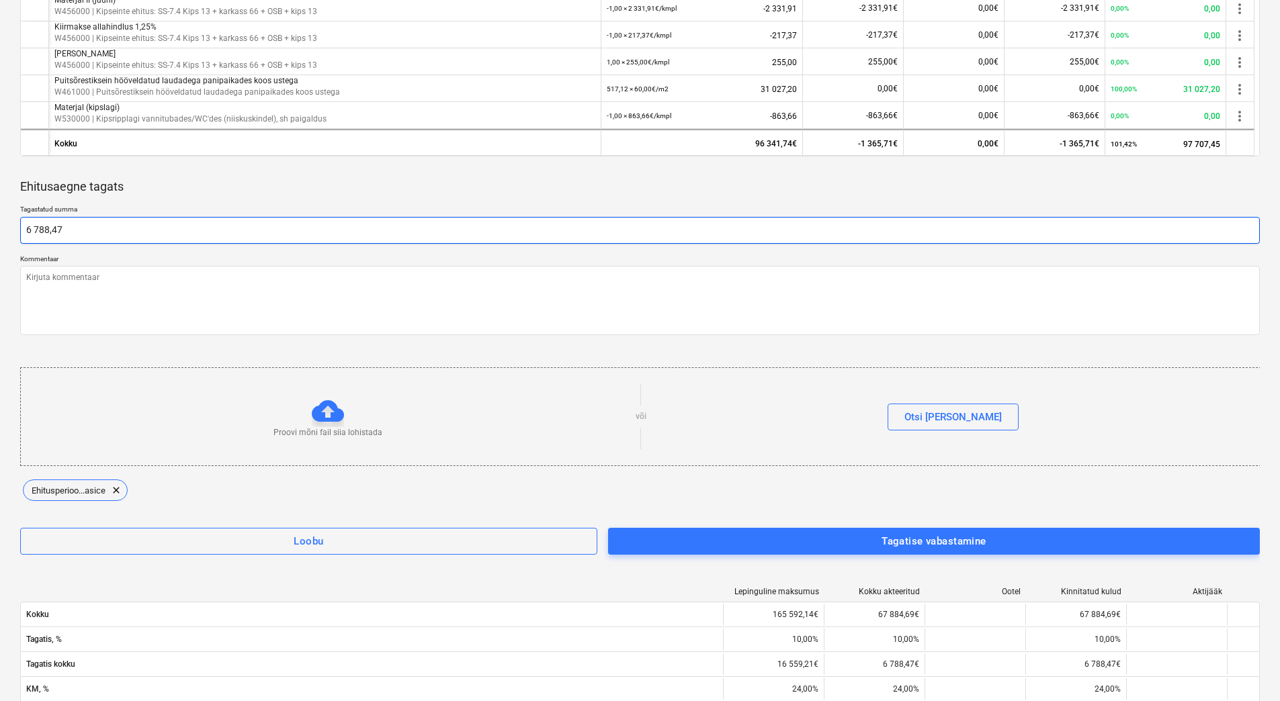
type input "6 788,47"
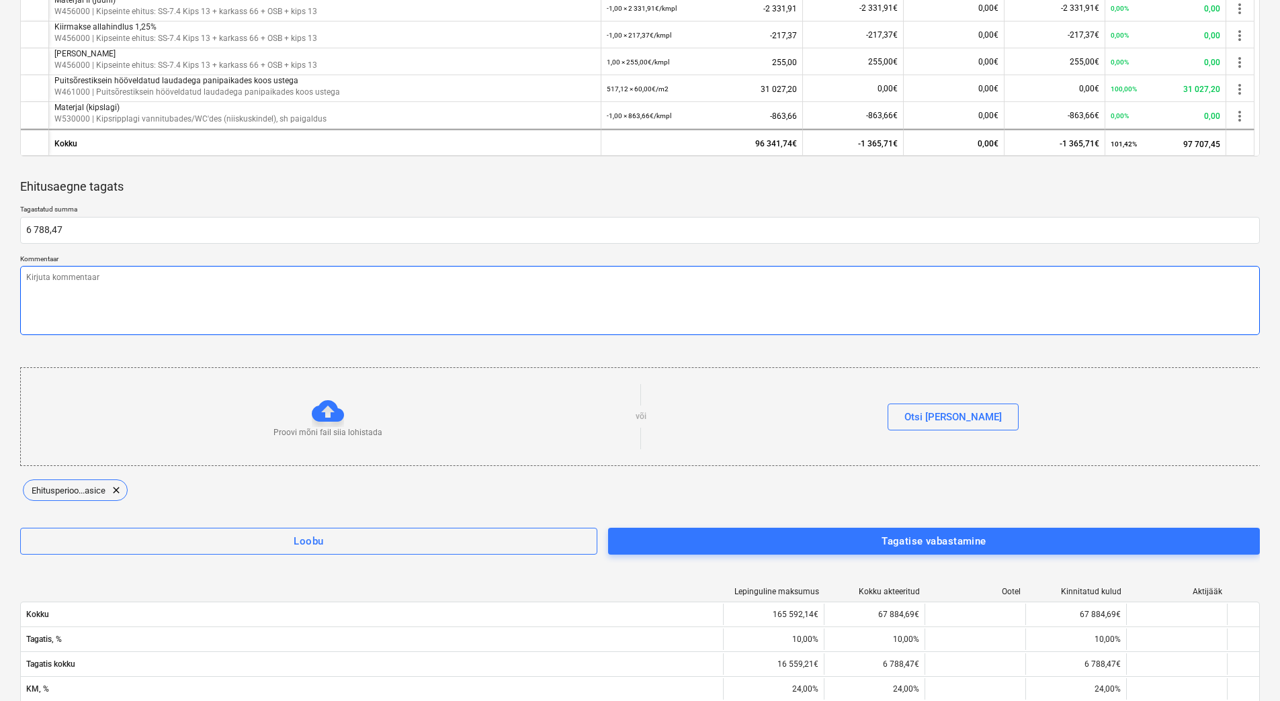
click at [75, 283] on textarea at bounding box center [640, 300] width 1240 height 69
type textarea "x"
type input "6 788,47"
paste textarea "Lepinguga PRJ2002614-20 on kinnipeetud lepinguline tagatis summas 16 559,21€ eu…"
type textarea "x"
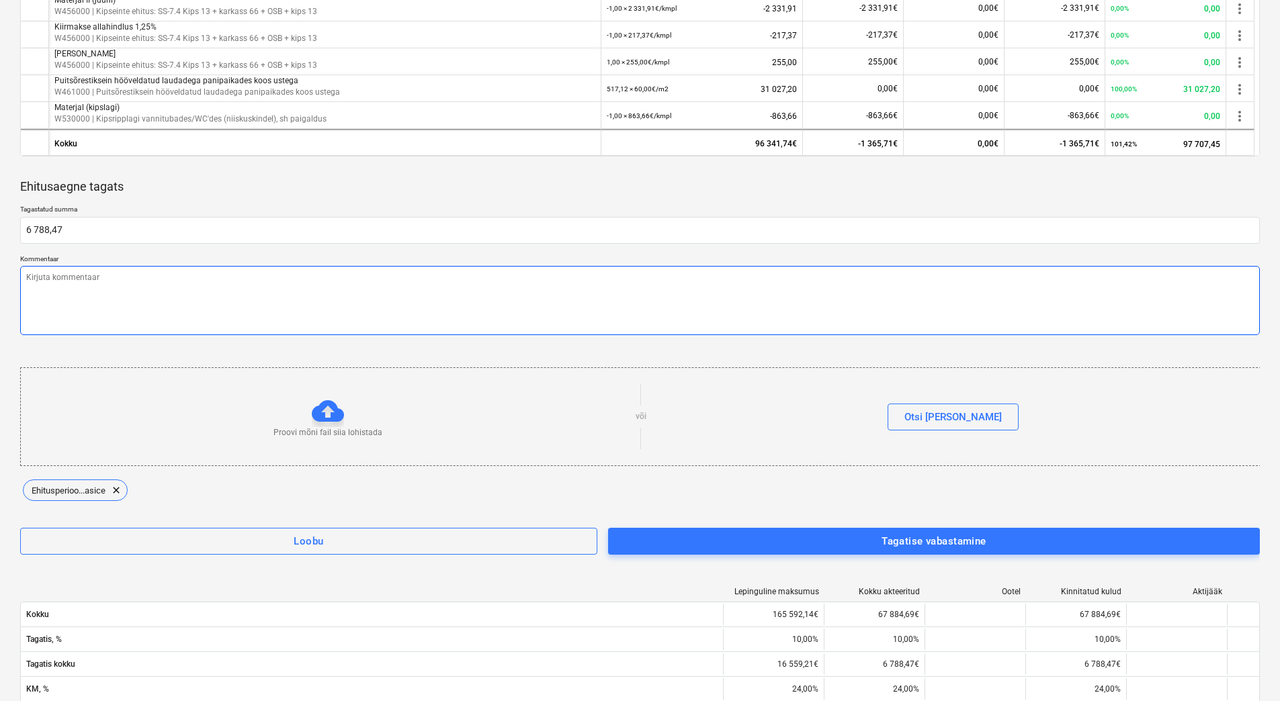
type textarea "Lepinguga PRJ2002614-20 on kinnipeetud lepinguline tagatis summas 16 559,21€ eu…"
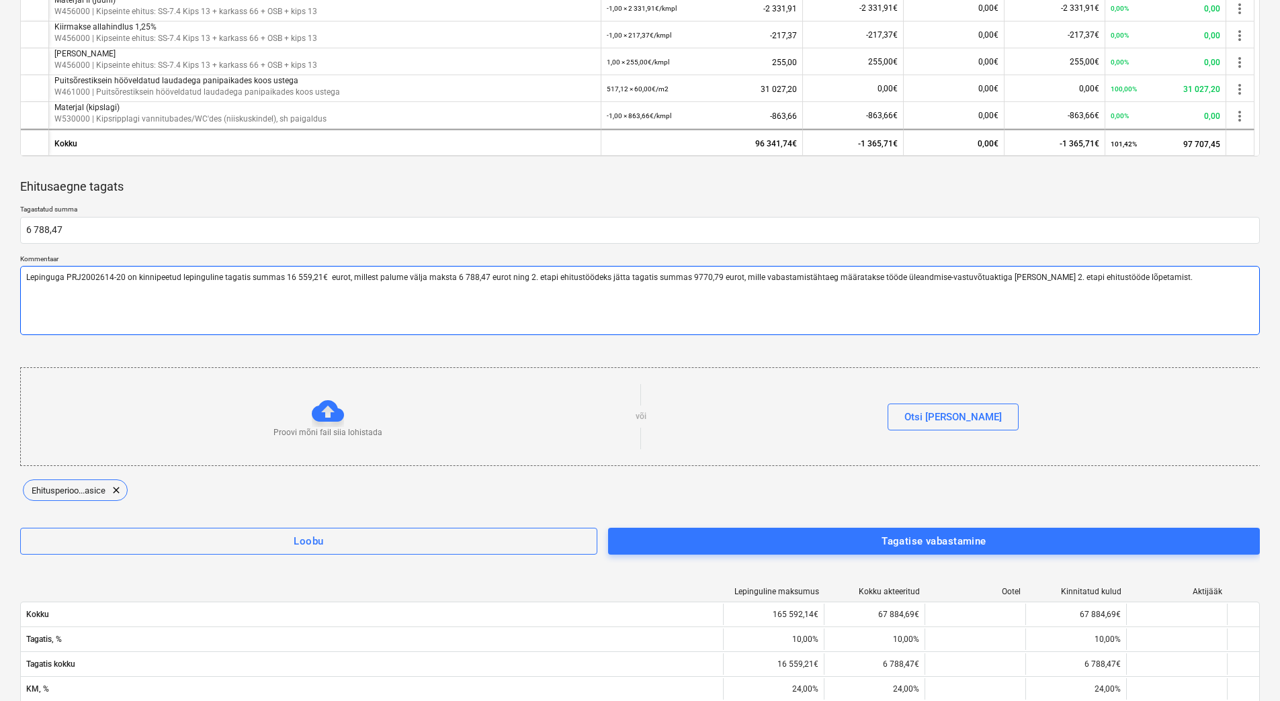
click at [177, 277] on textarea "Lepinguga PRJ2002614-20 on kinnipeetud lepinguline tagatis summas 16 559,21€ eu…" at bounding box center [640, 300] width 1240 height 69
type textarea "x"
type textarea "Lepinguga PRJ2002614-20 on kinnipeetu lepinguline tagatis summas 16 559,21€ eur…"
type textarea "x"
type textarea "Lepinguga PRJ2002614-20 on kinnipeet lepinguline tagatis summas 16 559,21€ euro…"
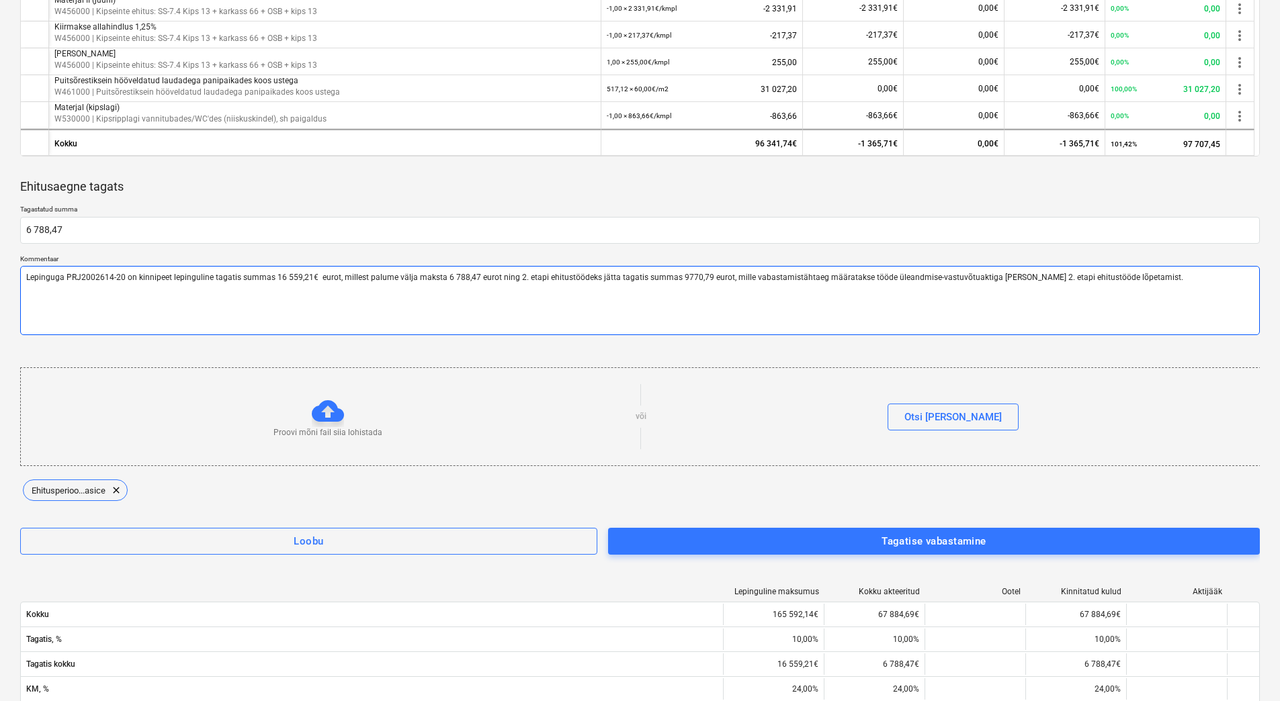
type textarea "x"
type textarea "Lepinguga PRJ2002614-20 on kinnipee lepinguline tagatis summas 16 559,21€ eurot…"
type textarea "x"
type textarea "Lepinguga PRJ2002614-20 on kinnipe lepinguline tagatis summas 16 559,21€ eurot,…"
type textarea "x"
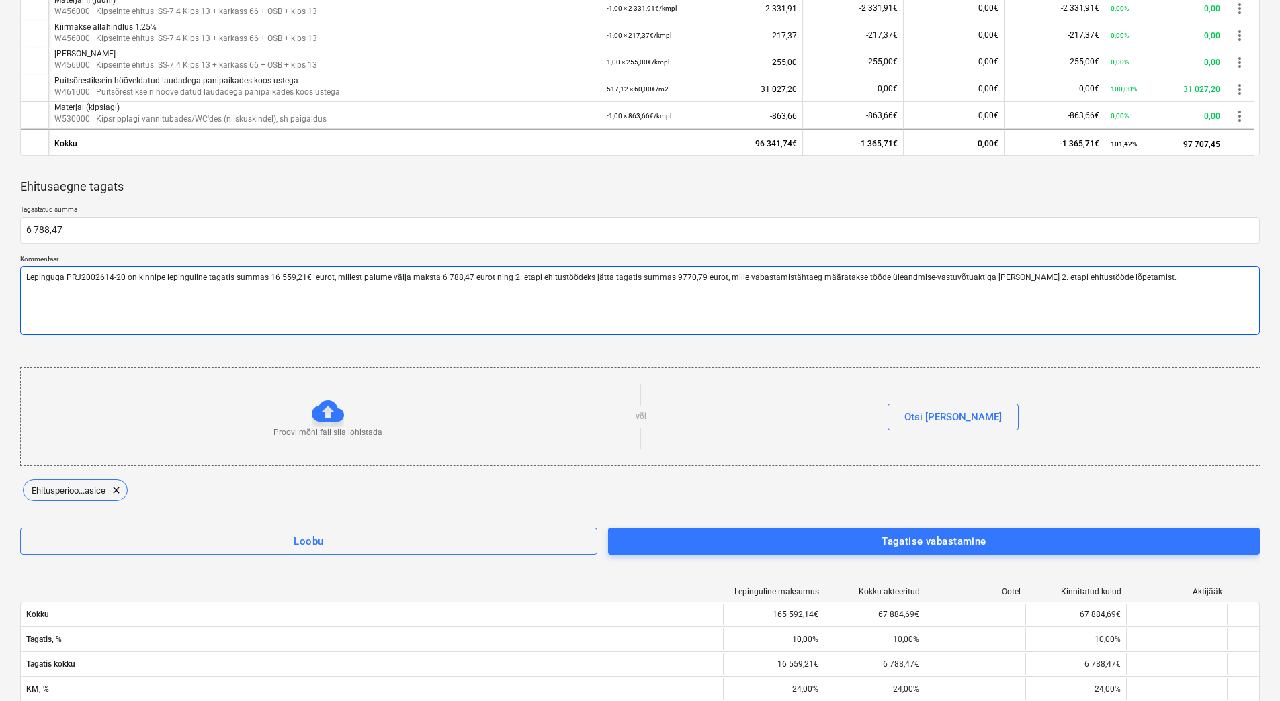
type textarea "Lepinguga PRJ2002614-20 on kinnip lepinguline tagatis summas 16 559,21€ eurot, …"
type textarea "x"
type textarea "Lepinguga PRJ2002614-20 on kinni lepinguline tagatis summas 16 559,21€ eurot, m…"
type textarea "x"
type textarea "Lepinguga PRJ2002614-20 on kinn lepinguline tagatis summas 16 559,21€ eurot, mi…"
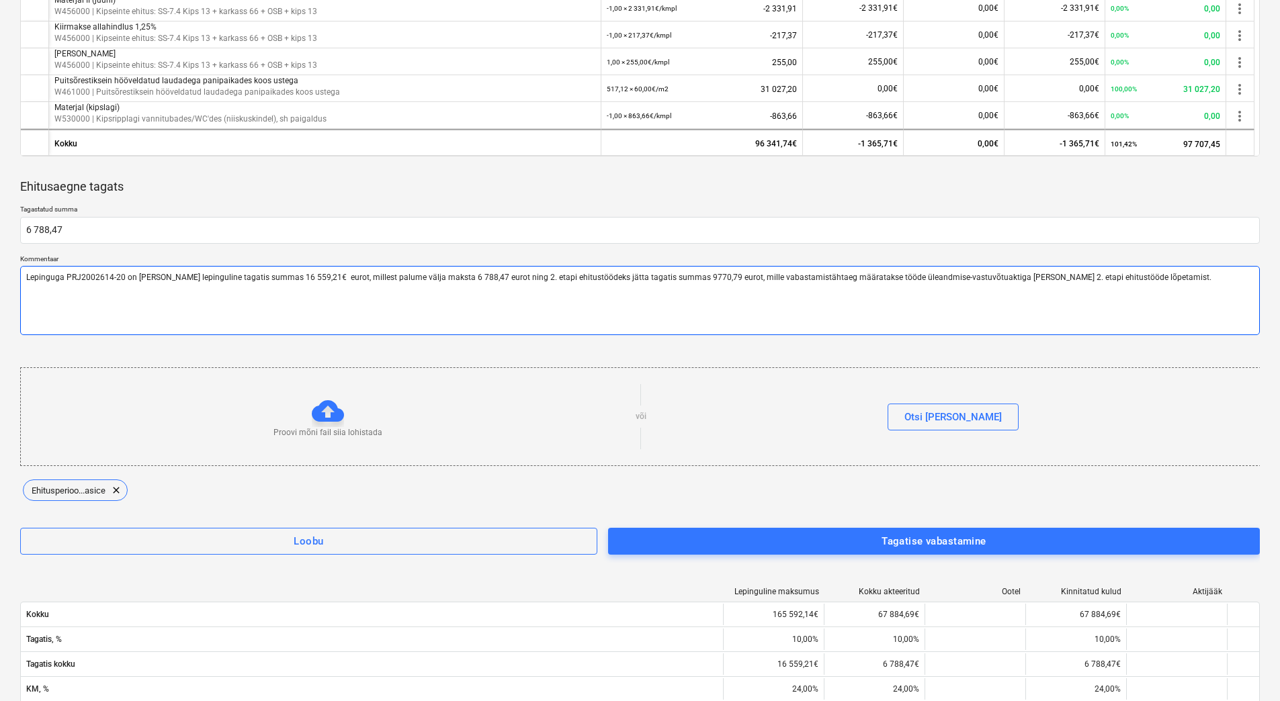
type textarea "x"
type textarea "Lepinguga PRJ2002614-20 on kin lepinguline tagatis summas 16 559,21€ eurot, mil…"
type textarea "x"
type textarea "Lepinguga PRJ2002614-20 on ki lepinguline tagatis summas 16 559,21€ eurot, mill…"
type textarea "x"
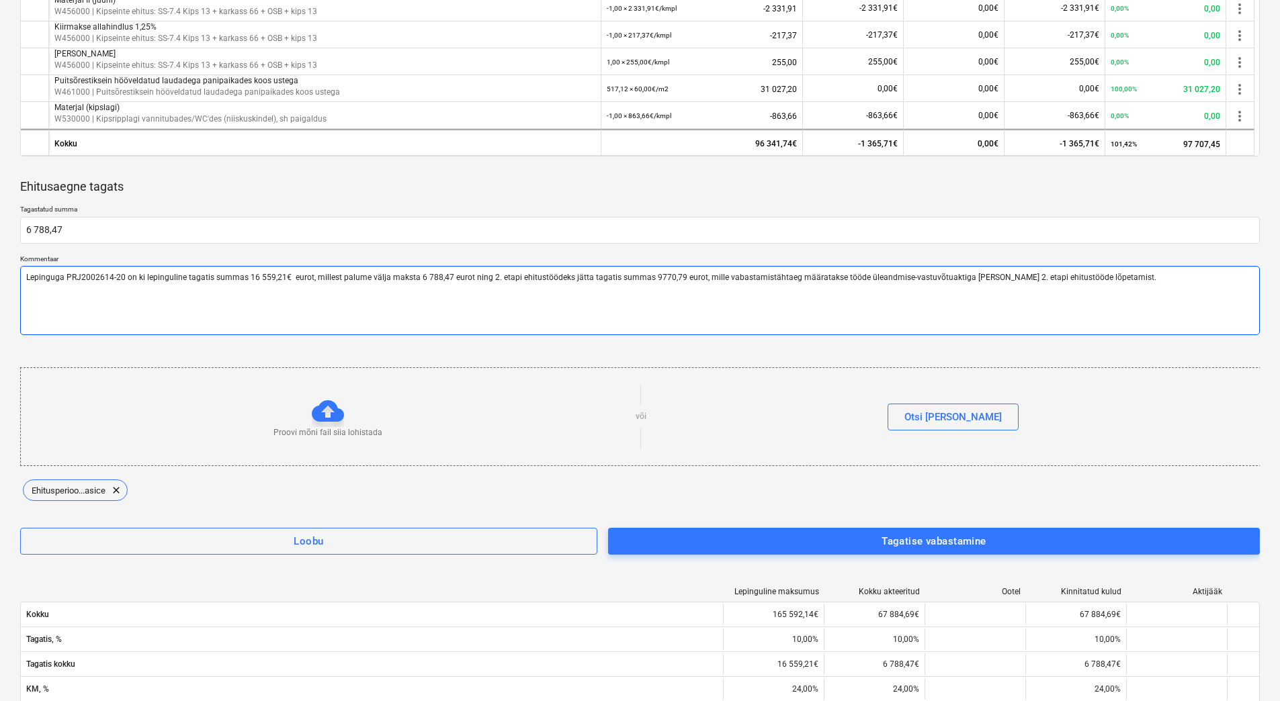
type textarea "Lepinguga PRJ2002614-20 on k lepinguline tagatis summas 16 559,21€ eurot, mille…"
type textarea "x"
type textarea "Lepinguga PRJ2002614-20 on lepinguline tagatis summas 16 559,21€ eurot, millest…"
type textarea "x"
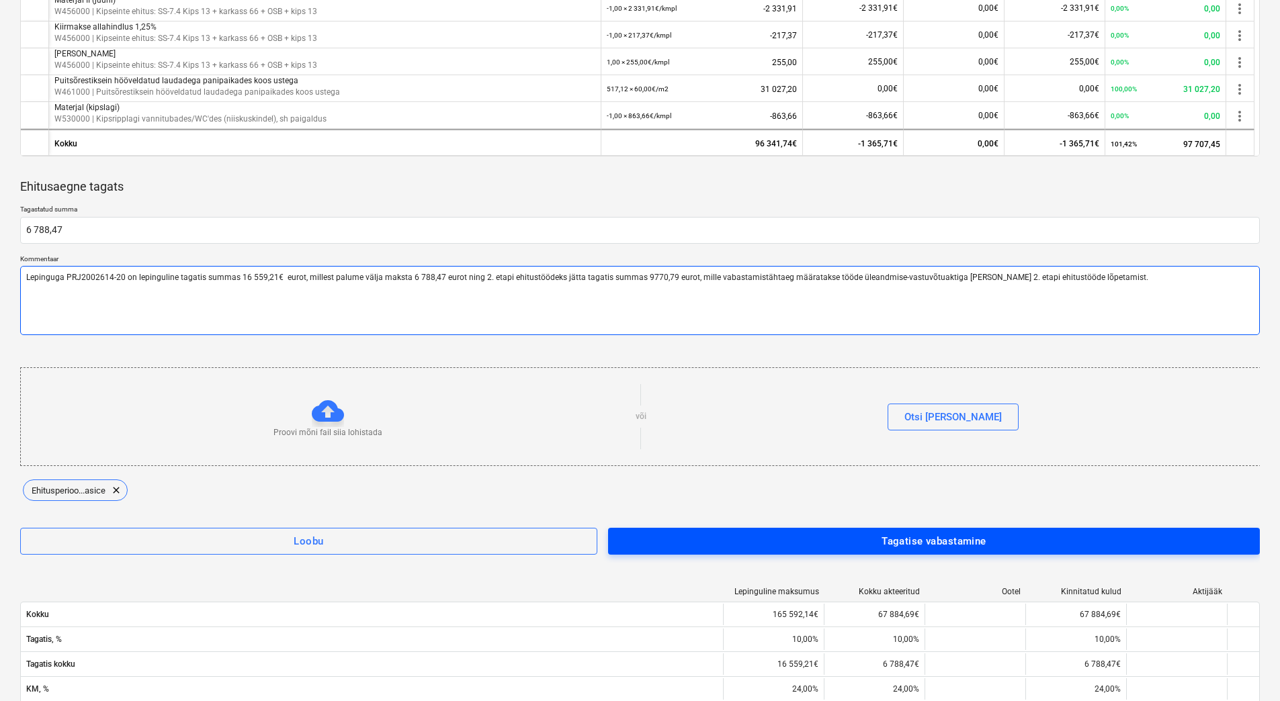
type textarea "Lepinguga PRJ2002614-20 on lepinguline tagatis summas 16 559,21€ eurot, millest…"
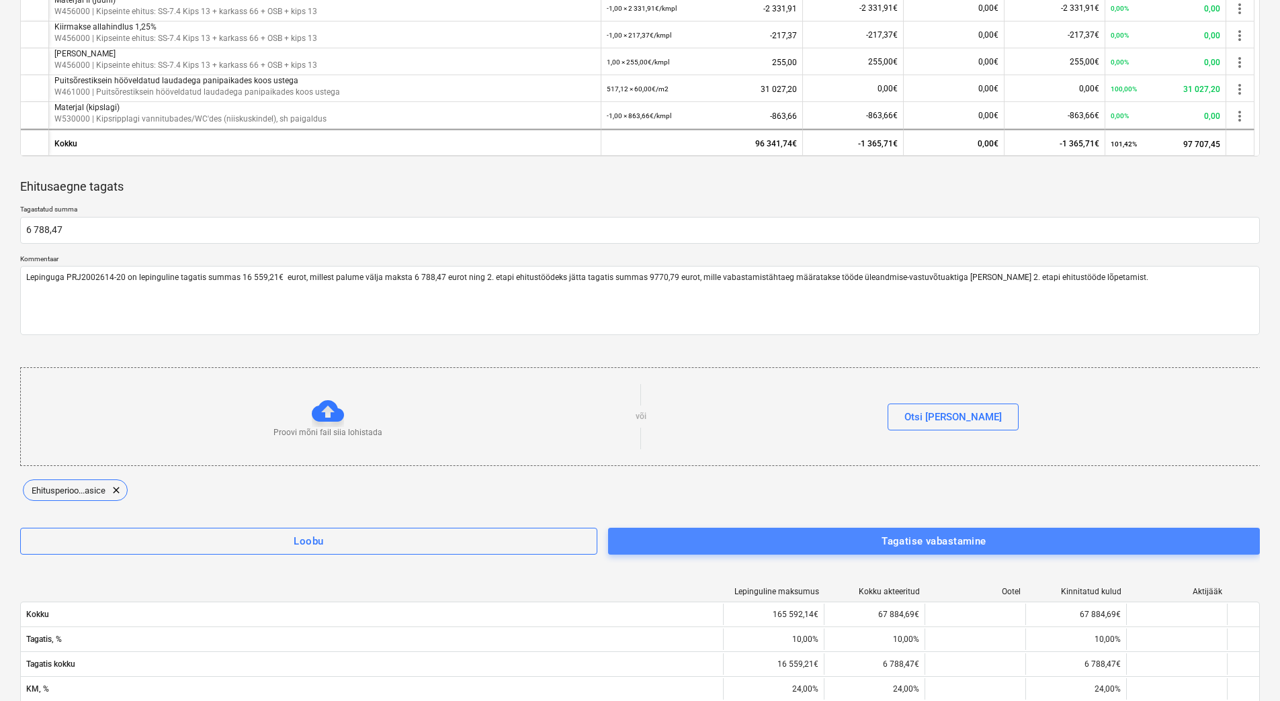
click at [927, 537] on div "Tagatise vabastamine" at bounding box center [934, 541] width 105 height 17
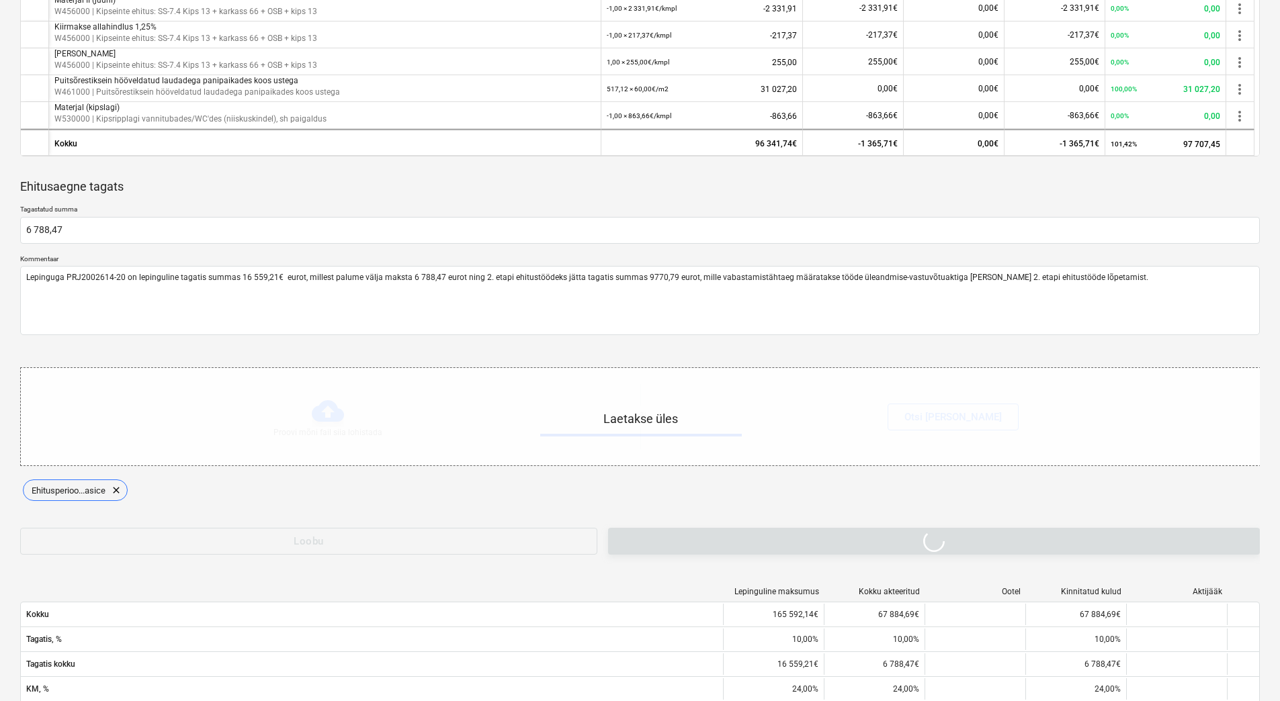
type textarea "x"
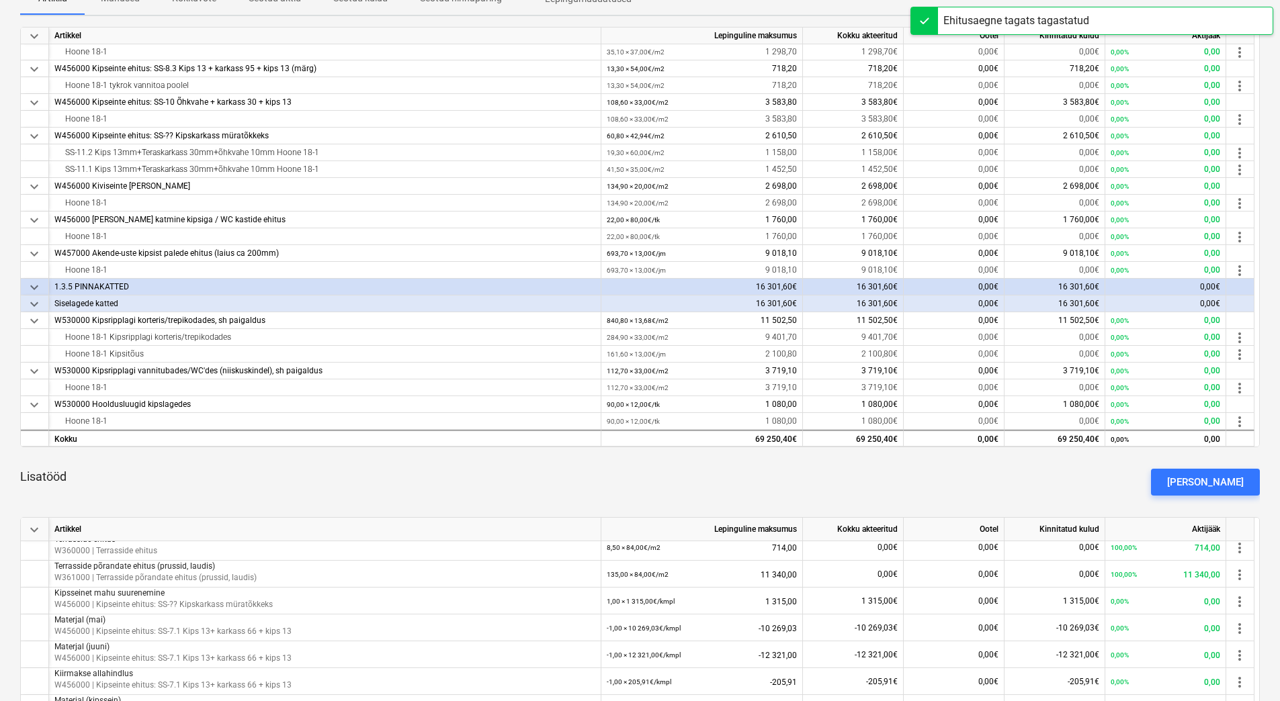
scroll to position [0, 0]
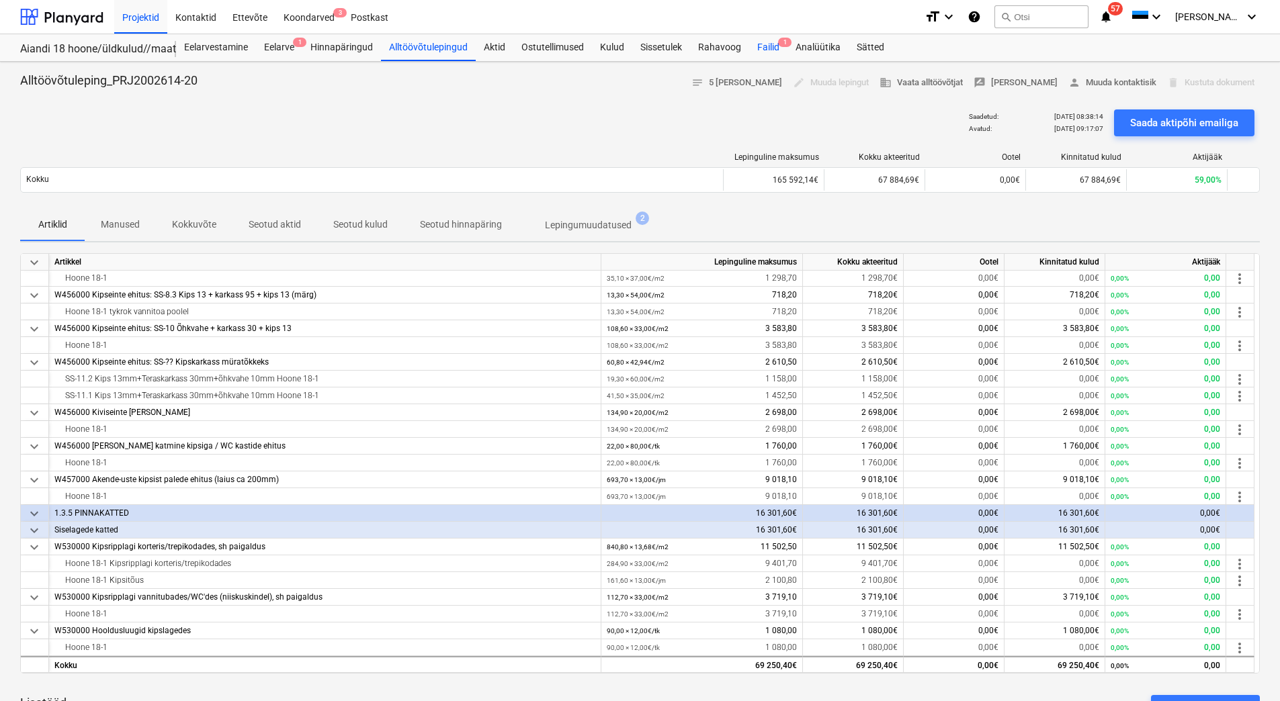
click at [762, 49] on div "Failid 1" at bounding box center [768, 47] width 38 height 27
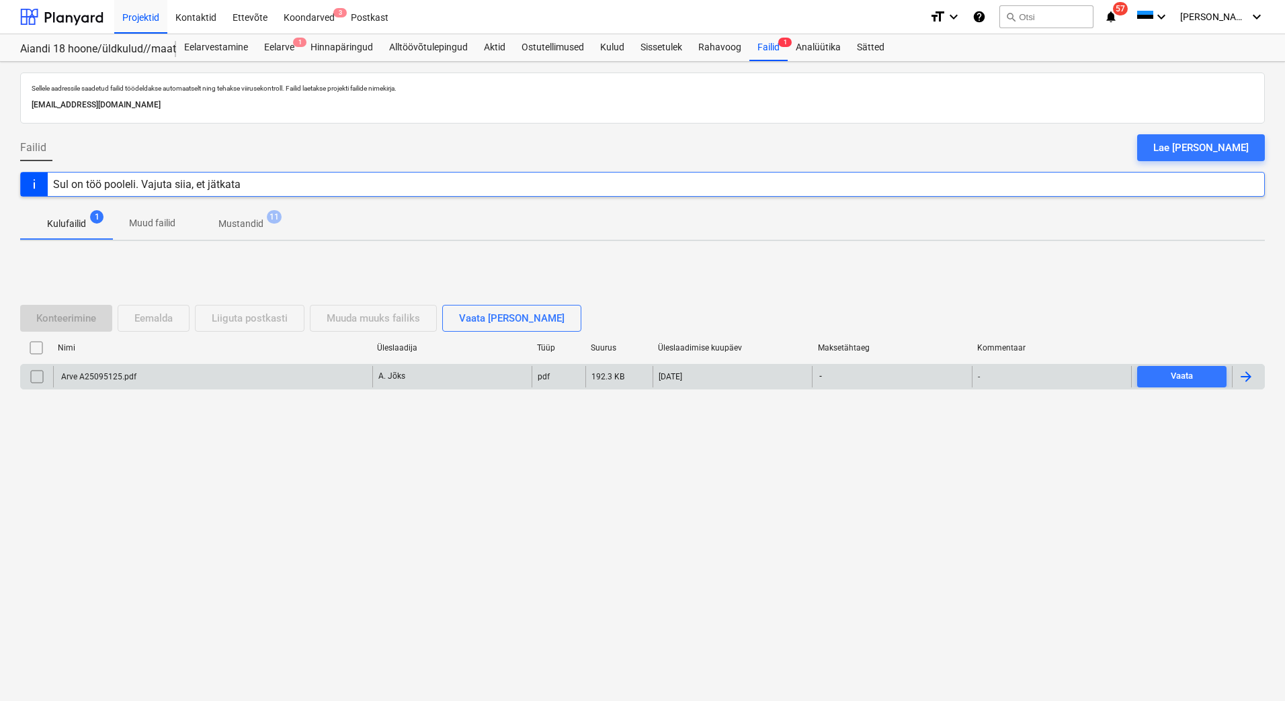
click at [121, 379] on div "Arve A25095125.pdf" at bounding box center [97, 376] width 77 height 9
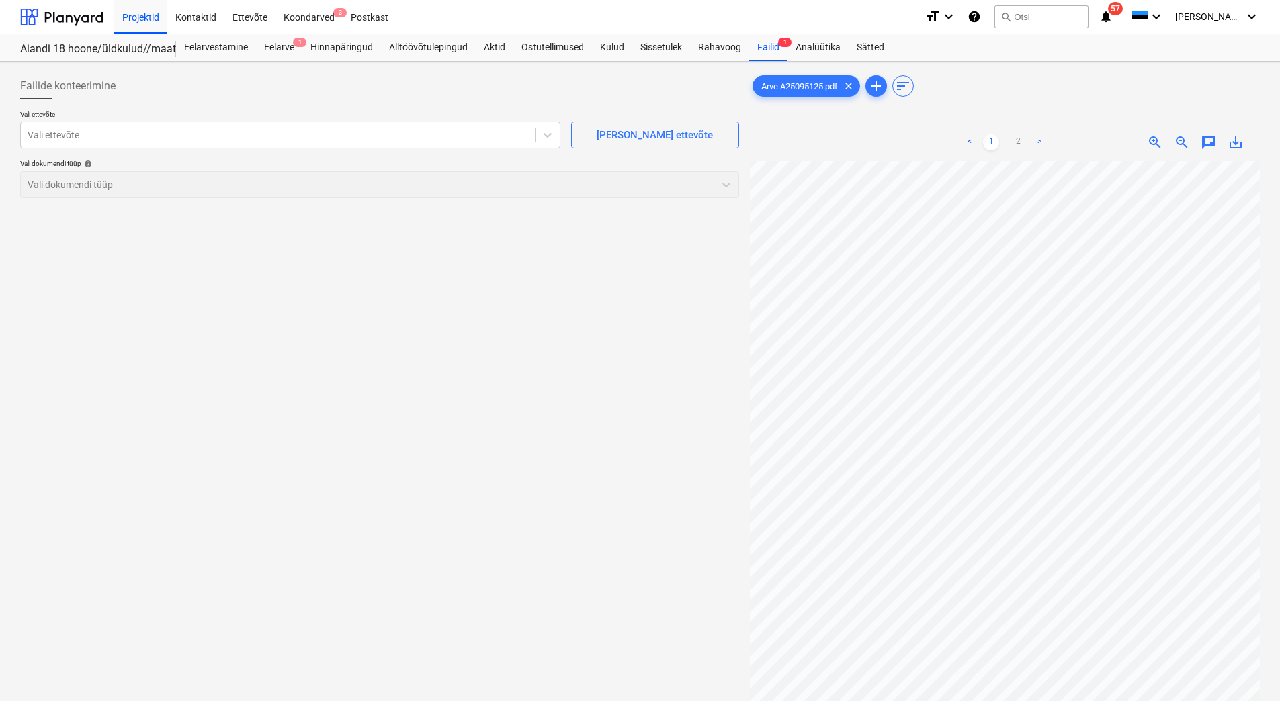
scroll to position [195, 40]
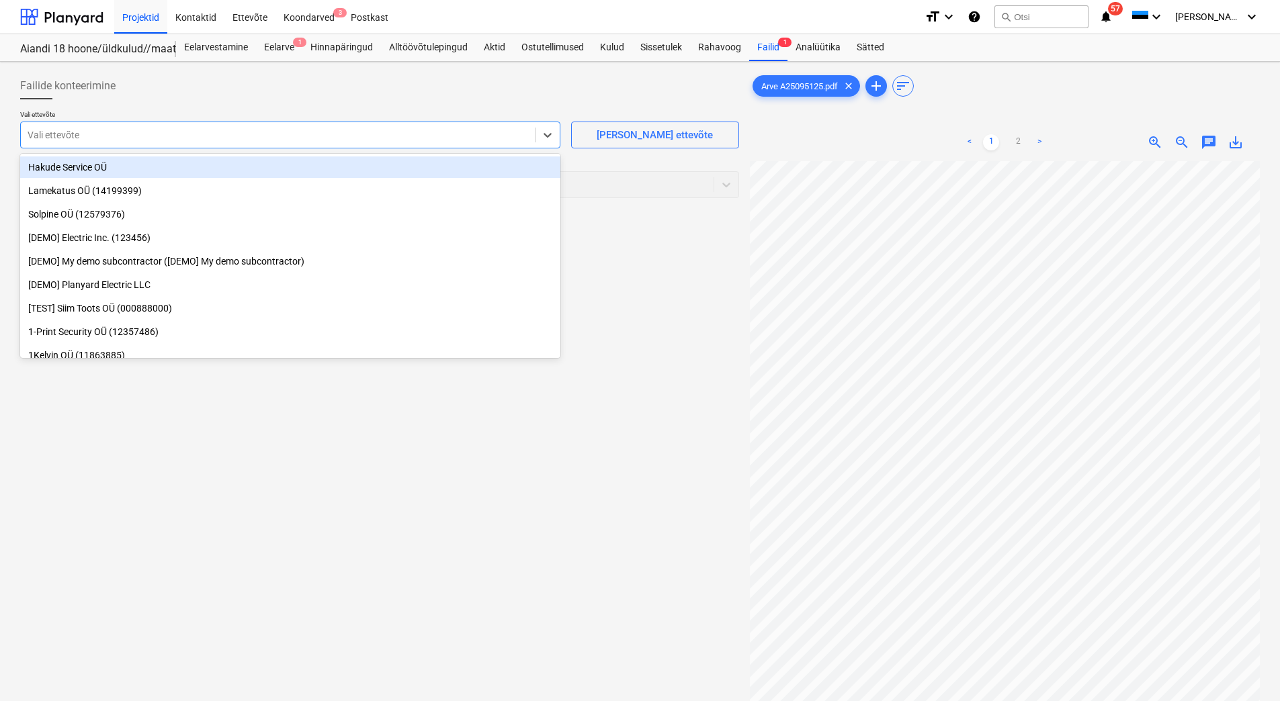
click at [240, 142] on div at bounding box center [278, 134] width 501 height 13
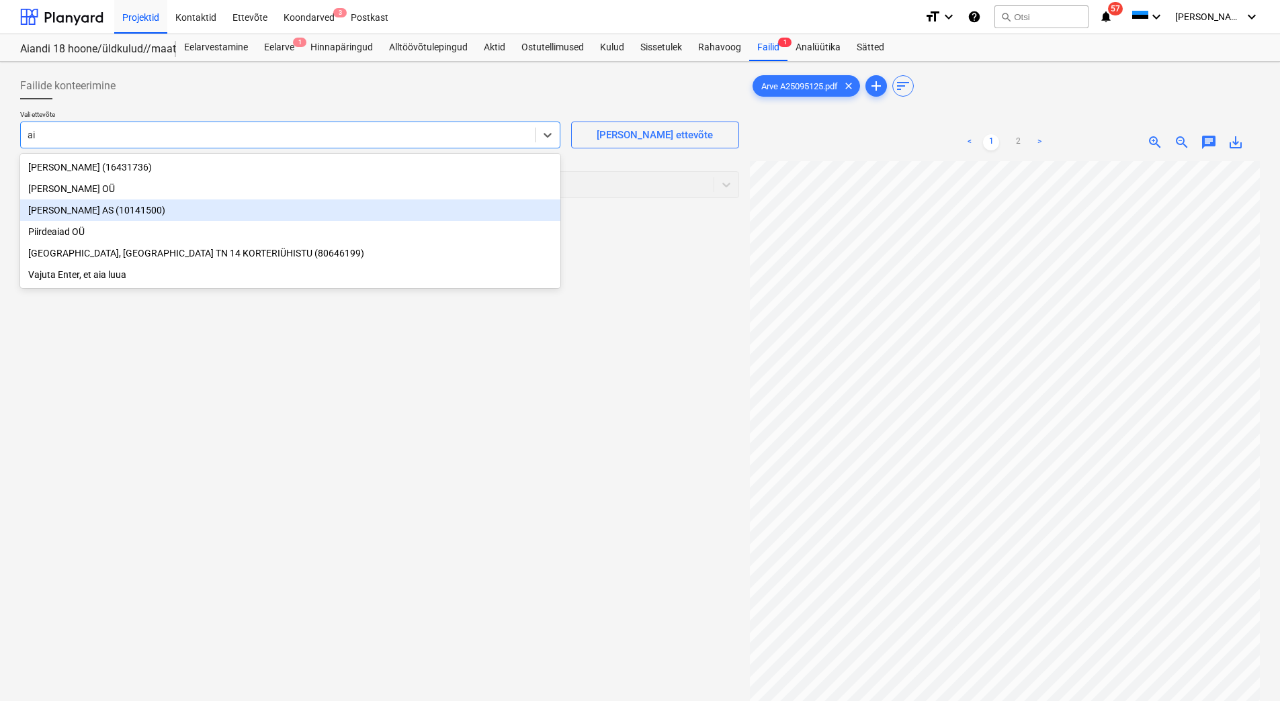
type input "a"
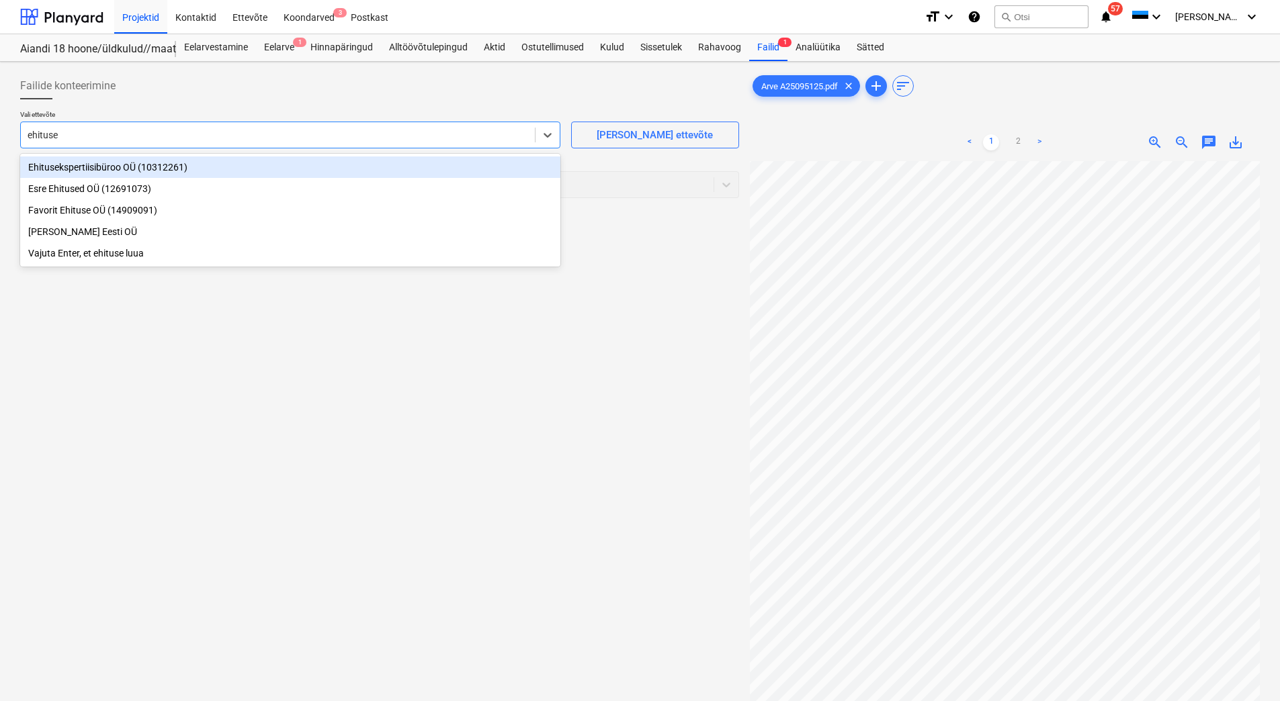
scroll to position [0, 40]
type input "ehituse"
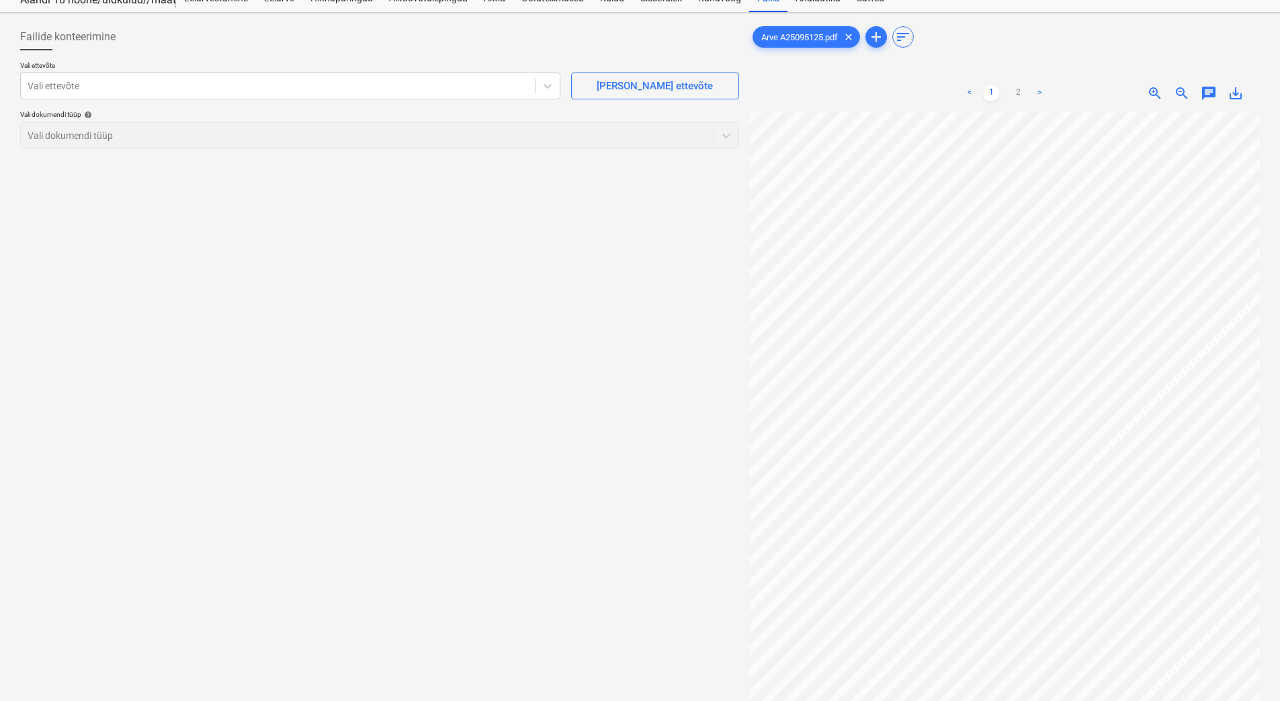
scroll to position [0, 0]
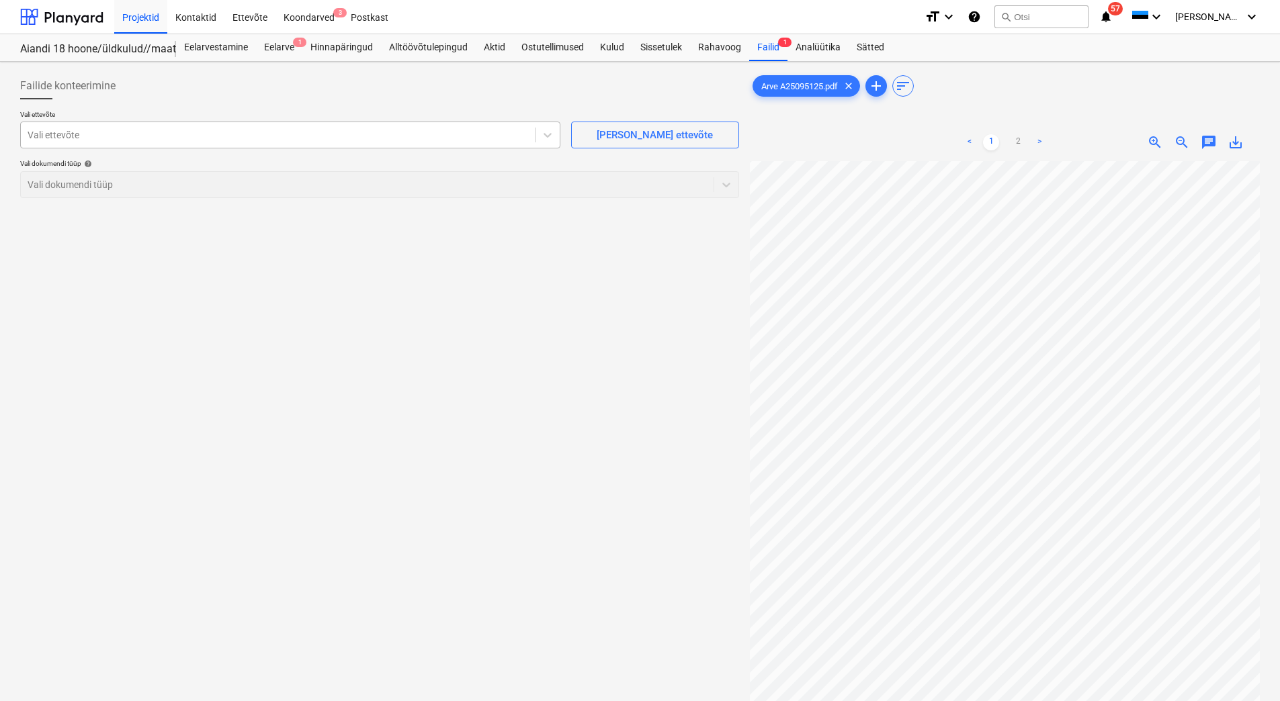
click at [94, 137] on div at bounding box center [278, 134] width 501 height 13
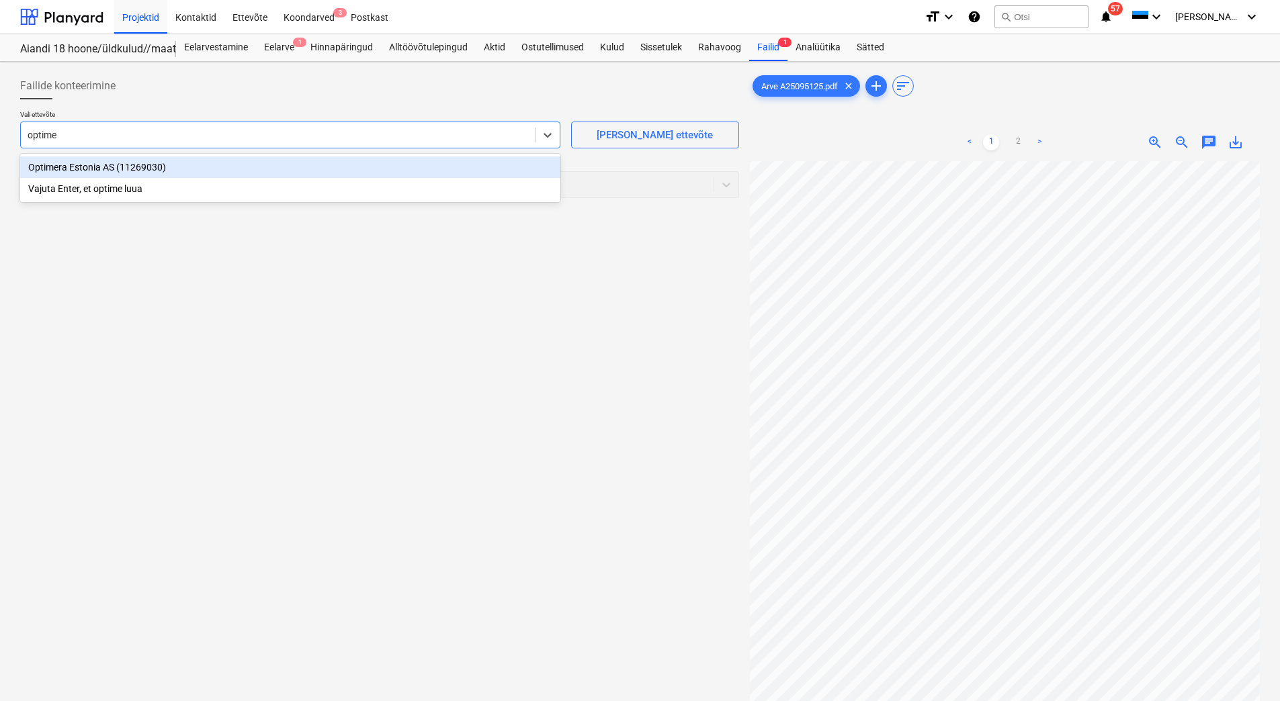
type input "optimer"
click at [99, 167] on div "Optimera Estonia AS (11269030)" at bounding box center [290, 168] width 540 height 22
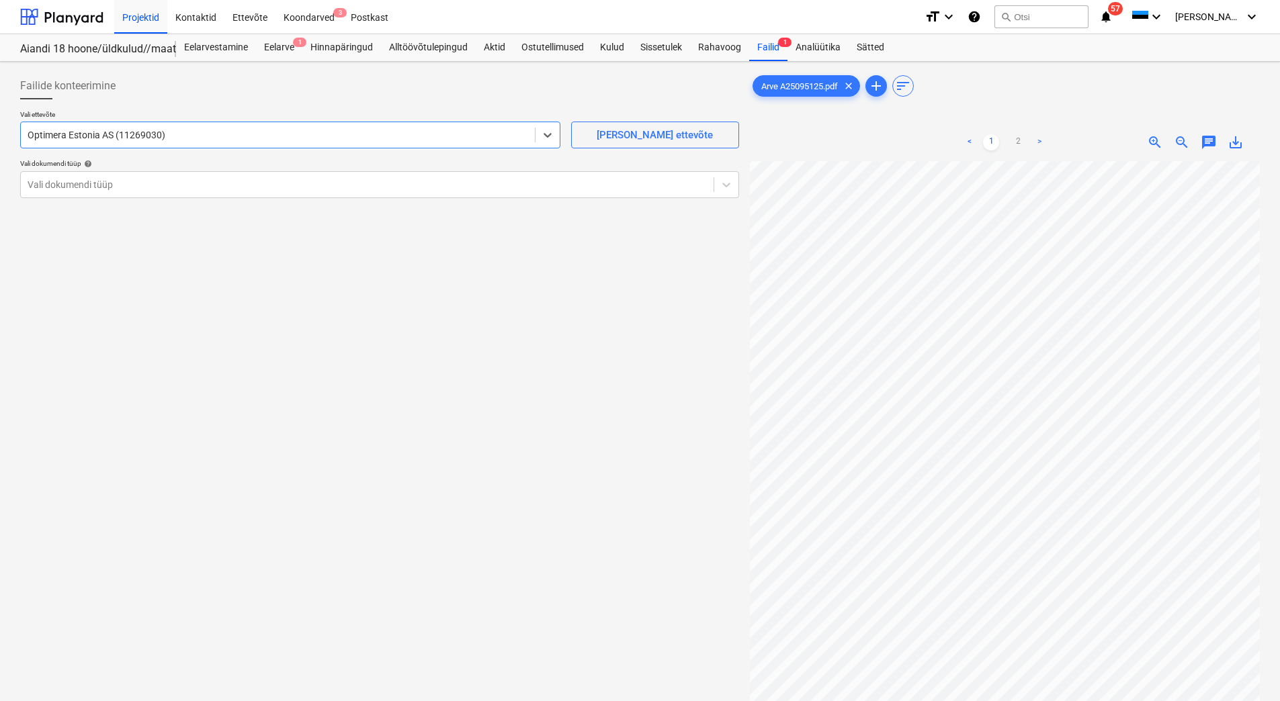
scroll to position [134, 33]
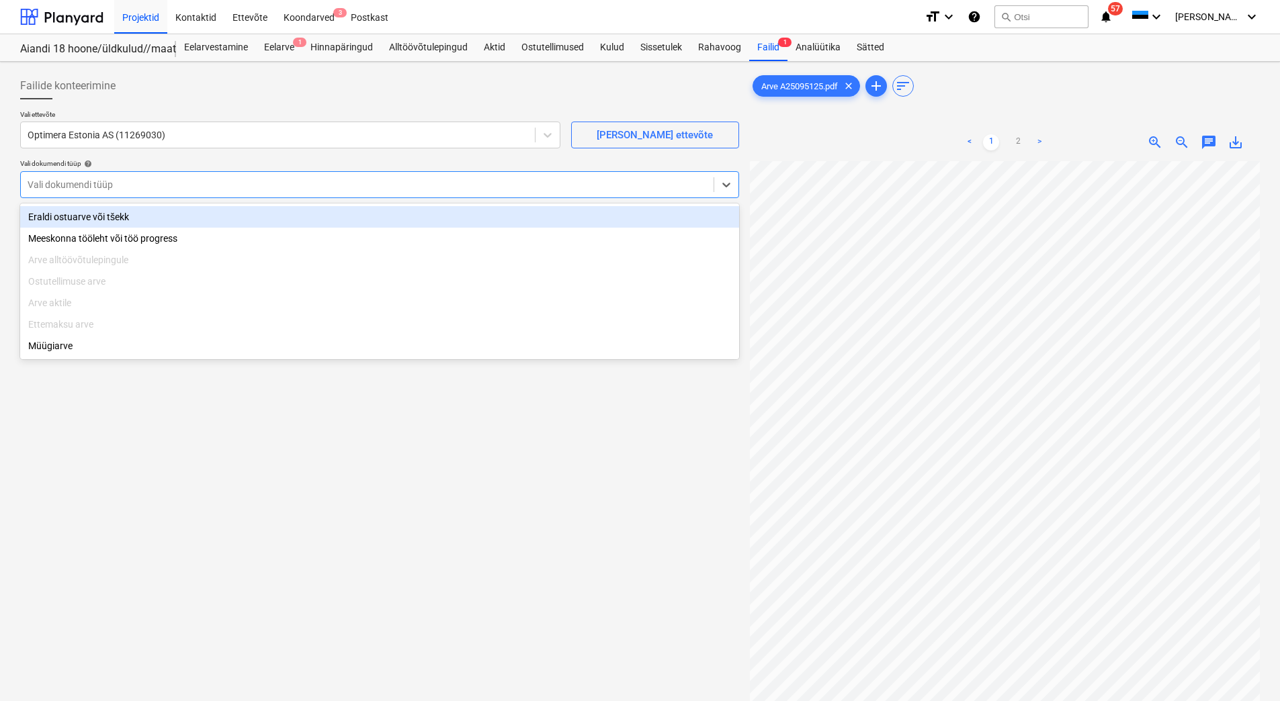
click at [81, 196] on div "Vali dokumendi tüüp" at bounding box center [379, 184] width 719 height 27
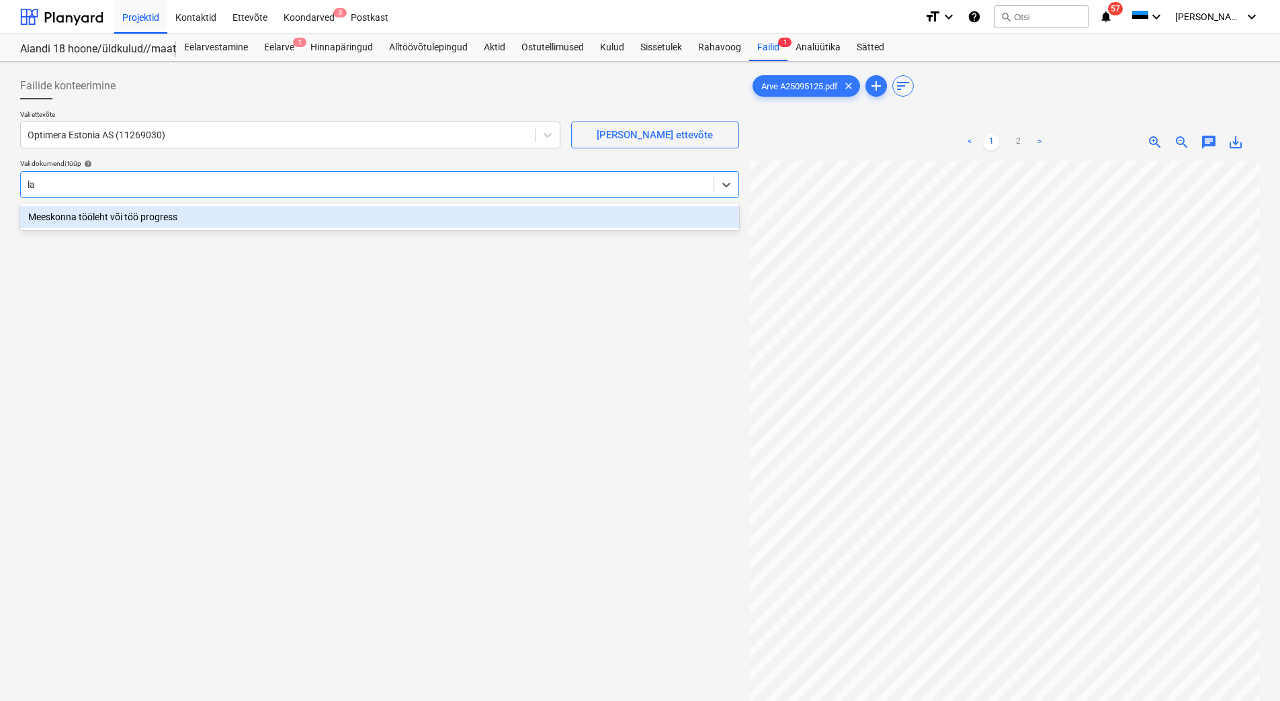
type input "l"
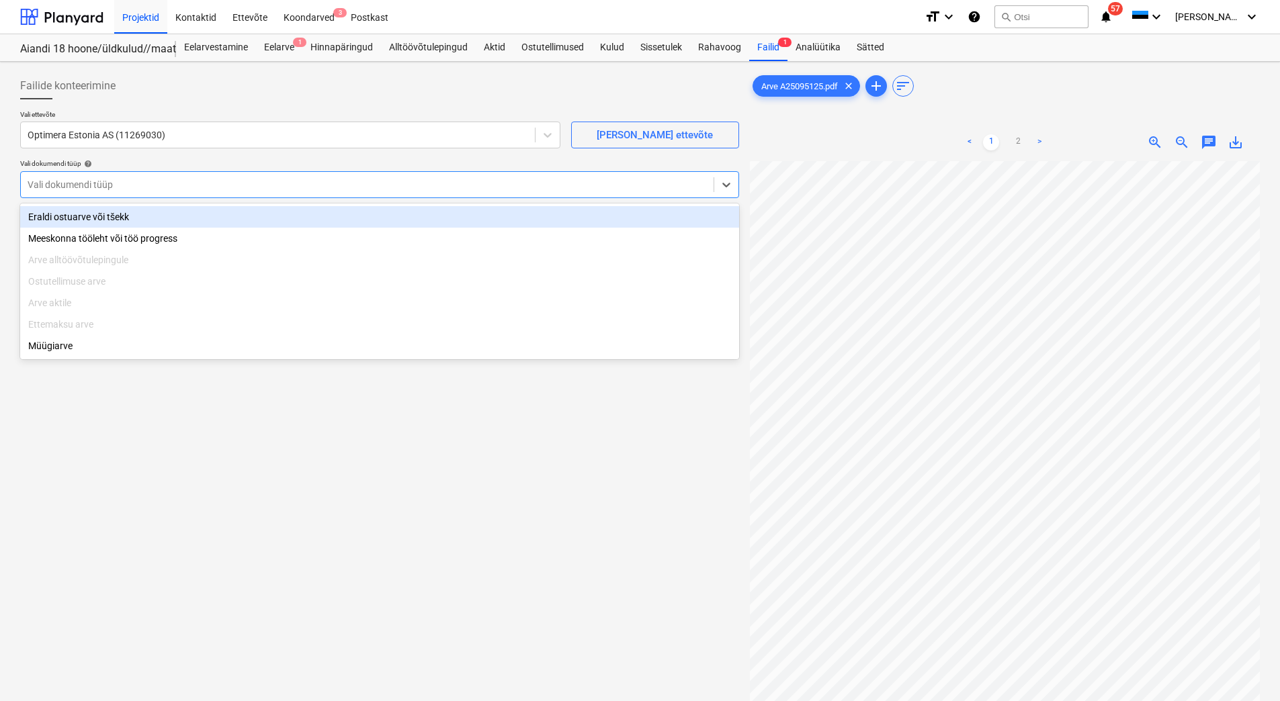
click at [66, 216] on div "Eraldi ostuarve või tšekk" at bounding box center [379, 217] width 719 height 22
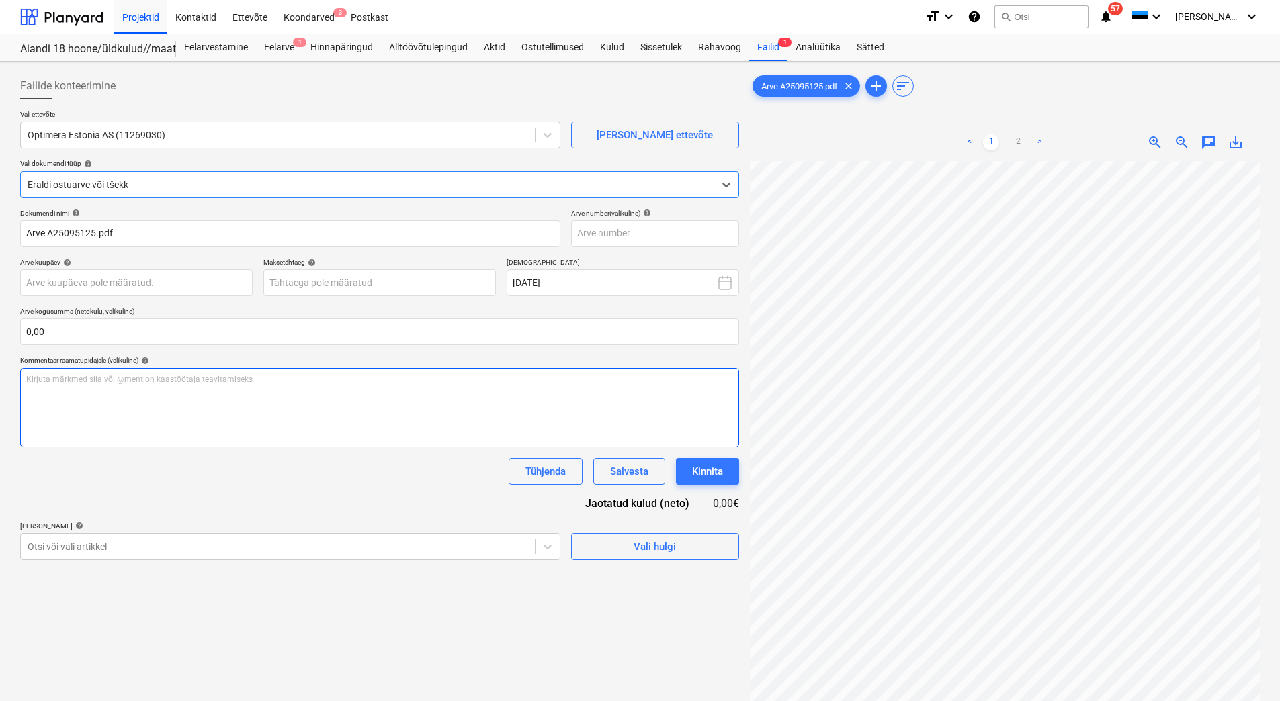
scroll to position [195, 33]
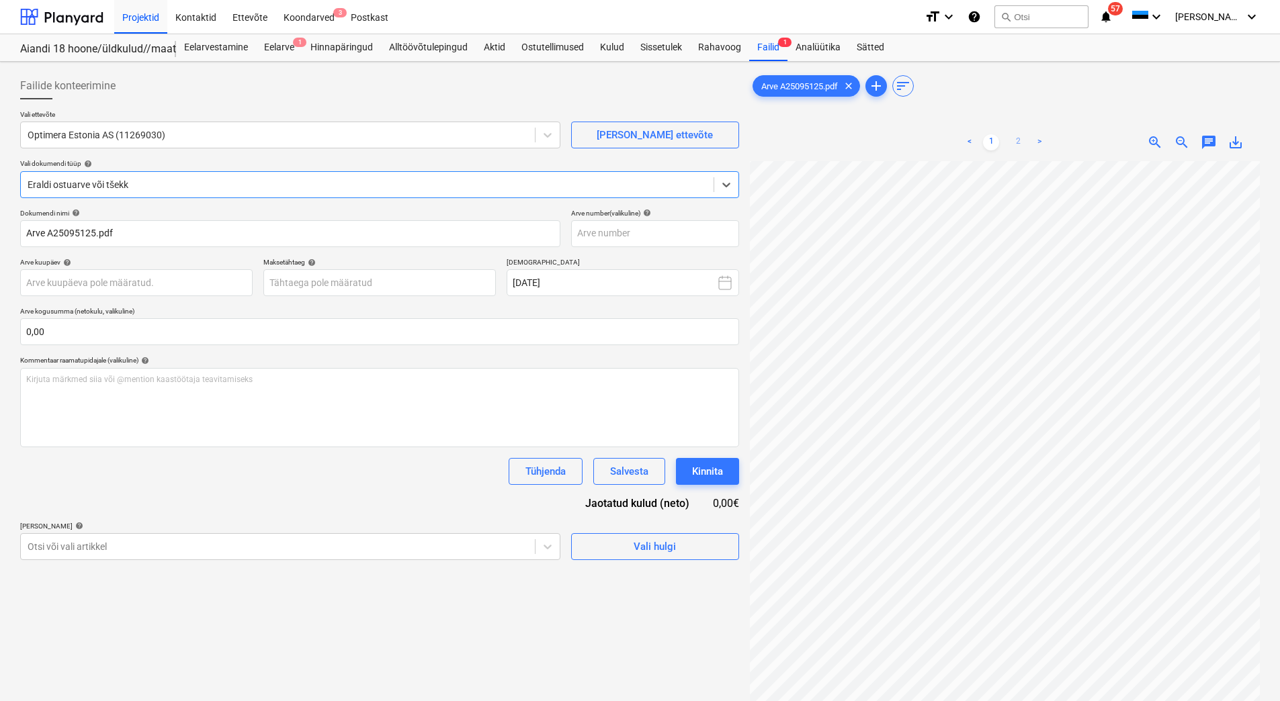
click at [1017, 138] on link "2" at bounding box center [1018, 142] width 16 height 16
click at [988, 140] on link "1" at bounding box center [991, 142] width 16 height 16
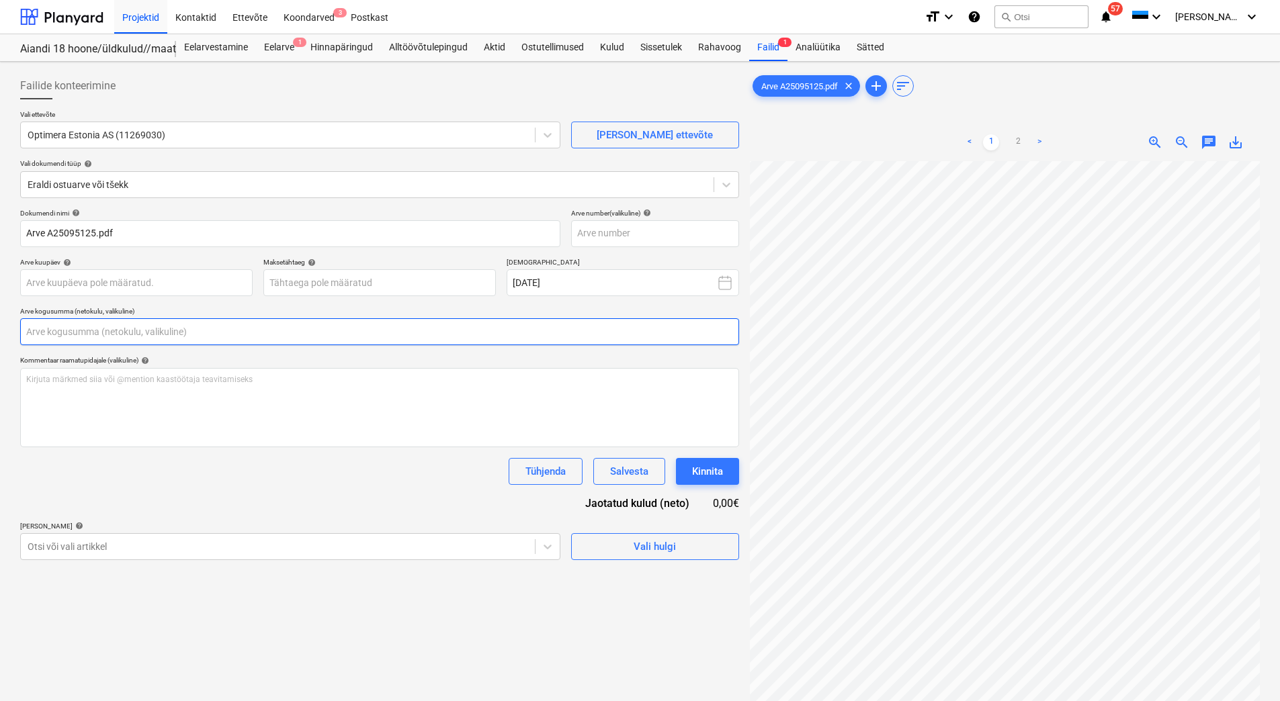
click at [67, 334] on input "text" at bounding box center [379, 331] width 719 height 27
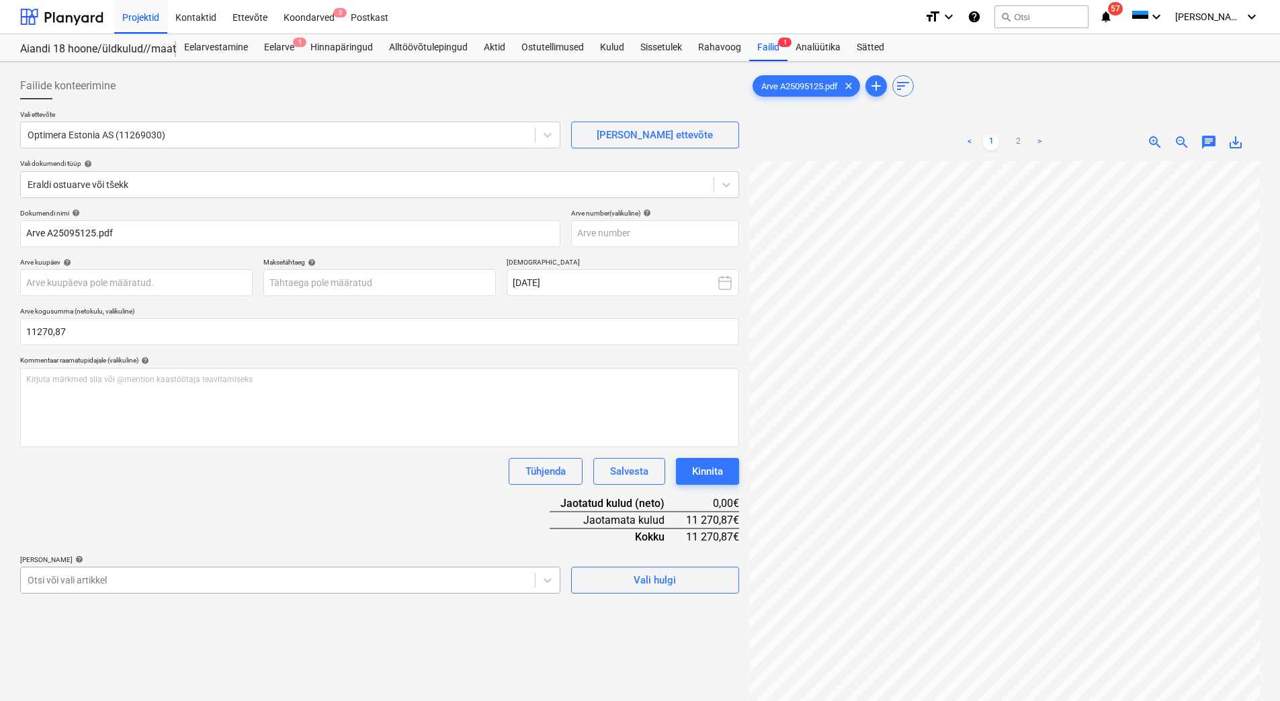
type input "11 270,87"
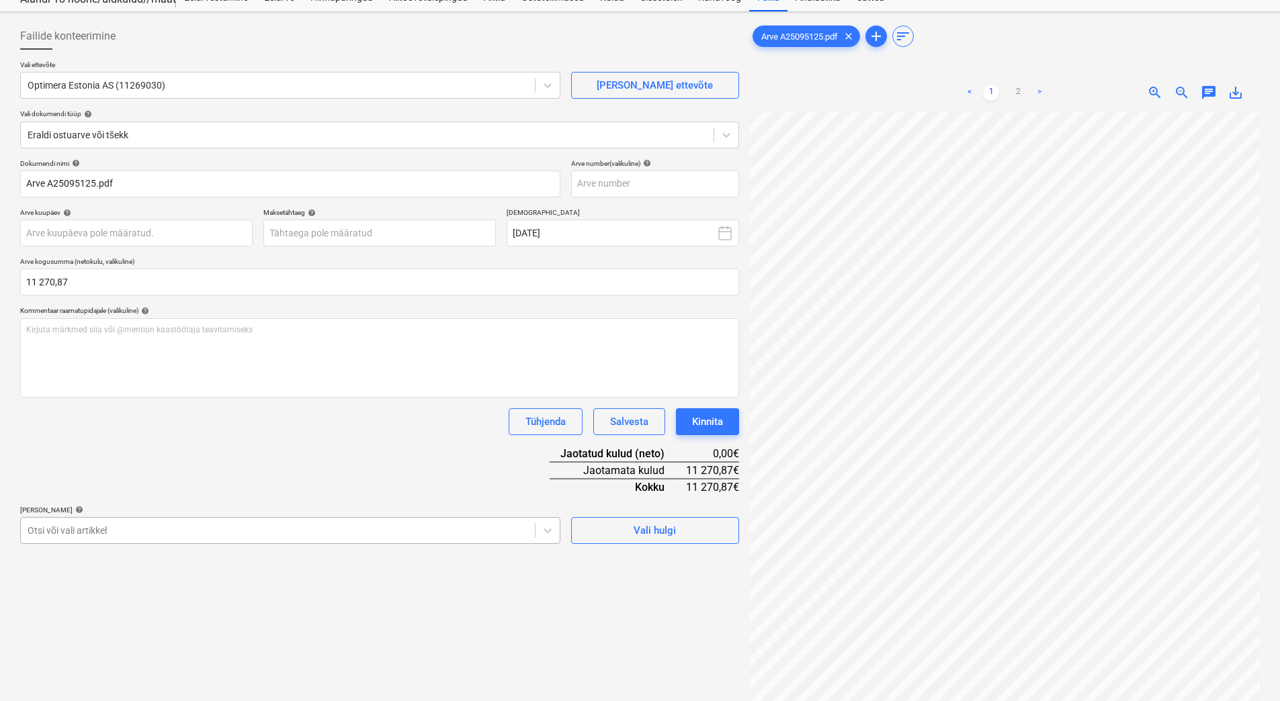
click at [259, 577] on body "Projektid Kontaktid Ettevõte Koondarved 3 Postkast format_size keyboard_arrow_d…" at bounding box center [640, 300] width 1280 height 701
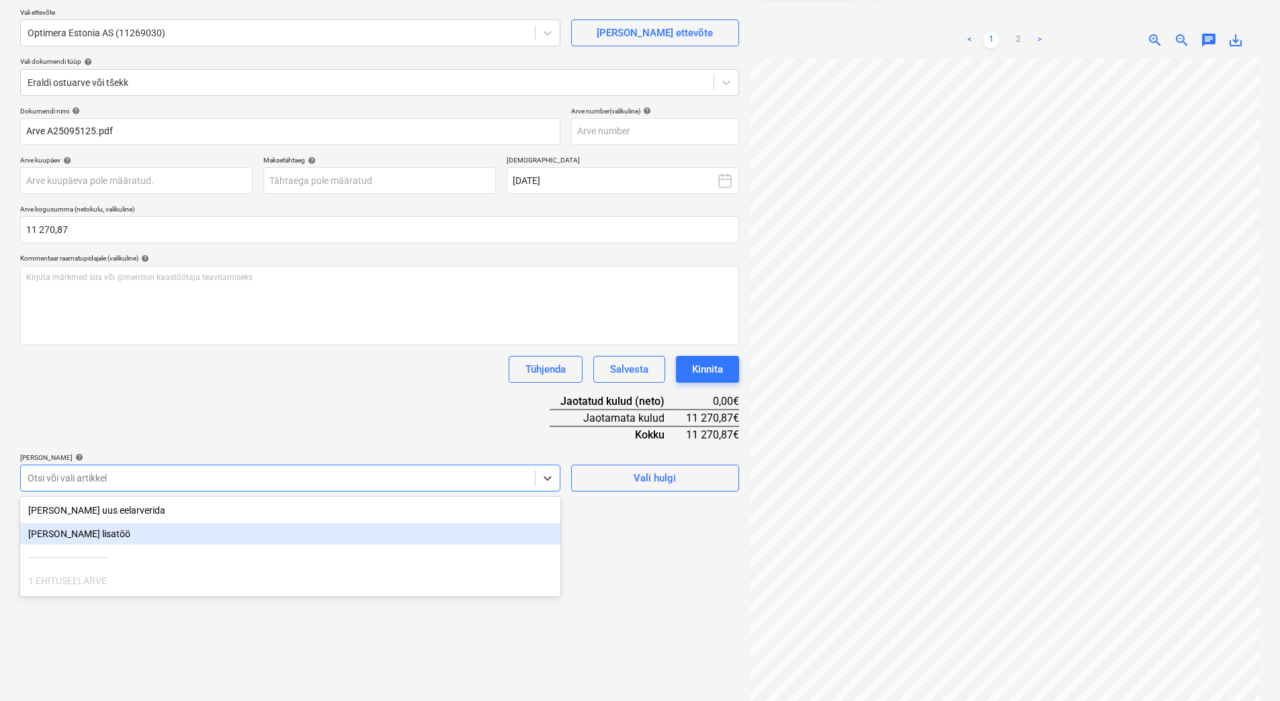
scroll to position [108, 0]
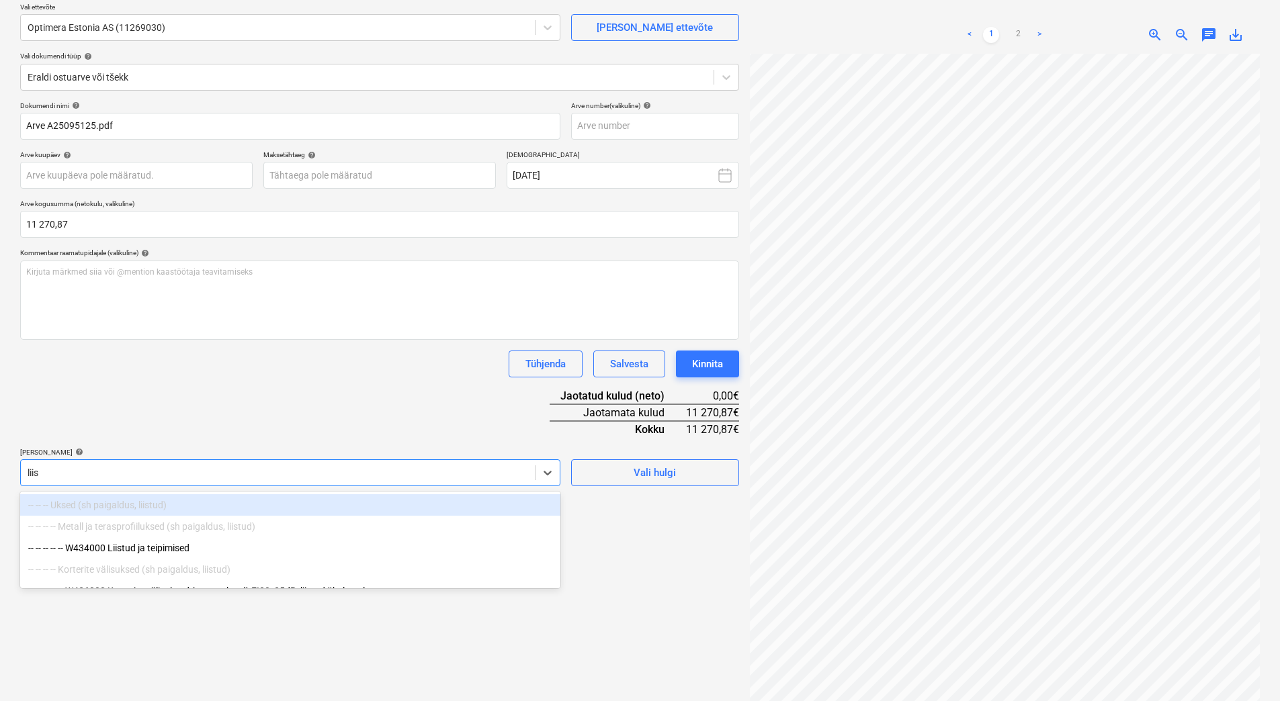
type input "liist"
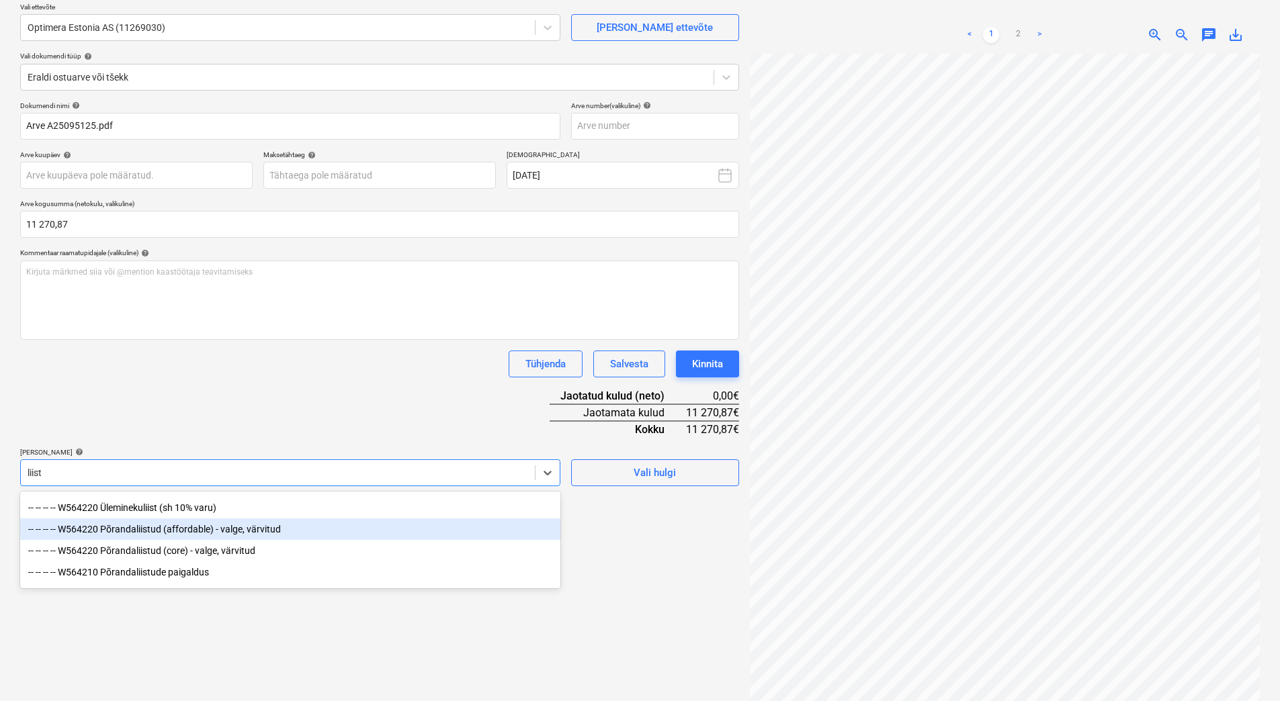
scroll to position [263, 0]
click at [242, 531] on div "-- -- -- -- W564220 Põrandaliistud (core) - valge, värvitud" at bounding box center [290, 532] width 540 height 22
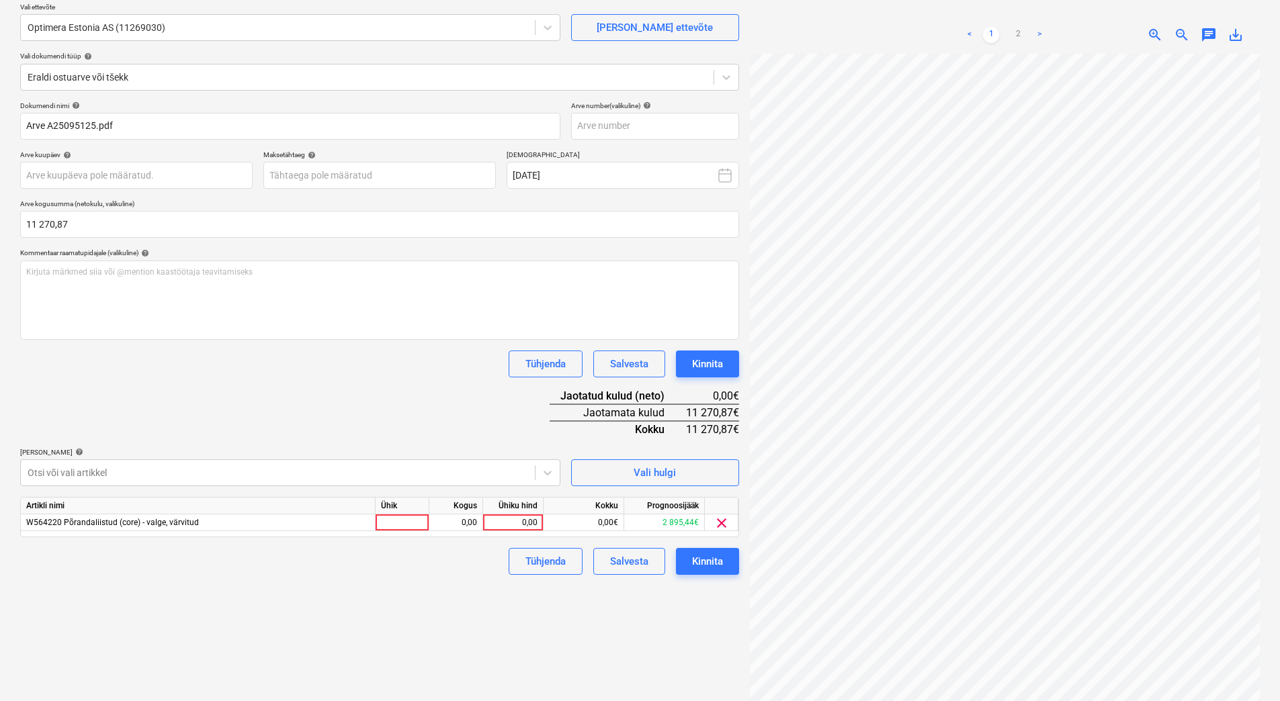
click at [313, 398] on div "Dokumendi nimi help Arve A25095125.pdf Arve number (valikuline) help Arve kuupä…" at bounding box center [379, 338] width 719 height 474
click at [519, 525] on div "0,00" at bounding box center [512, 523] width 49 height 17
type input "11895,44"
click at [443, 571] on div "Tühjenda Salvesta Kinnita" at bounding box center [379, 561] width 719 height 27
click at [511, 521] on div "11 895,44" at bounding box center [512, 523] width 49 height 17
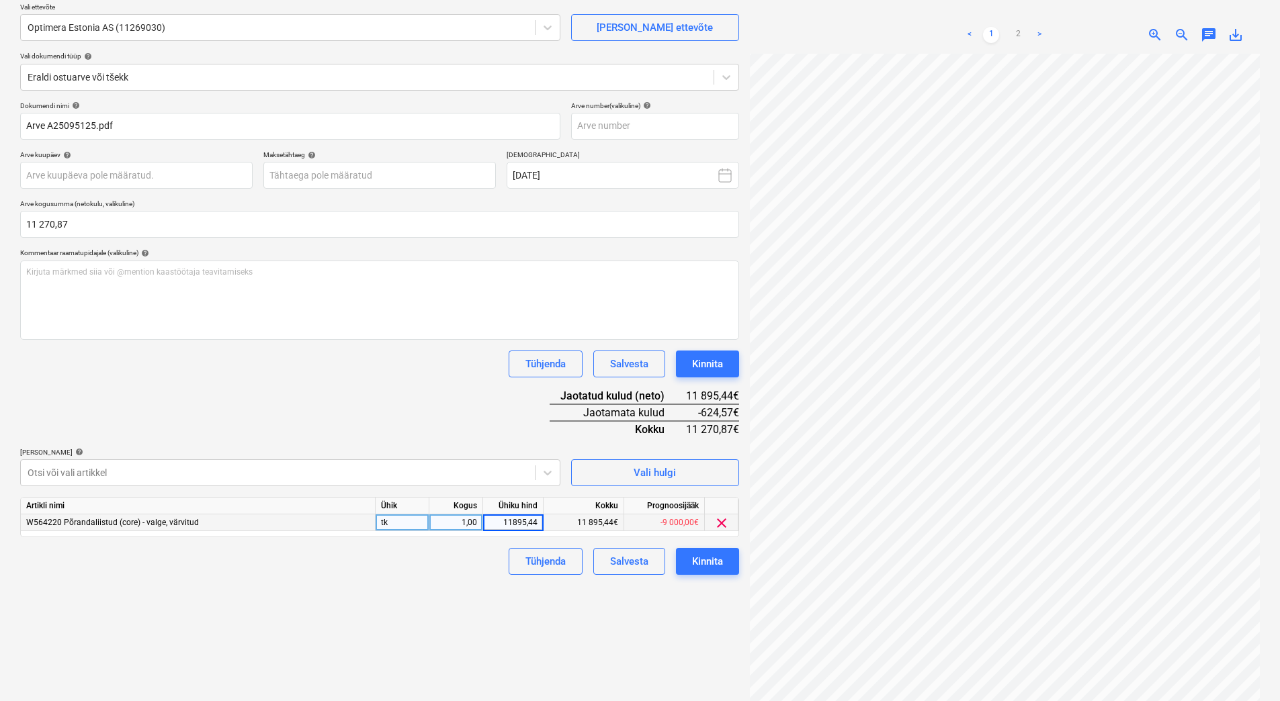
click at [513, 521] on input "11895,44" at bounding box center [513, 523] width 60 height 16
type input "1895,44"
click at [378, 580] on div "Failide konteerimine Vali ettevõte Optimera Estonia AS (11269030) Lisa uus ette…" at bounding box center [380, 341] width 730 height 763
click at [359, 470] on div at bounding box center [278, 472] width 501 height 13
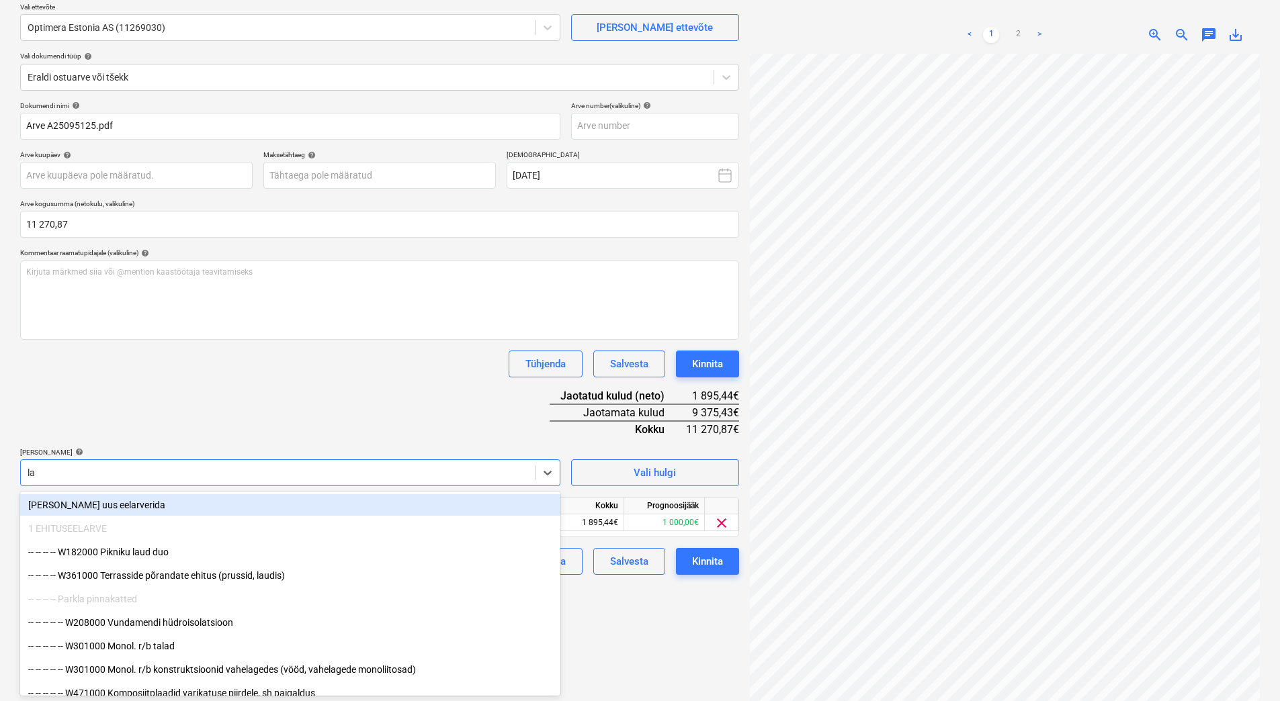
type input "l"
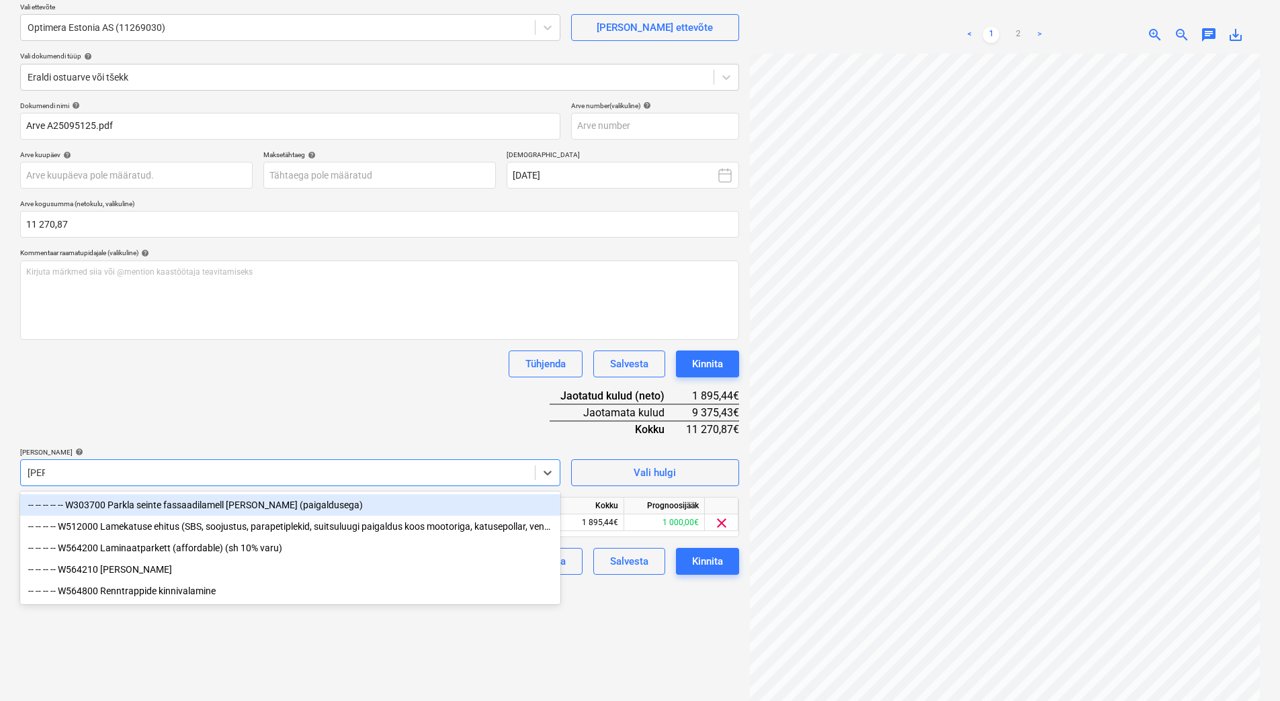
type input "lami"
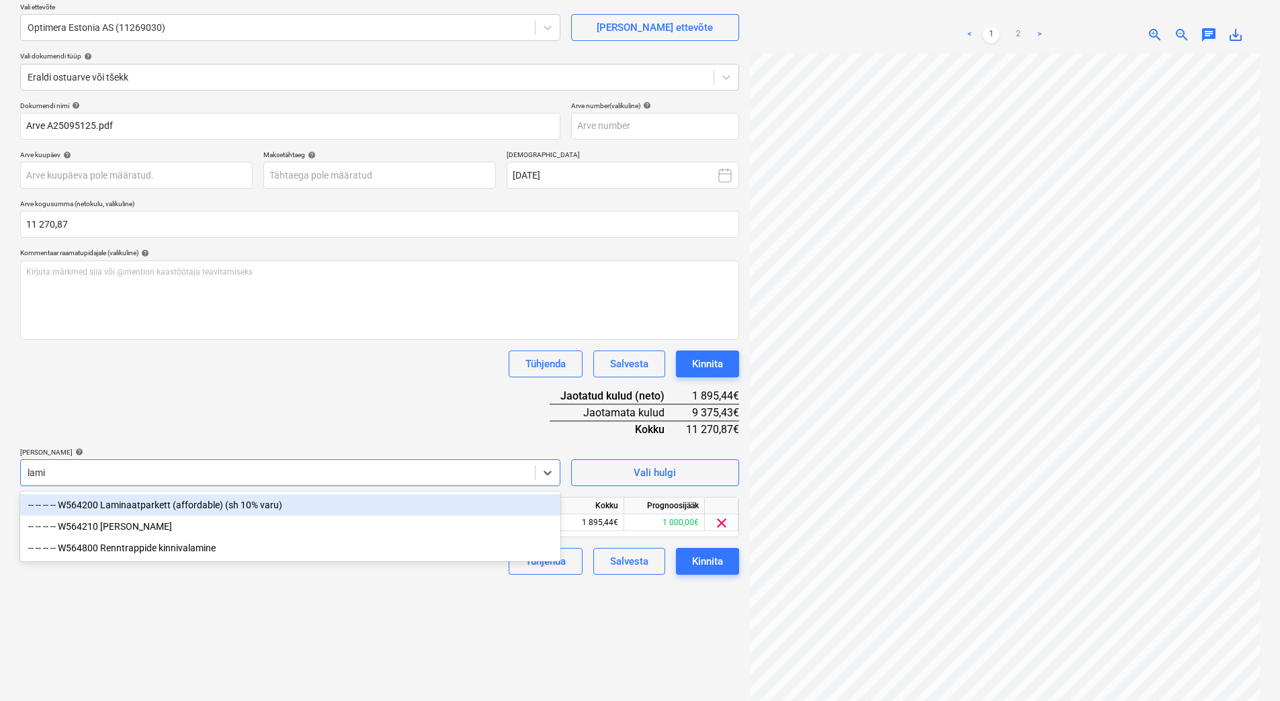
click at [302, 507] on div "-- -- -- -- W564200 Laminaatparkett (affordable) (sh 10% varu)" at bounding box center [290, 506] width 540 height 22
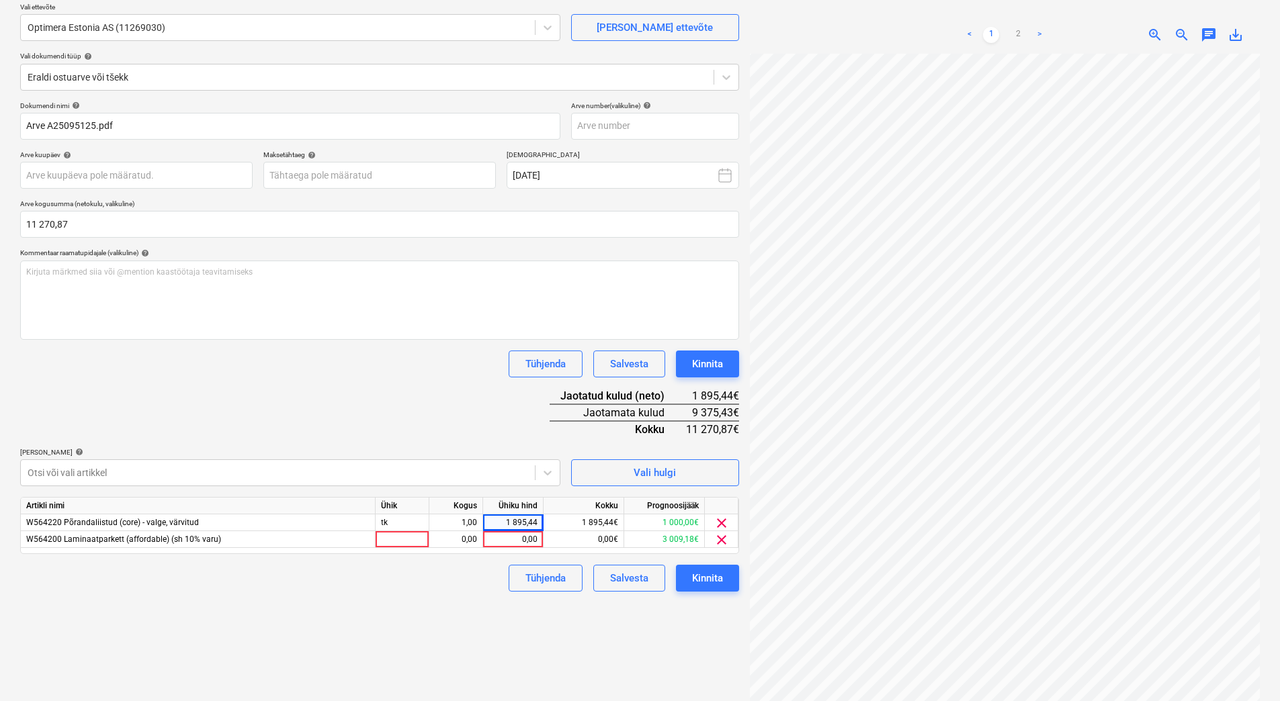
click at [366, 382] on div "Dokumendi nimi help Arve A25095125.pdf Arve number (valikuline) help Arve kuupä…" at bounding box center [379, 346] width 719 height 490
click at [519, 540] on div "0,00" at bounding box center [512, 539] width 49 height 17
type input "2"
type input "300"
click at [443, 597] on div "Failide konteerimine Vali ettevõte Optimera Estonia AS (11269030) Lisa uus ette…" at bounding box center [380, 341] width 730 height 763
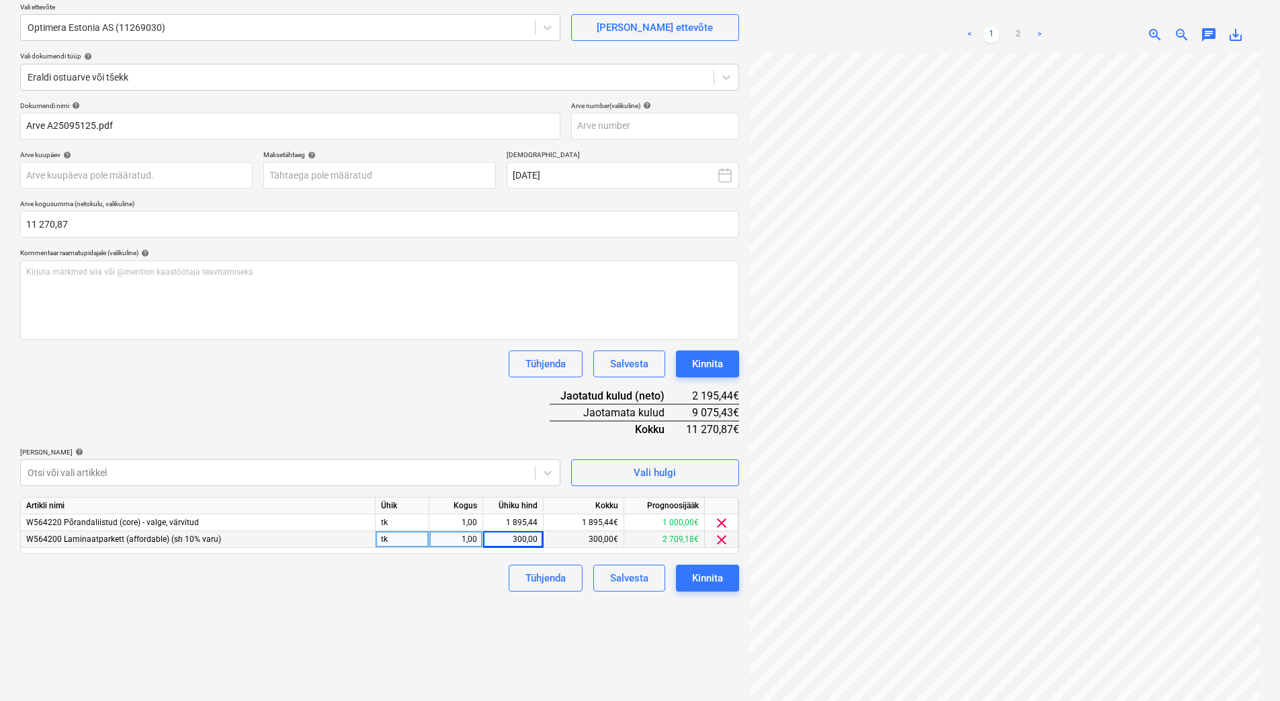
click at [542, 539] on div "300,00" at bounding box center [513, 539] width 60 height 17
click at [542, 539] on input "300" at bounding box center [513, 539] width 60 height 16
type input "309,18"
click at [318, 596] on div "Failide konteerimine Vali ettevõte Optimera Estonia AS (11269030) Lisa uus ette…" at bounding box center [380, 341] width 730 height 763
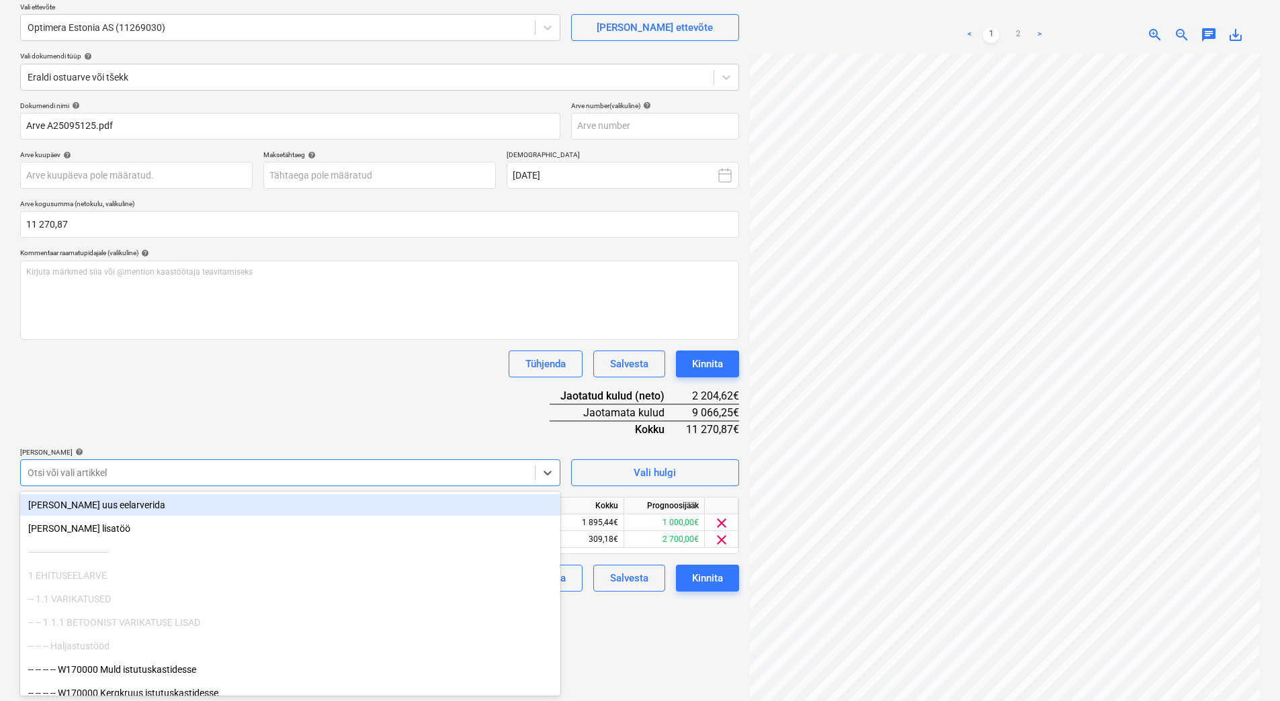
click at [432, 474] on div at bounding box center [278, 472] width 501 height 13
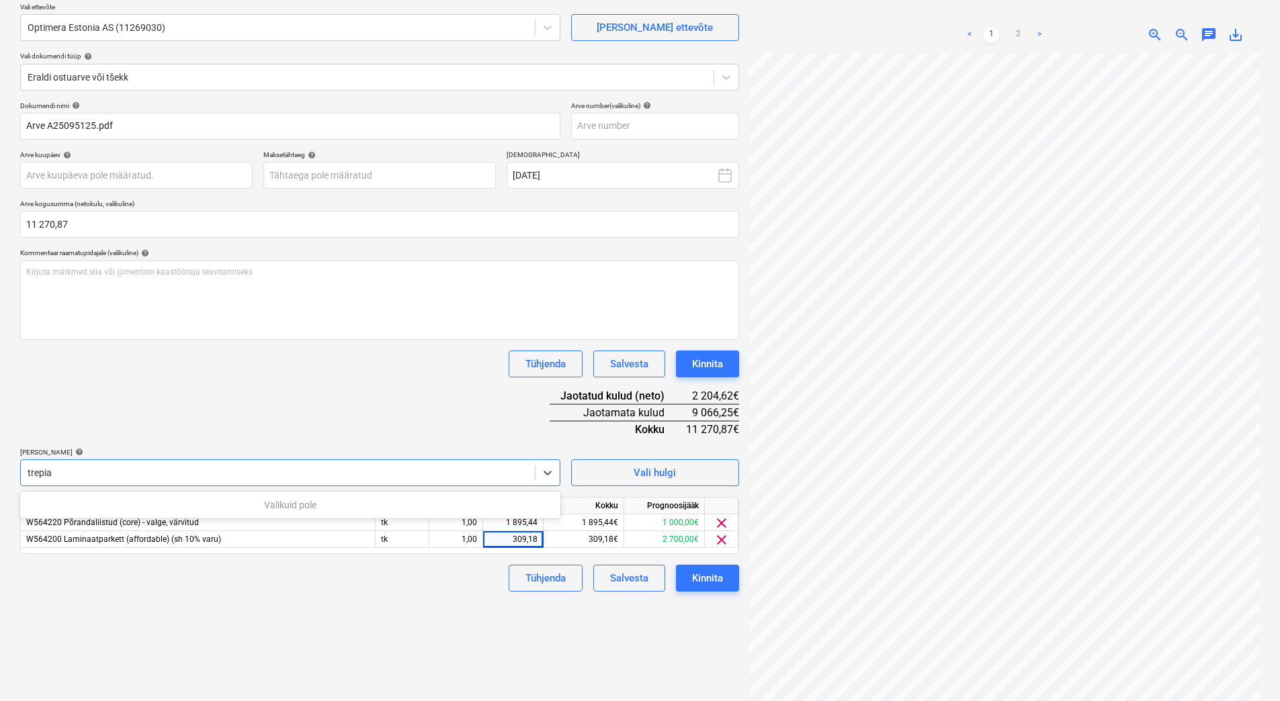
type input "trepi"
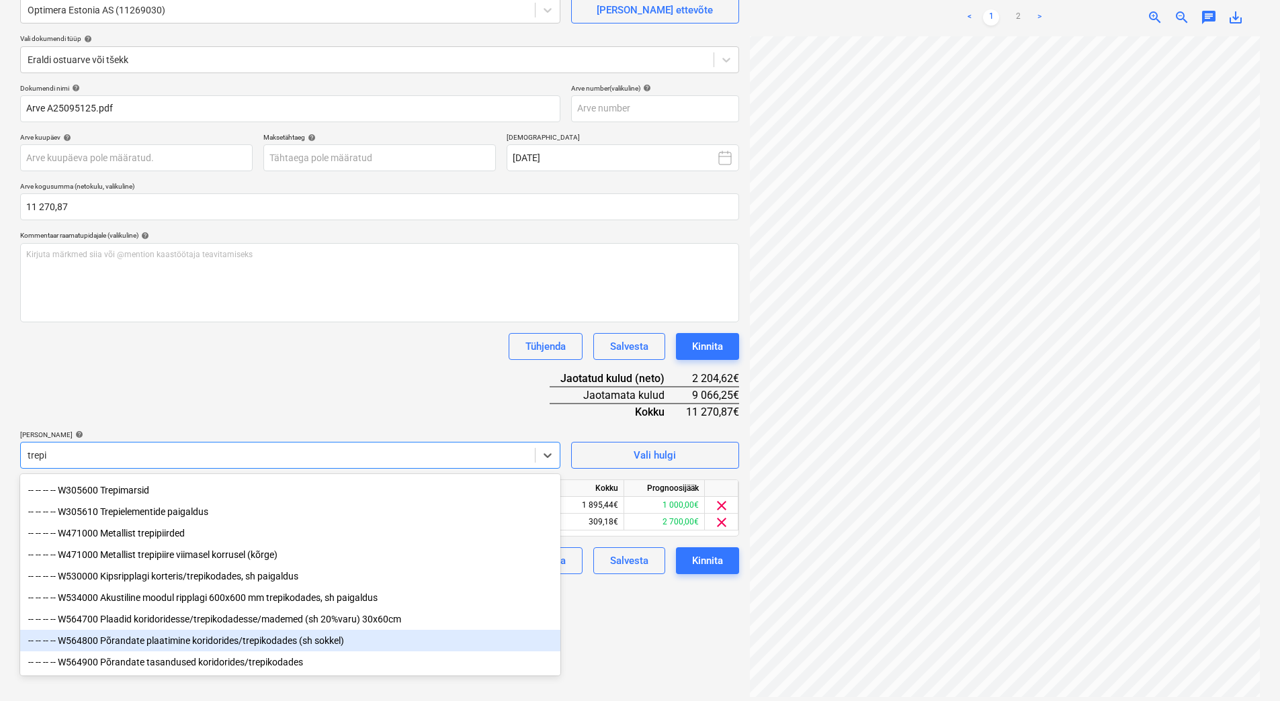
scroll to position [134, 0]
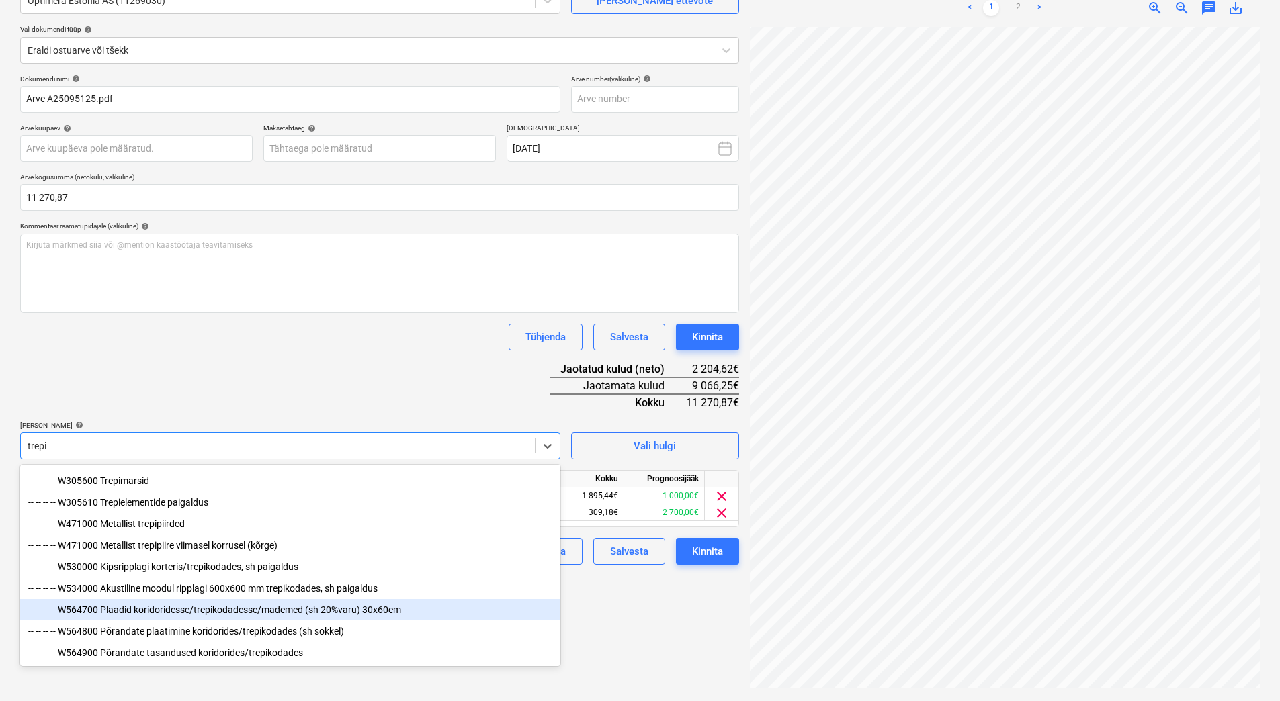
click at [246, 607] on div "-- -- -- -- W564700 Plaadid koridoridesse/trepikodadesse/mademed (sh 20%varu) 3…" at bounding box center [290, 610] width 540 height 22
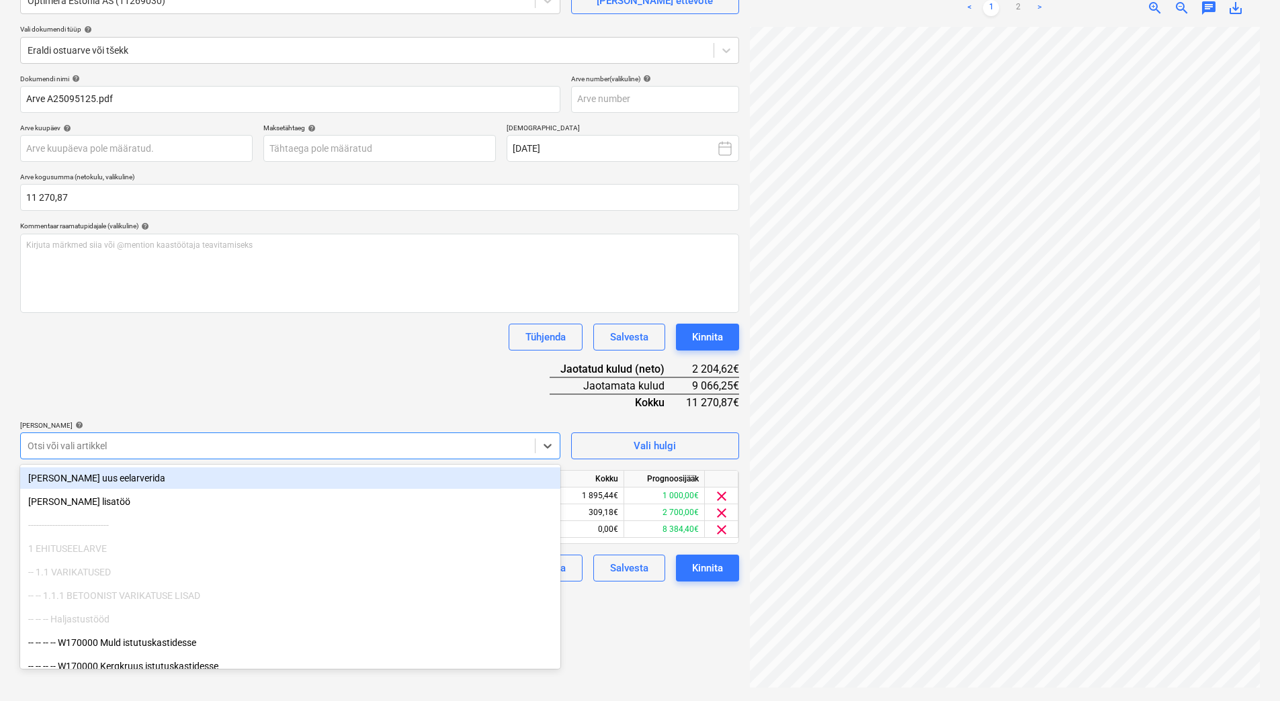
click at [283, 385] on div "Dokumendi nimi help Arve A25095125.pdf Arve number (valikuline) help Arve kuupä…" at bounding box center [379, 328] width 719 height 507
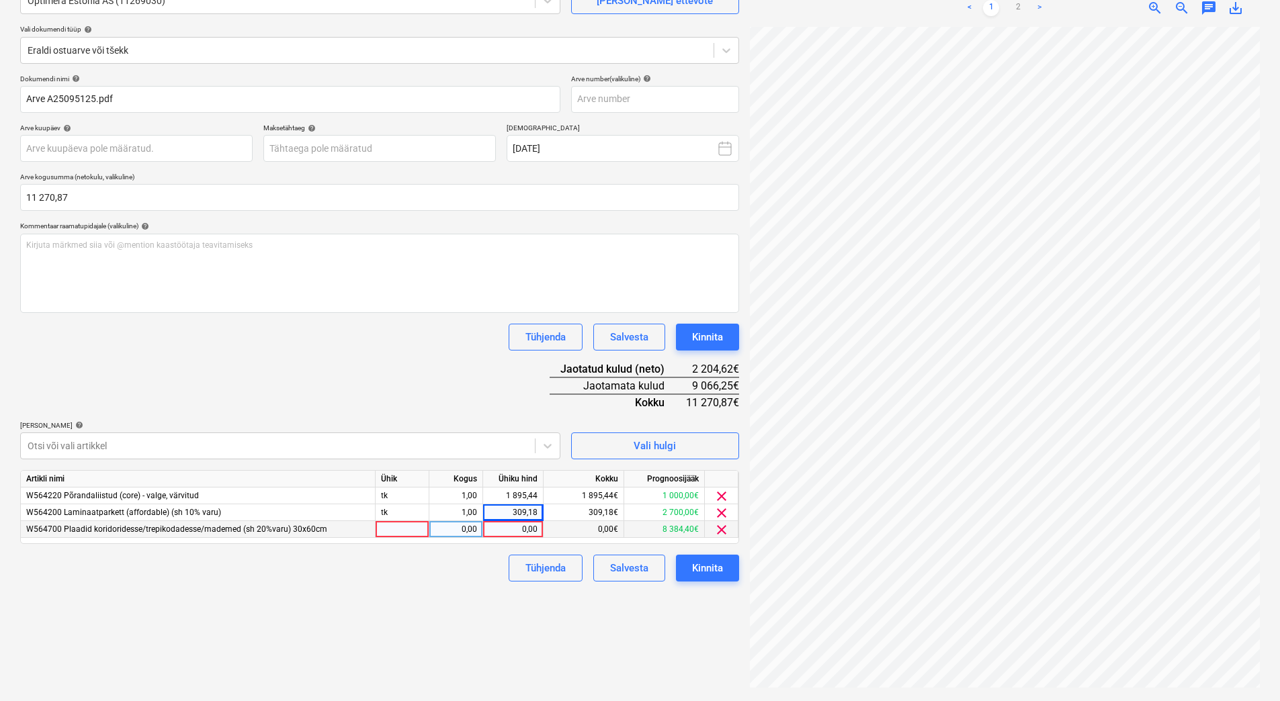
click at [506, 533] on div "0,00" at bounding box center [512, 529] width 49 height 17
type input "7746,25"
click at [406, 621] on div "Failide konteerimine Vali ettevõte Optimera Estonia AS (11269030) Lisa uus ette…" at bounding box center [380, 314] width 730 height 763
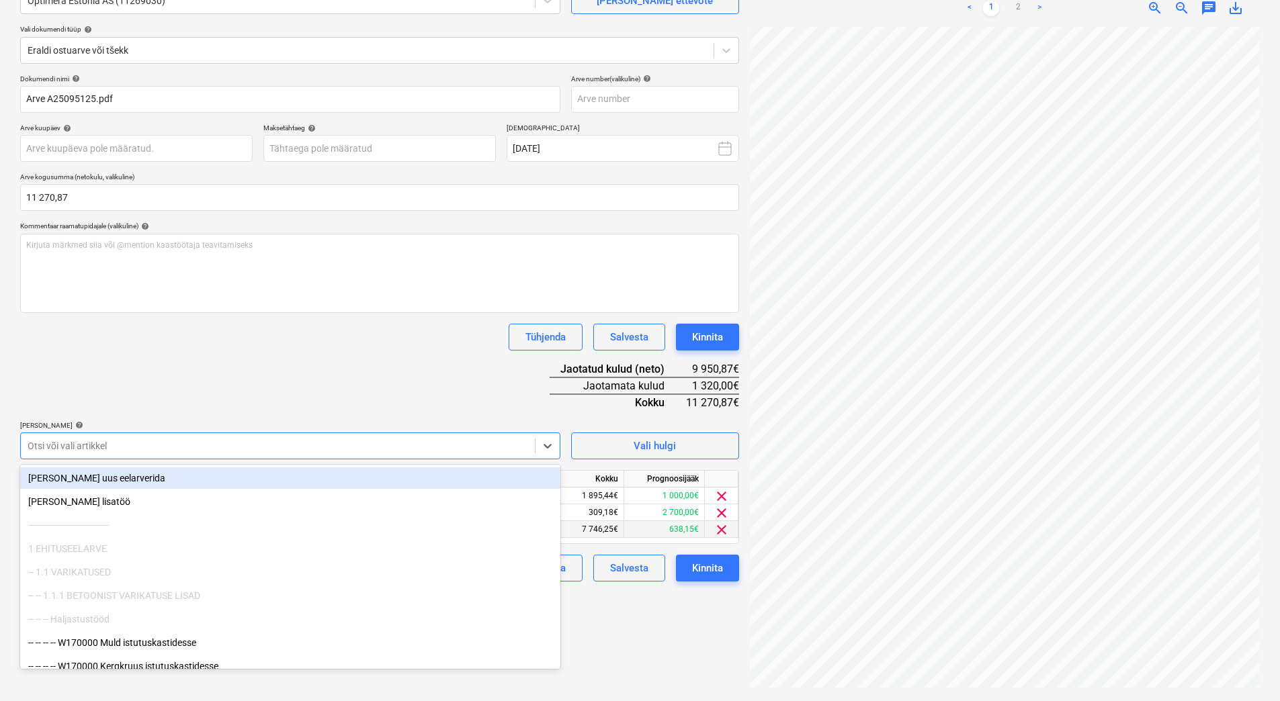
click at [246, 446] on div at bounding box center [278, 445] width 501 height 13
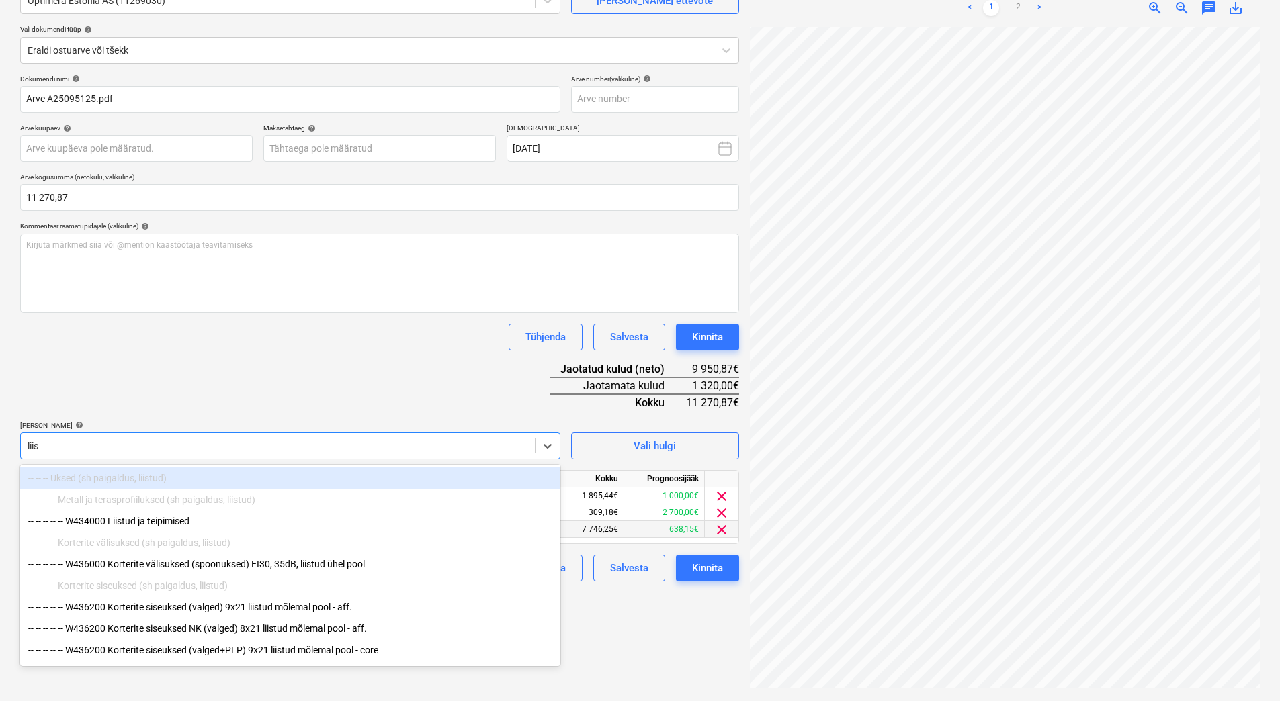
type input "liist"
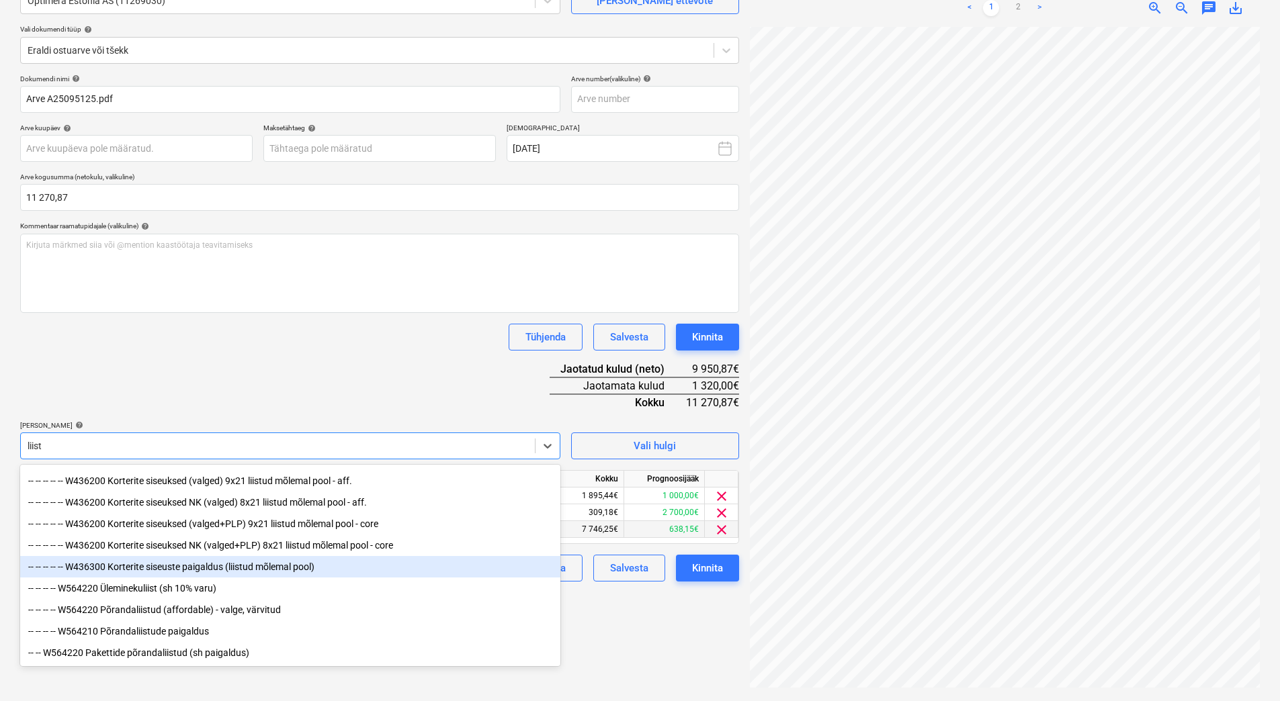
scroll to position [136, 0]
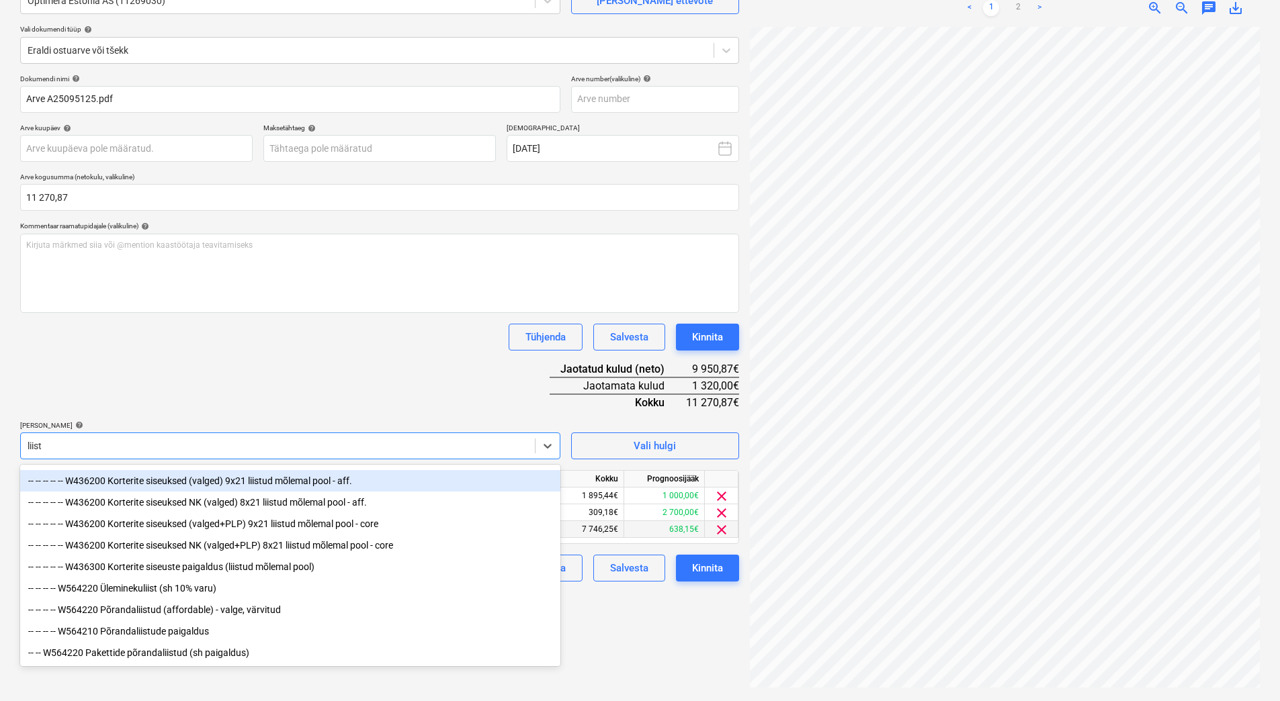
click at [194, 478] on div "-- -- -- -- -- W436200 Korterite siseuksed (valged) 9x21 liistud mõlemal pool -…" at bounding box center [290, 481] width 540 height 22
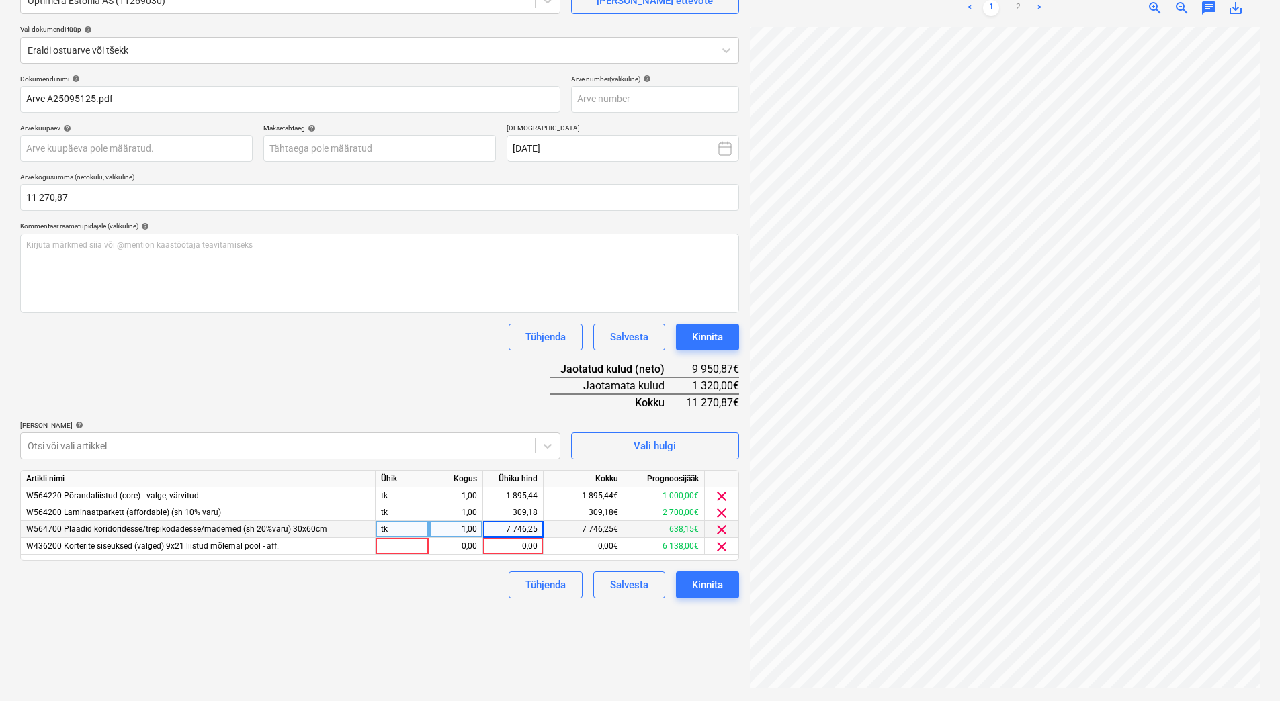
click at [230, 400] on div "Dokumendi nimi help Arve A25095125.pdf Arve number (valikuline) help Arve kuupä…" at bounding box center [379, 337] width 719 height 524
click at [396, 548] on div at bounding box center [403, 546] width 54 height 17
click at [497, 545] on div "0,00" at bounding box center [512, 546] width 49 height 17
type input "959,56"
click at [415, 611] on div "Failide konteerimine Vali ettevõte Optimera Estonia AS (11269030) Lisa uus ette…" at bounding box center [380, 314] width 730 height 763
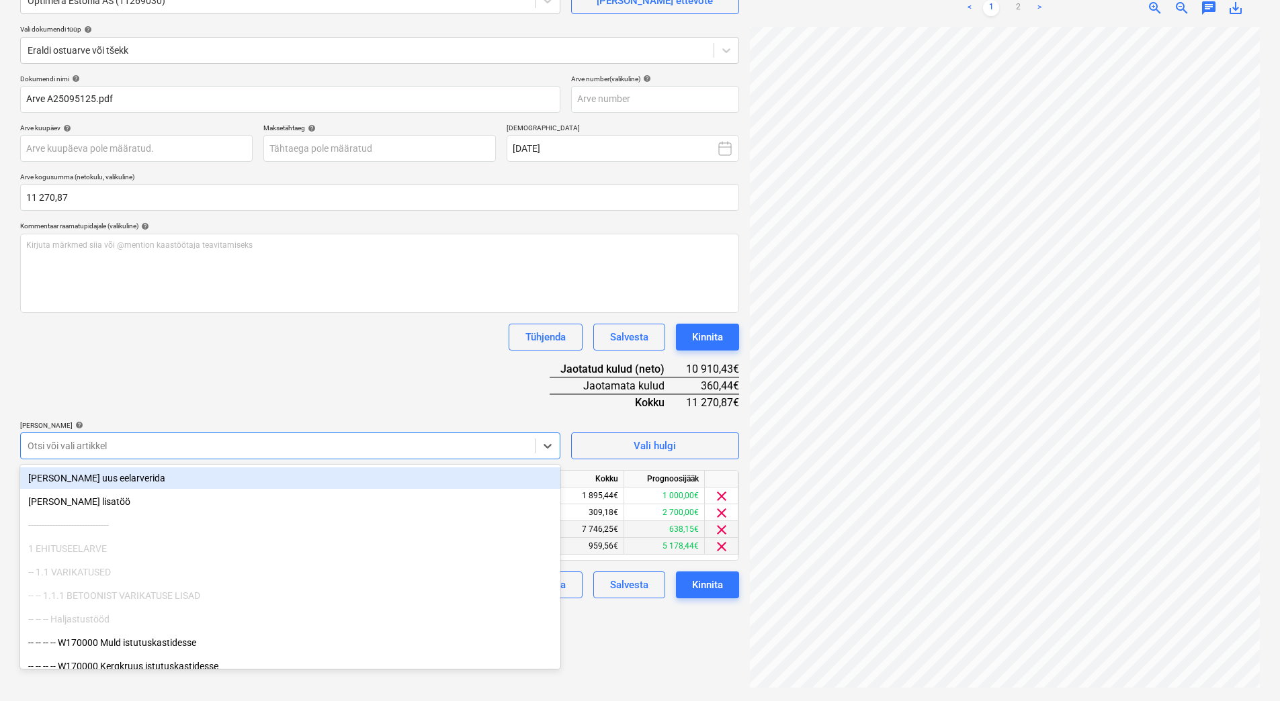
click at [454, 450] on div at bounding box center [278, 445] width 501 height 13
type input "l"
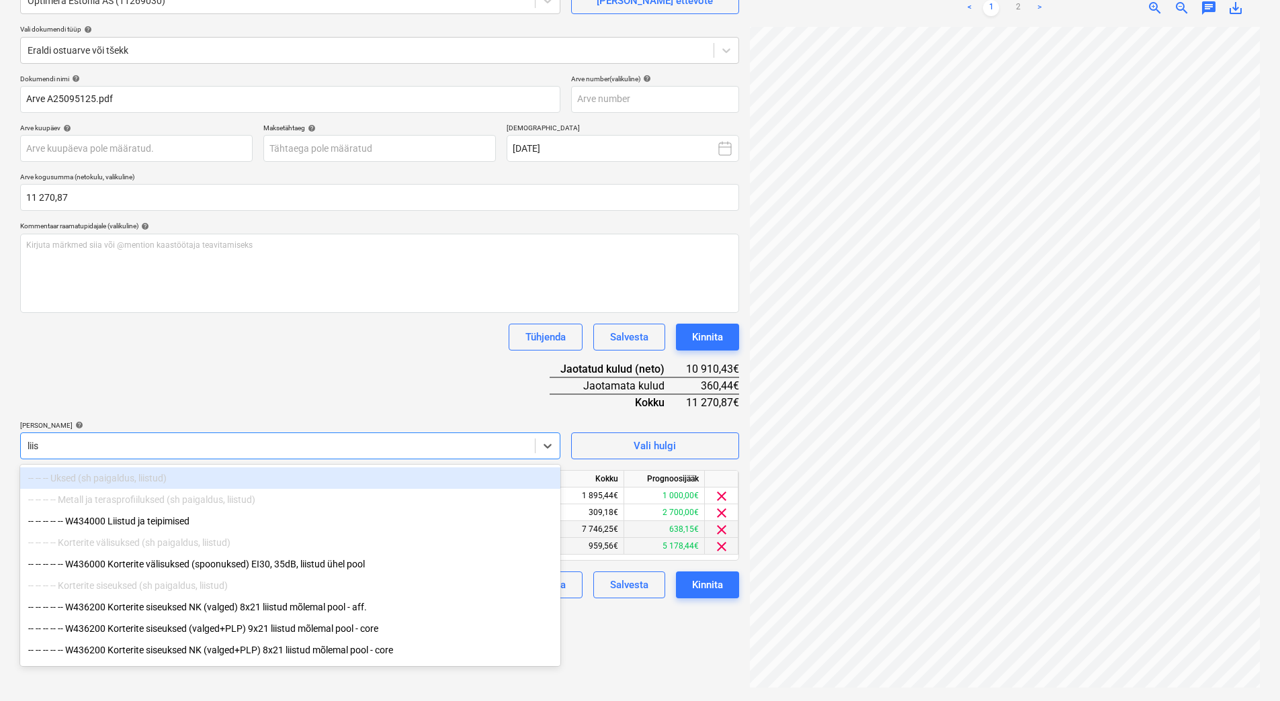
type input "liist"
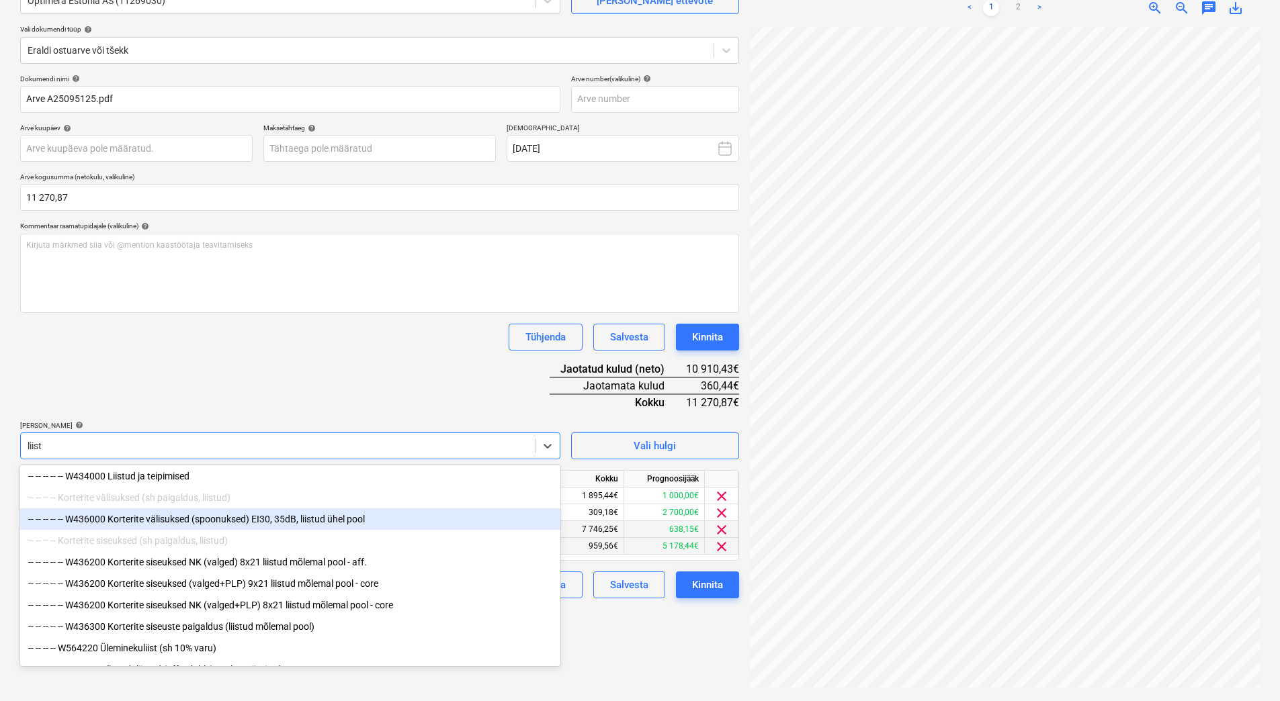
scroll to position [67, 0]
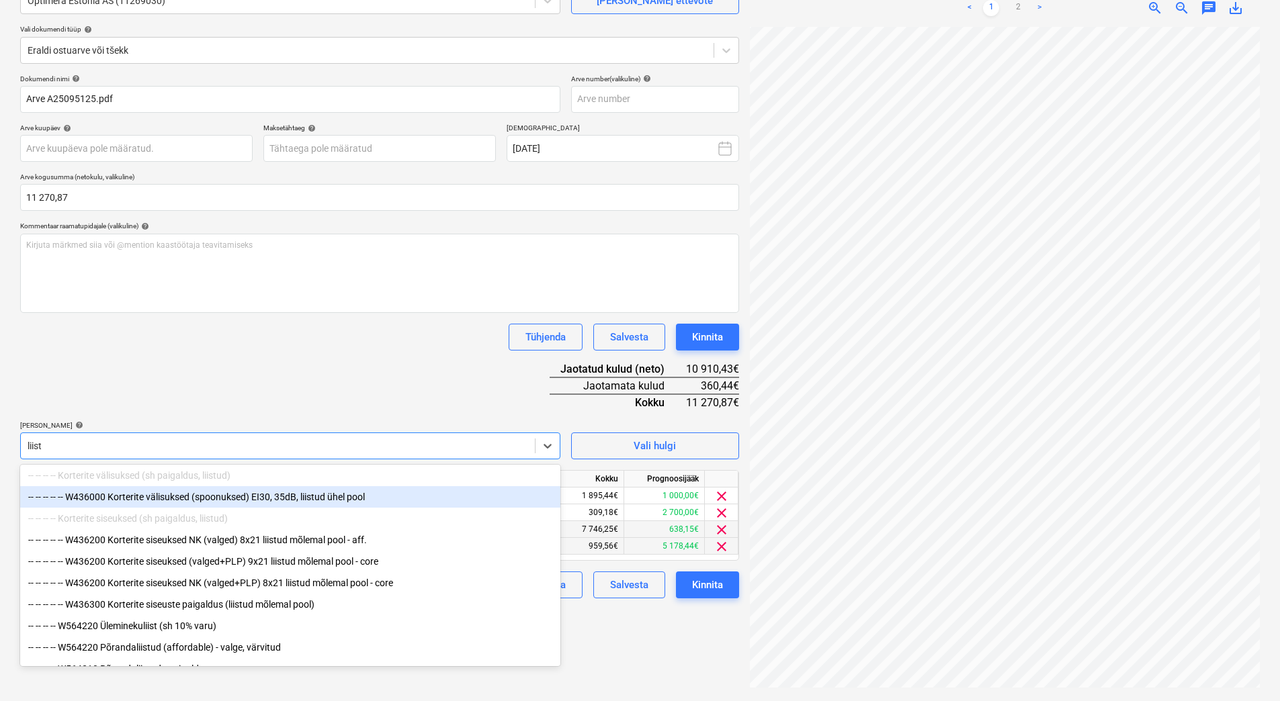
click at [244, 499] on div "-- -- -- -- -- W436000 Korterite välisuksed (spoonuksed) EI30, 35dB, liistud üh…" at bounding box center [290, 497] width 540 height 22
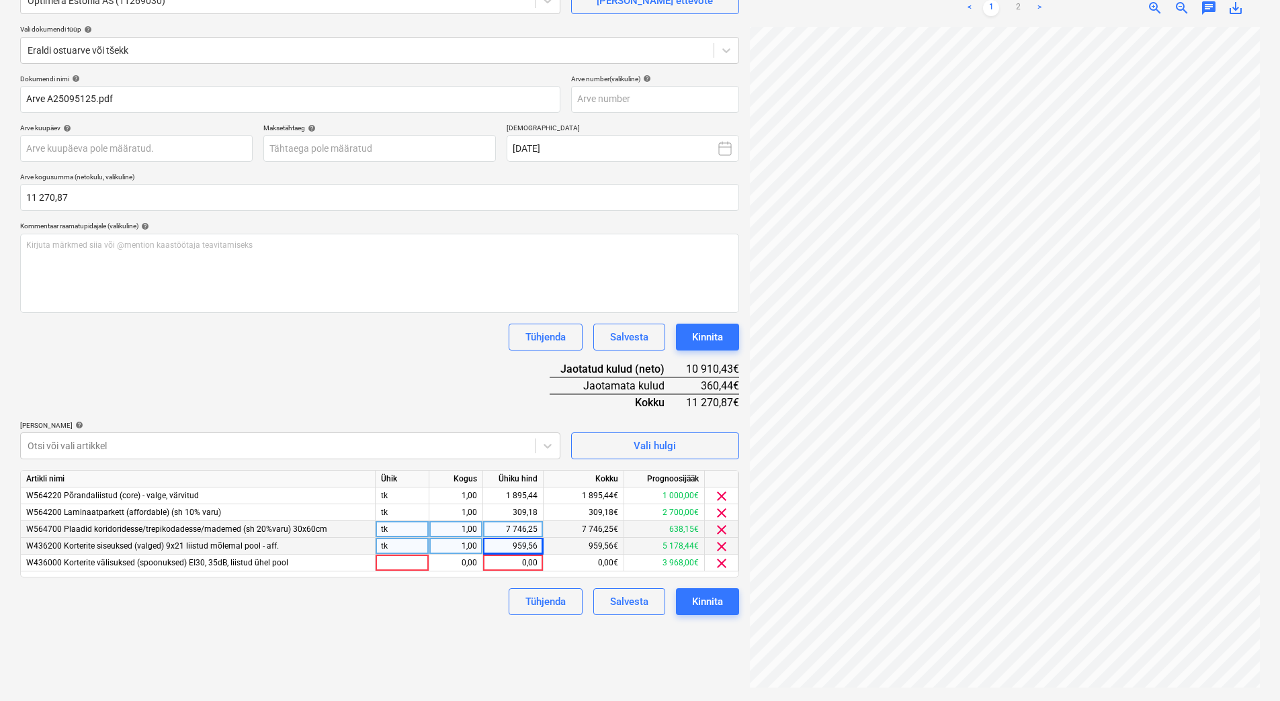
click at [327, 379] on div "Dokumendi nimi help Arve A25095125.pdf Arve number (valikuline) help Arve kuupä…" at bounding box center [379, 345] width 719 height 541
click at [493, 562] on div "0,00" at bounding box center [512, 563] width 49 height 17
type input "360,44"
click at [393, 619] on div "Failide konteerimine Vali ettevõte Optimera Estonia AS (11269030) Lisa uus ette…" at bounding box center [380, 314] width 730 height 763
click at [637, 106] on input "text" at bounding box center [655, 99] width 168 height 27
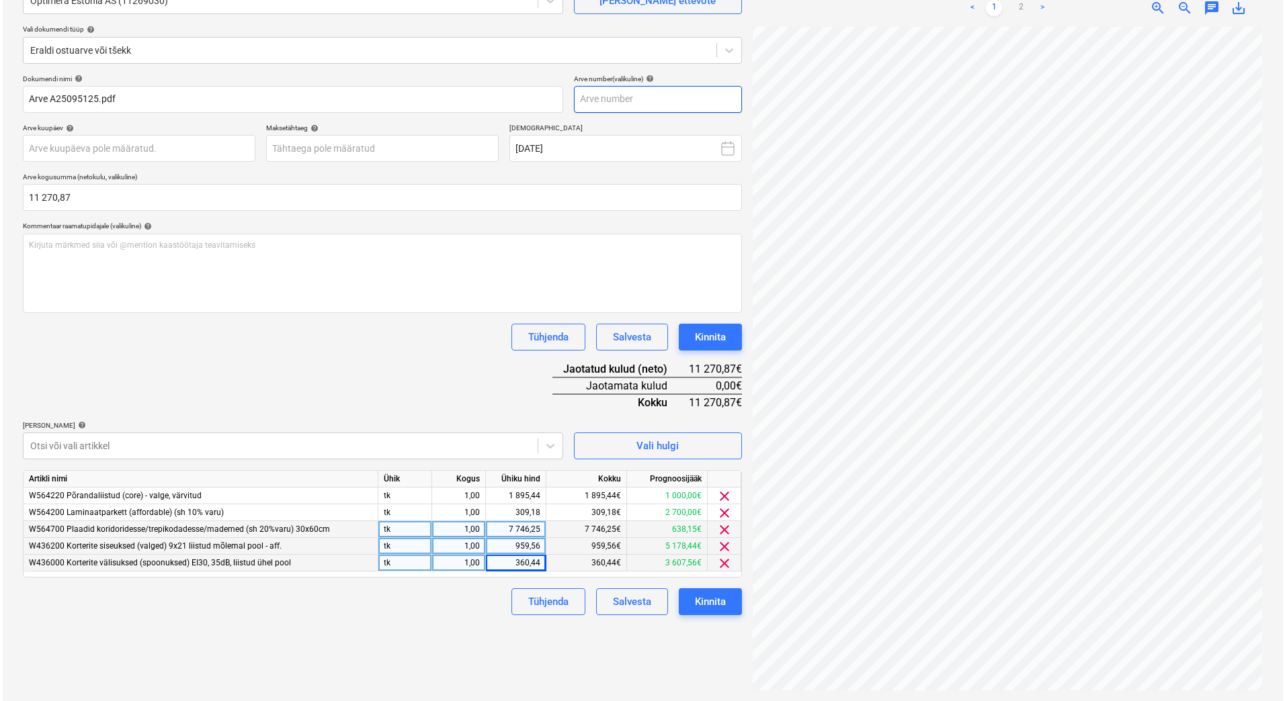
scroll to position [7, 97]
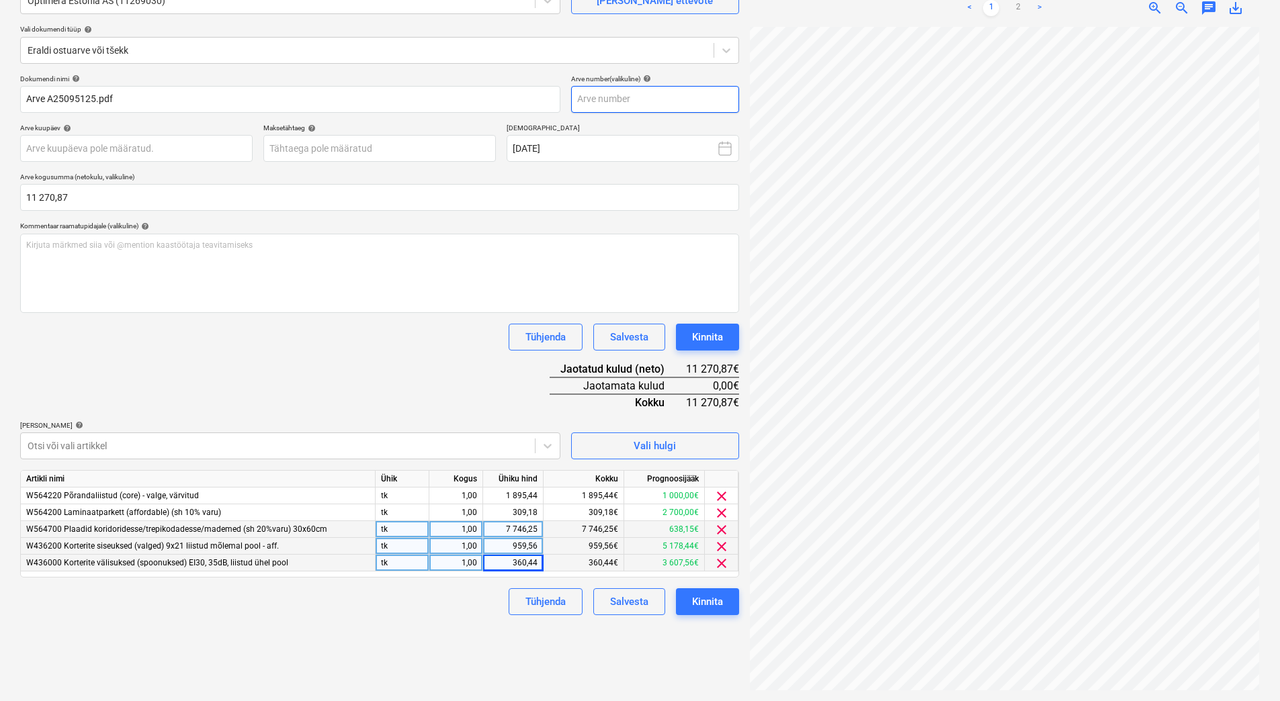
click at [605, 105] on input "text" at bounding box center [655, 99] width 168 height 27
type input "A25095125"
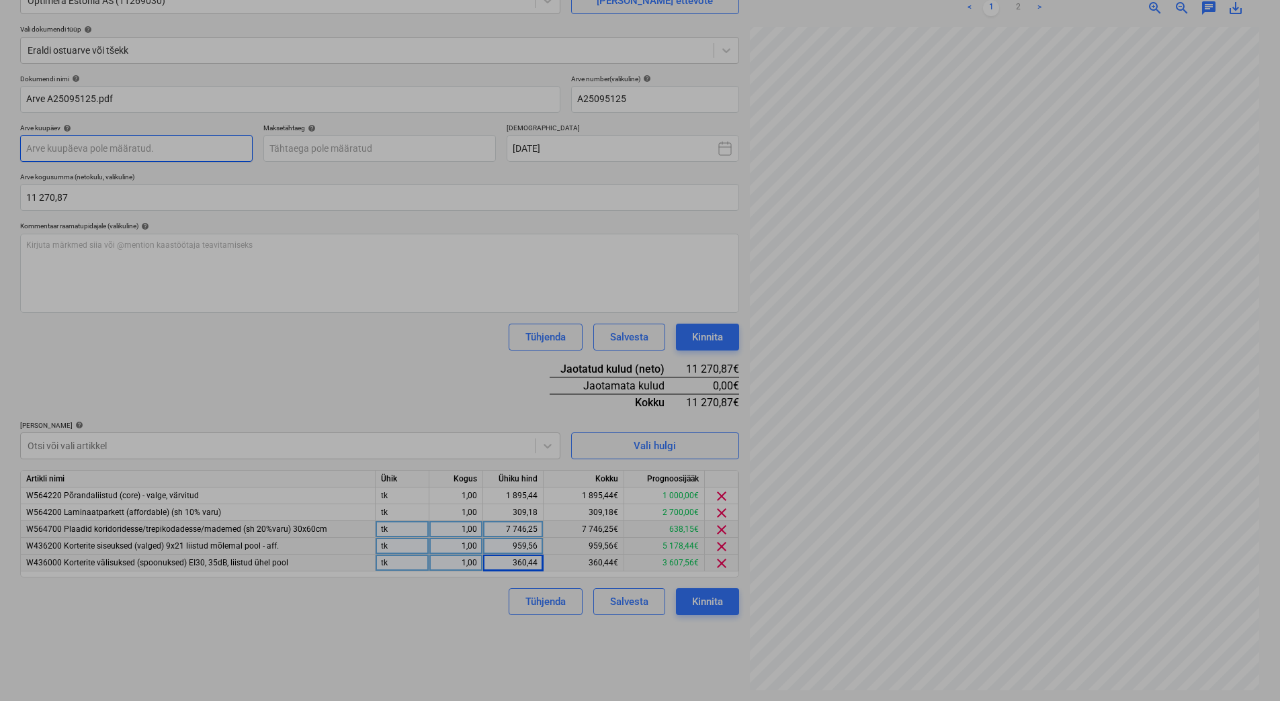
click at [101, 160] on body "Projektid Kontaktid Ettevõte Koondarved 3 Postkast format_size keyboard_arrow_d…" at bounding box center [640, 216] width 1280 height 701
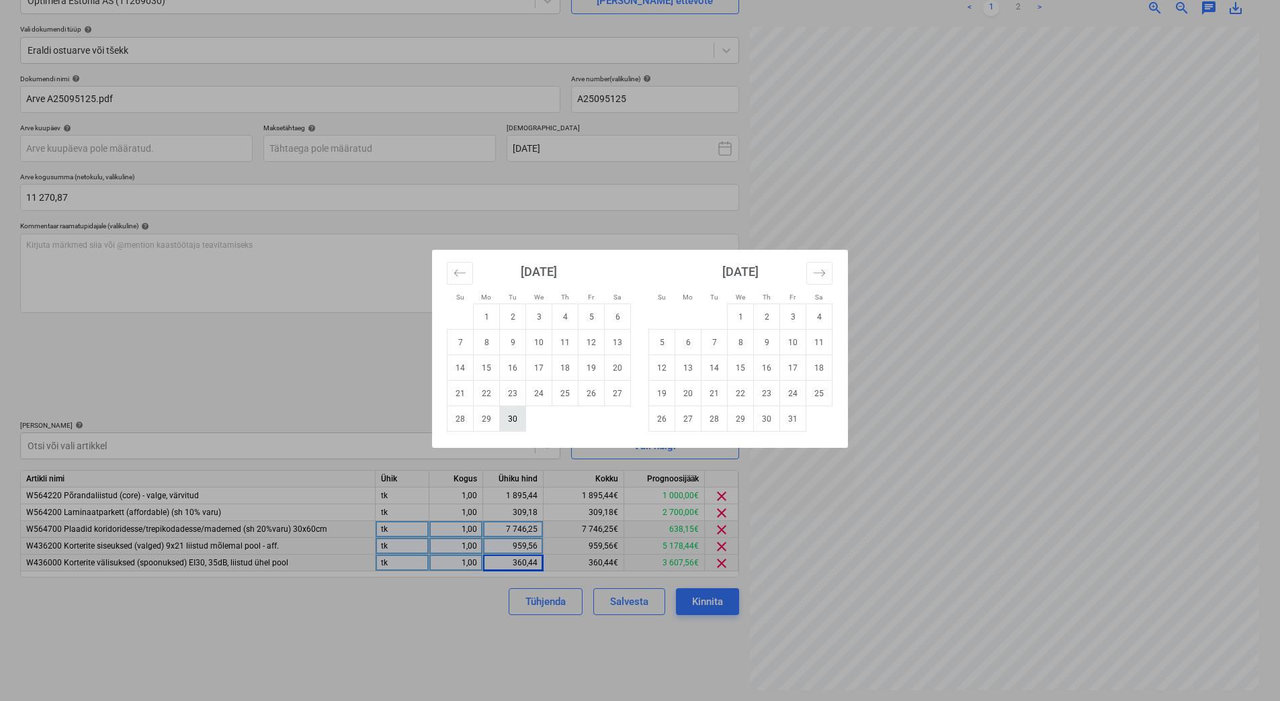
click at [503, 421] on td "30" at bounding box center [513, 419] width 26 height 26
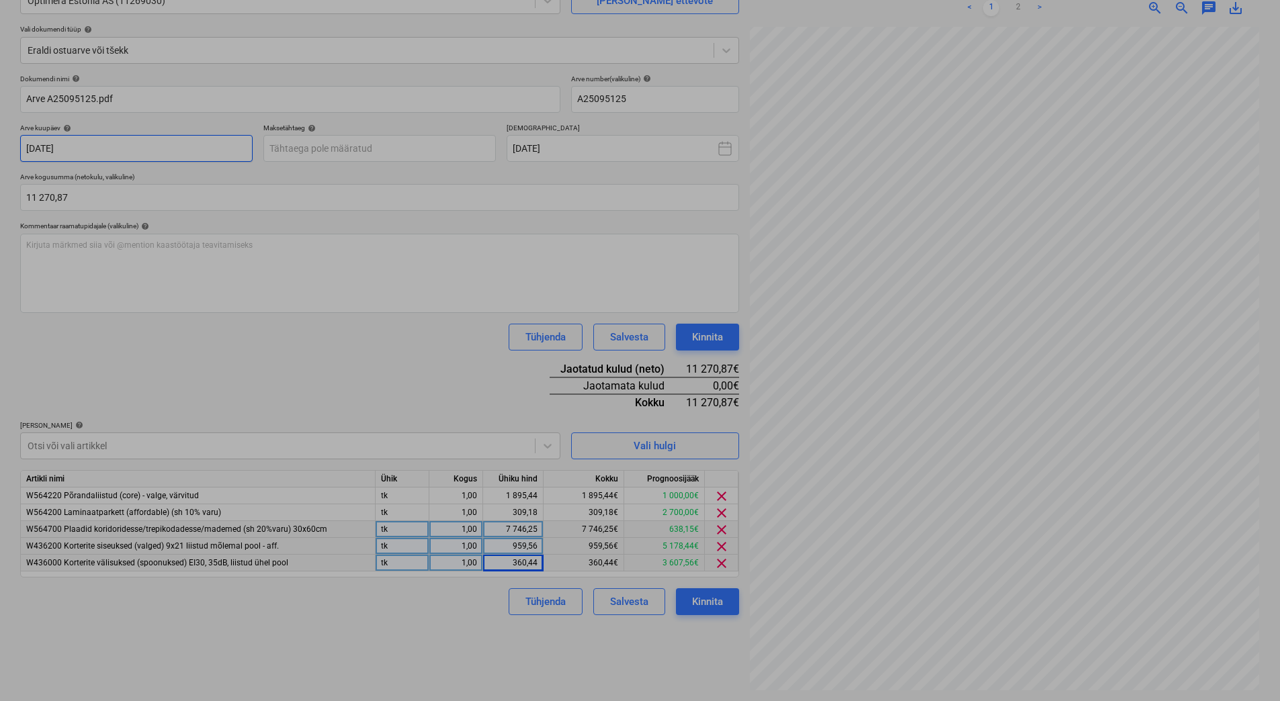
click at [101, 141] on body "Projektid Kontaktid Ettevõte Koondarved 3 Postkast format_size keyboard_arrow_d…" at bounding box center [640, 216] width 1280 height 701
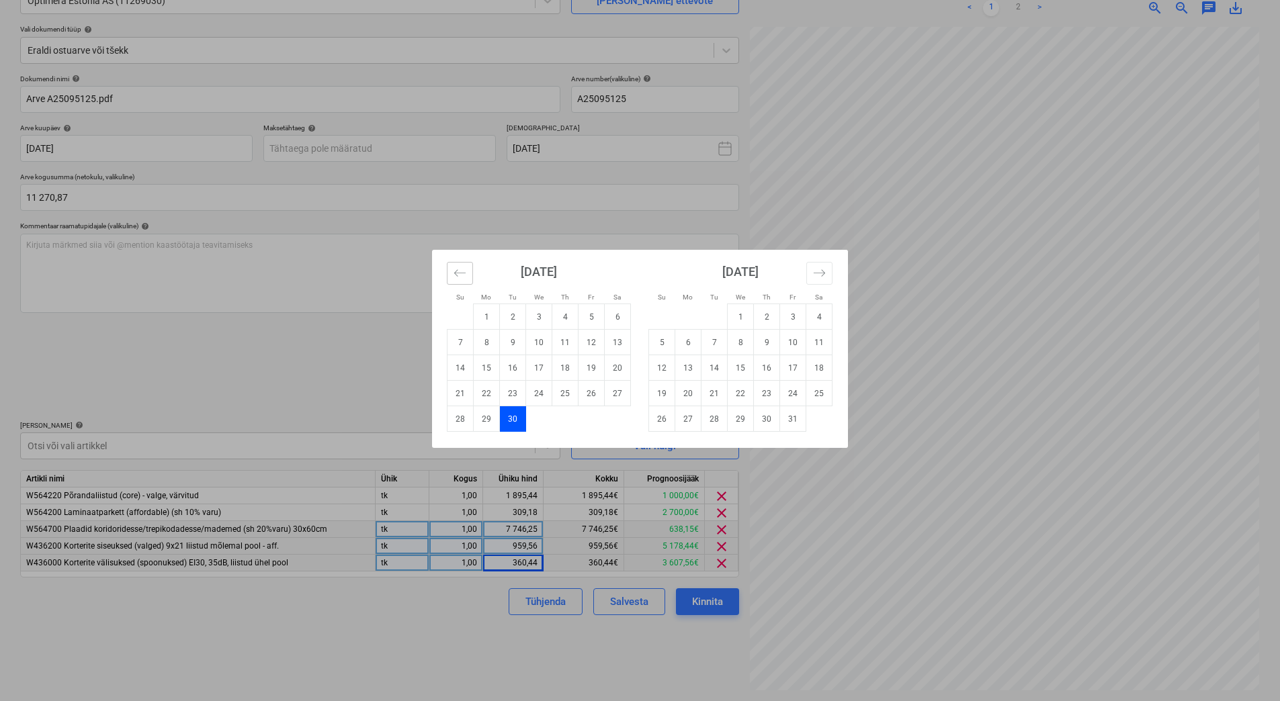
click at [459, 272] on icon "Move backward to switch to the previous month." at bounding box center [460, 273] width 13 height 13
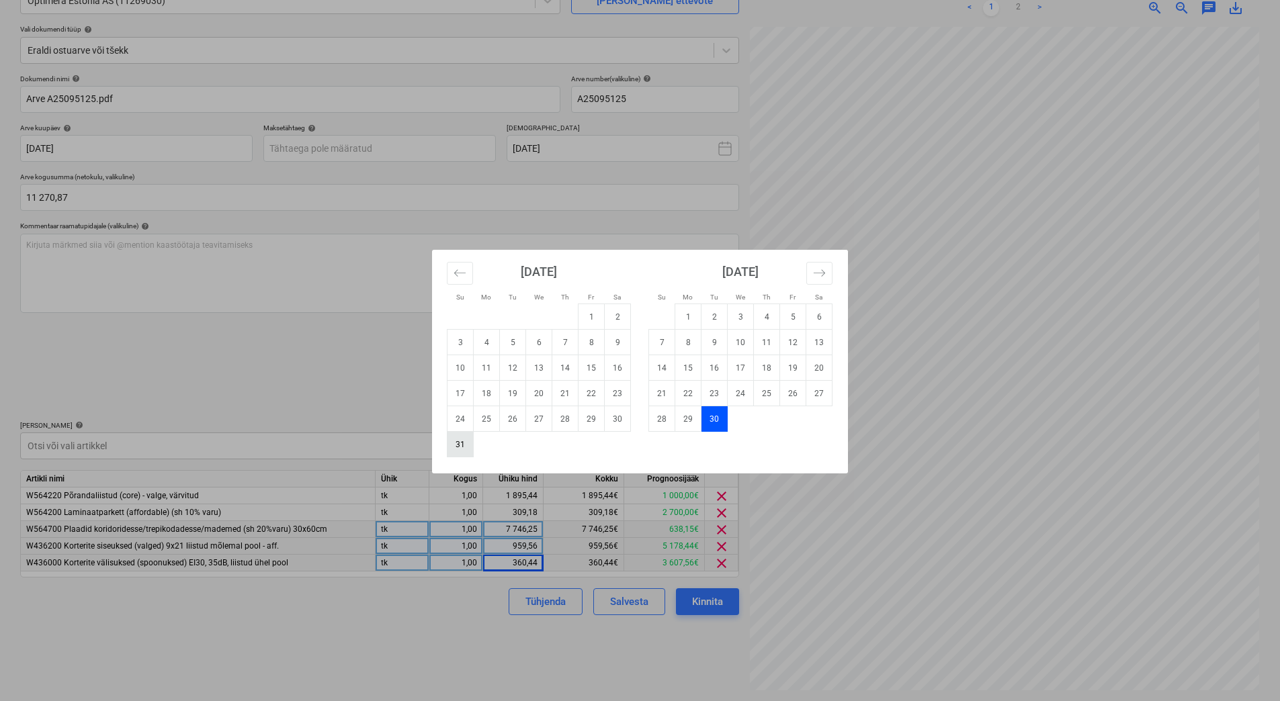
click at [455, 442] on td "31" at bounding box center [460, 445] width 26 height 26
type input "[DATE]"
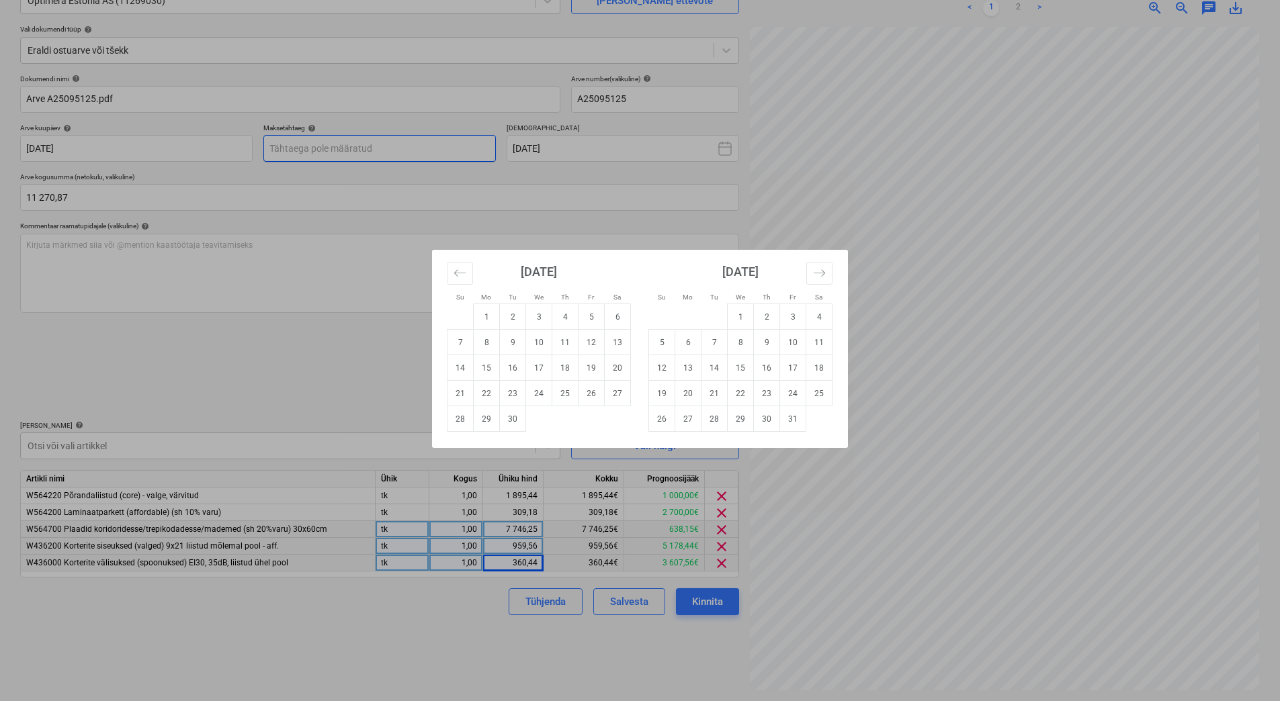
click at [358, 153] on body "Projektid Kontaktid Ettevõte Koondarved 3 Postkast format_size keyboard_arrow_d…" at bounding box center [640, 216] width 1280 height 701
click at [742, 371] on td "15" at bounding box center [741, 368] width 26 height 26
type input "15 Oct 2025"
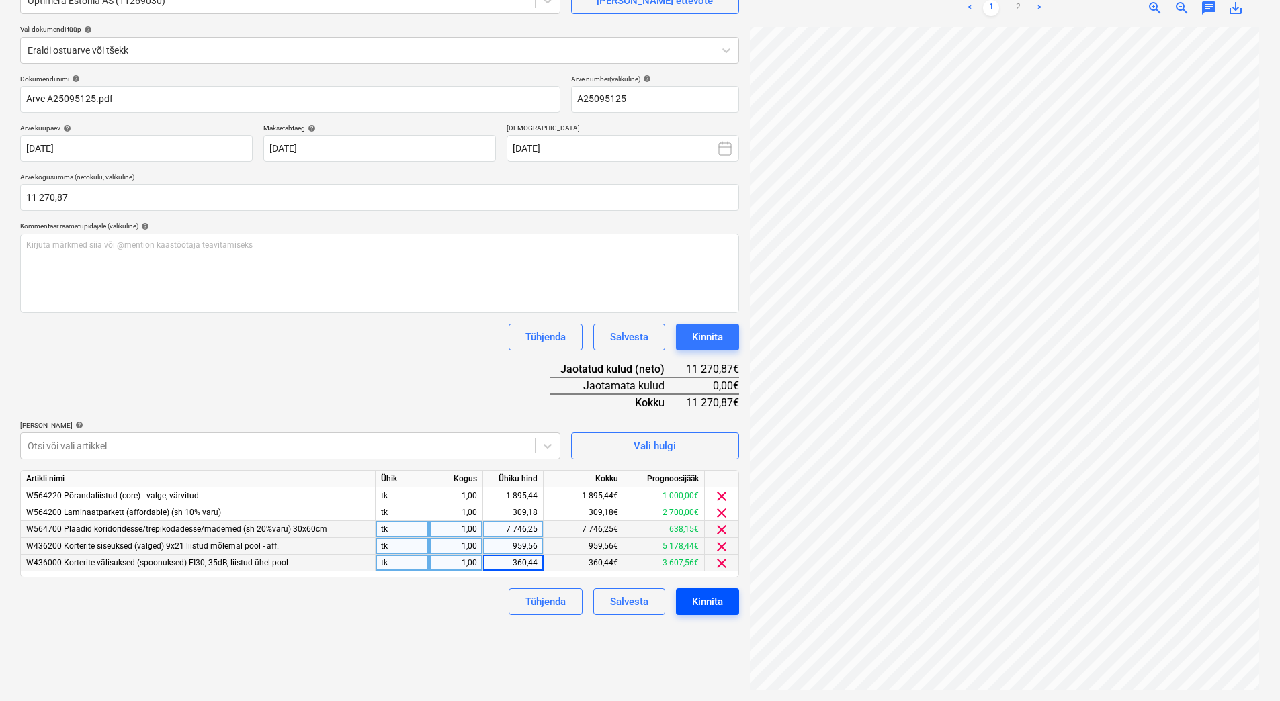
click at [728, 603] on button "Kinnita" at bounding box center [707, 602] width 63 height 27
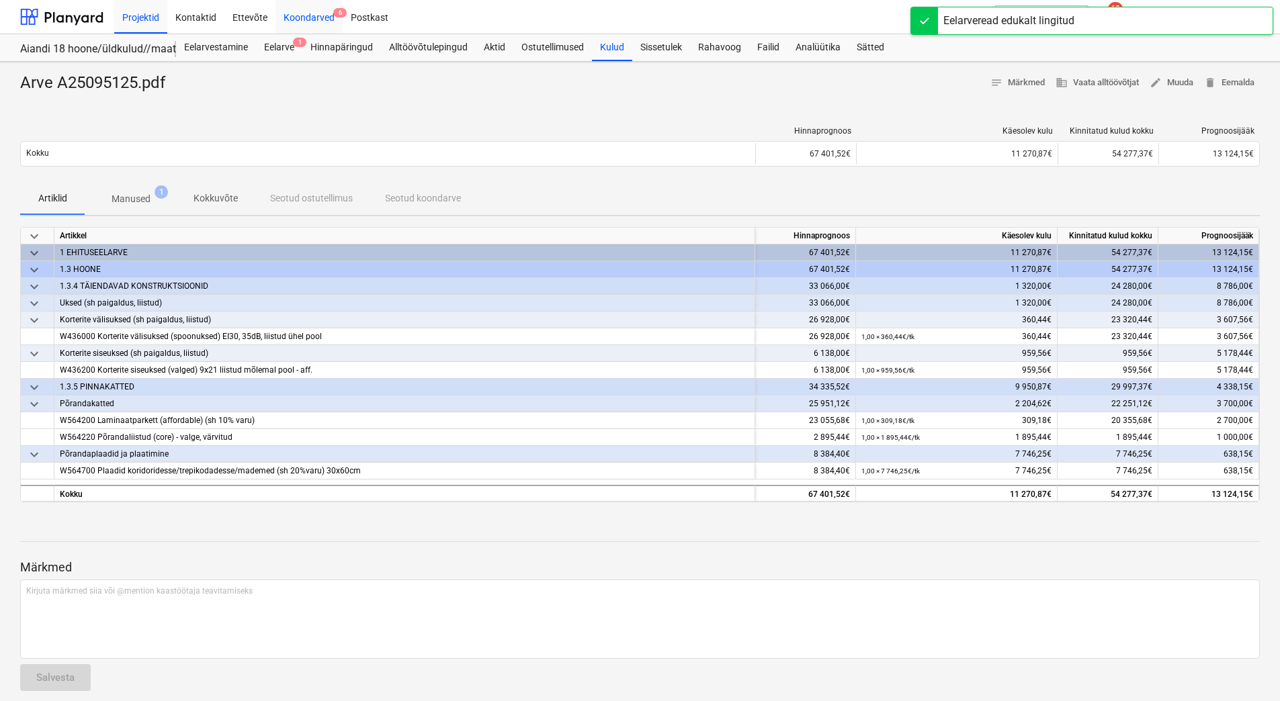
click at [306, 15] on div "Koondarved 6" at bounding box center [308, 16] width 67 height 34
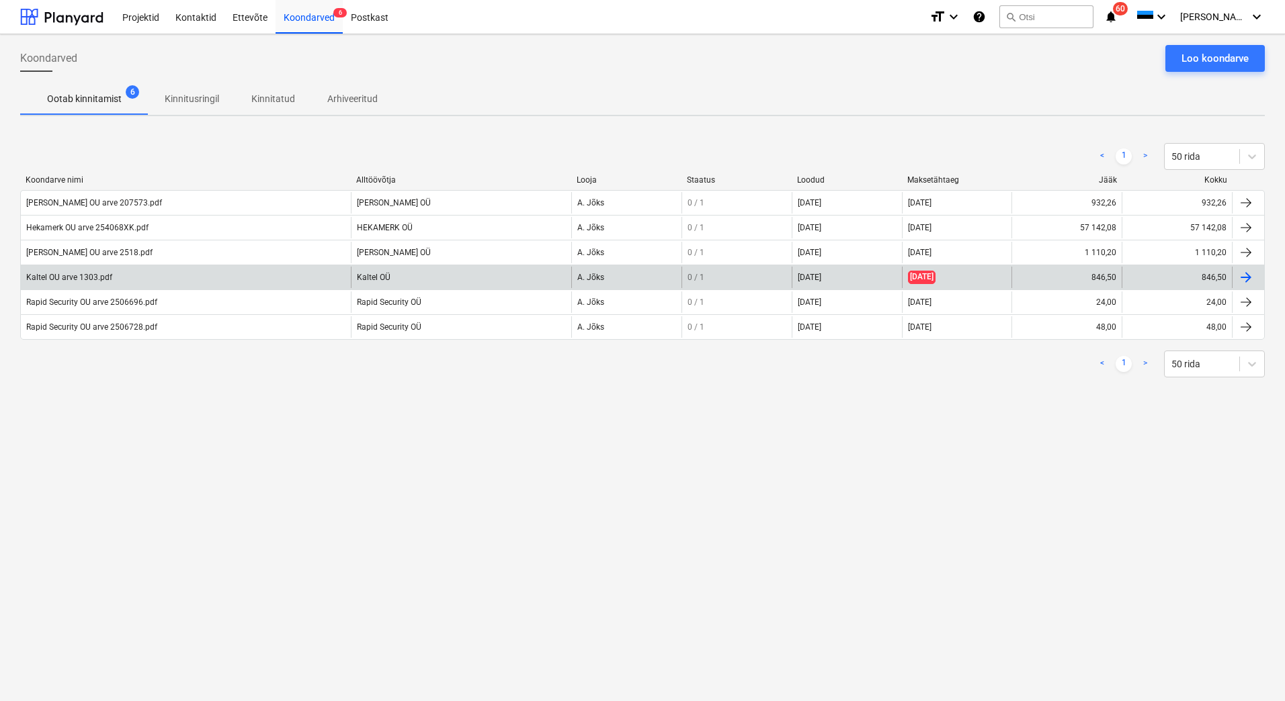
click at [93, 283] on div "Kaltel OU arve 1303.pdf" at bounding box center [186, 278] width 330 height 22
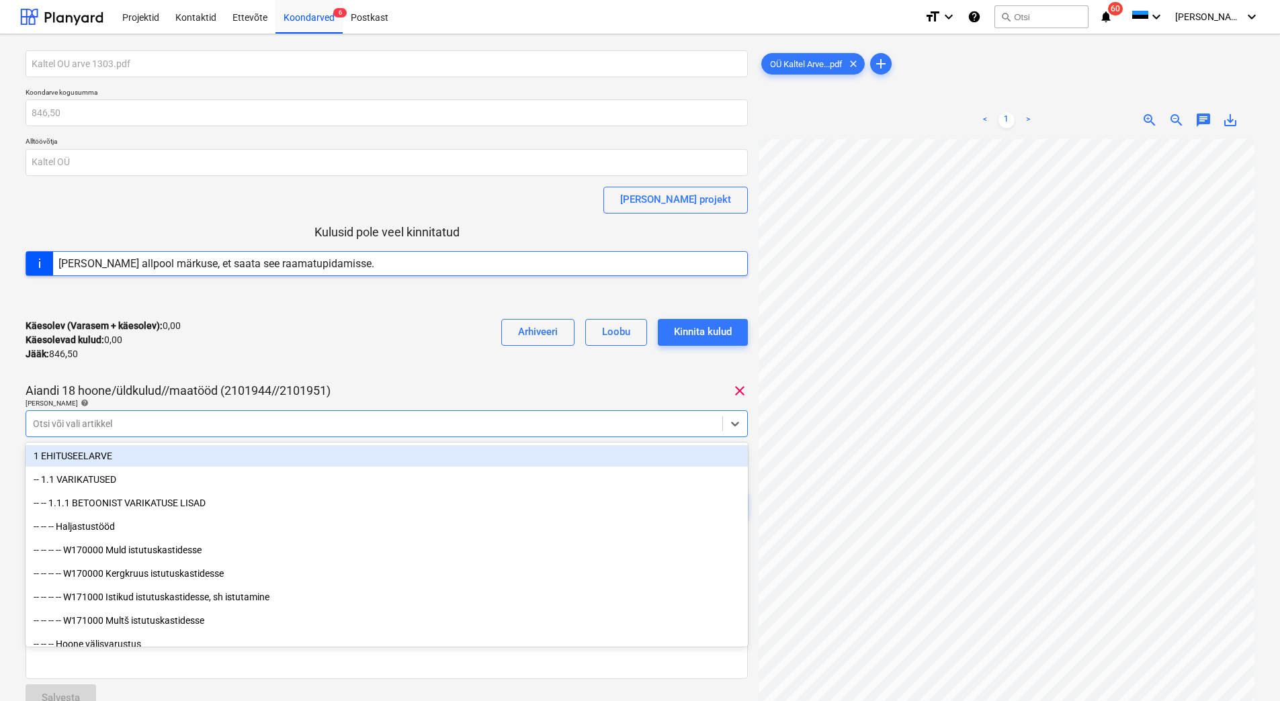
click at [52, 419] on div at bounding box center [374, 423] width 683 height 13
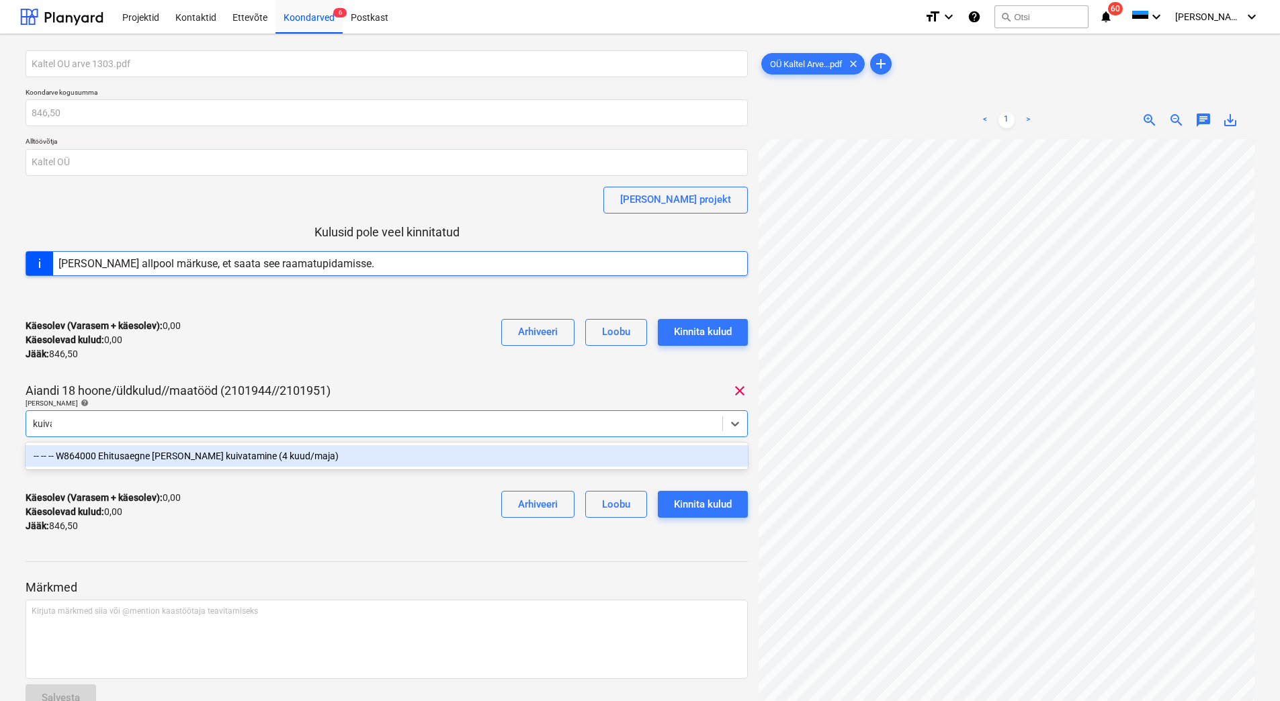
type input "kuivat"
click at [178, 458] on div "-- -- -- W864000 Ehitusaegne [PERSON_NAME] kuivatamine (4 kuud/maja)" at bounding box center [387, 456] width 722 height 22
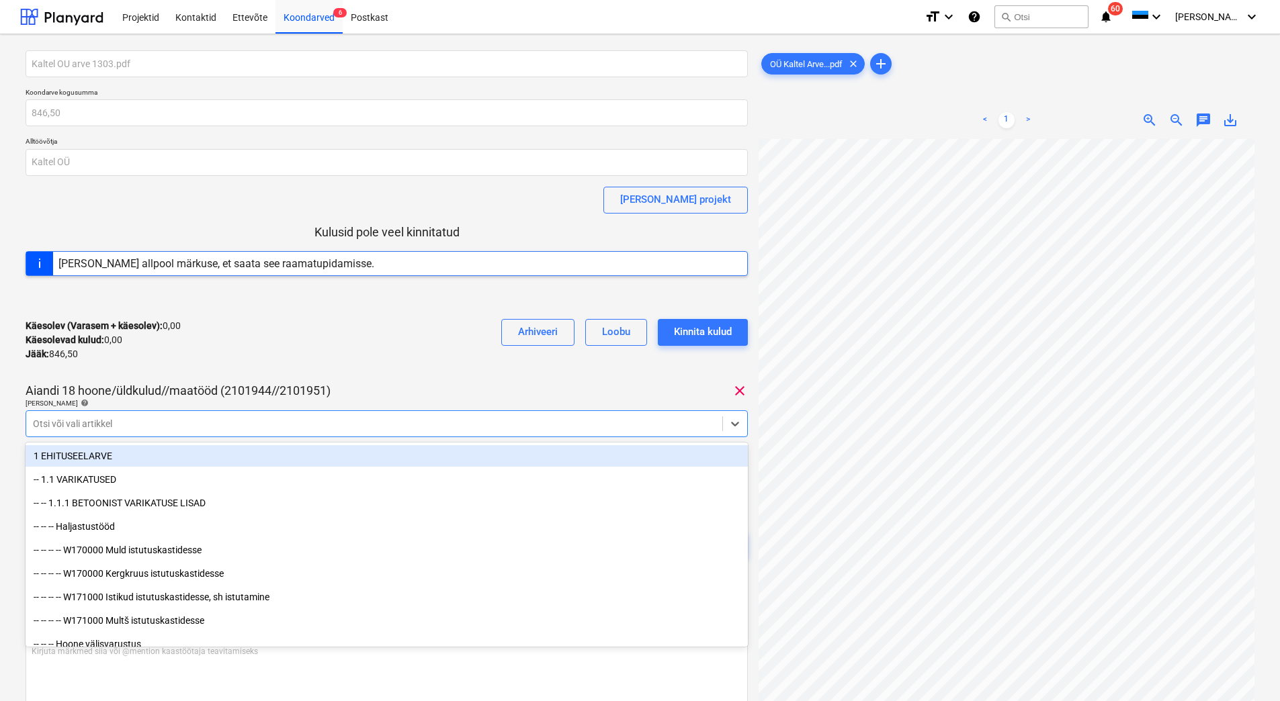
click at [417, 337] on div "Käesolev (Varasem + käesolev) : 0,00 Käesolevad kulud : 0,00 Jääk : 846,50 Arhi…" at bounding box center [387, 340] width 722 height 64
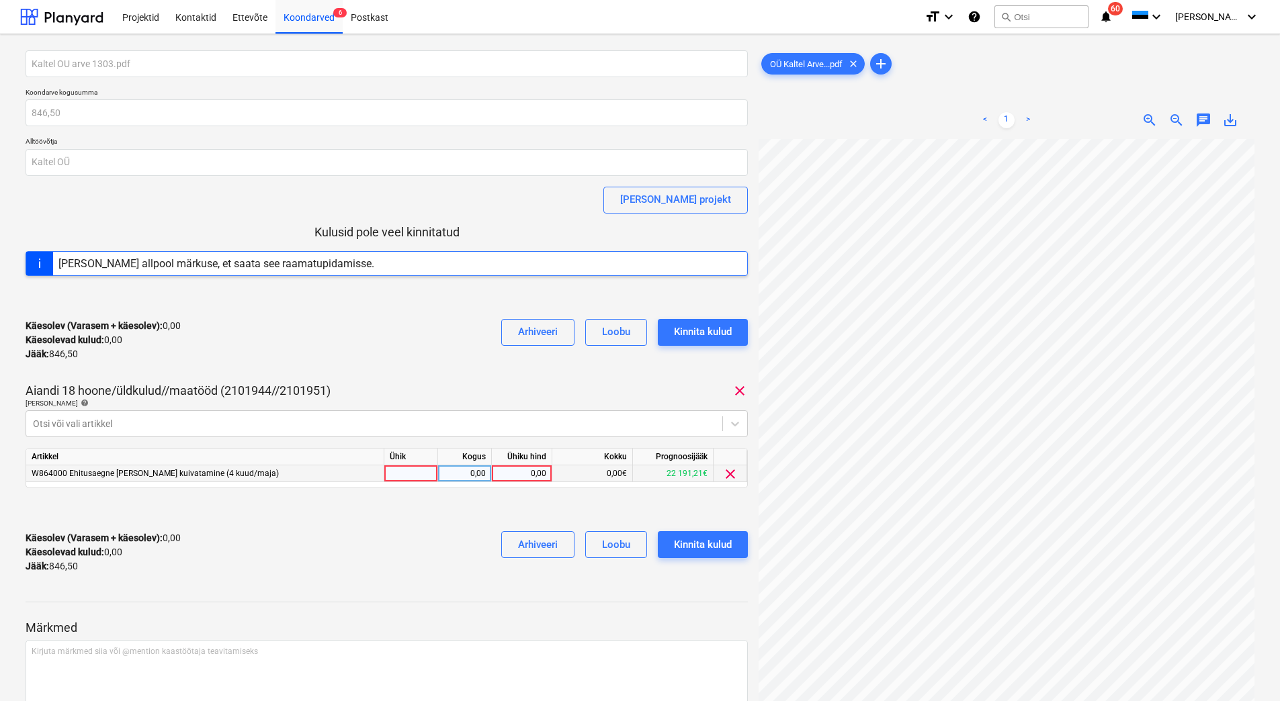
click at [514, 471] on div "0,00" at bounding box center [521, 474] width 49 height 17
type input "846,50"
click at [363, 548] on div "Käesolev (Varasem + käesolev) : 0,00 Käesolevad kulud : 0,00 Jääk : 846,50 Arhi…" at bounding box center [387, 553] width 722 height 64
click at [729, 543] on div "Kinnita kulud" at bounding box center [703, 544] width 58 height 17
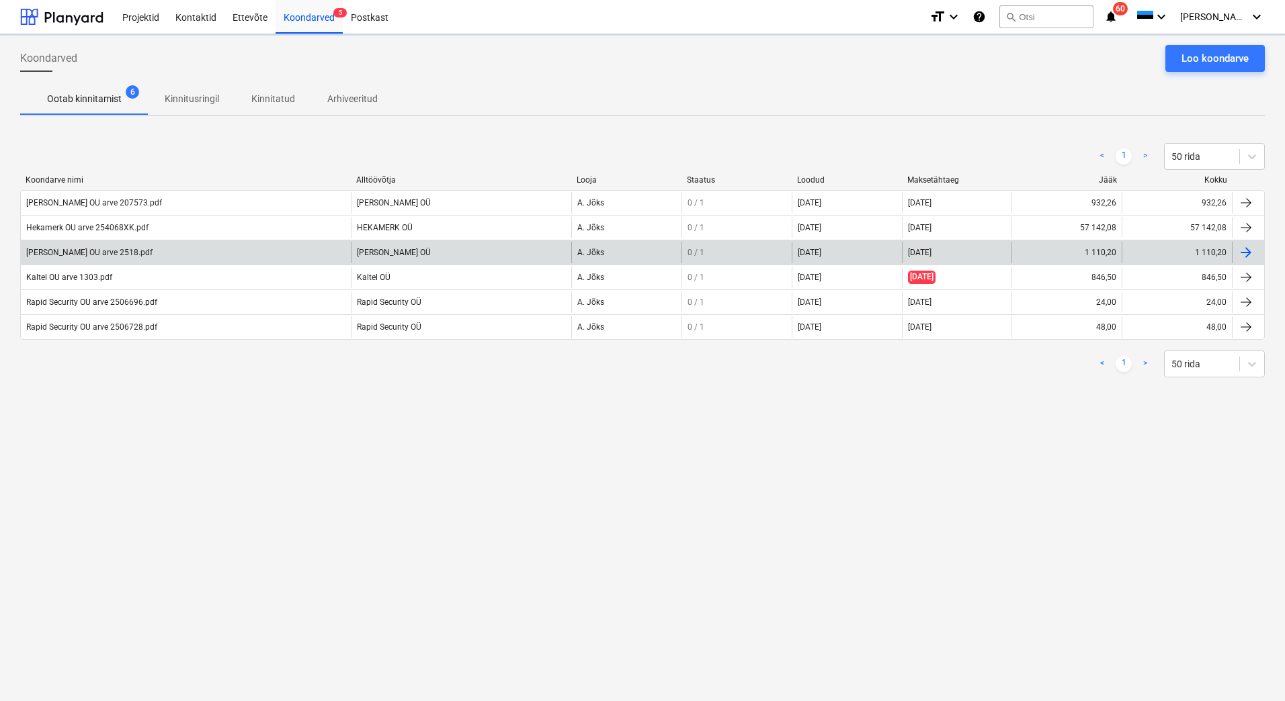
click at [32, 258] on div "Sinine Draakon OU arve 2518.pdf" at bounding box center [186, 253] width 330 height 22
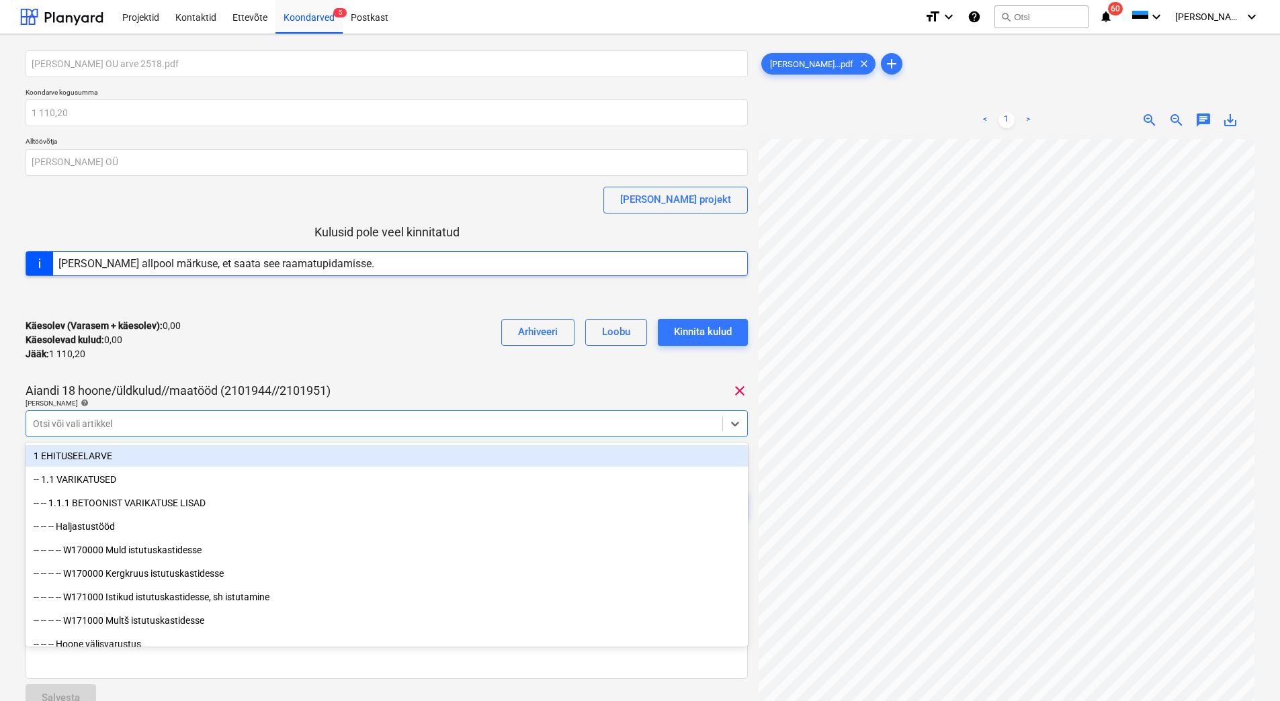
click at [125, 420] on div at bounding box center [374, 423] width 683 height 13
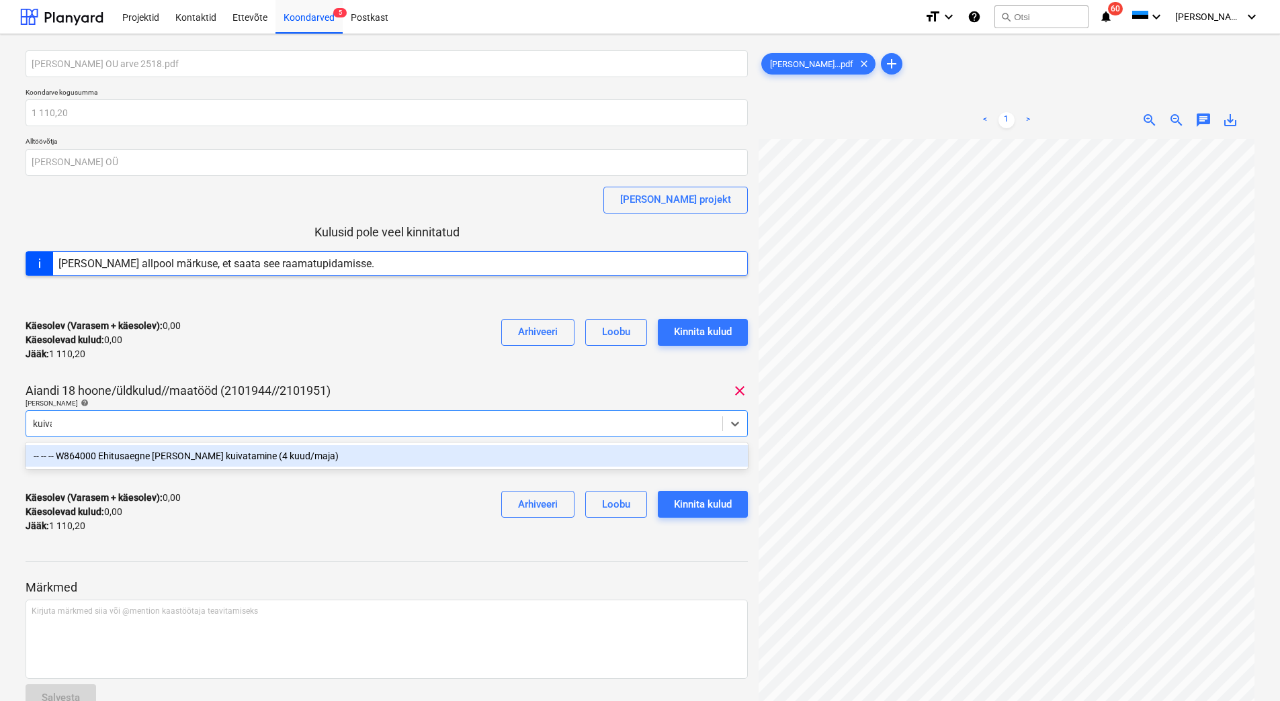
type input "kuivat"
click at [145, 451] on div "-- -- -- W864000 Ehitusaegne [PERSON_NAME] kuivatamine (4 kuud/maja)" at bounding box center [387, 456] width 722 height 22
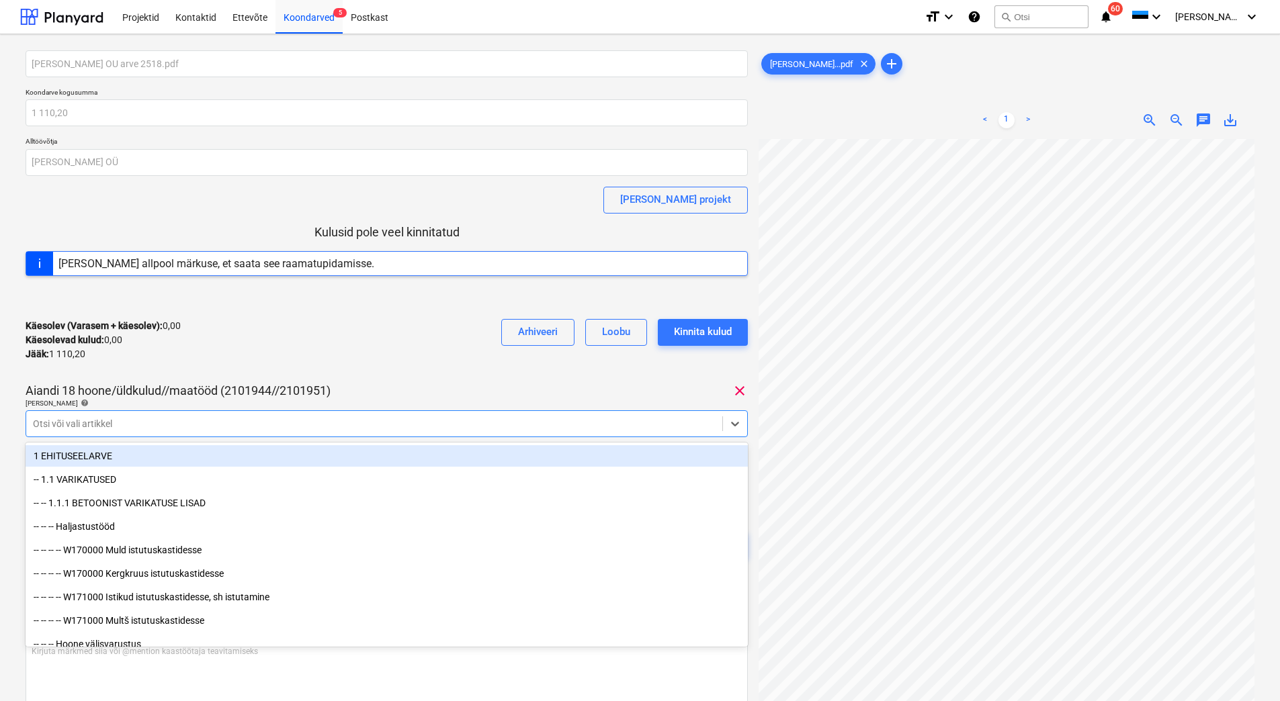
click at [302, 344] on div "Käesolev (Varasem + käesolev) : 0,00 Käesolevad kulud : 0,00 Jääk : 1 110,20 Ar…" at bounding box center [387, 340] width 722 height 64
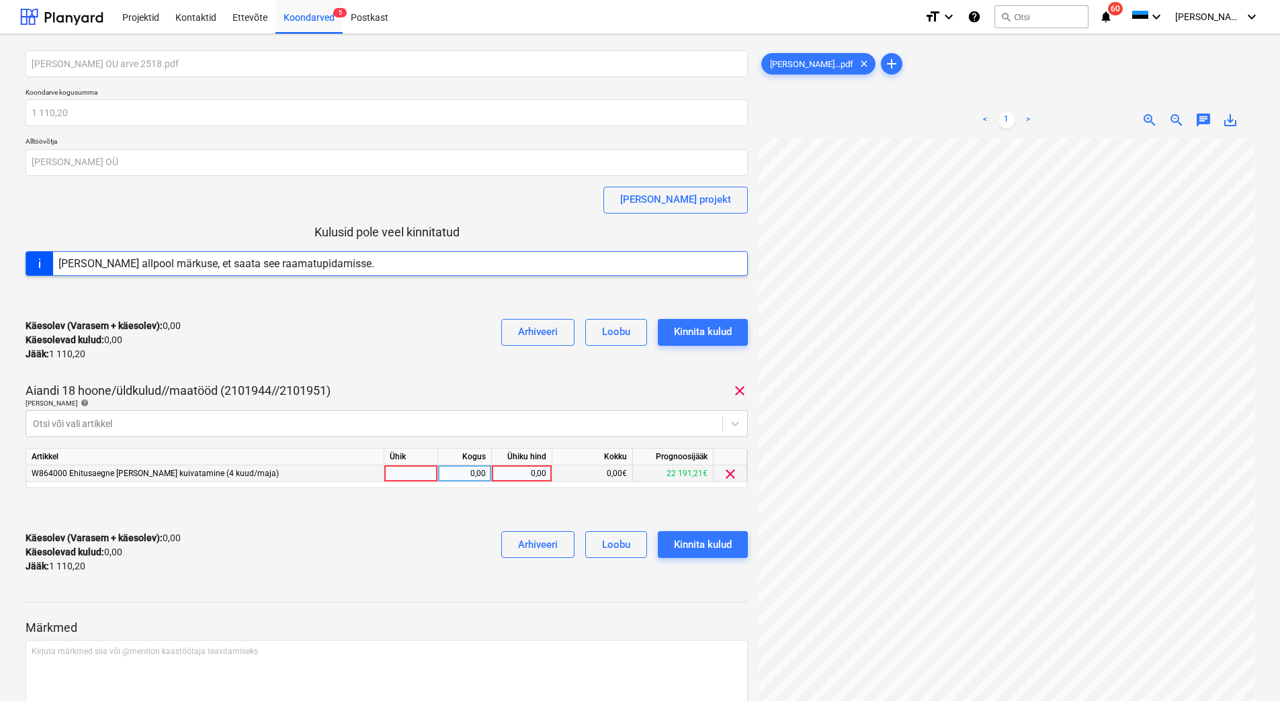
click at [505, 473] on div "0,00" at bounding box center [521, 474] width 49 height 17
type input "1110,20"
click at [414, 550] on div "Käesolev (Varasem + käesolev) : 0,00 Käesolevad kulud : 0,00 Jääk : 1 110,20 Ar…" at bounding box center [387, 553] width 722 height 64
click at [720, 549] on div "Kinnita kulud" at bounding box center [703, 544] width 58 height 17
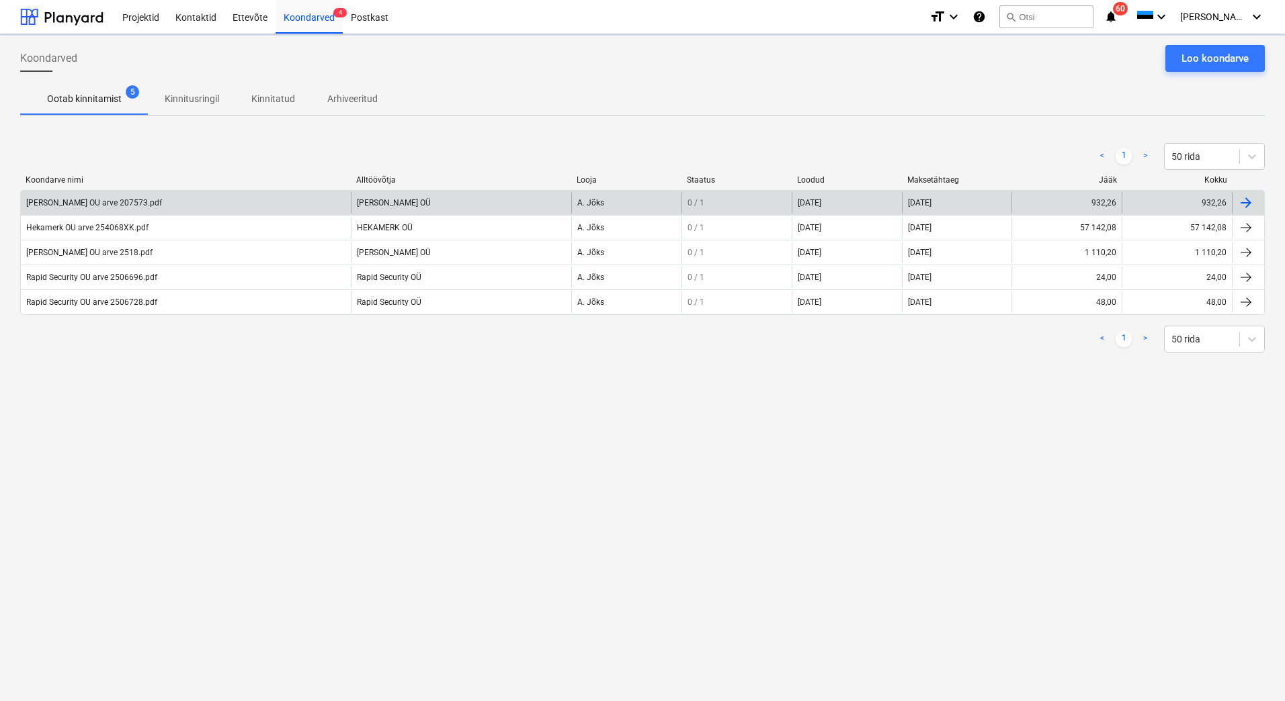
click at [110, 210] on div "Kemmerling OU arve 207573.pdf" at bounding box center [186, 203] width 330 height 22
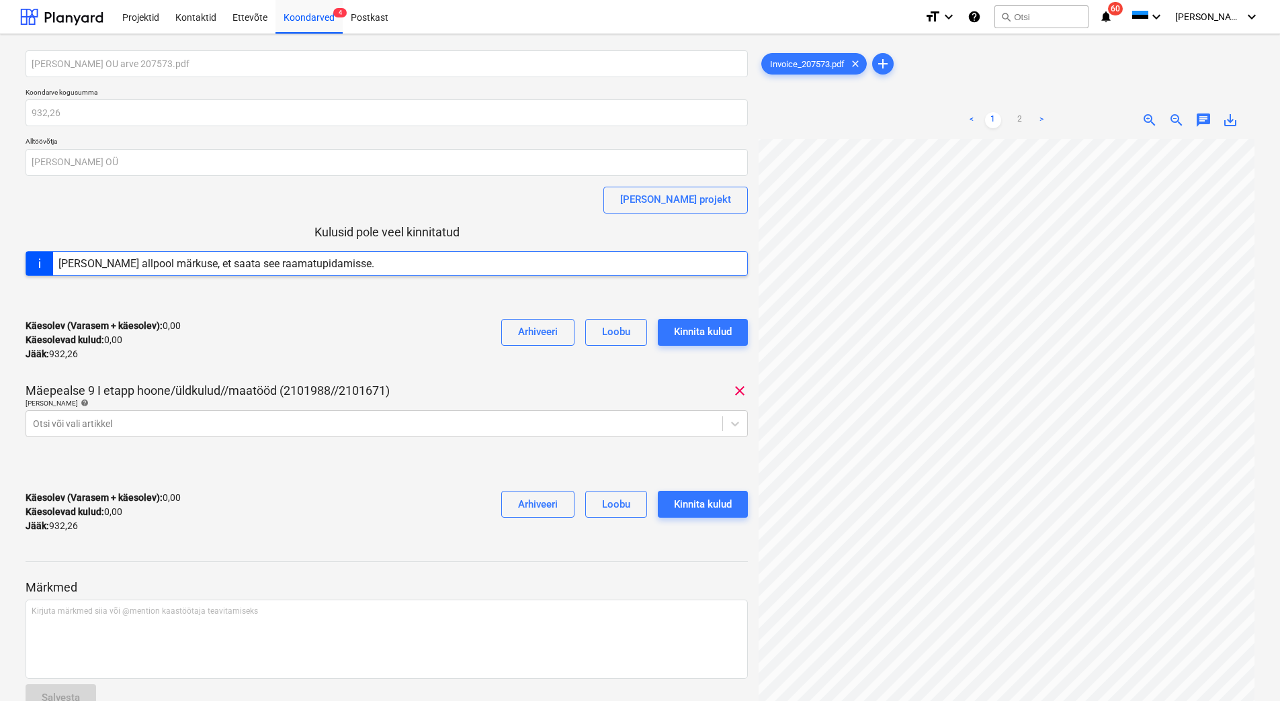
scroll to position [195, 9]
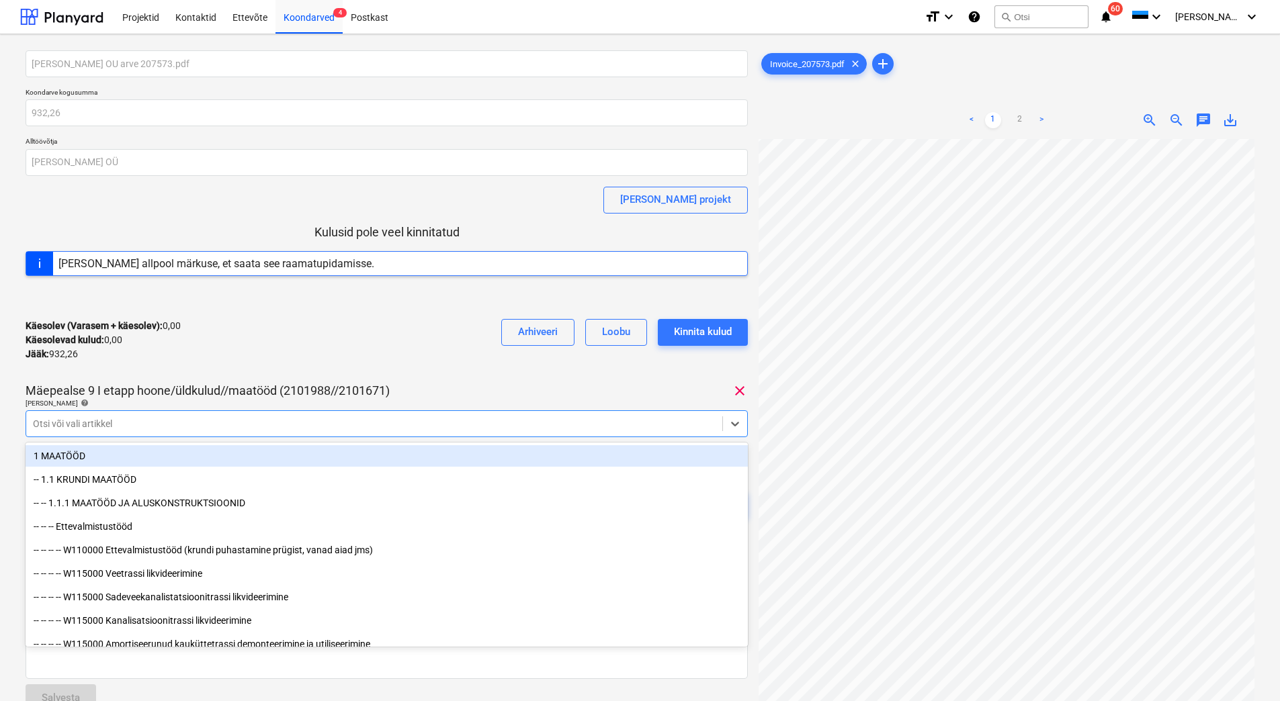
click at [131, 426] on div at bounding box center [374, 423] width 683 height 13
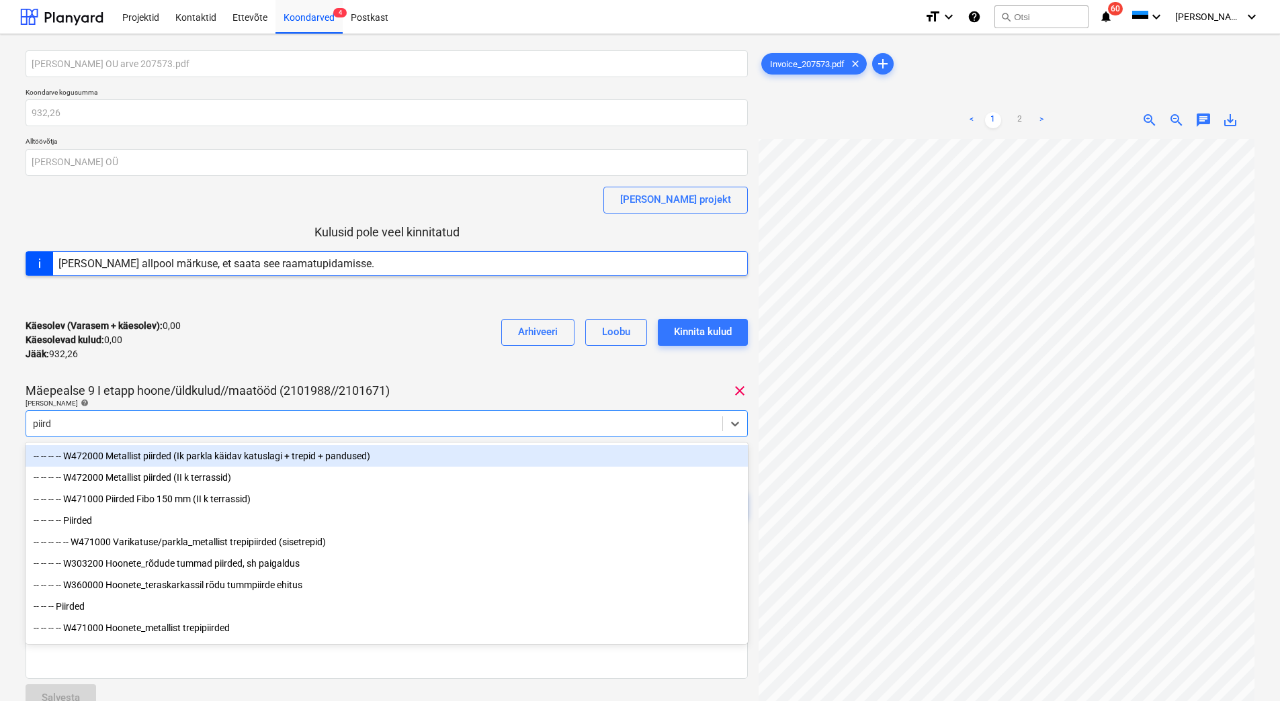
type input "piirde"
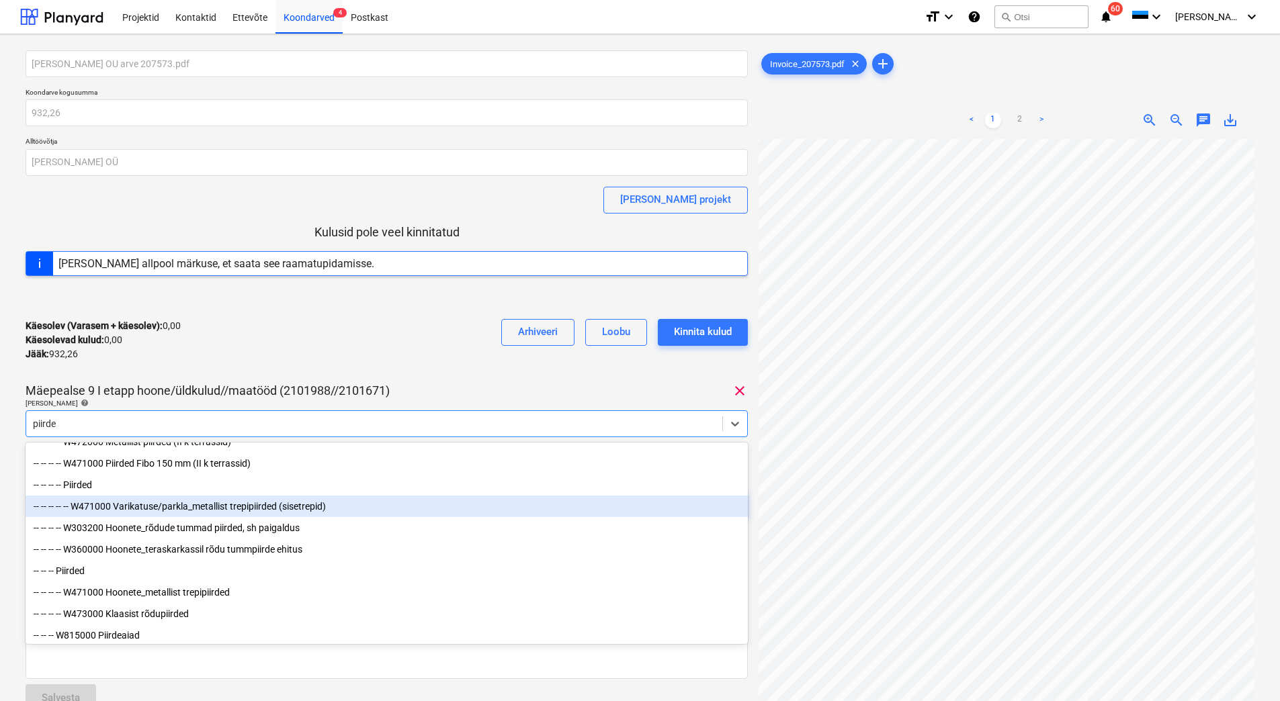
scroll to position [70, 0]
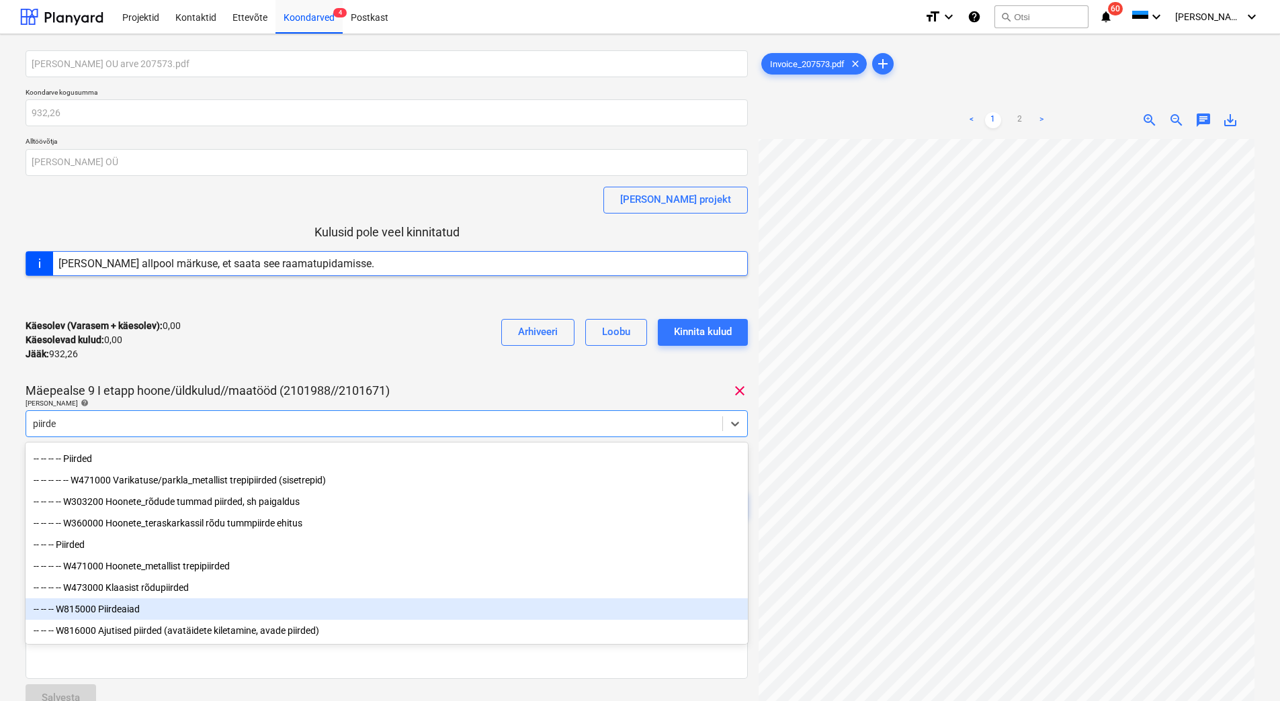
click at [136, 607] on div "-- -- -- W815000 Piirdeaiad" at bounding box center [387, 610] width 722 height 22
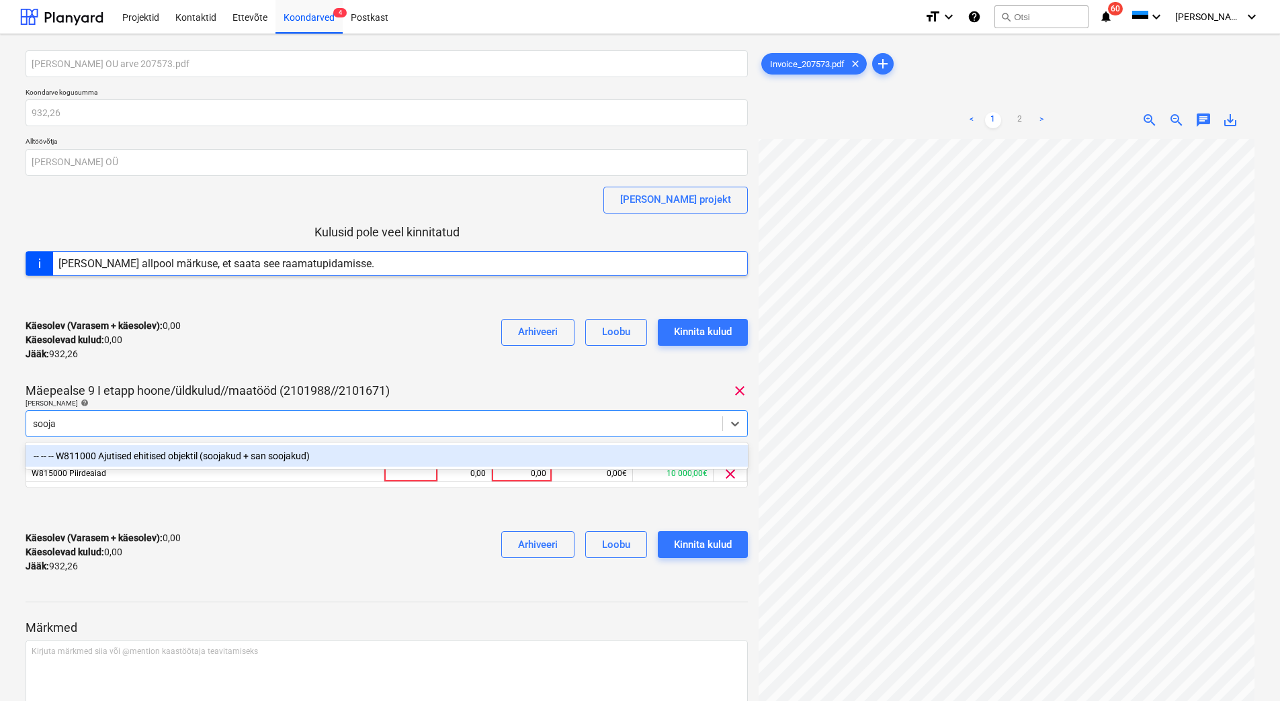
type input "soojak"
click at [180, 457] on div "-- -- -- W811000 Ajutised ehitised objektil (soojakud + san soojakud)" at bounding box center [387, 456] width 722 height 22
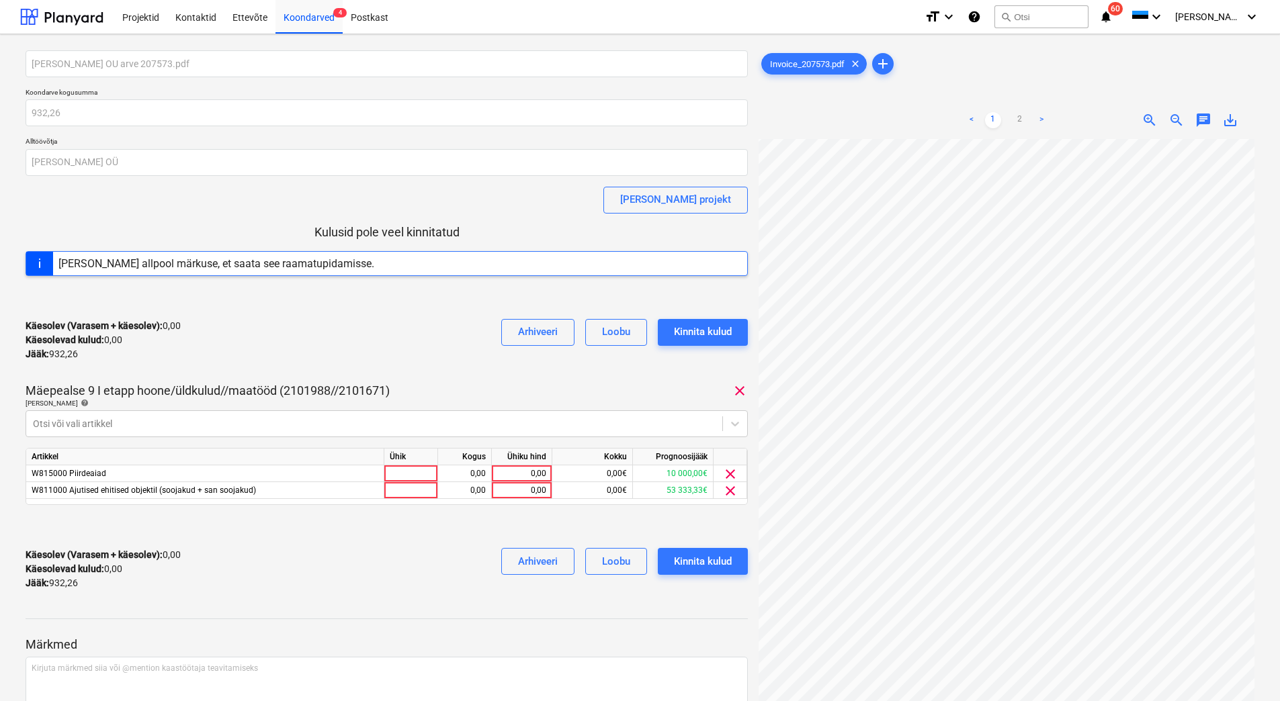
click at [203, 370] on div "Käesolev (Varasem + käesolev) : 0,00 Käesolevad kulud : 0,00 Jääk : 932,26 Arhi…" at bounding box center [387, 340] width 722 height 64
click at [521, 471] on div "0,00" at bounding box center [521, 474] width 49 height 17
type input "3"
click at [521, 488] on div "0,00" at bounding box center [521, 490] width 49 height 17
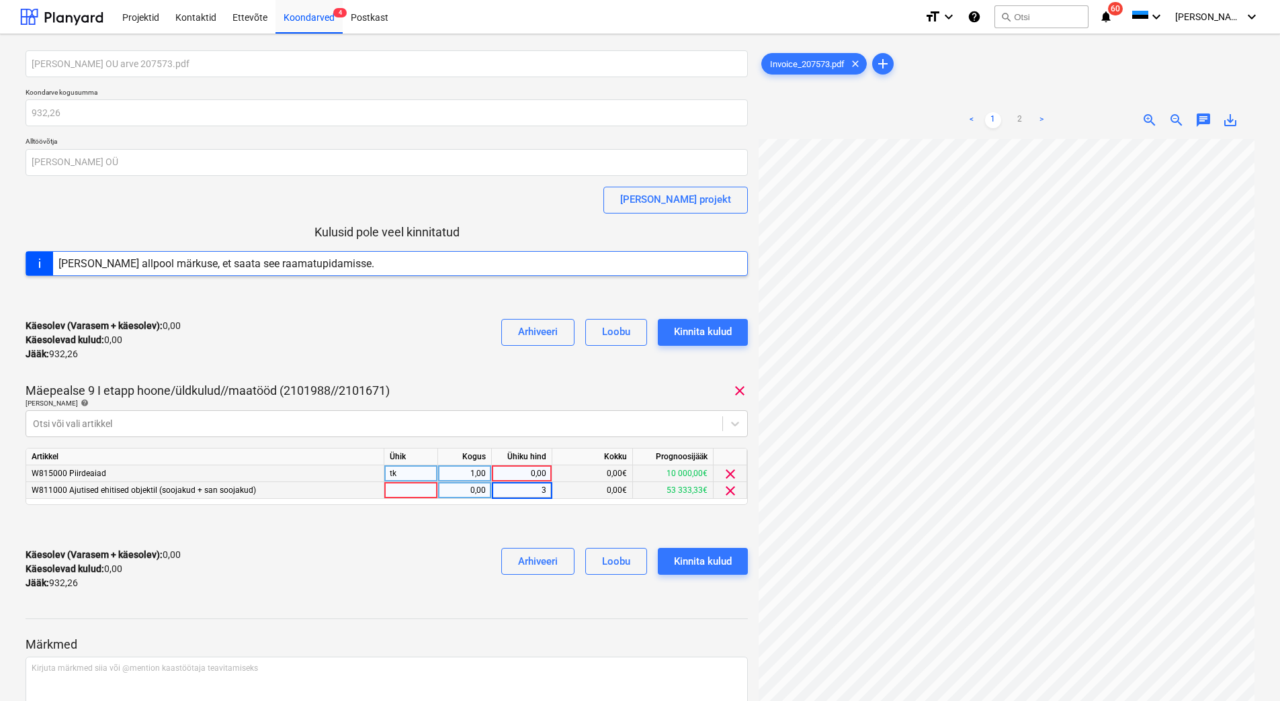
type input "32"
click at [523, 470] on div "0,00" at bounding box center [521, 474] width 49 height 17
type input "900,26"
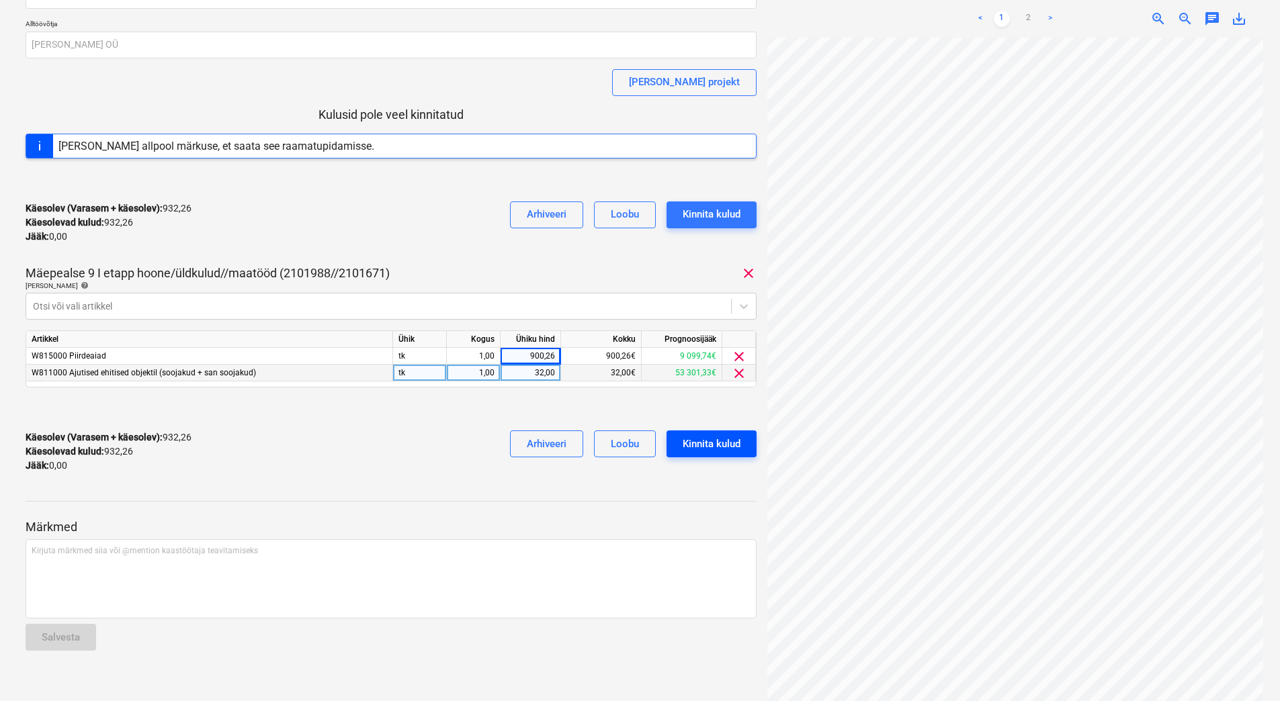
scroll to position [0, 27]
click at [1025, 17] on link "2" at bounding box center [1029, 19] width 16 height 16
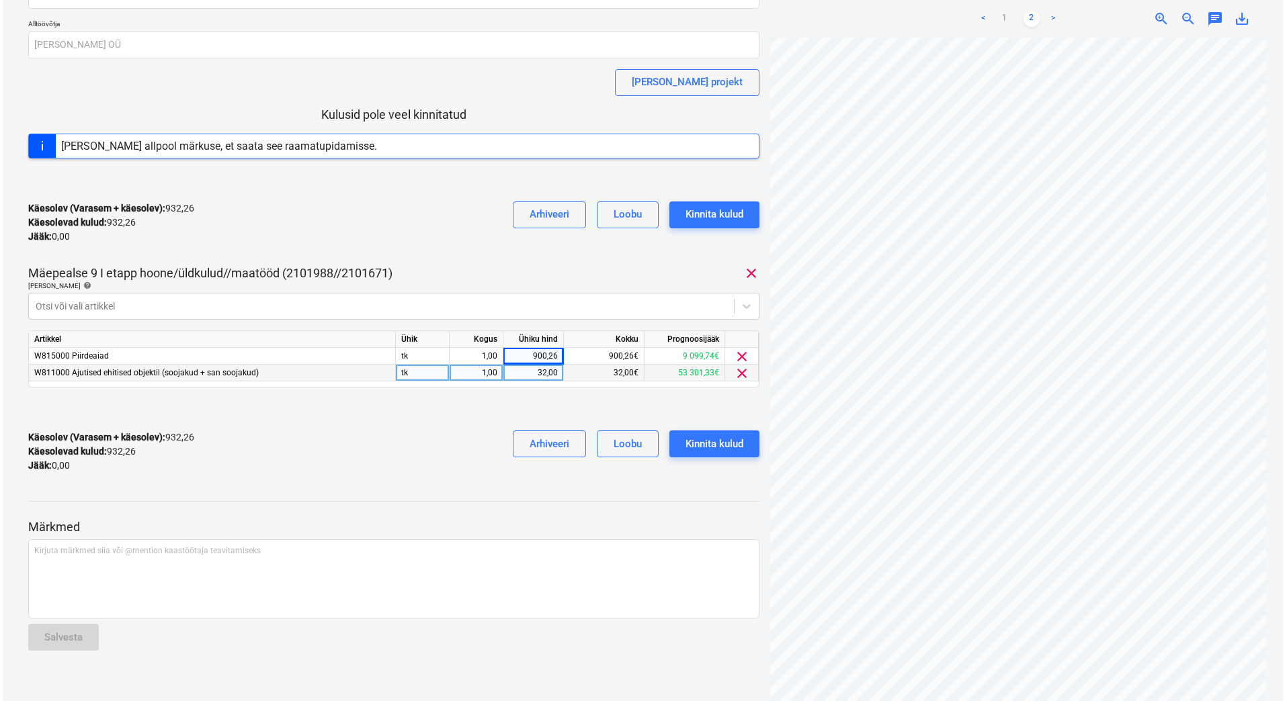
scroll to position [3, 112]
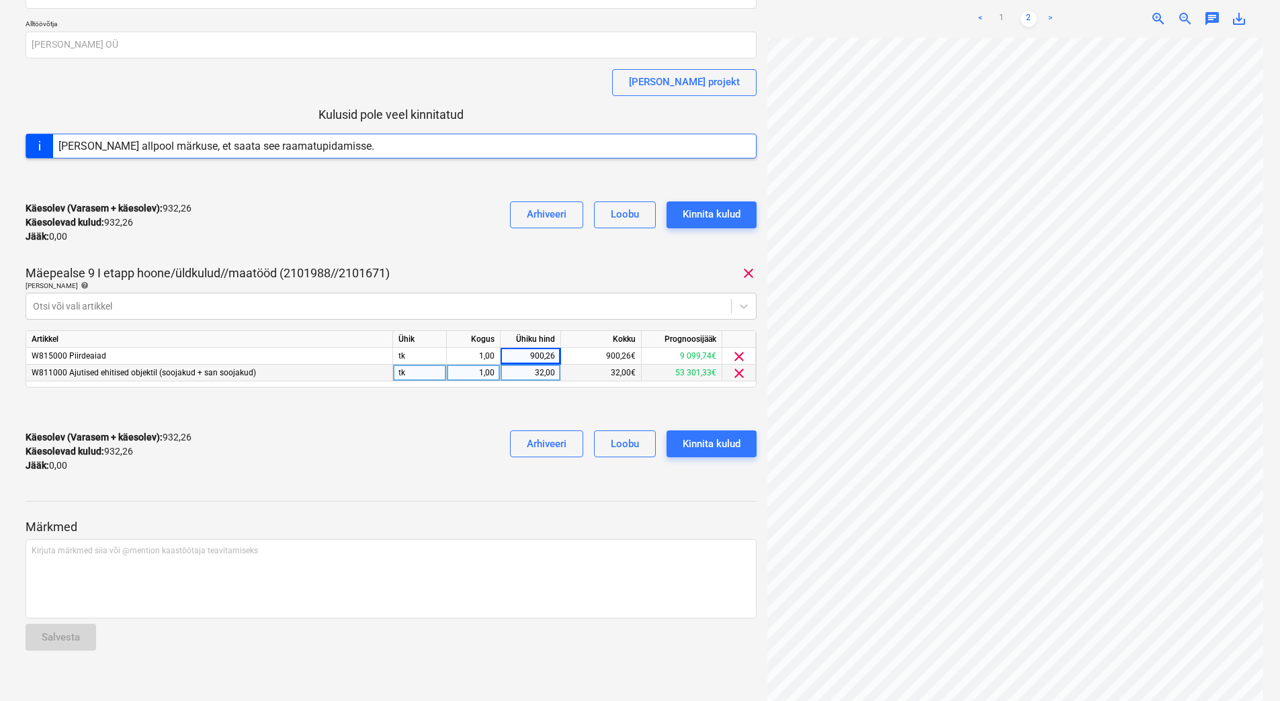
click at [398, 478] on div "Käesolev (Varasem + käesolev) : 932,26 Käesolevad kulud : 932,26 Jääk : 0,00 Ar…" at bounding box center [391, 452] width 731 height 64
click at [741, 445] on button "Kinnita kulud" at bounding box center [712, 444] width 90 height 27
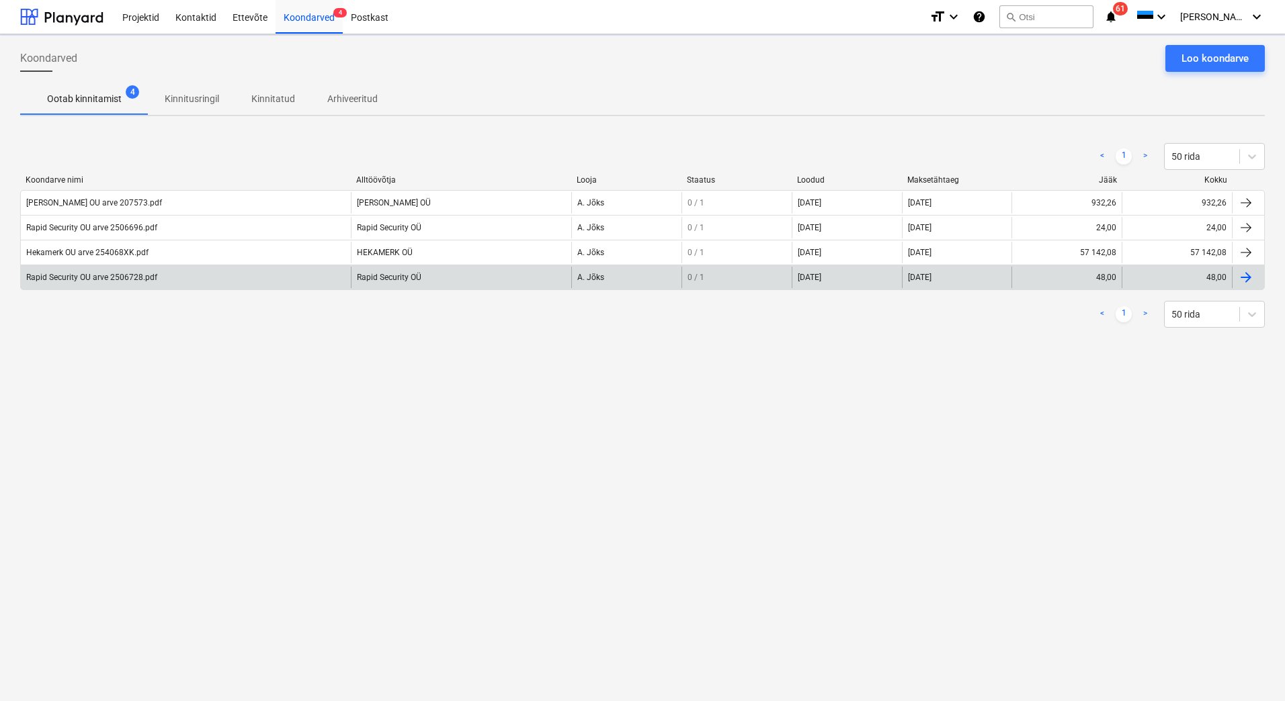
click at [111, 277] on div "Rapid Security OU arve 2506728.pdf" at bounding box center [91, 277] width 131 height 9
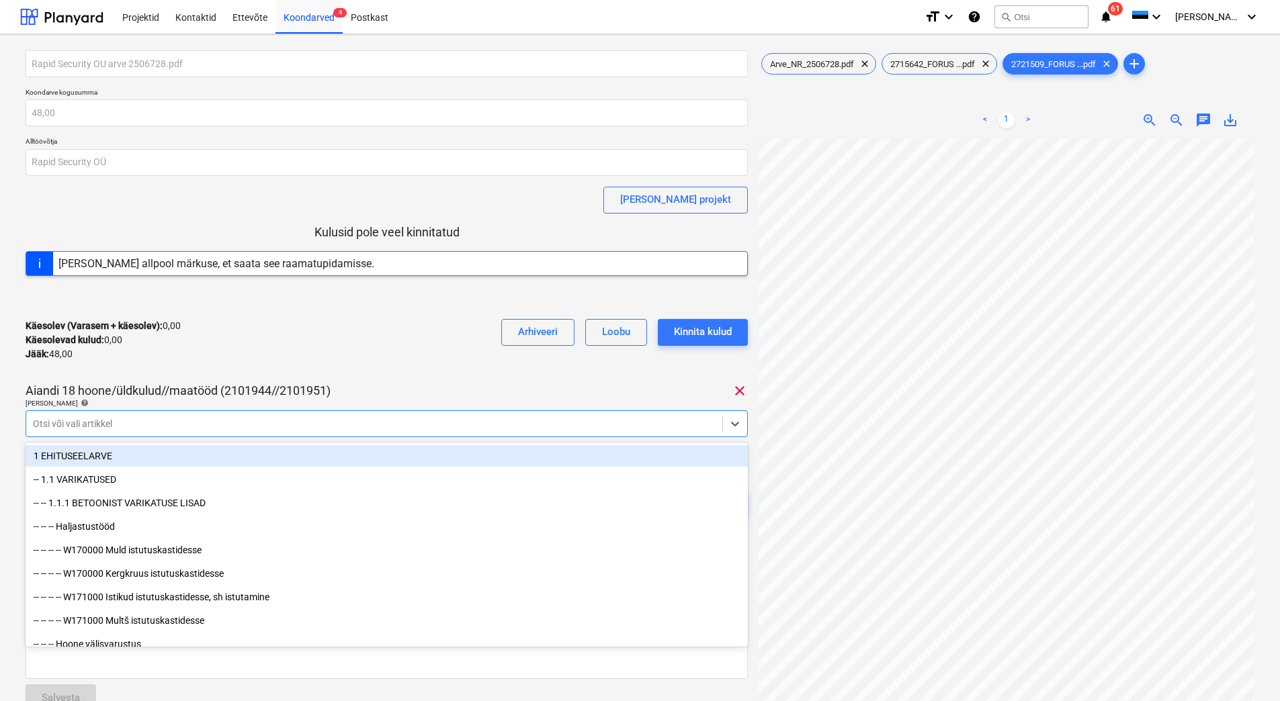
click at [175, 421] on div at bounding box center [374, 423] width 683 height 13
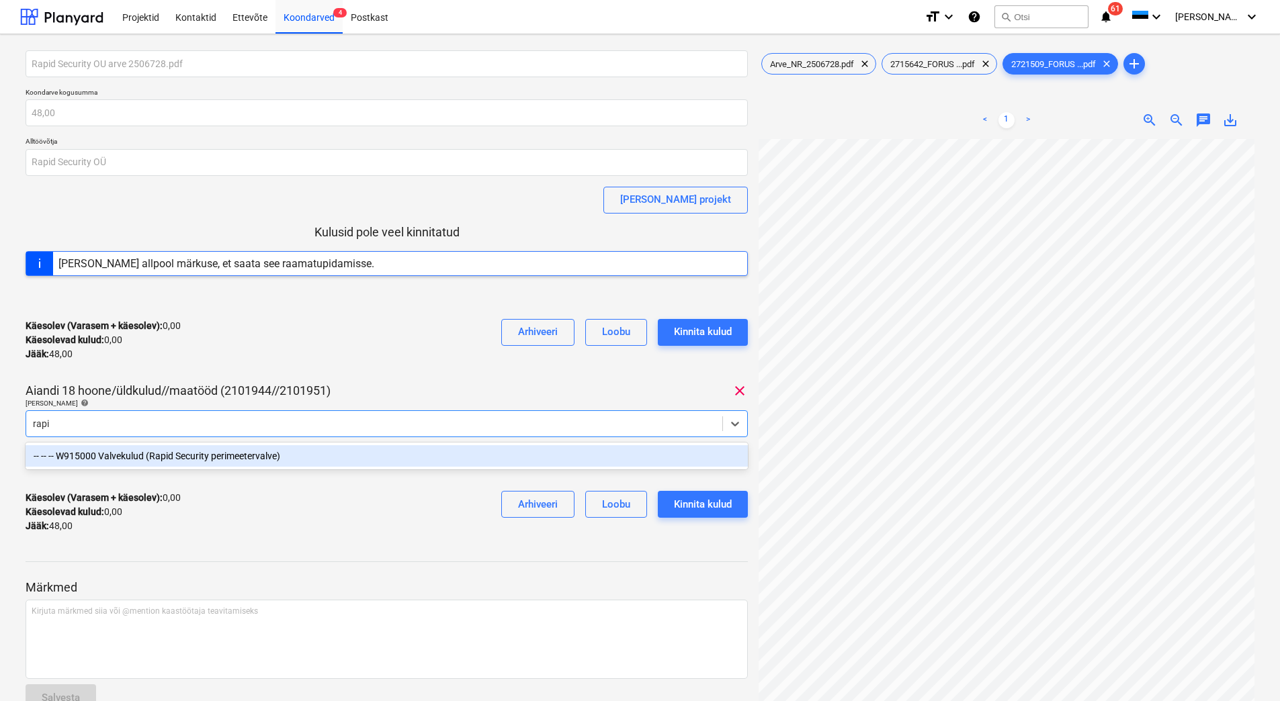
type input "rapid"
click at [198, 458] on div "-- -- -- W915000 Valvekulud (Rapid Security perimeetervalve)" at bounding box center [387, 456] width 722 height 22
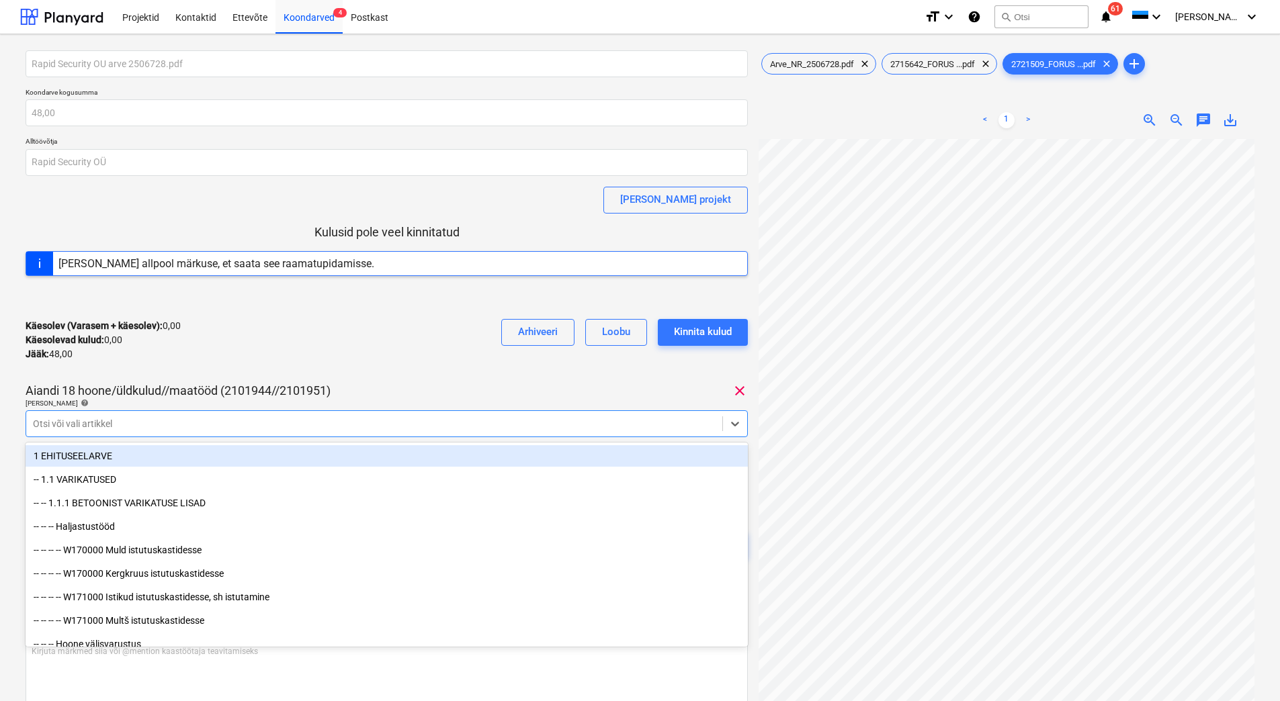
click at [255, 368] on div "Käesolev (Varasem + käesolev) : 0,00 Käesolevad kulud : 0,00 Jääk : 48,00 Arhiv…" at bounding box center [387, 340] width 722 height 64
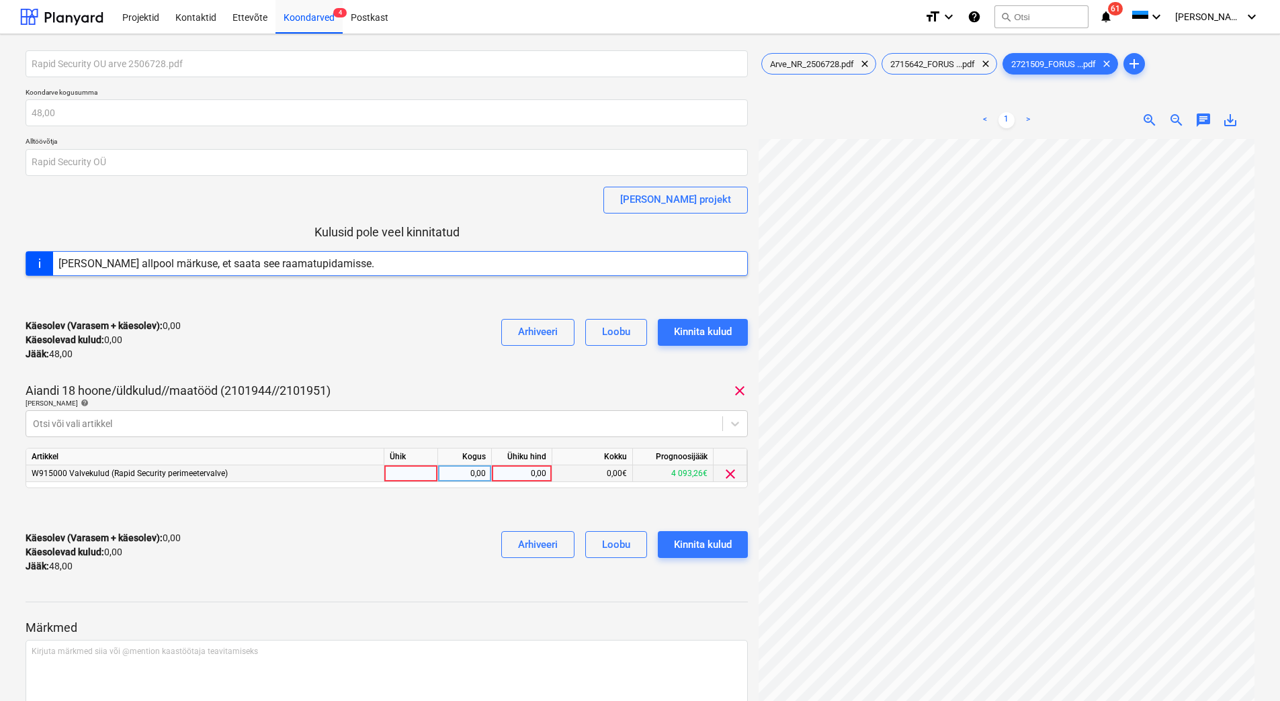
click at [512, 470] on div "0,00" at bounding box center [521, 474] width 49 height 17
type input "48"
click at [447, 522] on div "Käesolev (Varasem + käesolev) : 0,00 Käesolevad kulud : 0,00 Jääk : 48,00 Arhiv…" at bounding box center [387, 553] width 722 height 64
click at [722, 545] on div "Kinnita kulud" at bounding box center [703, 544] width 58 height 17
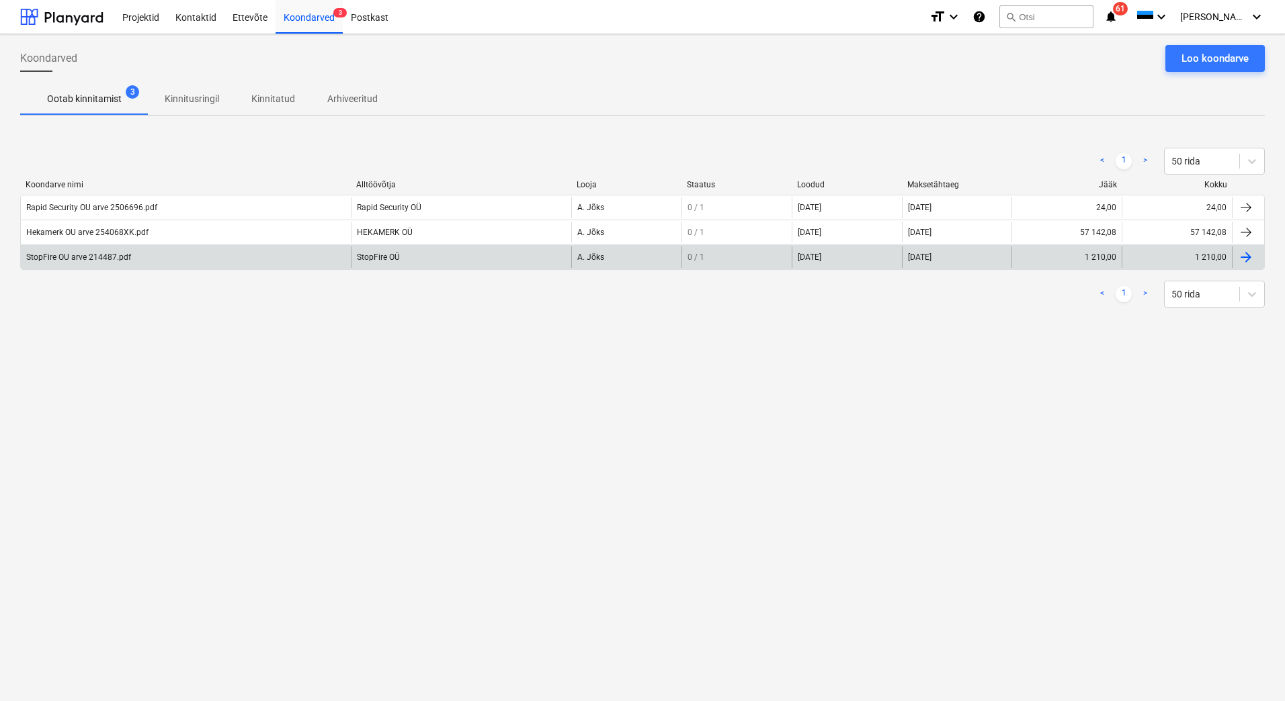
click at [52, 251] on div "StopFire OU arve 214487.pdf" at bounding box center [186, 258] width 330 height 22
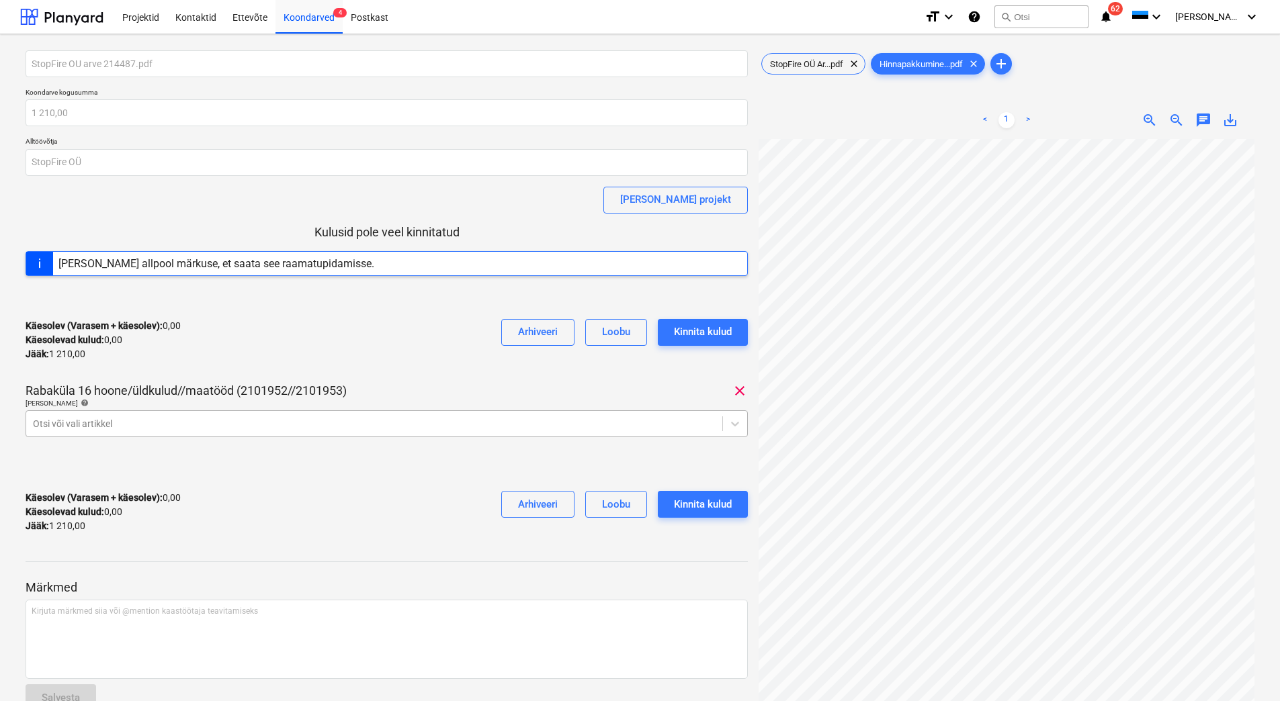
click at [299, 425] on div at bounding box center [374, 423] width 683 height 13
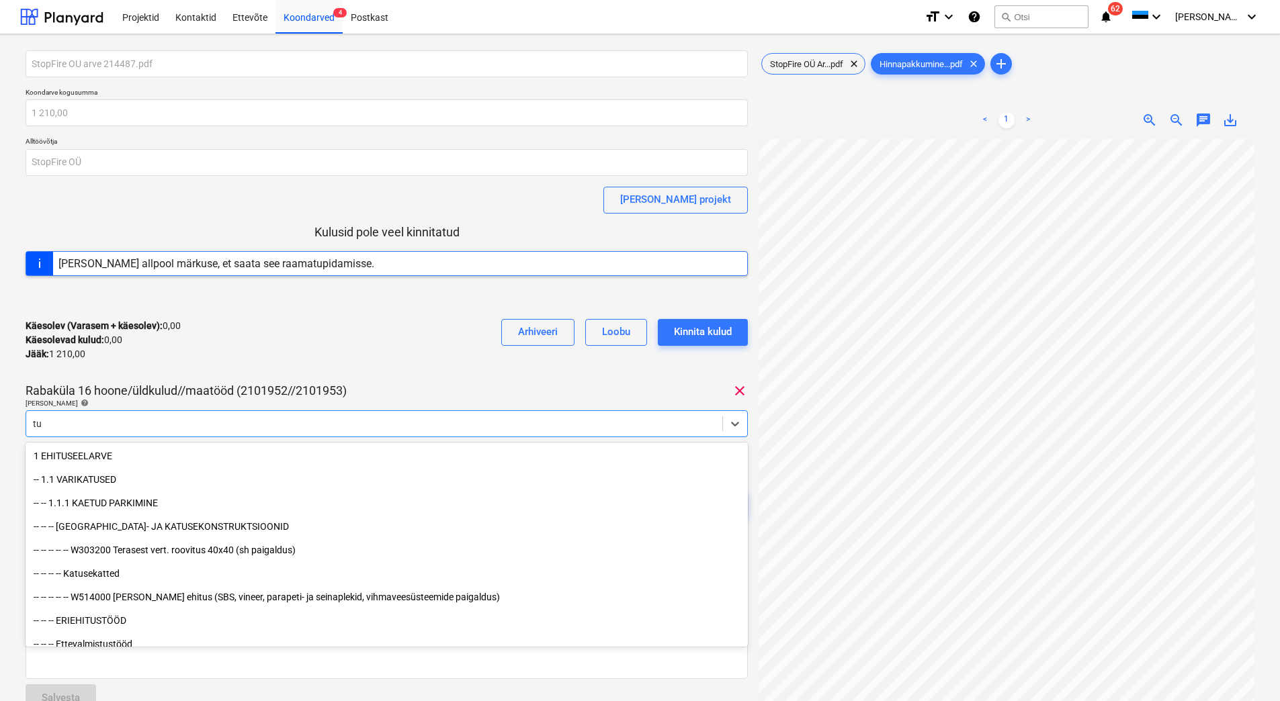
type input "t"
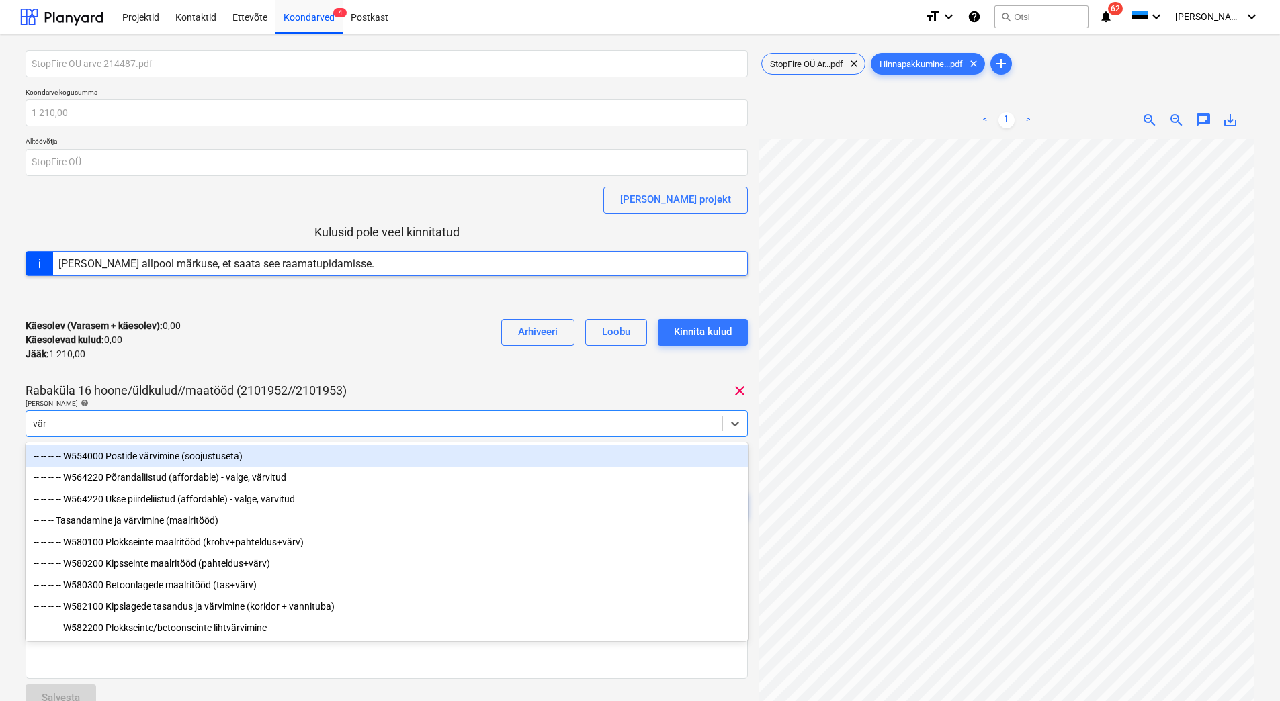
scroll to position [70, 0]
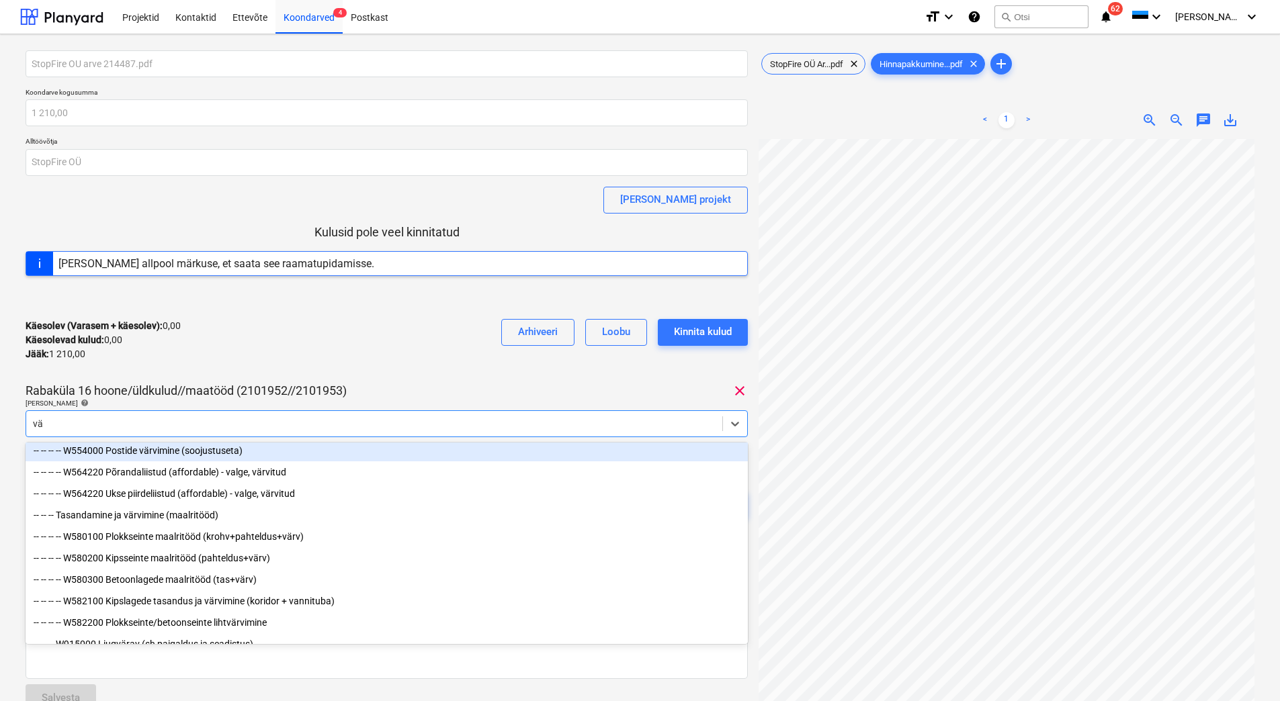
type input "v"
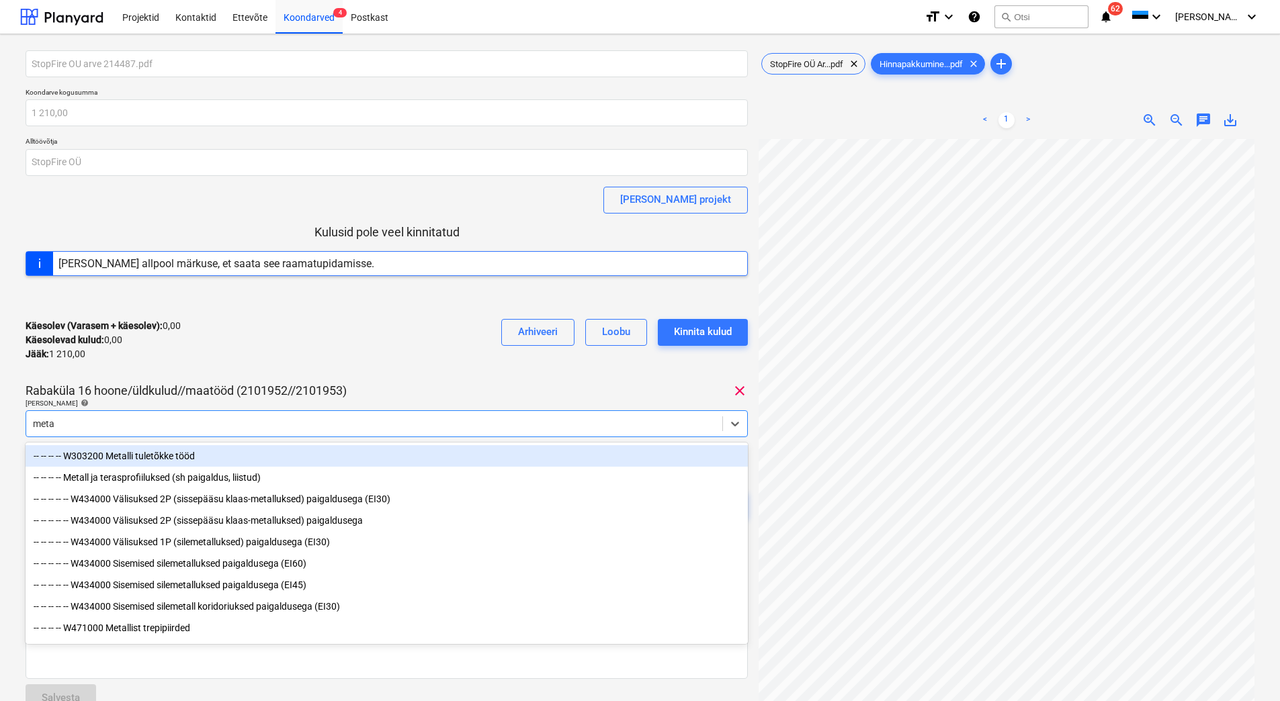
type input "metal"
click at [147, 456] on div "-- -- -- -- W303200 Metalli tuletõkke tööd" at bounding box center [387, 456] width 722 height 22
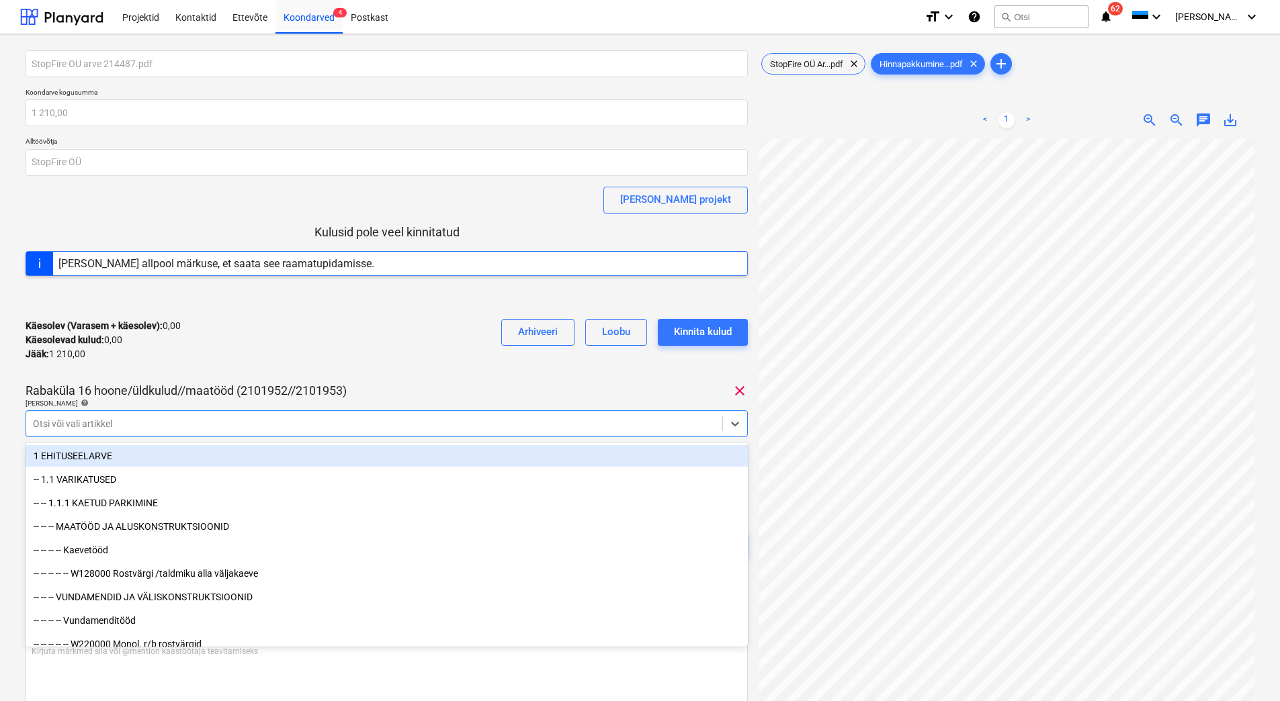
click at [285, 356] on div "Käesolev (Varasem + käesolev) : 0,00 Käesolevad kulud : 0,00 Jääk : 1 210,00 Ar…" at bounding box center [387, 340] width 722 height 64
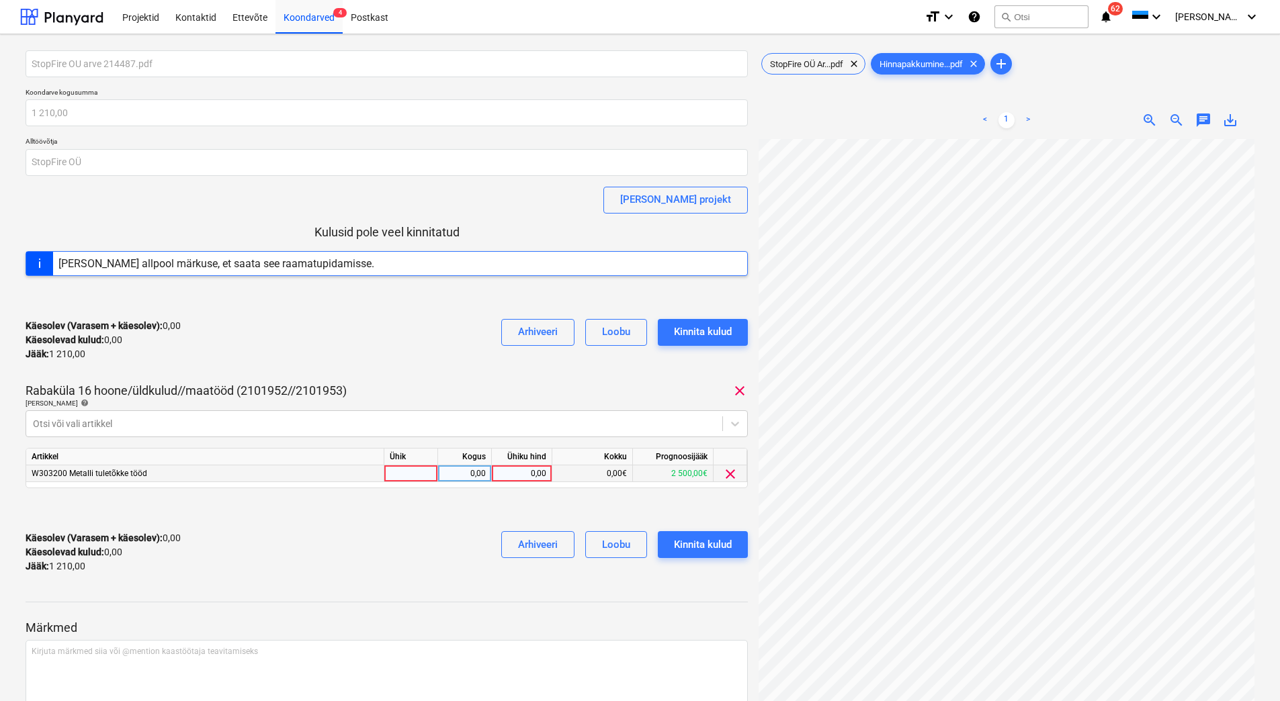
click at [527, 472] on div "0,00" at bounding box center [521, 474] width 49 height 17
type input "1210"
click at [397, 548] on div "Käesolev (Varasem + käesolev) : 1 210,00 Käesolevad kulud : 1 210,00 Jääk : 0,0…" at bounding box center [387, 553] width 722 height 64
click at [323, 579] on div "Käesolev (Varasem + käesolev) : 1 210,00 Käesolevad kulud : 1 210,00 Jääk : 0,0…" at bounding box center [387, 553] width 722 height 64
click at [816, 56] on div "StopFire OÜ Ar...pdf clear" at bounding box center [813, 64] width 104 height 22
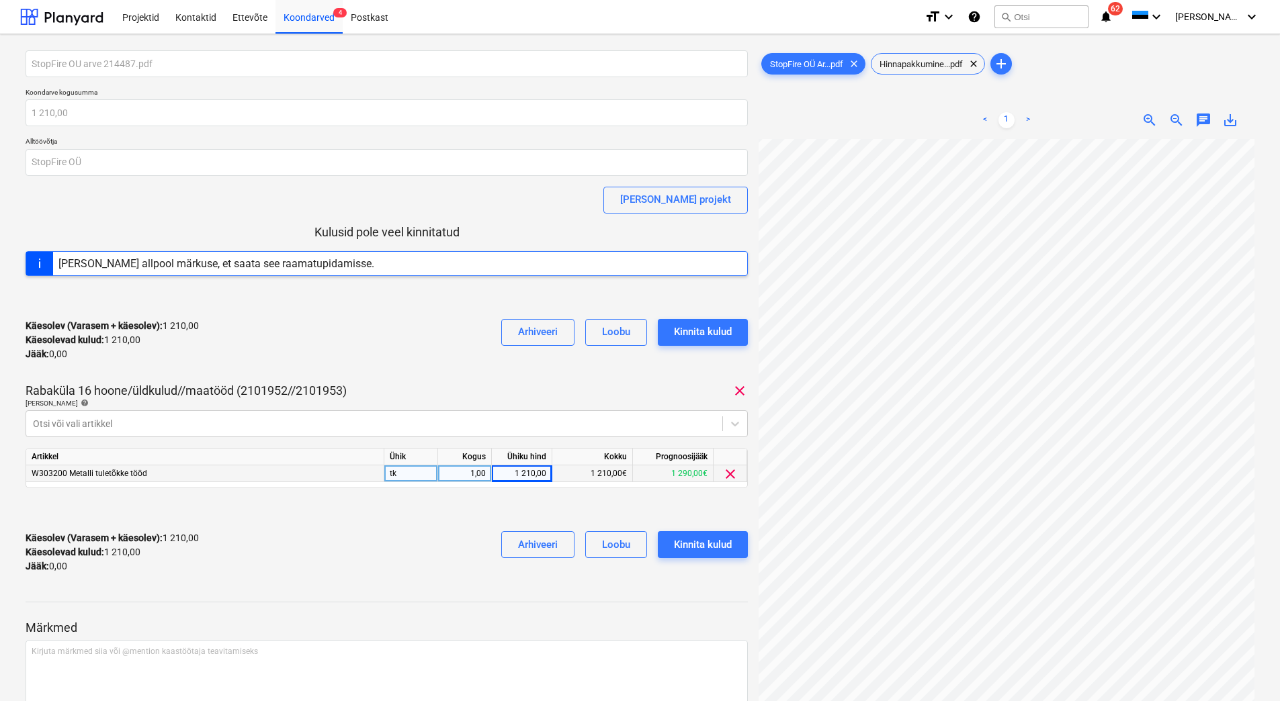
scroll to position [37, 95]
click at [714, 542] on div "Kinnita kulud" at bounding box center [703, 544] width 58 height 17
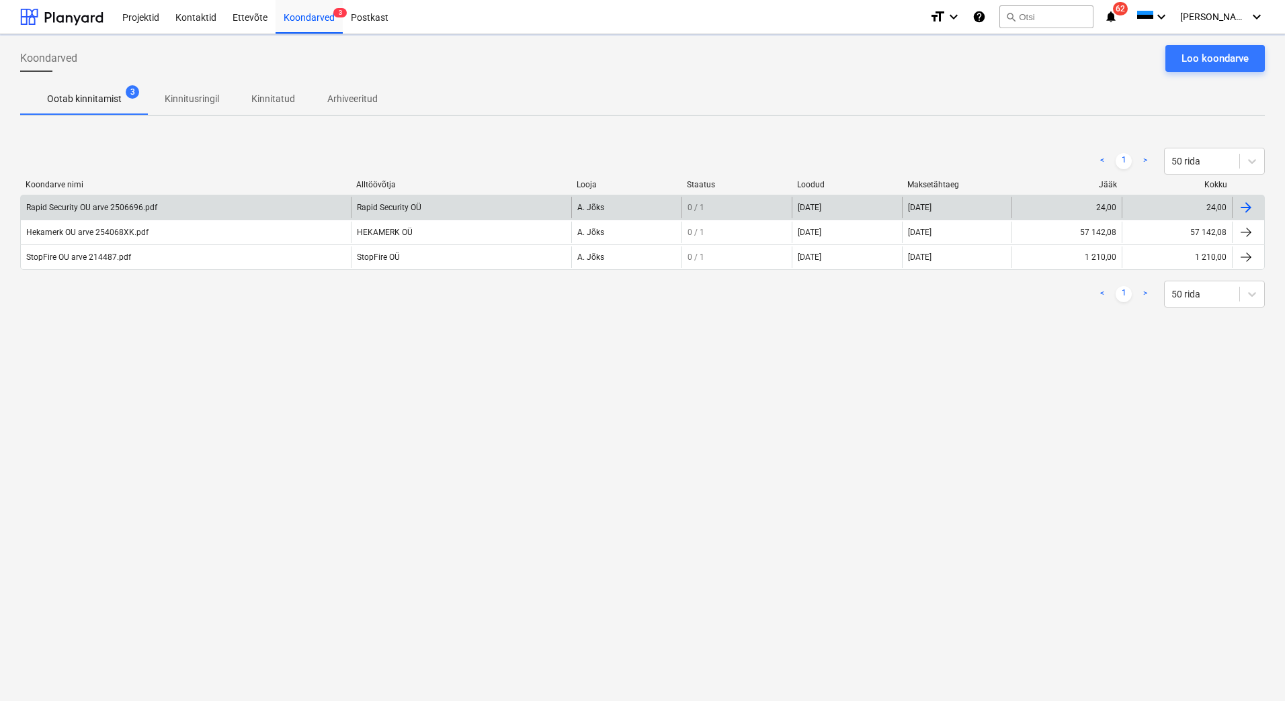
click at [147, 205] on div "Rapid Security OU arve 2506696.pdf" at bounding box center [91, 207] width 131 height 9
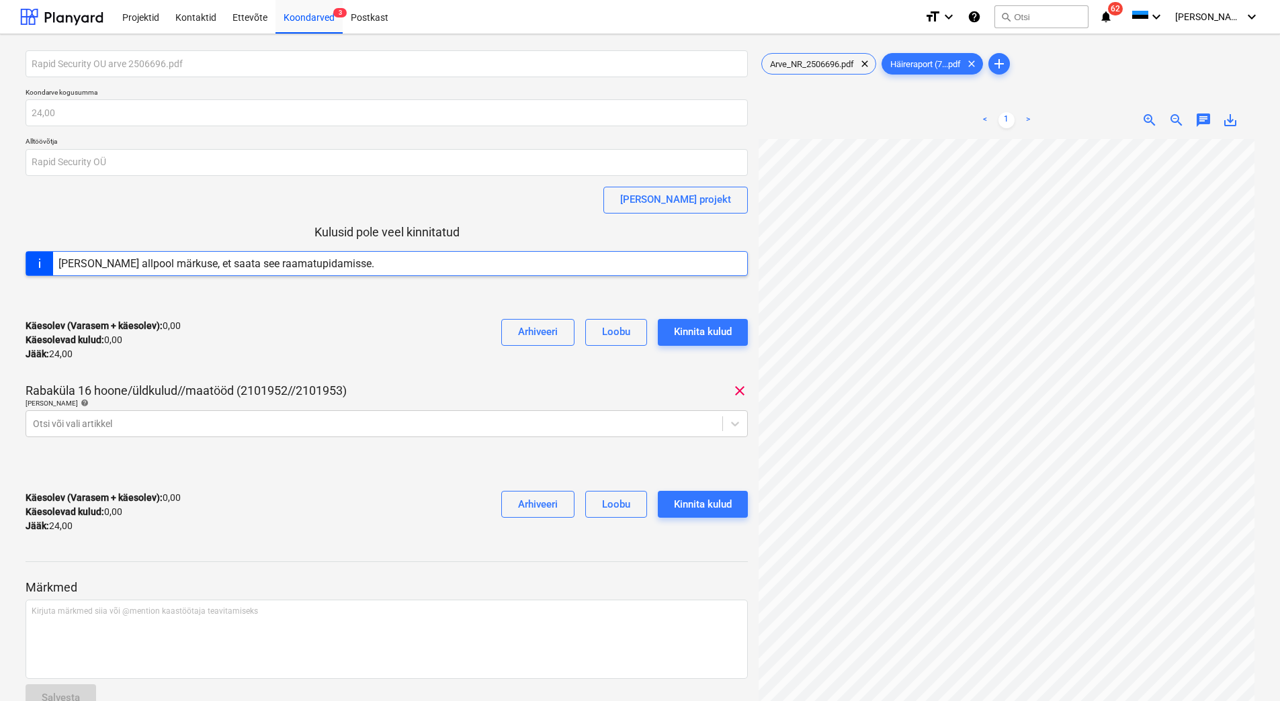
scroll to position [195, 38]
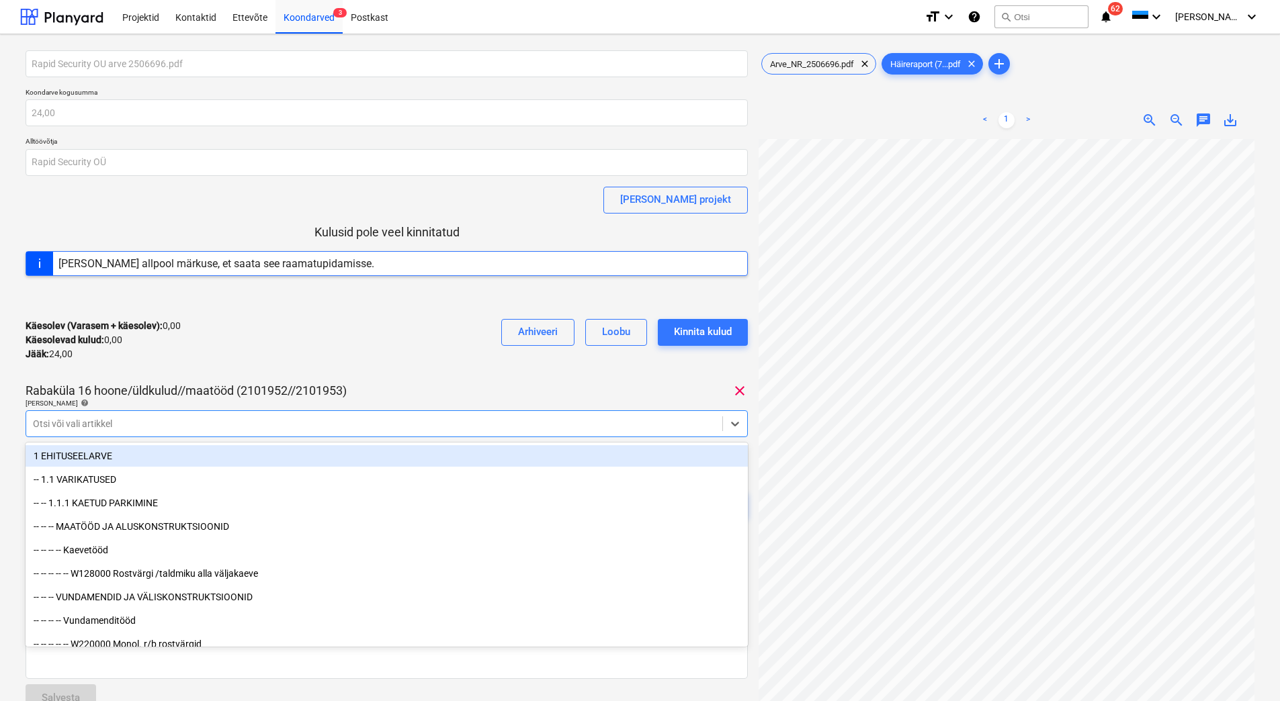
click at [146, 422] on div at bounding box center [374, 423] width 683 height 13
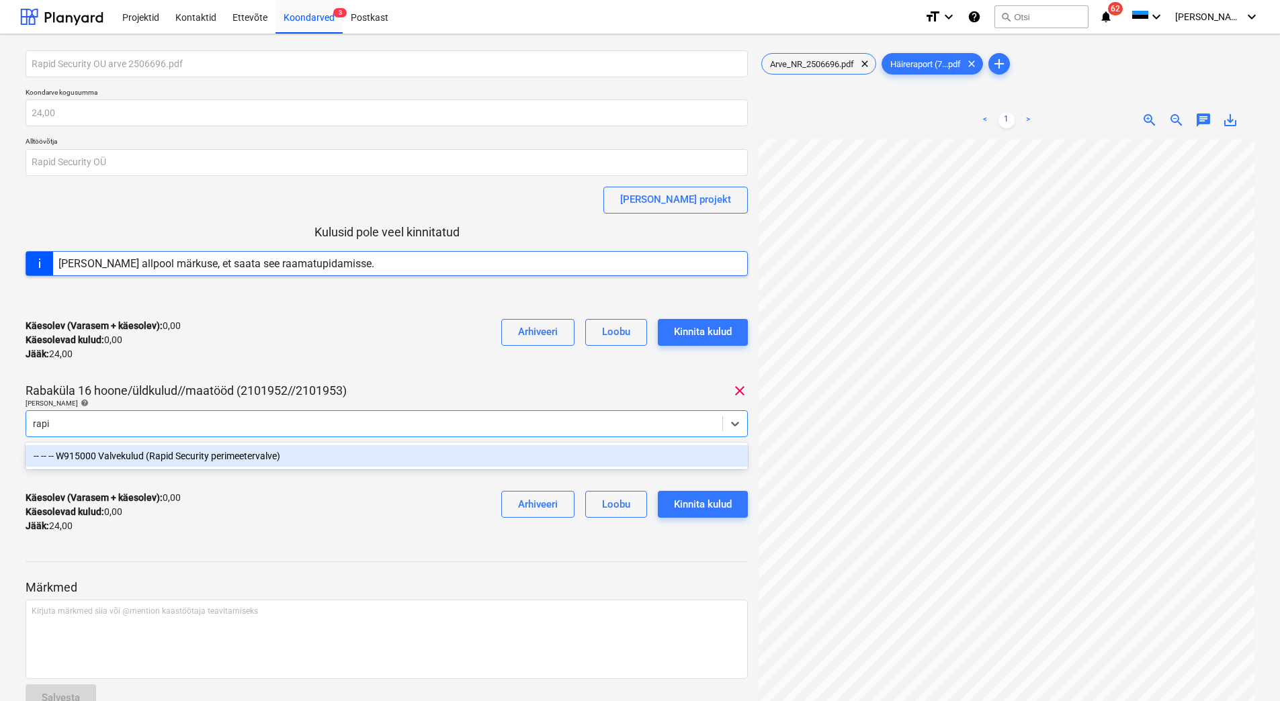
type input "rapid"
click at [167, 452] on div "-- -- -- W915000 Valvekulud (Rapid Security perimeetervalve)" at bounding box center [387, 456] width 722 height 22
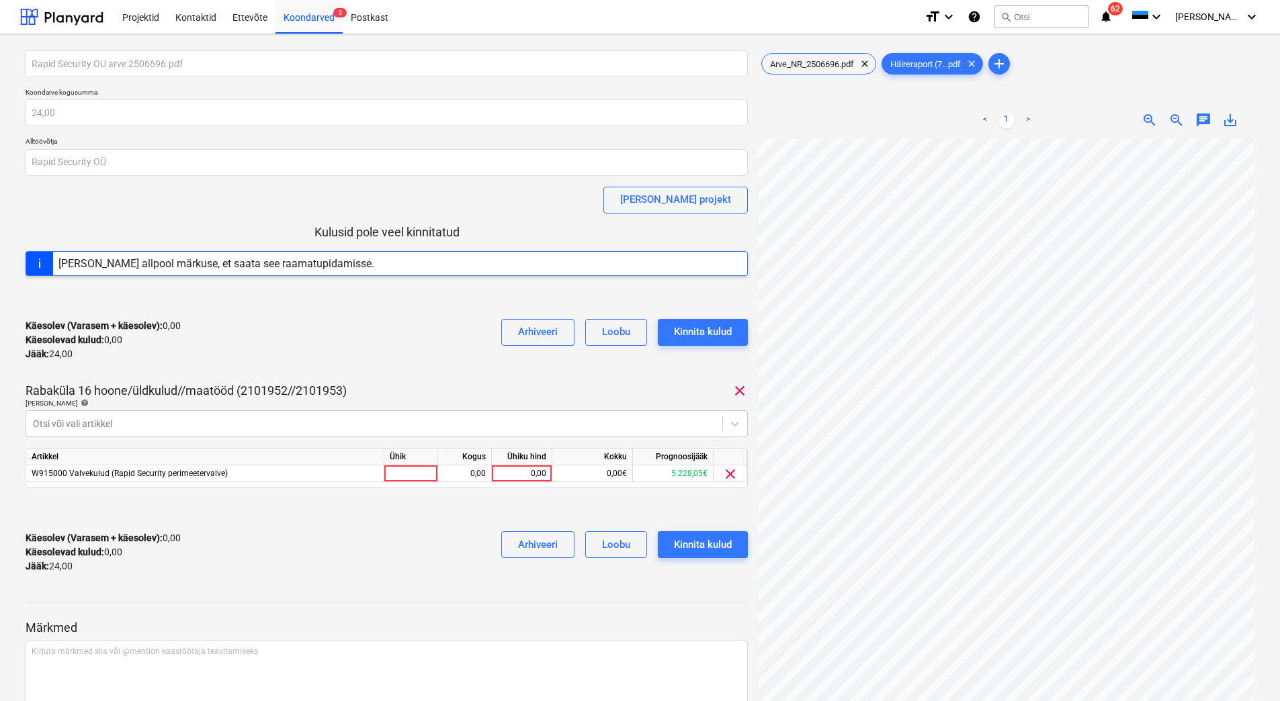
click at [458, 378] on div "Rapid Security OU arve 2506696.pdf Koondarve kogusumma 24,00 Alltöövõtja Rapid …" at bounding box center [387, 317] width 722 height 534
click at [523, 473] on div "0,00" at bounding box center [521, 474] width 49 height 17
type input "24"
click at [470, 512] on div at bounding box center [387, 510] width 722 height 22
click at [718, 541] on div "Kinnita kulud" at bounding box center [703, 544] width 58 height 17
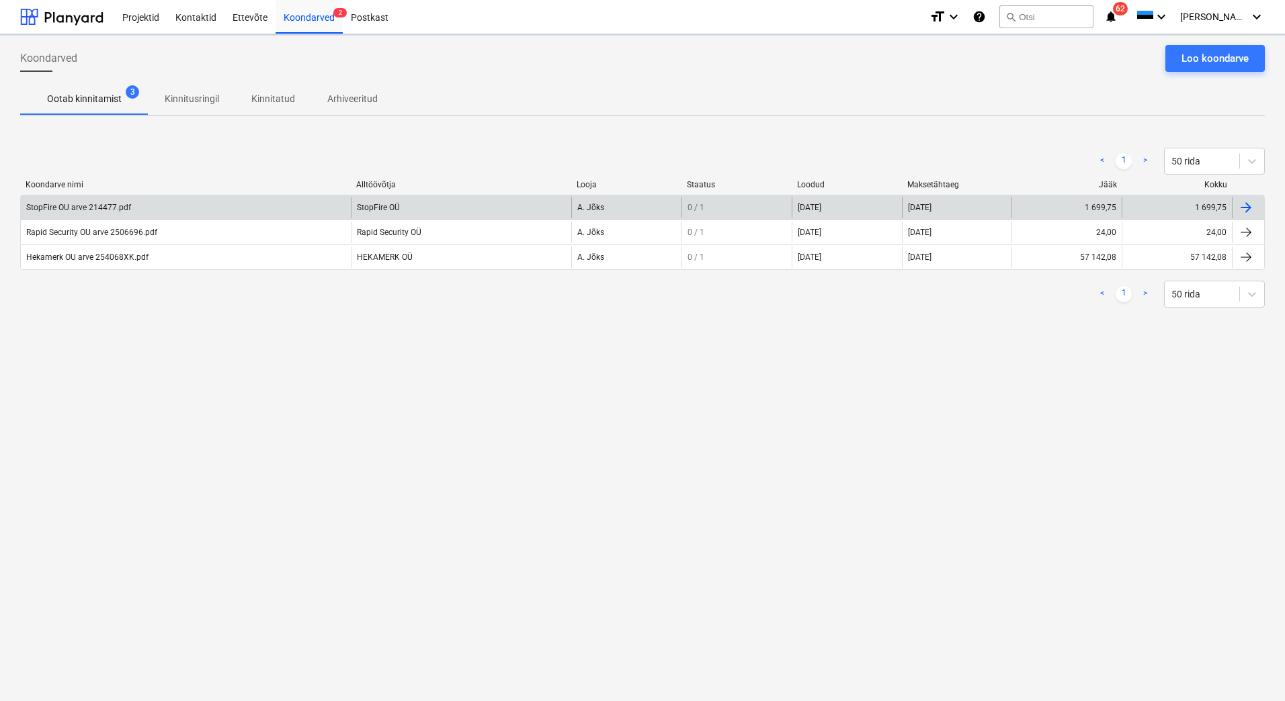
click at [108, 209] on div "StopFire OU arve 214477.pdf" at bounding box center [78, 207] width 105 height 9
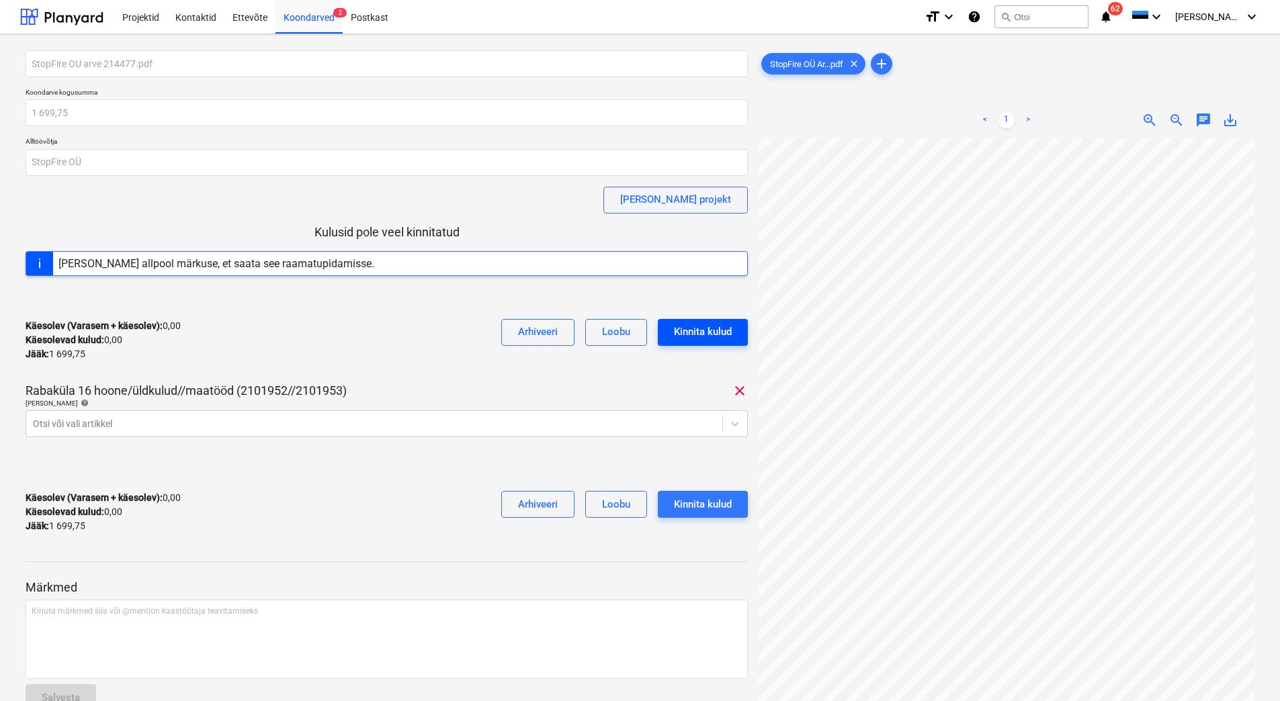
scroll to position [18, 112]
click at [1236, 126] on span "save_alt" at bounding box center [1230, 120] width 16 height 16
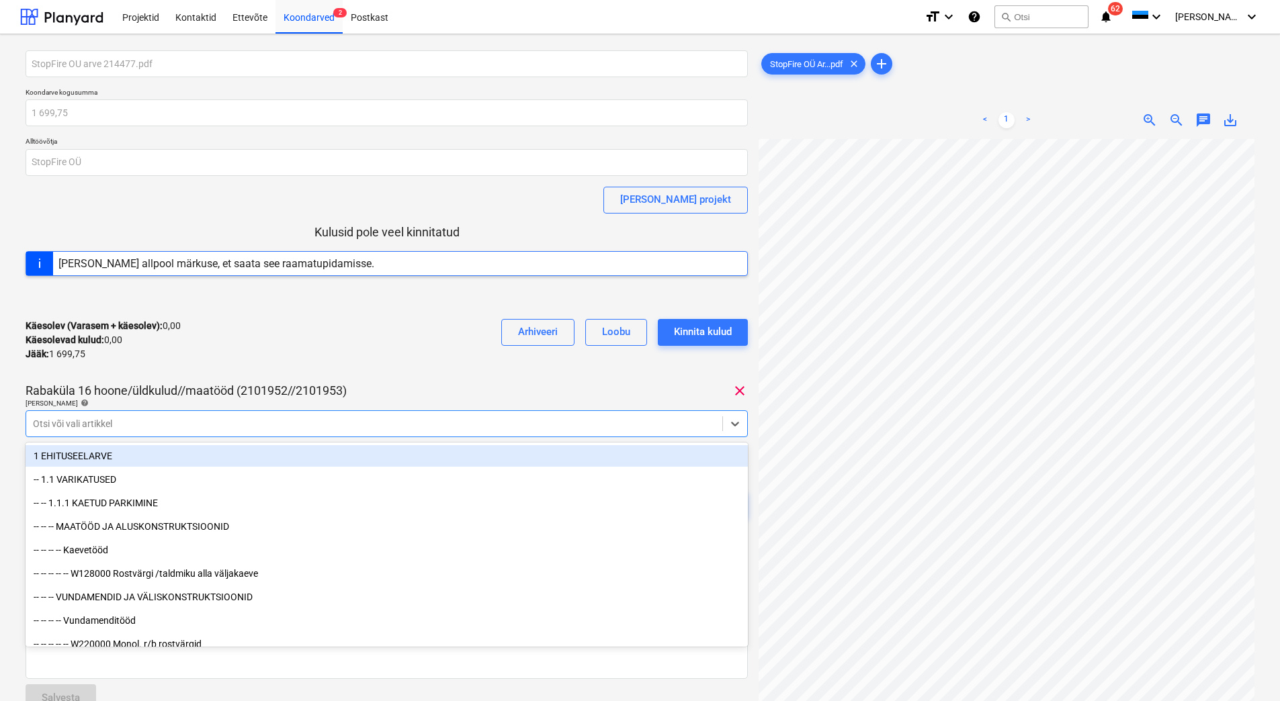
click at [147, 420] on div at bounding box center [374, 423] width 683 height 13
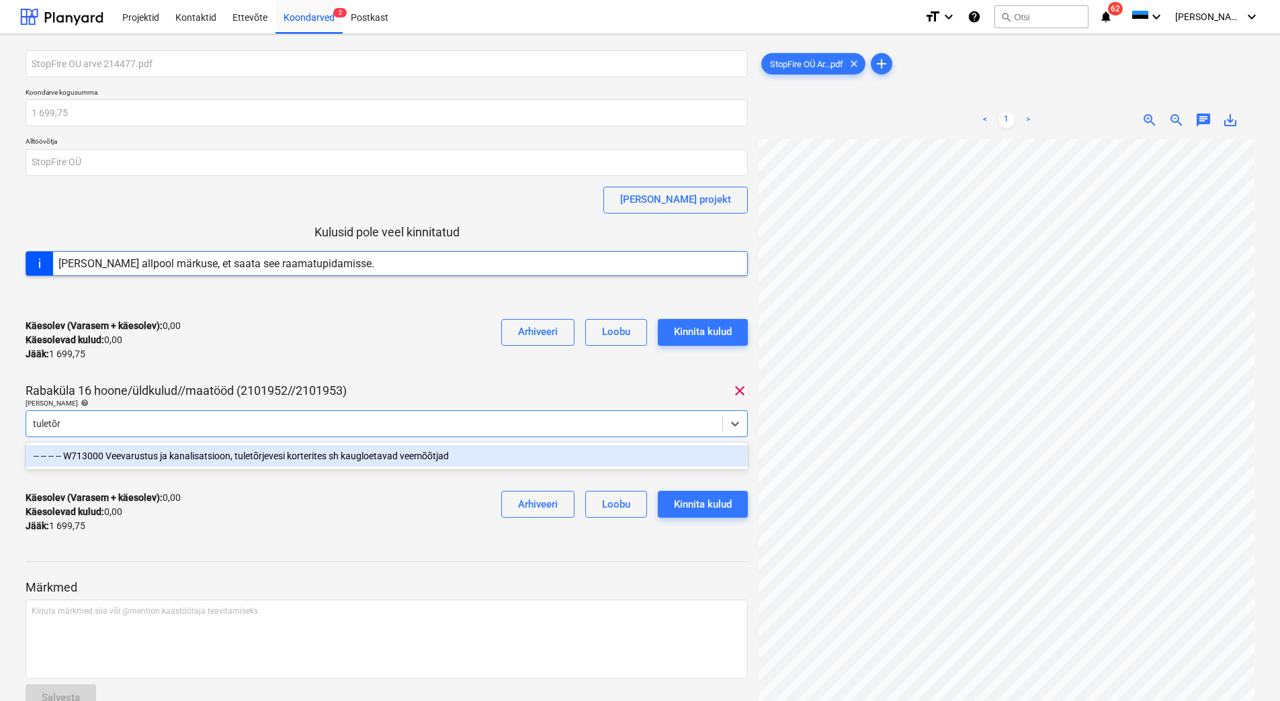
type input "tuletõrj"
click at [204, 458] on div "-- -- -- -- W713000 Veevarustus ja kanalisatsioon, tuletõrjevesi korterites sh …" at bounding box center [387, 456] width 722 height 22
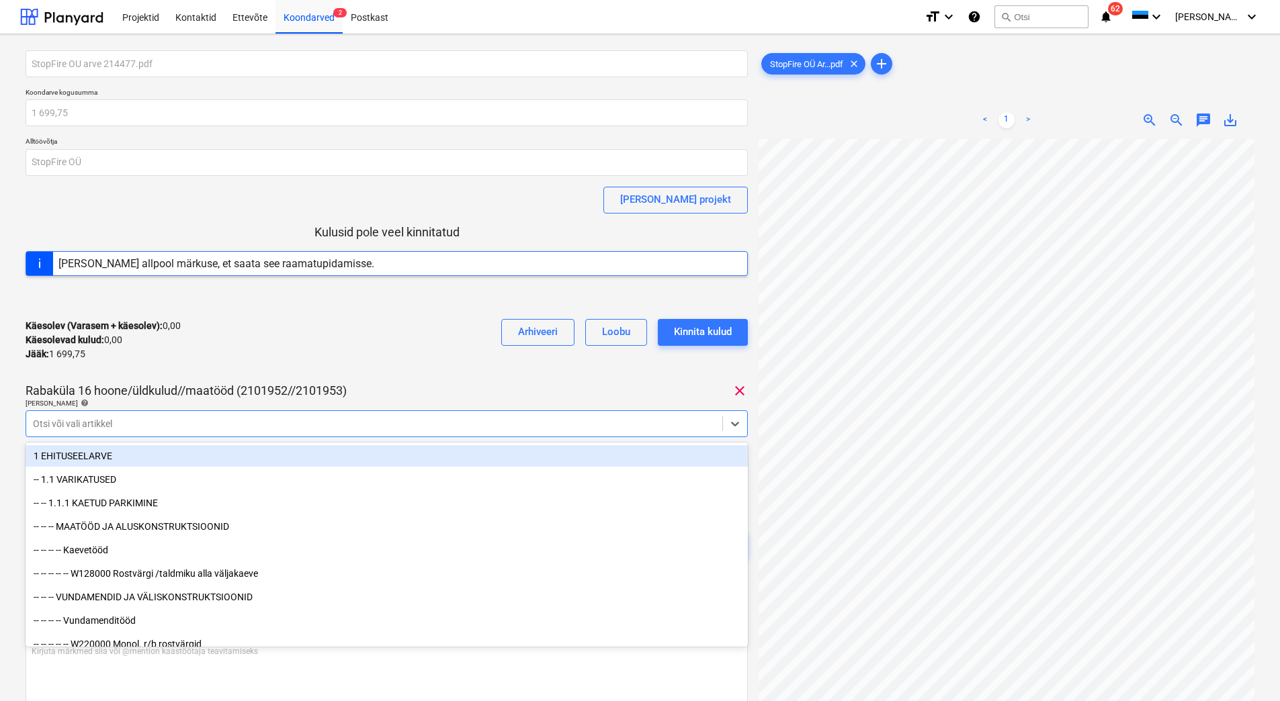
click at [372, 345] on div "Käesolev (Varasem + käesolev) : 0,00 Käesolevad kulud : 0,00 Jääk : 1 699,75 Ar…" at bounding box center [387, 340] width 722 height 64
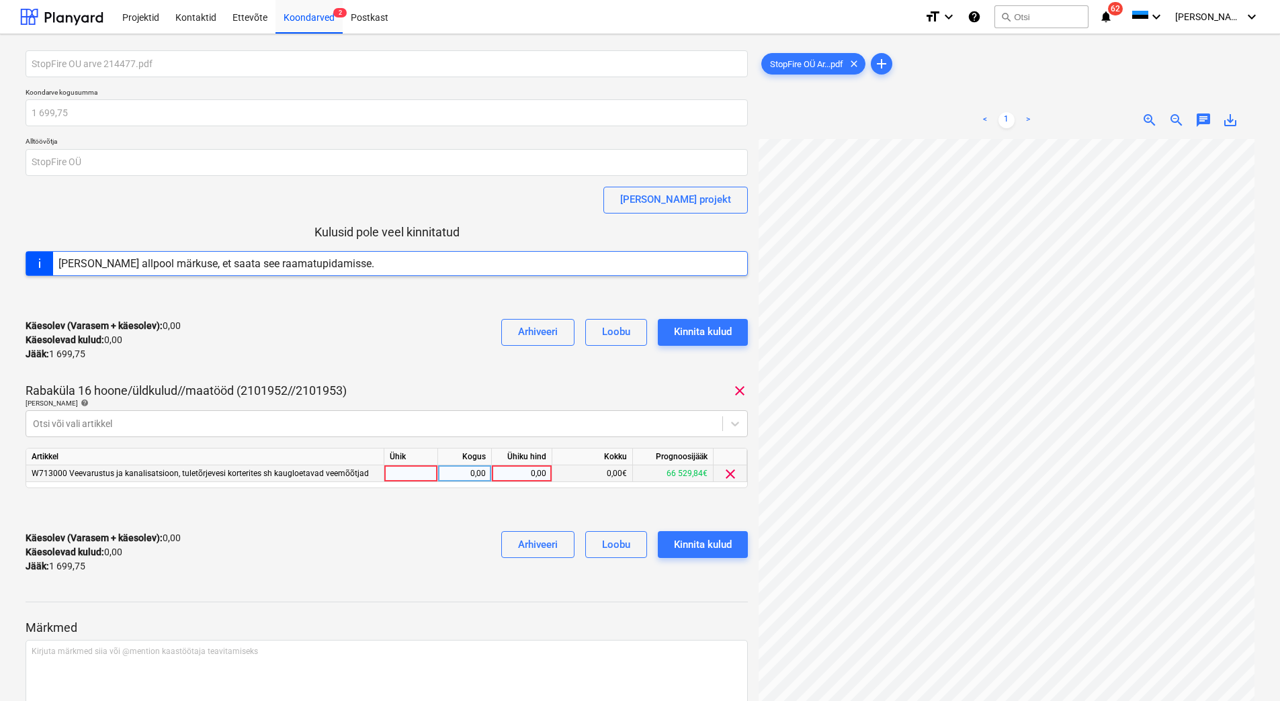
click at [519, 470] on div "0,00" at bounding box center [521, 474] width 49 height 17
type input "1699,75"
click at [364, 560] on div "Käesolev (Varasem + käesolev) : 0,00 Käesolevad kulud : 0,00 Jääk : 1 699,75 Ar…" at bounding box center [387, 553] width 722 height 64
click at [735, 539] on button "Kinnita kulud" at bounding box center [703, 544] width 90 height 27
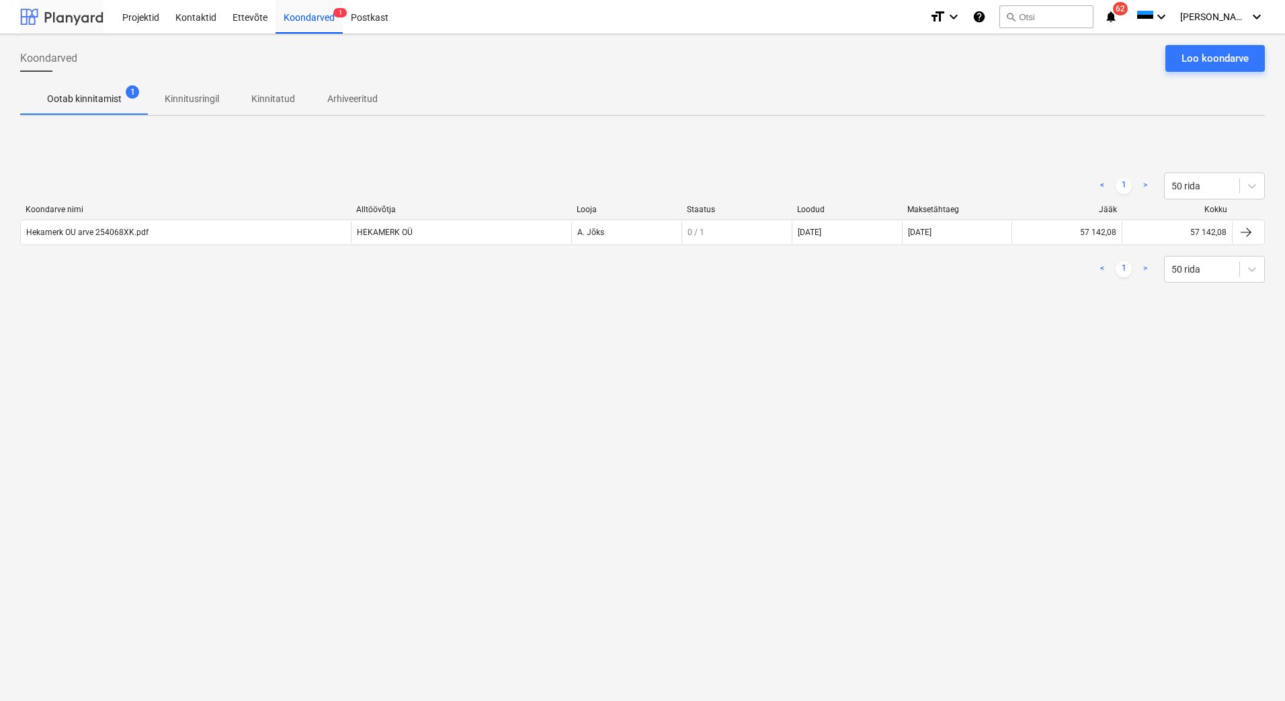
click at [73, 24] on div at bounding box center [61, 17] width 83 height 34
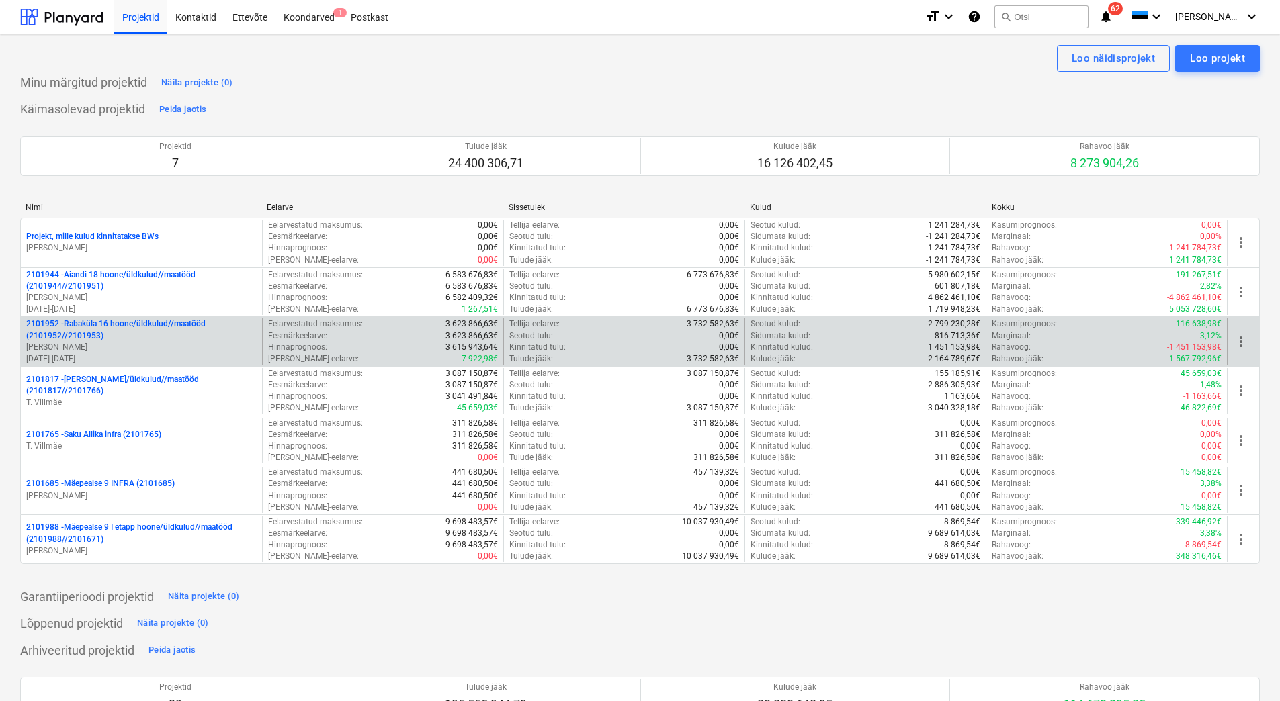
click at [97, 339] on p "2101952 - Rabaküla 16 hoone/üldkulud//maatööd (2101952//2101953)" at bounding box center [141, 329] width 230 height 23
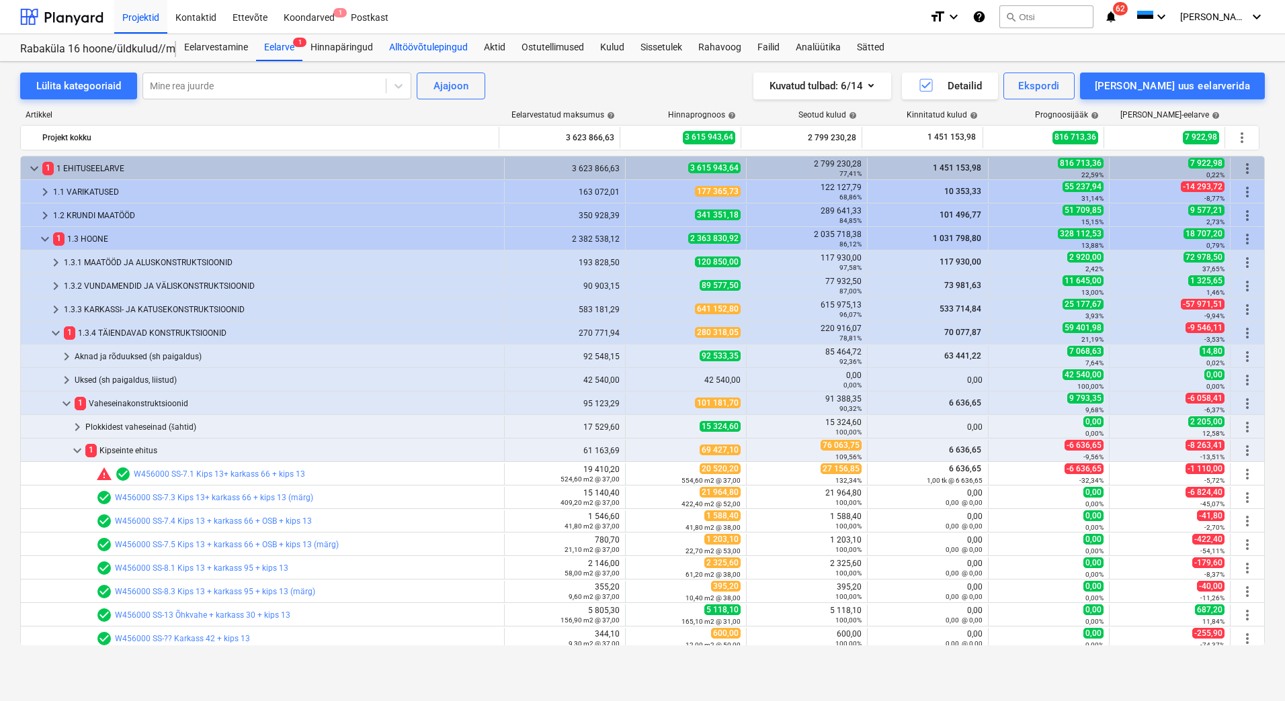
click at [388, 48] on div "Alltöövõtulepingud" at bounding box center [428, 47] width 95 height 27
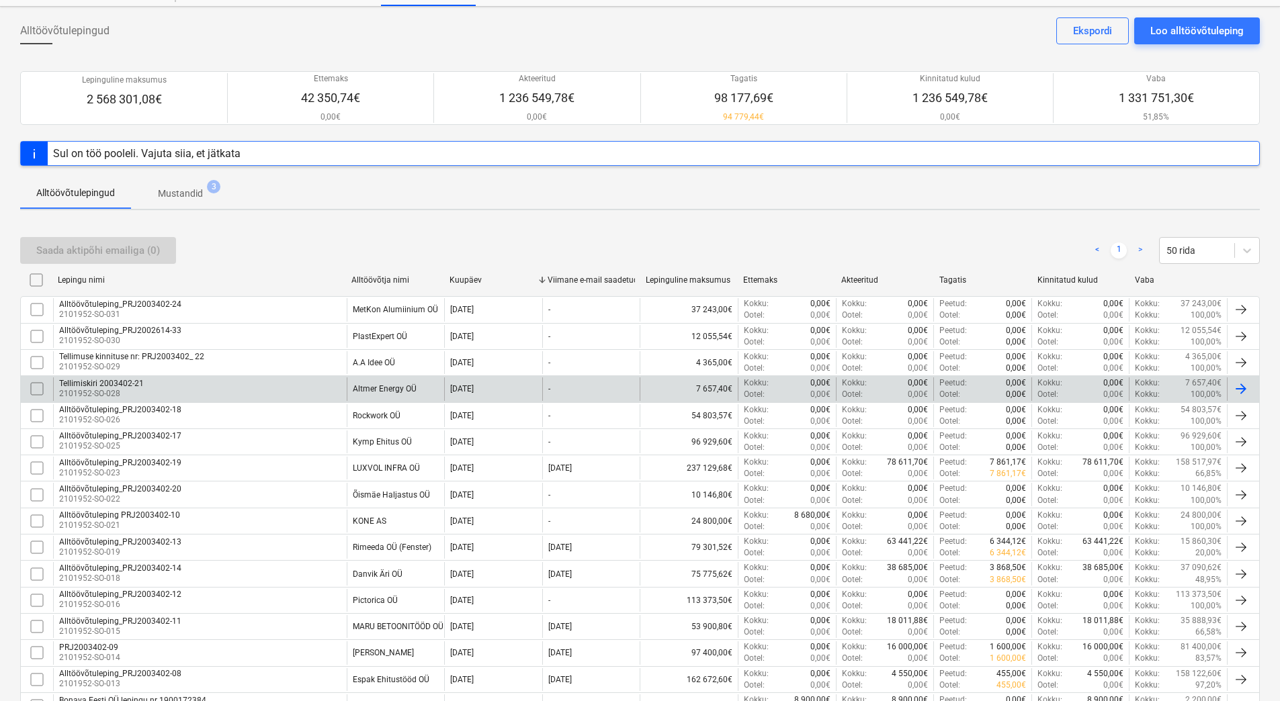
scroll to position [67, 0]
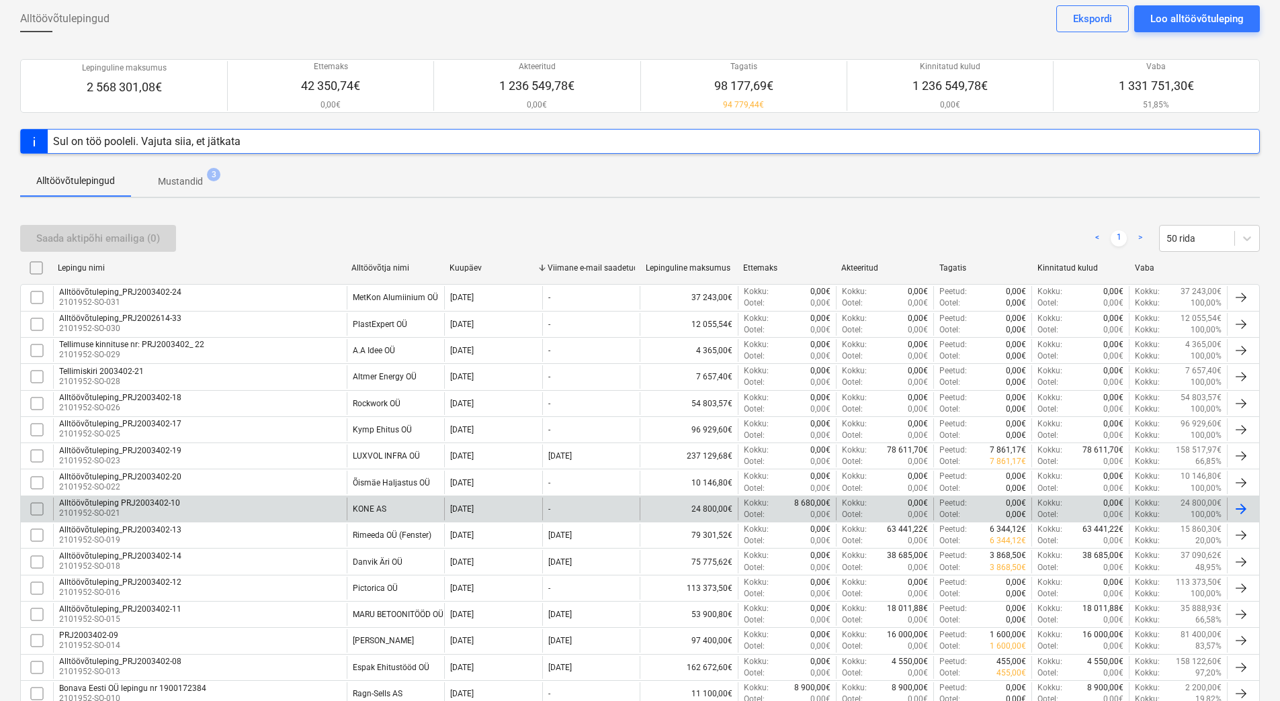
click at [284, 507] on div "Alltöövõtuleping PRJ2003402-10 2101952-SO-021" at bounding box center [200, 509] width 294 height 23
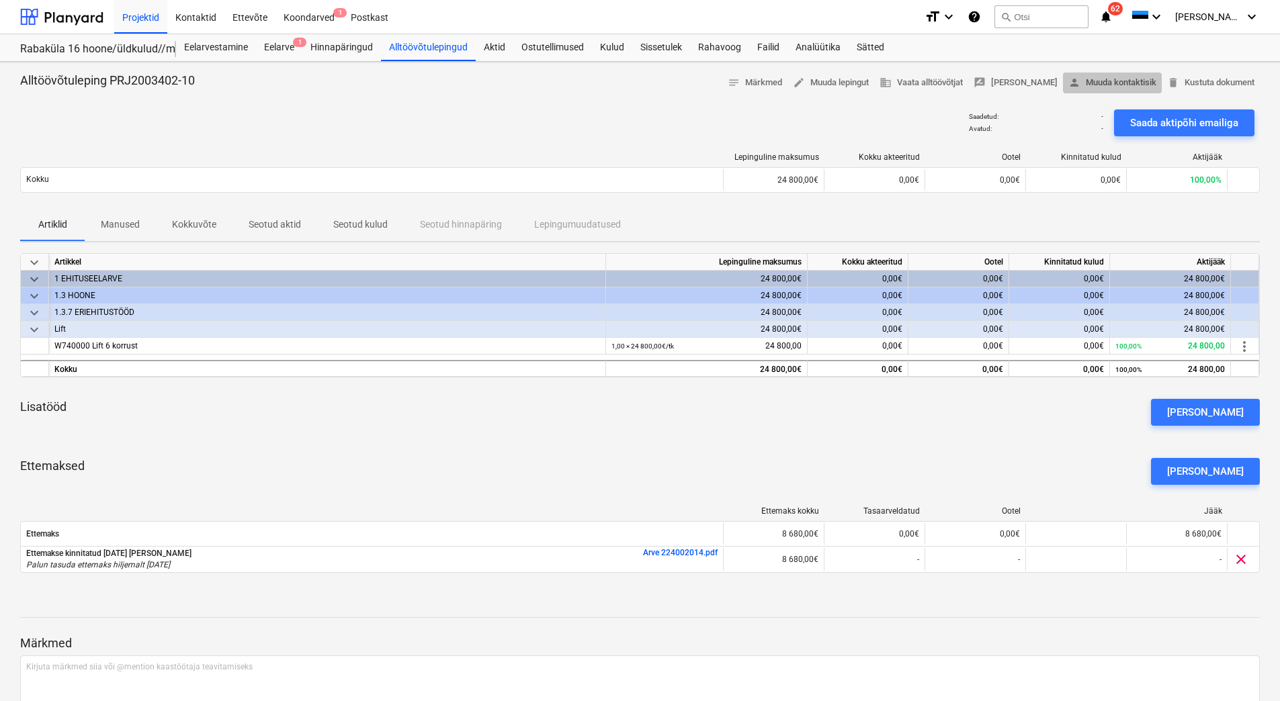
click at [1108, 88] on span "person Muuda kontaktisik" at bounding box center [1112, 82] width 88 height 15
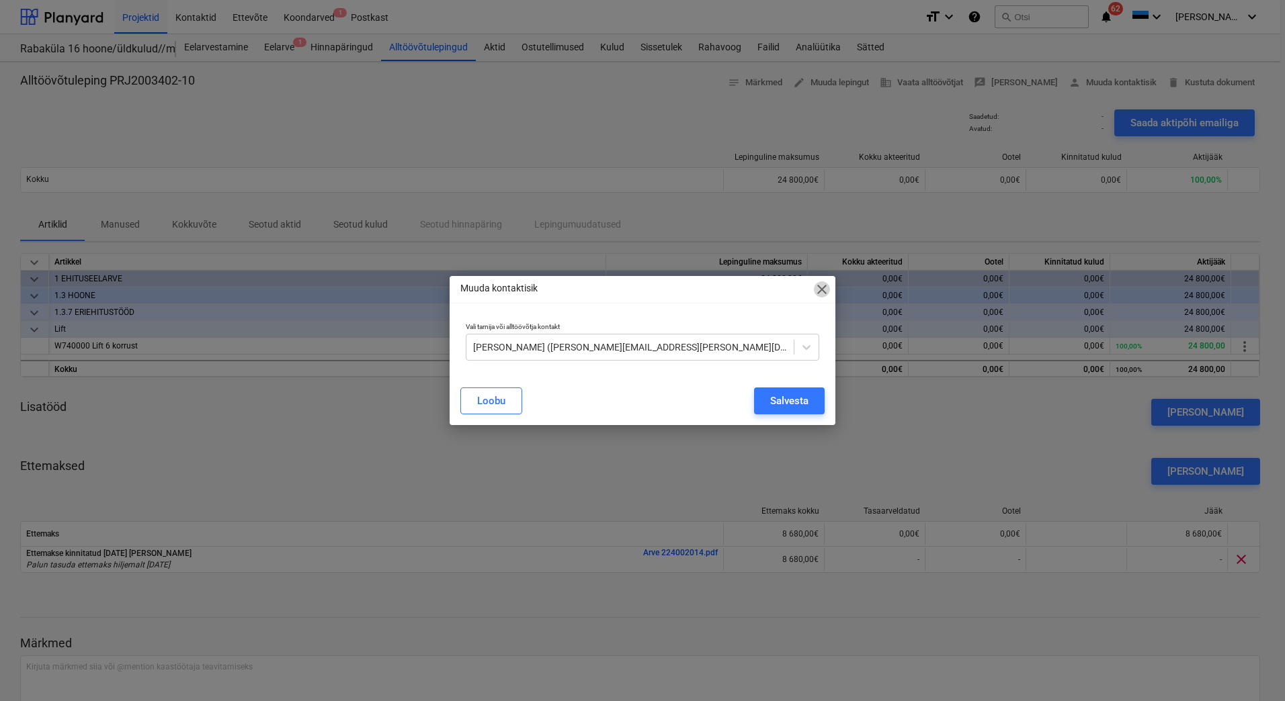
click at [826, 287] on span "close" at bounding box center [822, 290] width 16 height 16
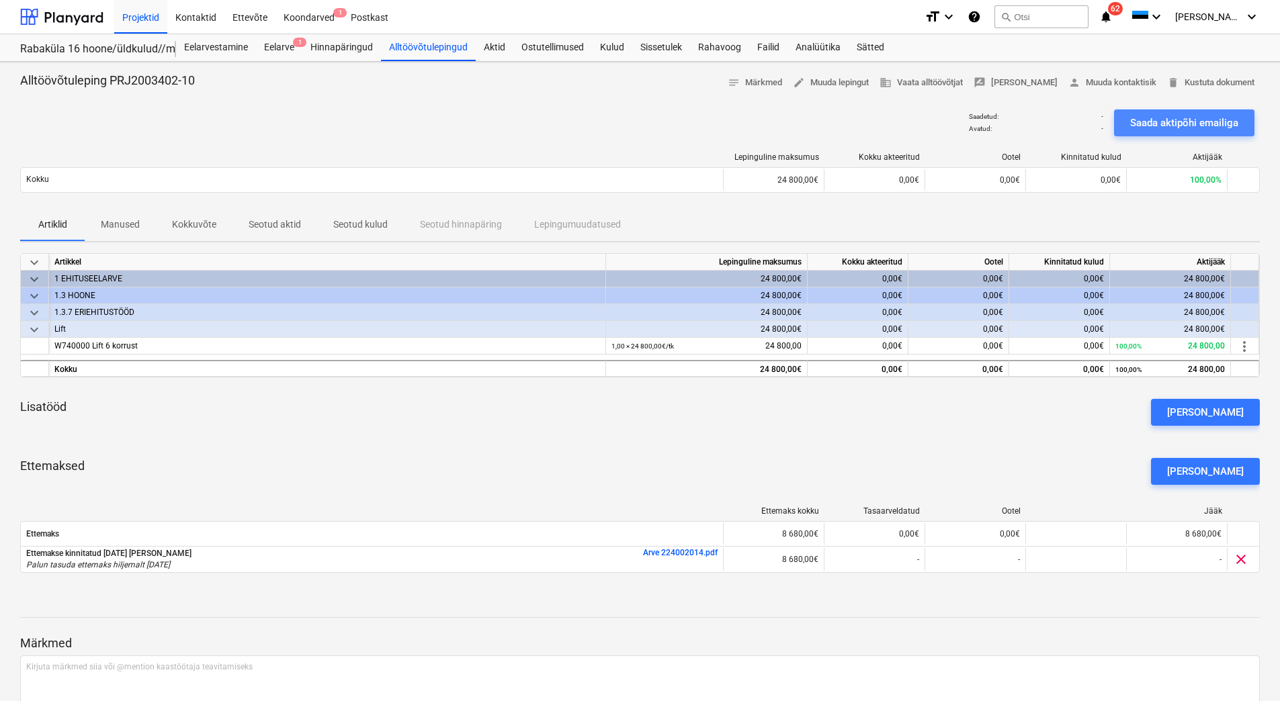
click at [1191, 120] on div "Saada aktipõhi emailiga" at bounding box center [1184, 122] width 108 height 17
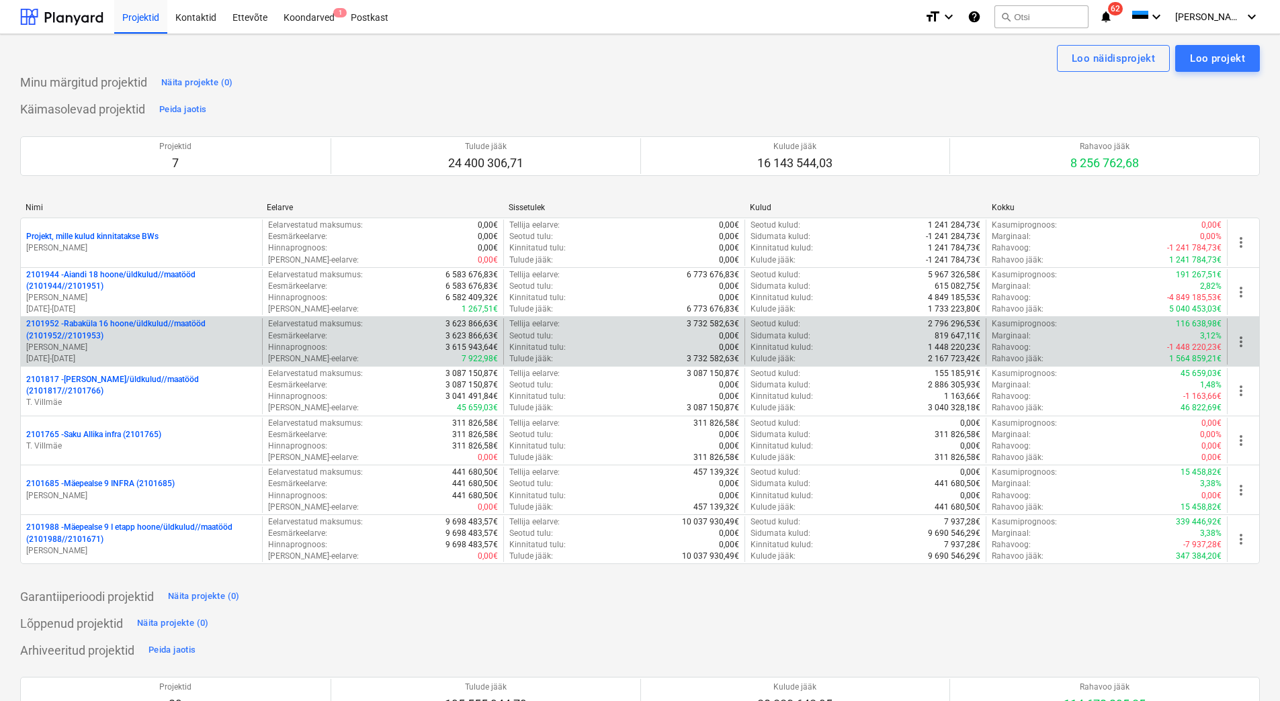
click at [125, 323] on p "2101952 - Rabaküla 16 hoone/üldkulud//maatööd (2101952//2101953)" at bounding box center [141, 329] width 230 height 23
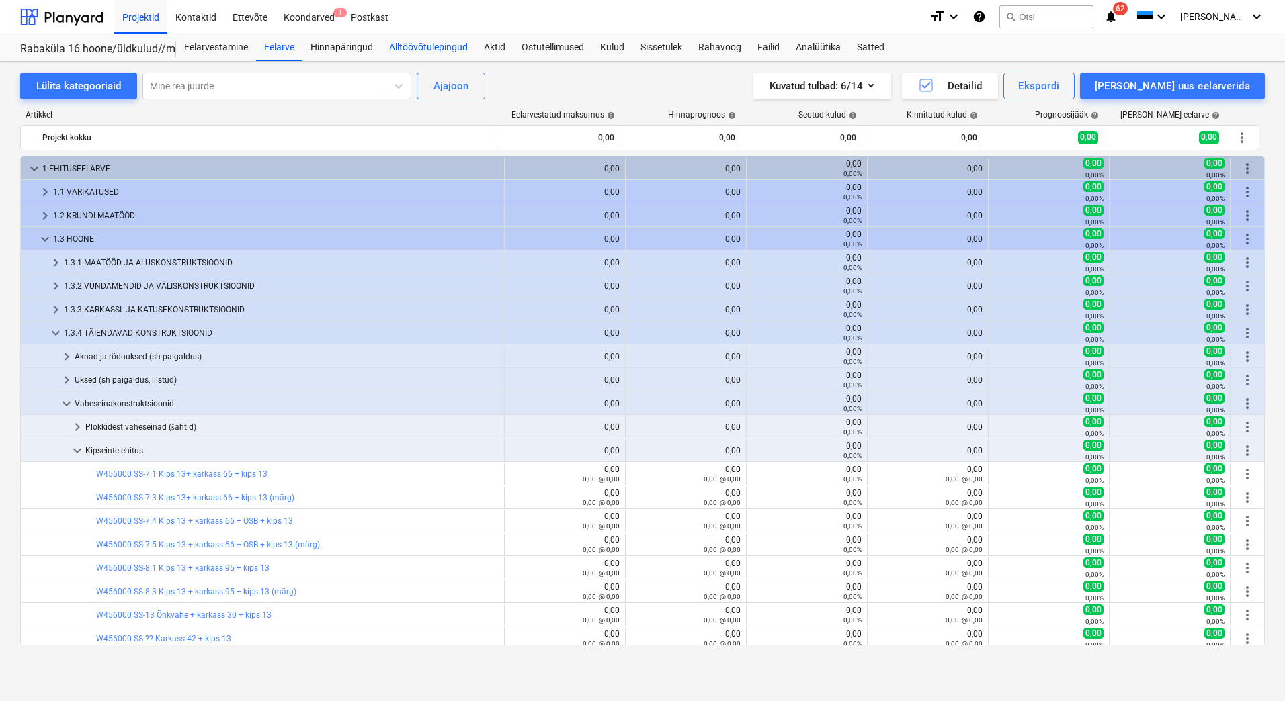
click at [432, 52] on div "Alltöövõtulepingud" at bounding box center [428, 47] width 95 height 27
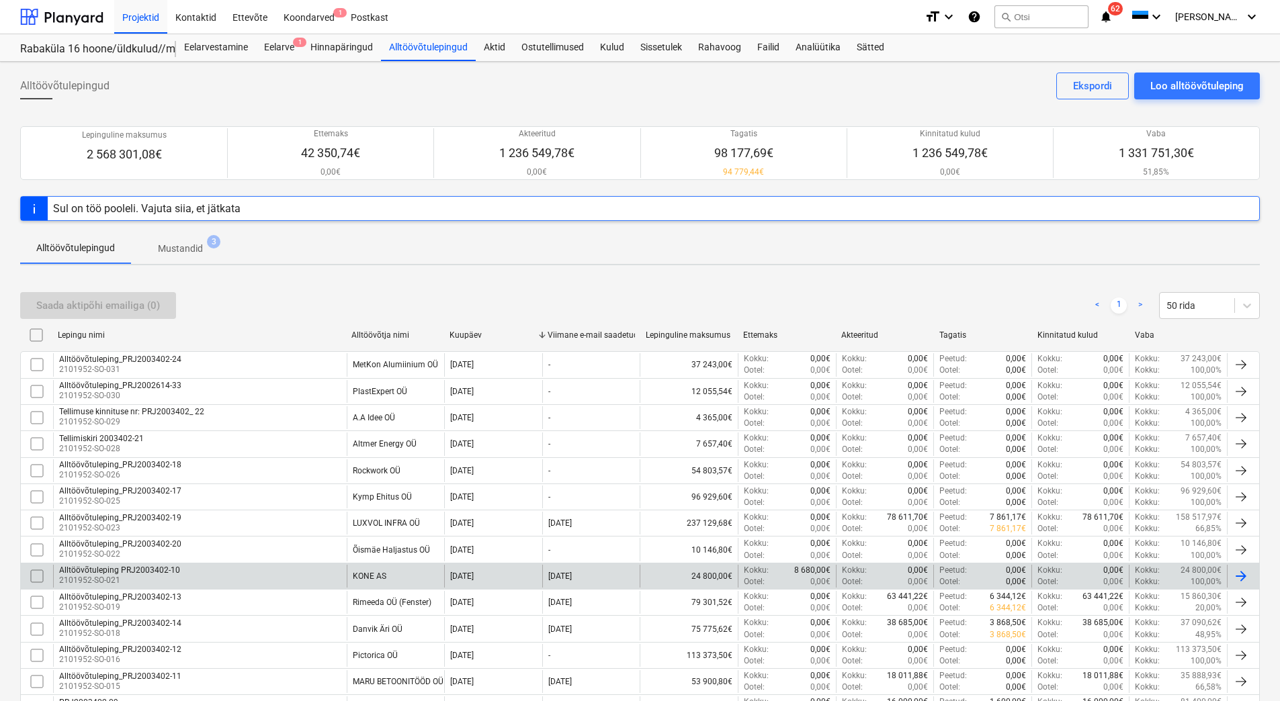
click at [247, 566] on div "Alltöövõtuleping PRJ2003402-10 2101952-SO-021" at bounding box center [200, 576] width 294 height 23
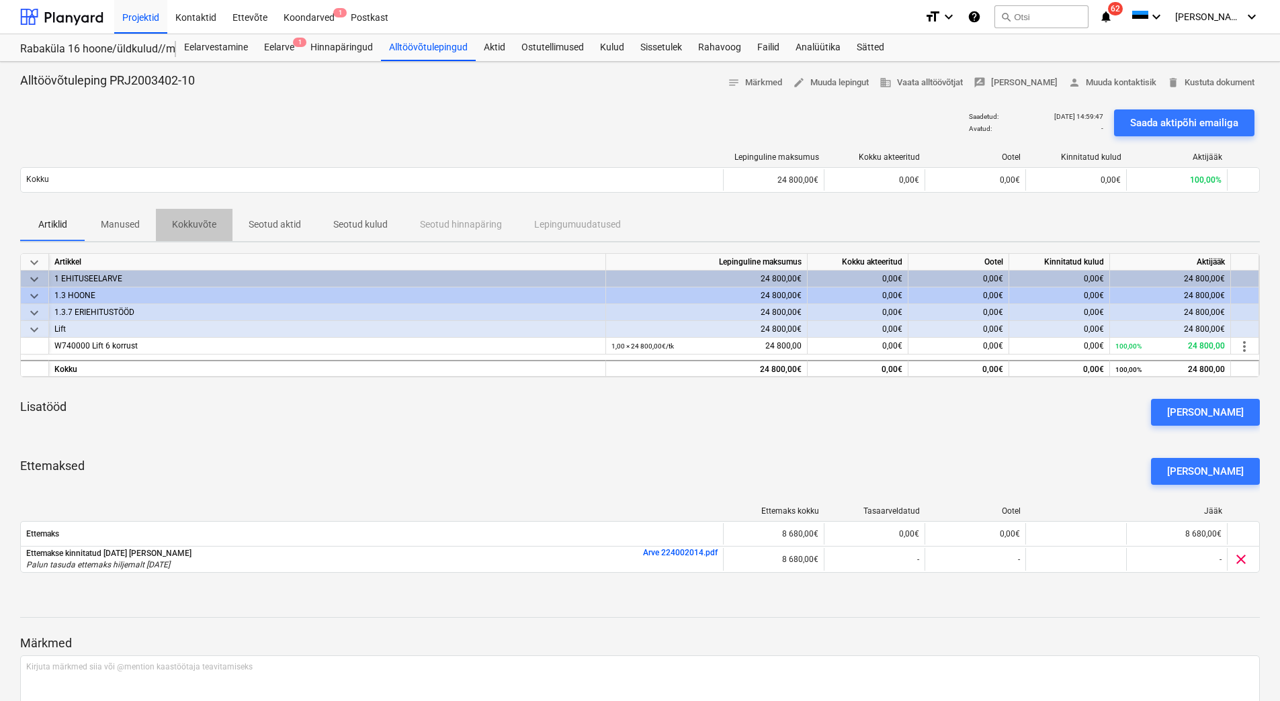
click at [188, 226] on p "Kokkuvõte" at bounding box center [194, 225] width 44 height 14
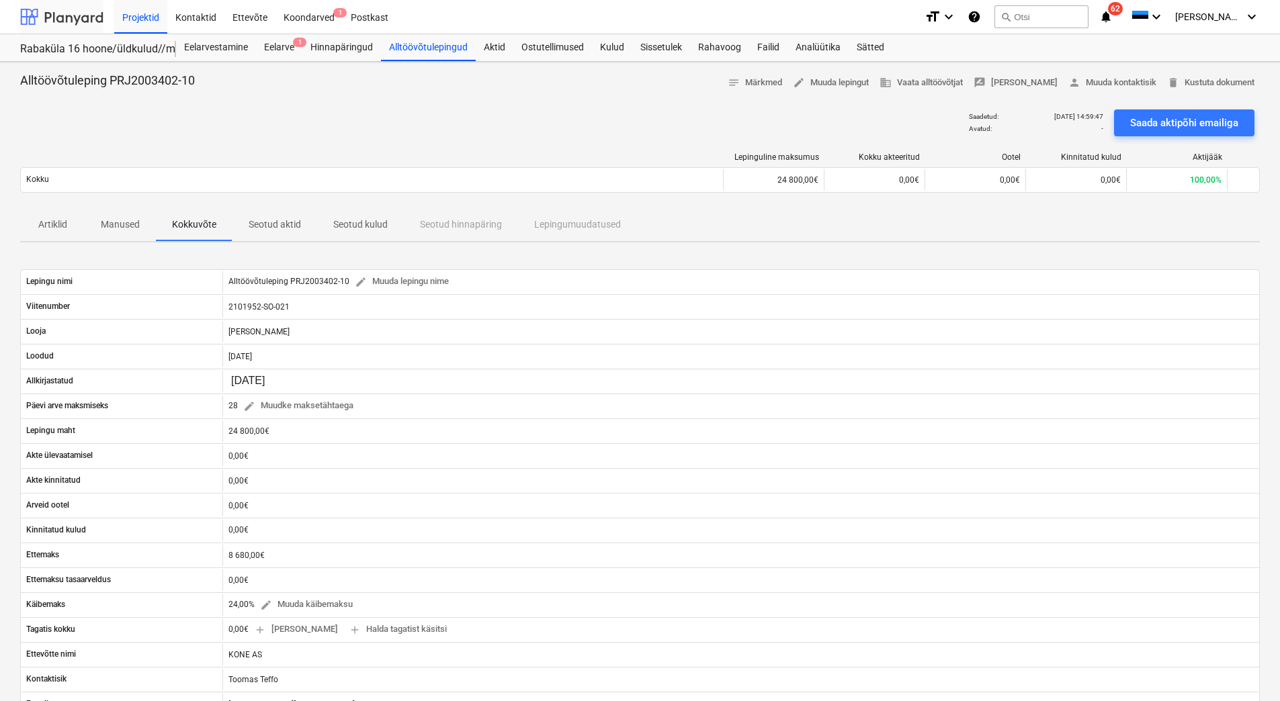
click at [93, 21] on div at bounding box center [61, 17] width 83 height 34
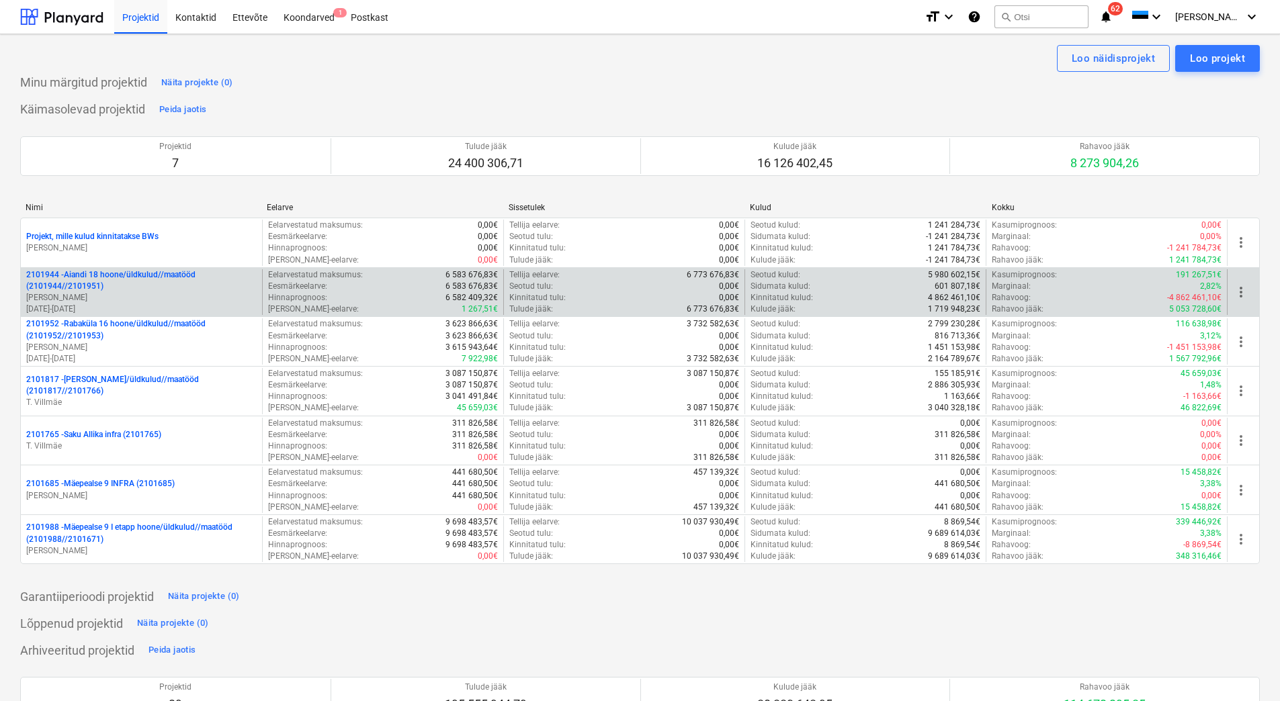
click at [203, 297] on p "[PERSON_NAME]" at bounding box center [141, 297] width 230 height 11
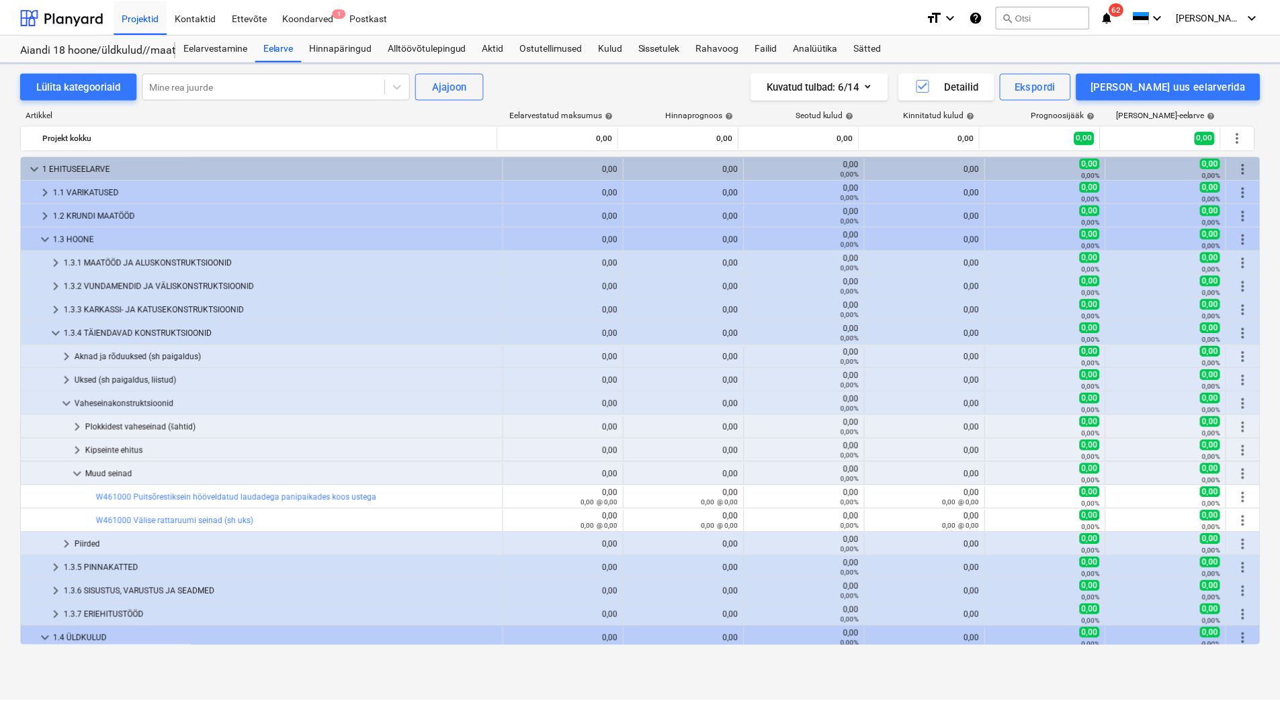
scroll to position [474, 0]
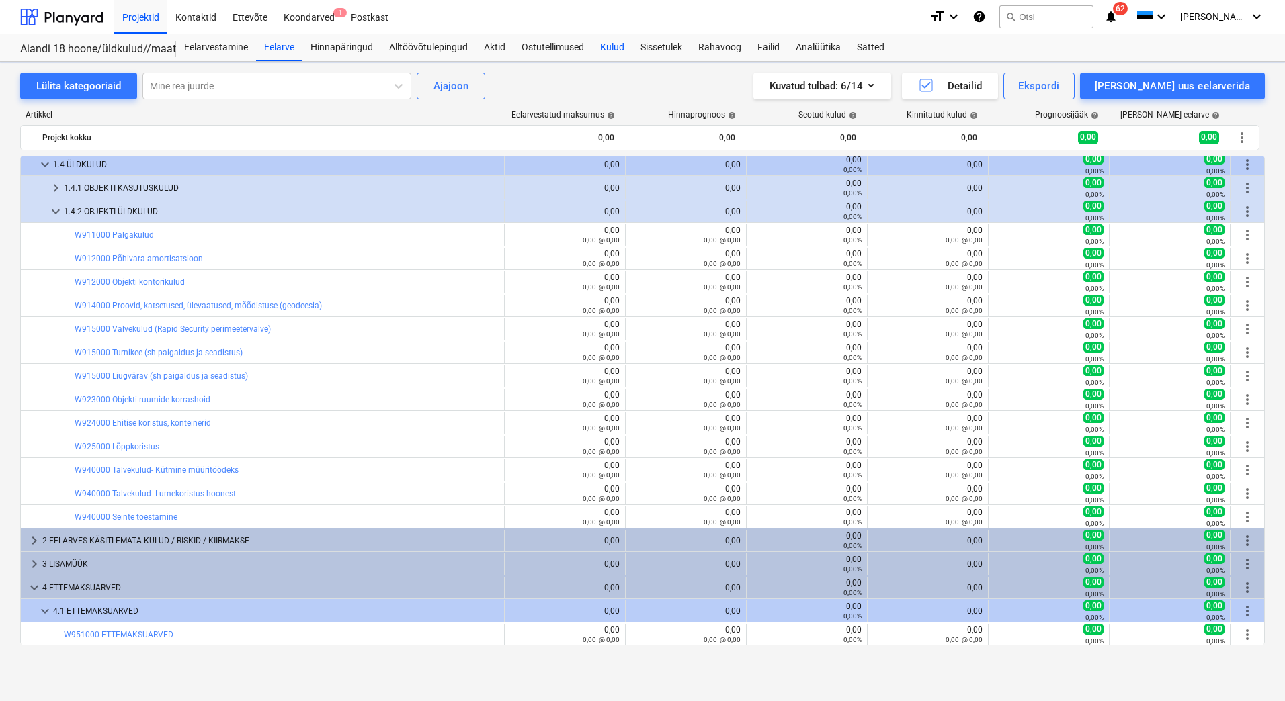
click at [620, 51] on div "Kulud" at bounding box center [612, 47] width 40 height 27
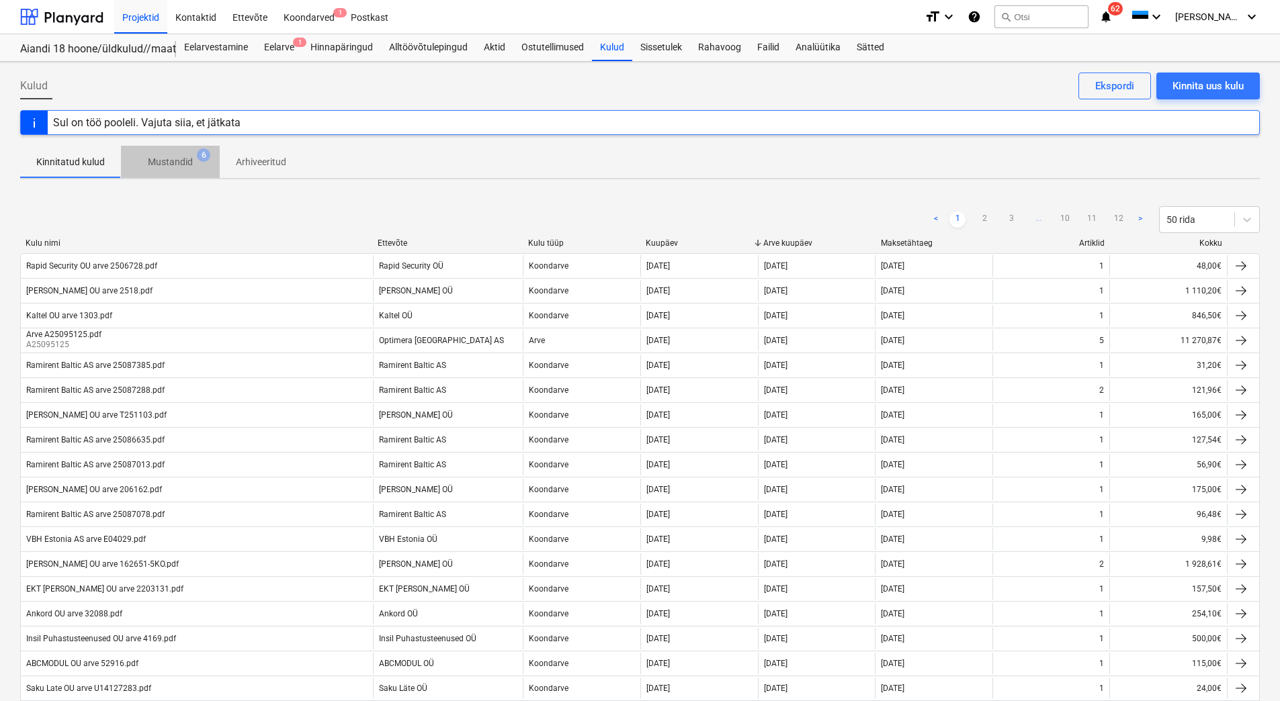
click at [181, 164] on p "Mustandid" at bounding box center [170, 162] width 45 height 14
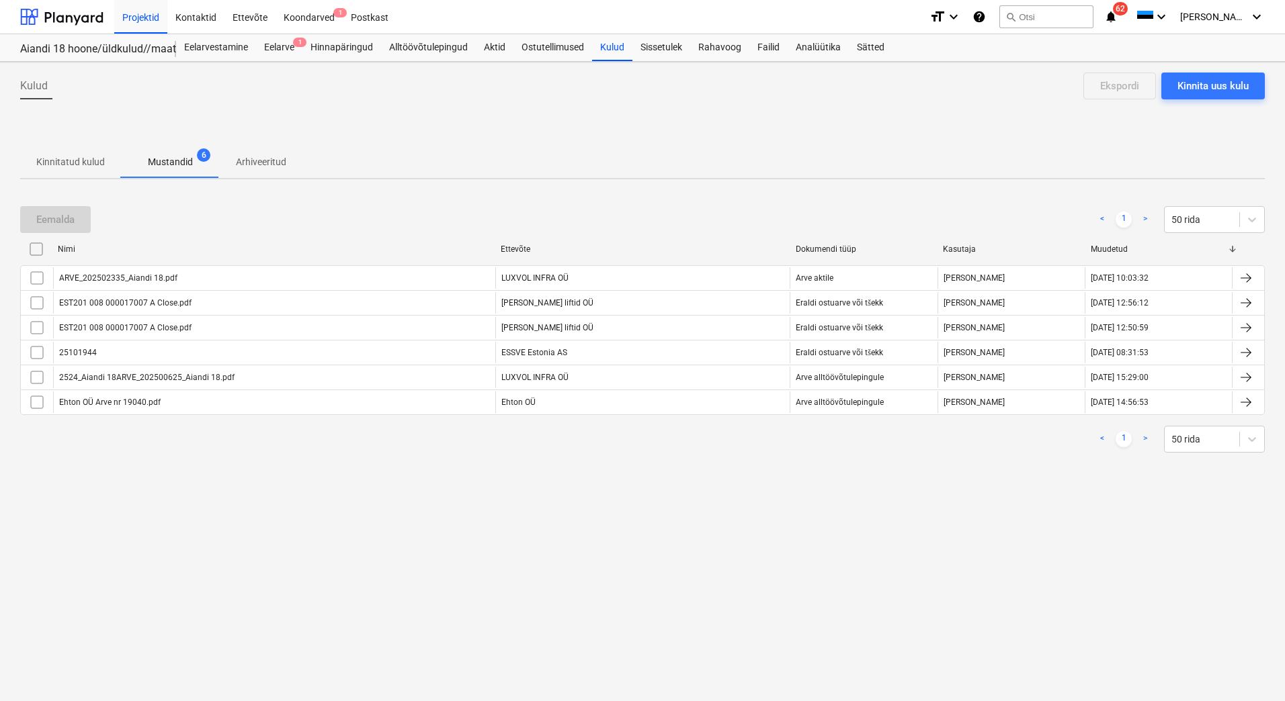
click at [91, 166] on p "Kinnitatud kulud" at bounding box center [70, 162] width 69 height 14
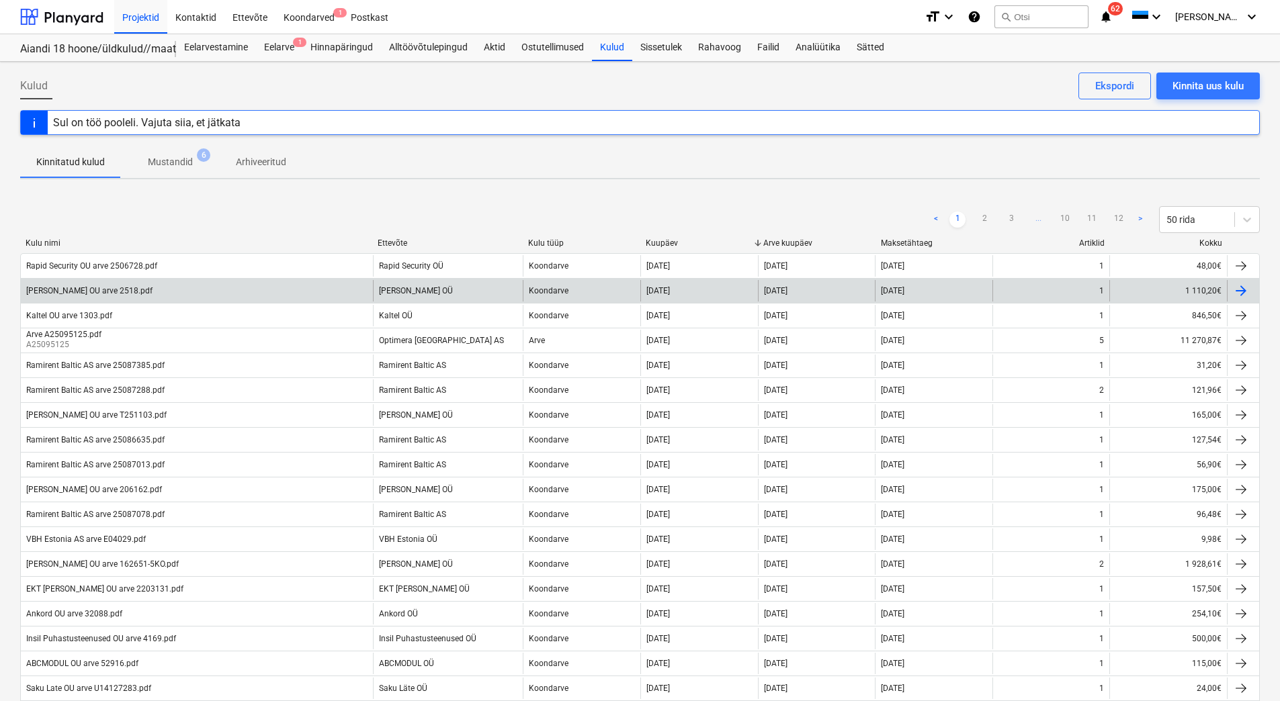
click at [91, 293] on div "Sinine Draakon OU arve 2518.pdf" at bounding box center [89, 290] width 126 height 9
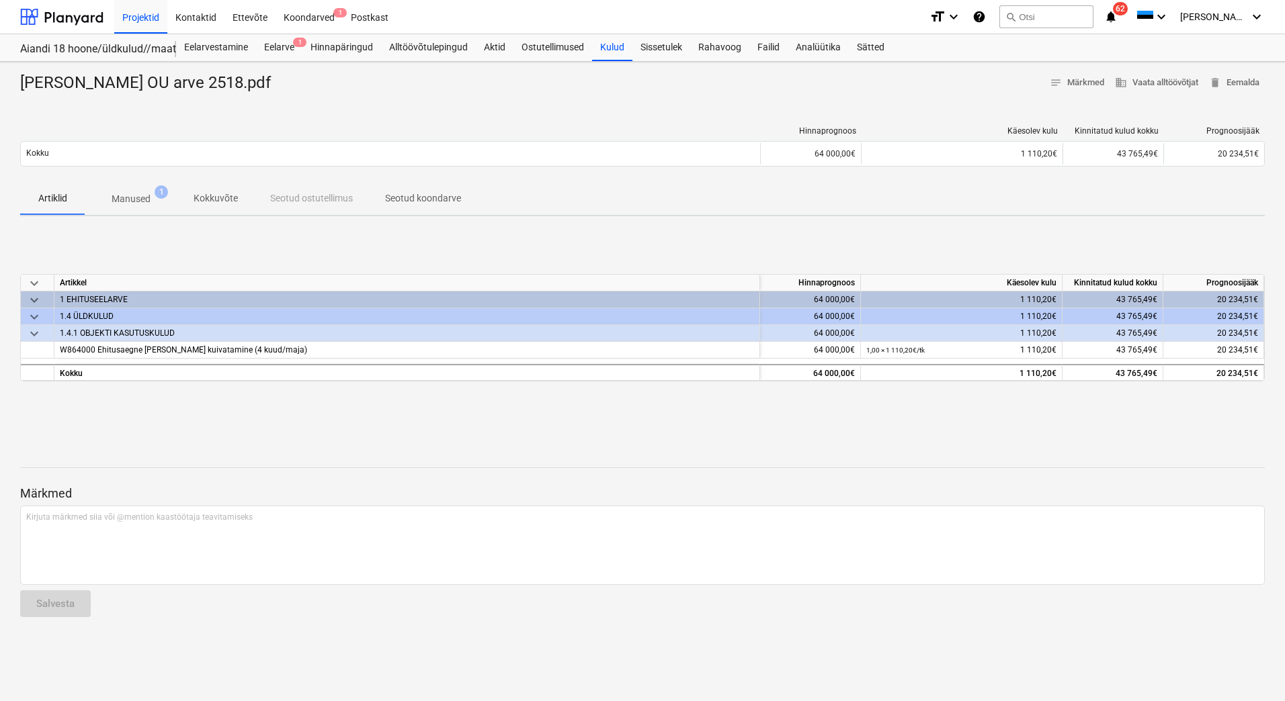
click at [132, 196] on p "Manused" at bounding box center [131, 199] width 39 height 14
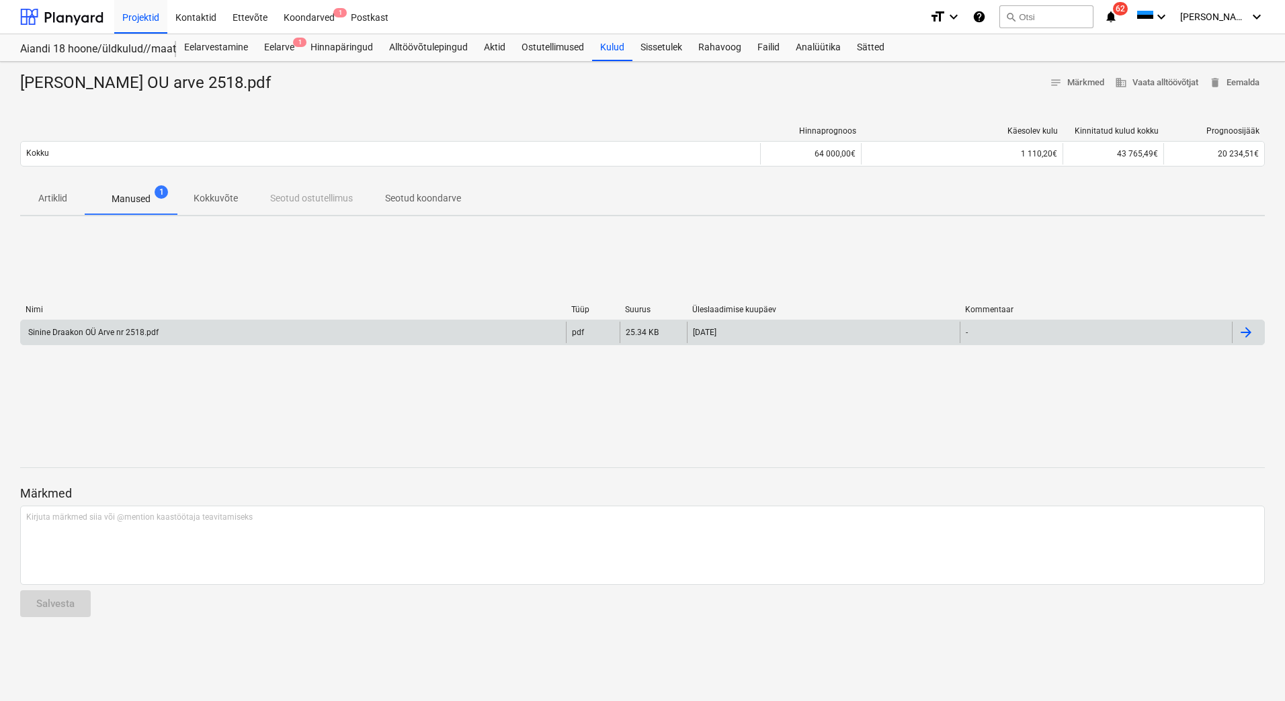
click at [111, 340] on div "Sinine Draakon OÜ Arve nr 2518.pdf" at bounding box center [293, 333] width 545 height 22
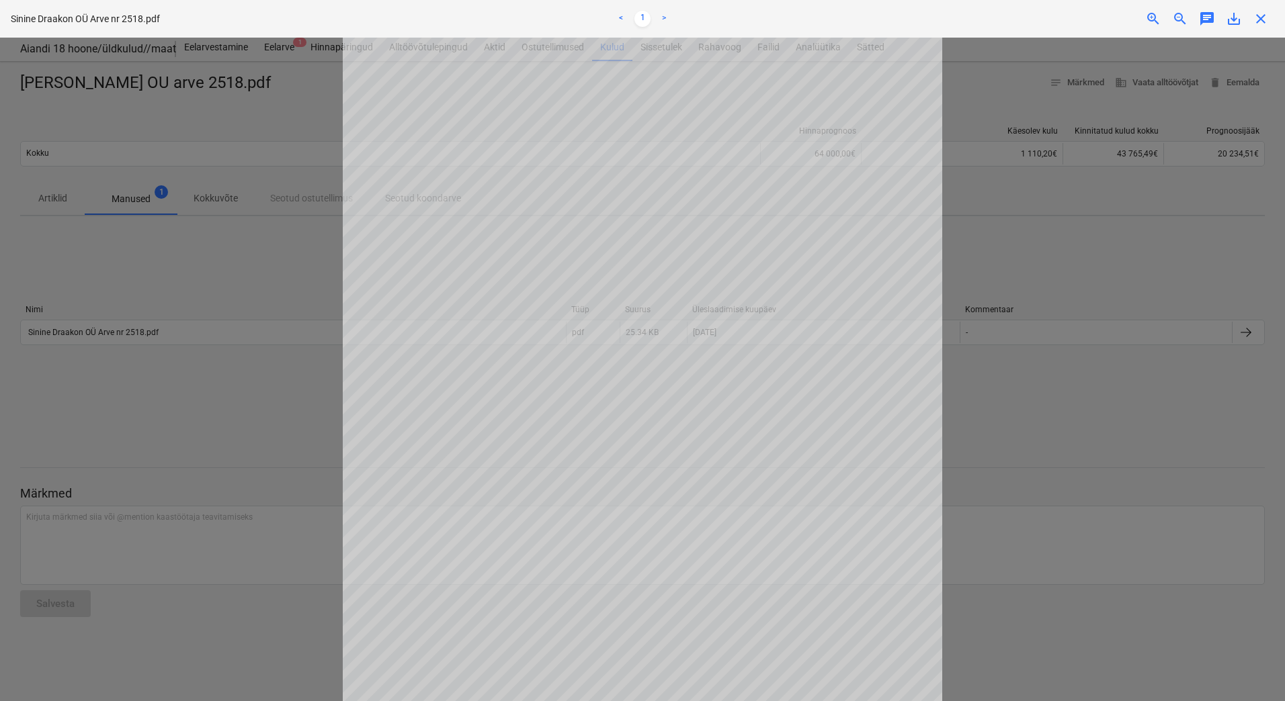
click at [1092, 415] on div at bounding box center [642, 370] width 1285 height 664
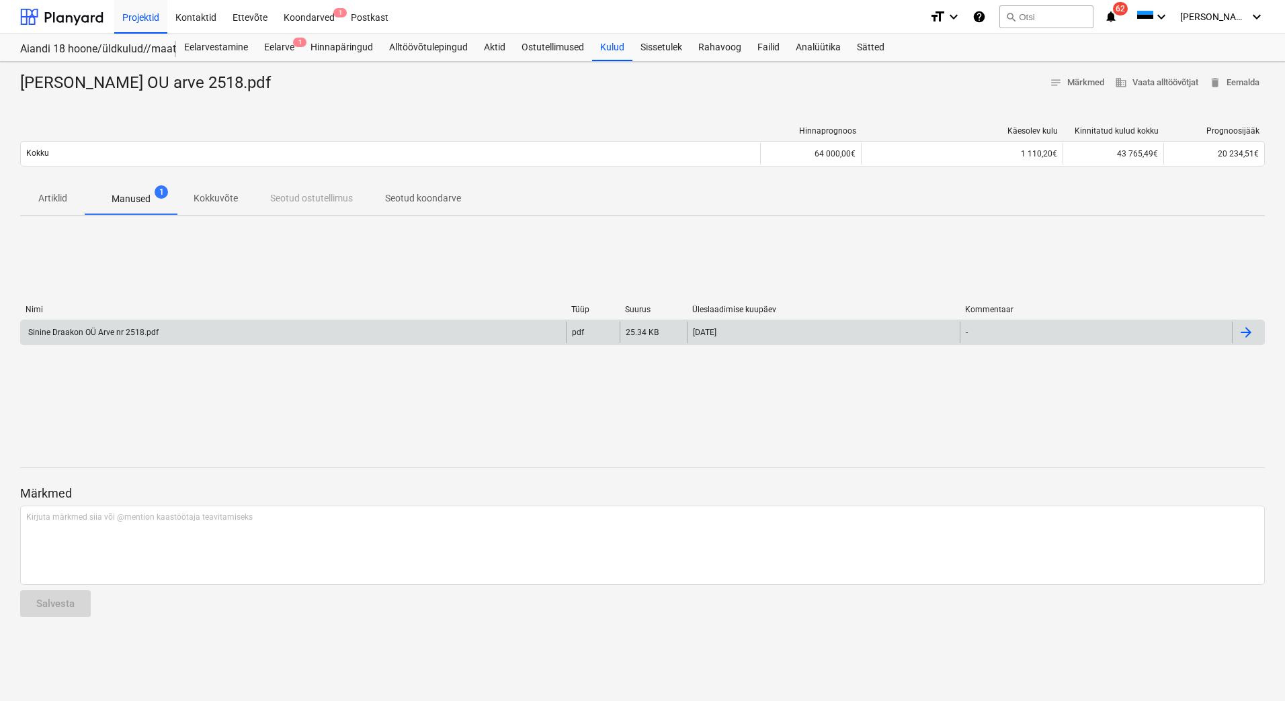
click at [124, 333] on div "Sinine Draakon OÜ Arve nr 2518.pdf" at bounding box center [92, 332] width 132 height 9
